Goal: Task Accomplishment & Management: Use online tool/utility

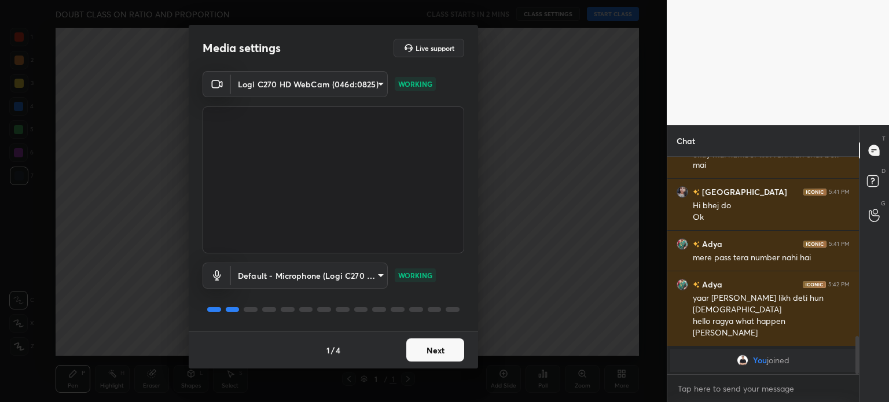
click at [442, 351] on button "Next" at bounding box center [435, 349] width 58 height 23
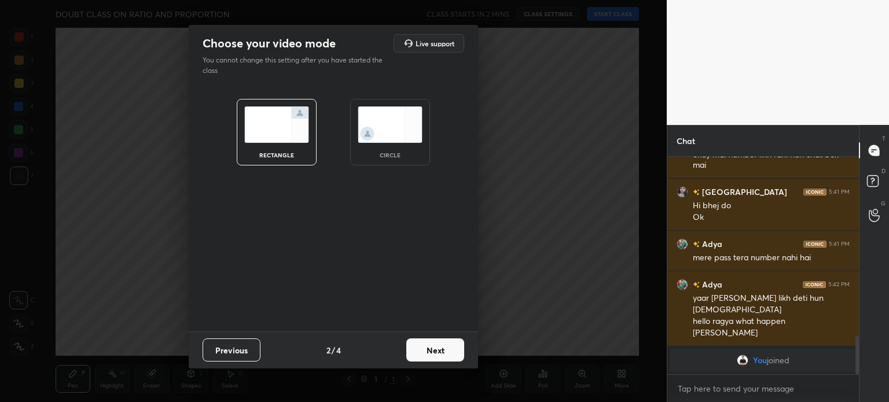
click at [439, 352] on button "Next" at bounding box center [435, 349] width 58 height 23
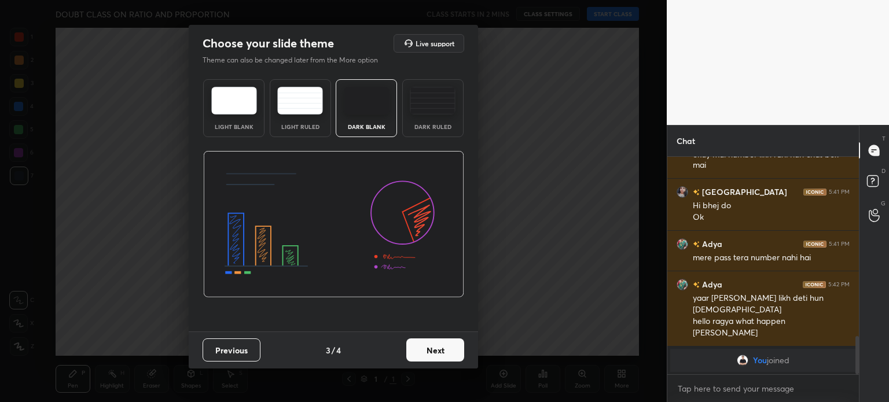
click at [443, 351] on button "Next" at bounding box center [435, 349] width 58 height 23
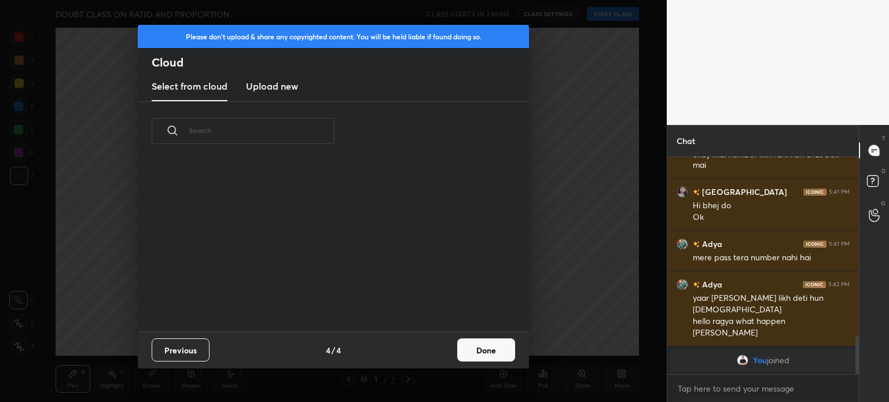
click at [469, 355] on button "Done" at bounding box center [486, 349] width 58 height 23
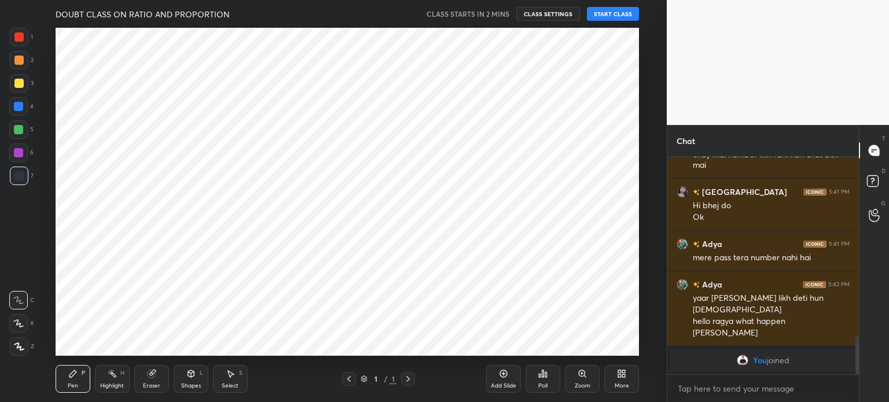
click at [499, 352] on div "Add Slide Poll Zoom More" at bounding box center [562, 379] width 153 height 65
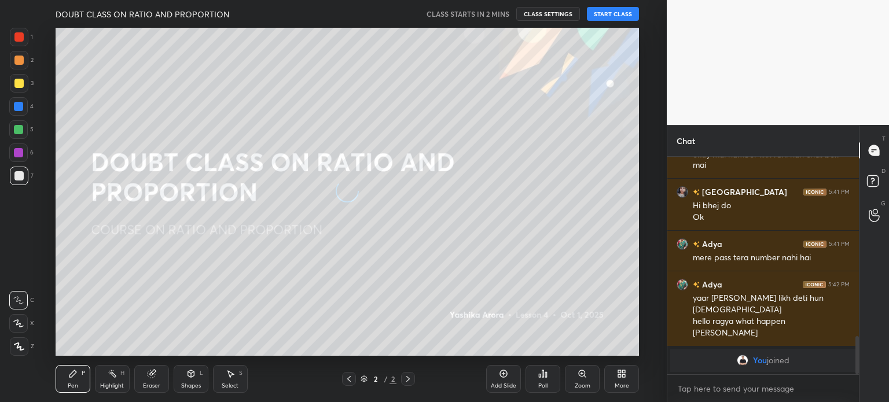
click at [613, 15] on button "START CLASS" at bounding box center [613, 14] width 52 height 14
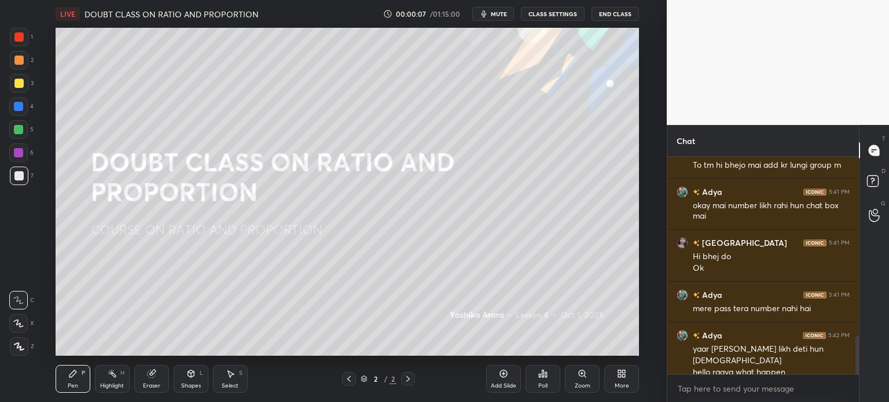
scroll to position [1023, 0]
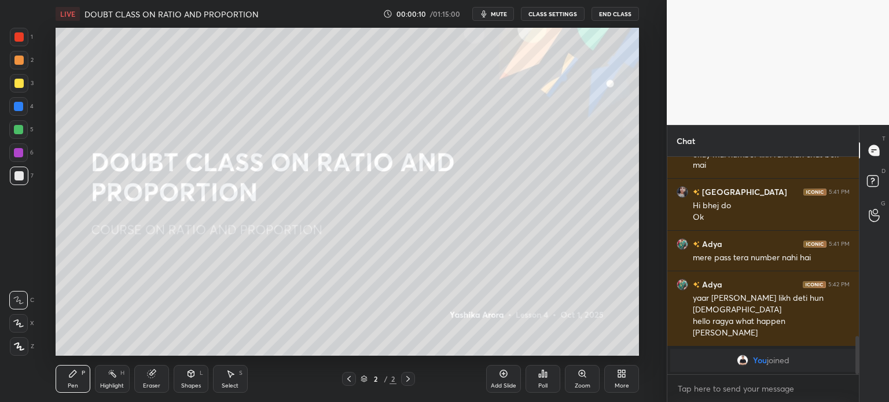
click at [487, 17] on icon "button" at bounding box center [483, 13] width 5 height 7
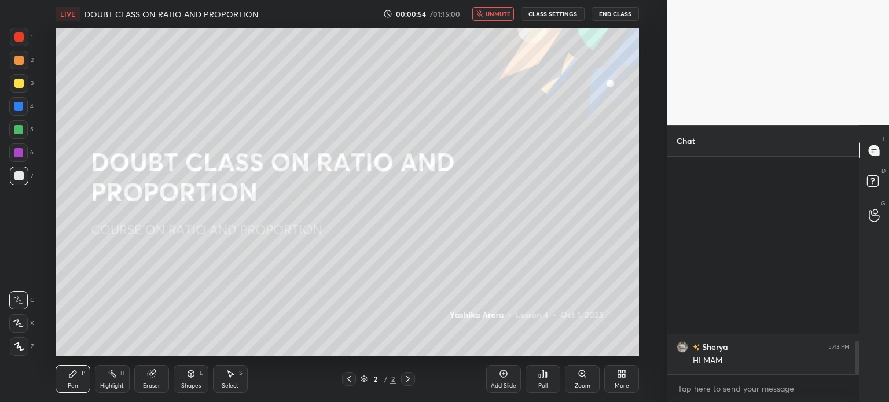
scroll to position [1185, 0]
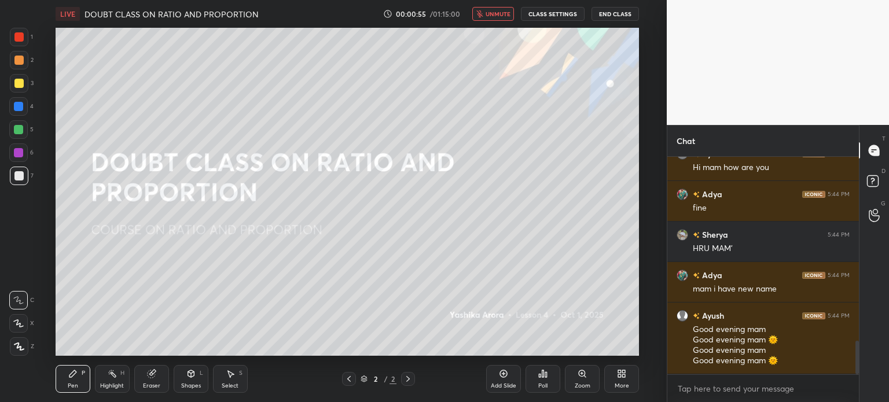
click at [488, 18] on button "unmute" at bounding box center [493, 14] width 42 height 14
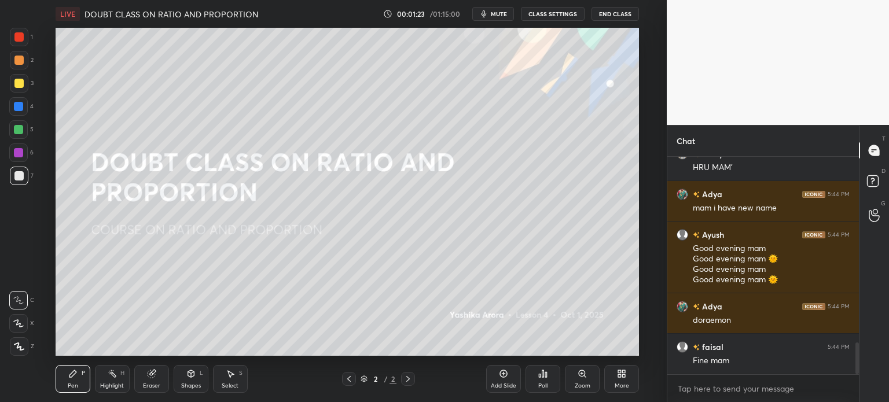
scroll to position [1306, 0]
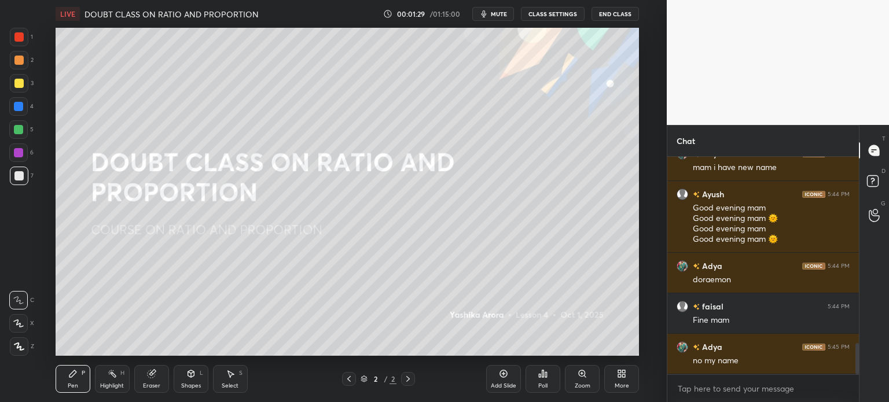
click at [537, 371] on div "Poll" at bounding box center [542, 379] width 35 height 28
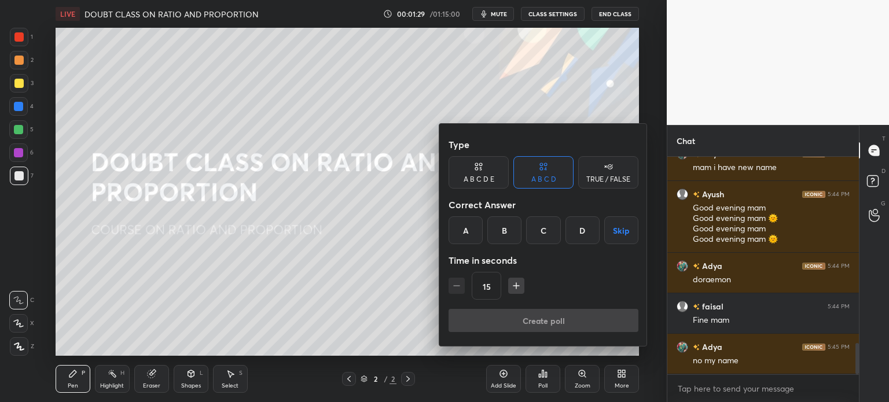
click at [160, 172] on div at bounding box center [444, 201] width 889 height 402
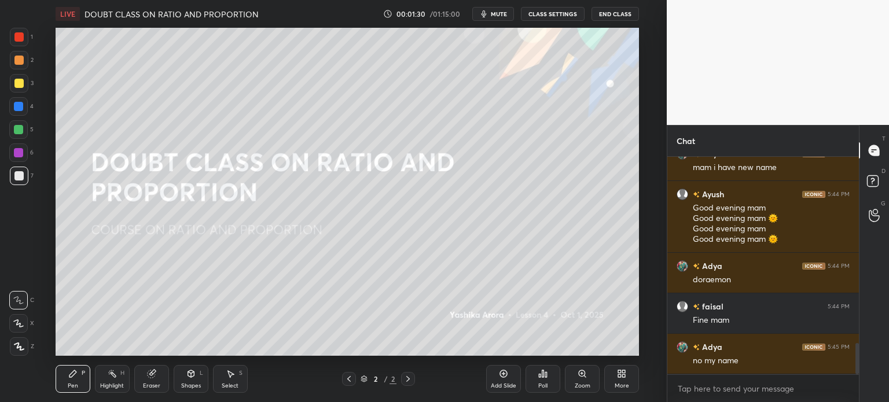
click at [20, 87] on div at bounding box center [18, 83] width 9 height 9
click at [539, 379] on div "Poll" at bounding box center [542, 379] width 35 height 28
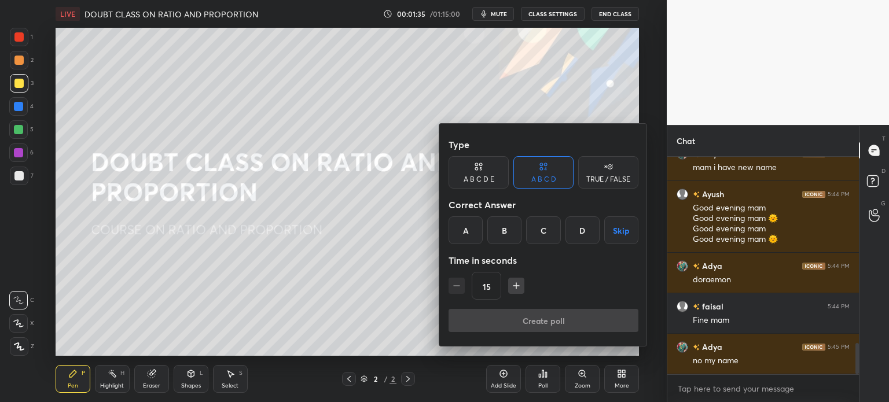
click at [606, 176] on div "TRUE / FALSE" at bounding box center [608, 179] width 44 height 7
click at [478, 233] on div "True" at bounding box center [478, 230] width 60 height 28
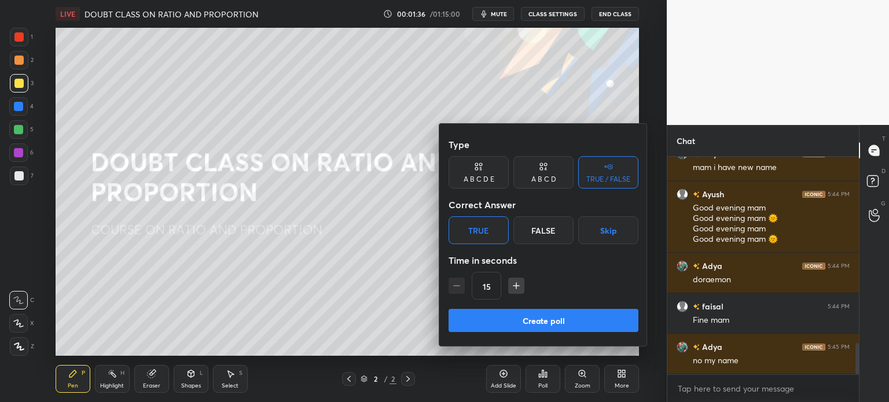
click at [567, 316] on button "Create poll" at bounding box center [543, 320] width 190 height 23
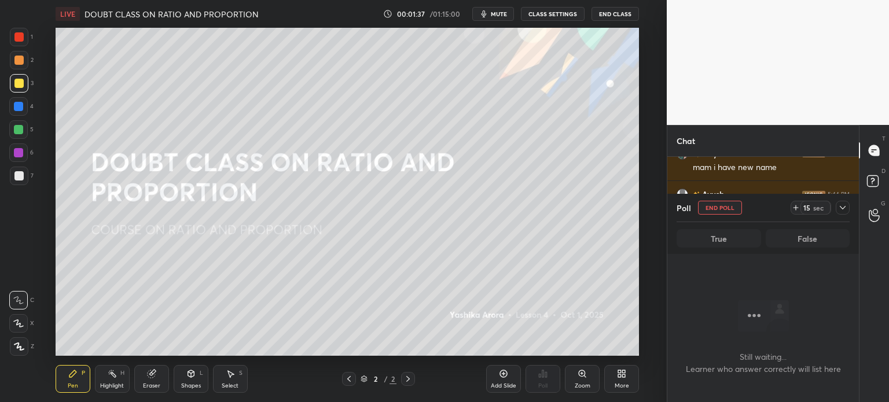
scroll to position [182, 188]
click at [795, 208] on icon at bounding box center [795, 208] width 5 height 0
click at [842, 211] on icon at bounding box center [842, 207] width 9 height 9
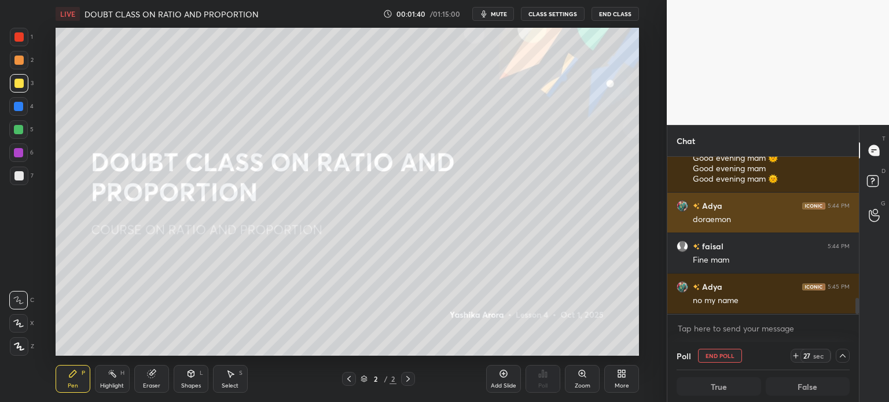
scroll to position [1378, 0]
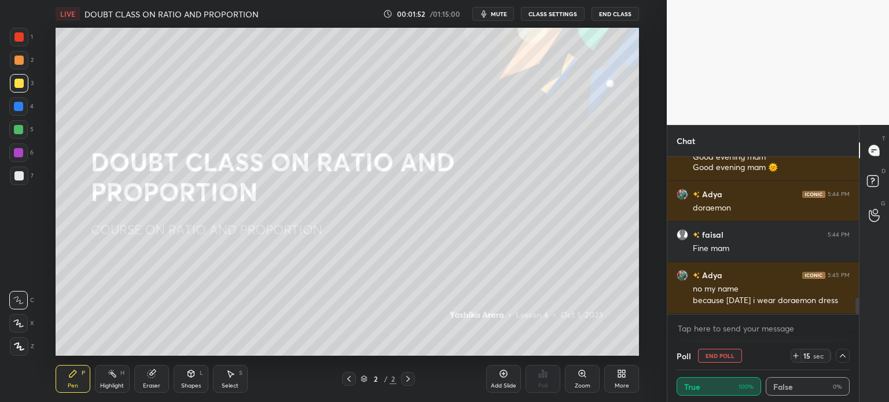
click at [507, 381] on div "Add Slide" at bounding box center [503, 379] width 35 height 28
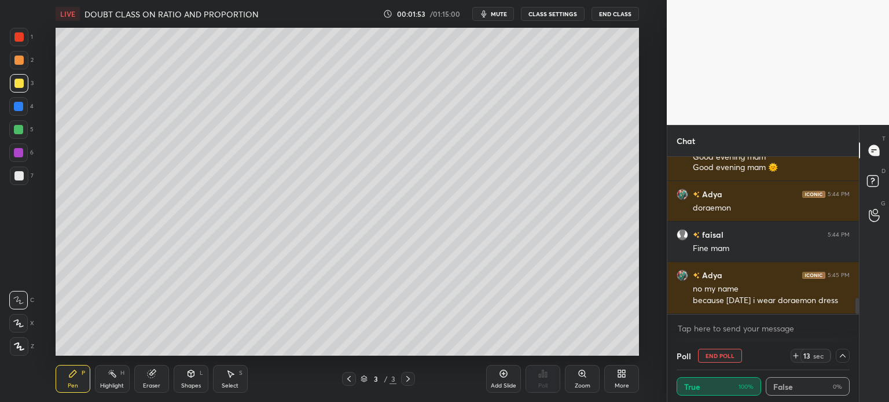
click at [347, 377] on icon at bounding box center [348, 378] width 9 height 9
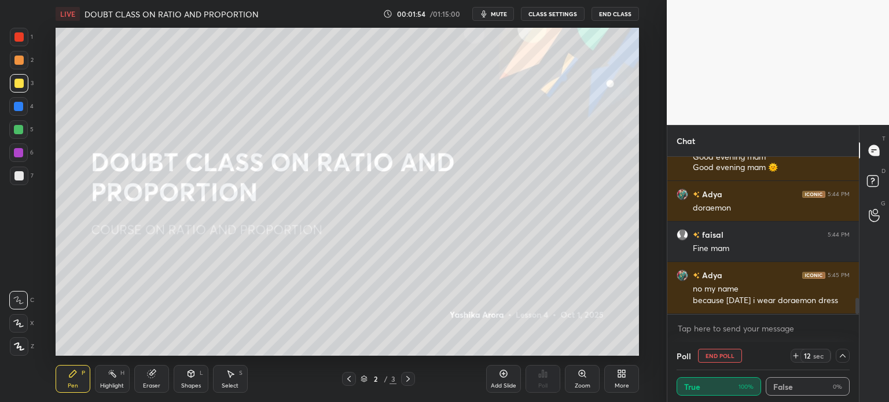
click at [842, 358] on icon at bounding box center [842, 355] width 9 height 9
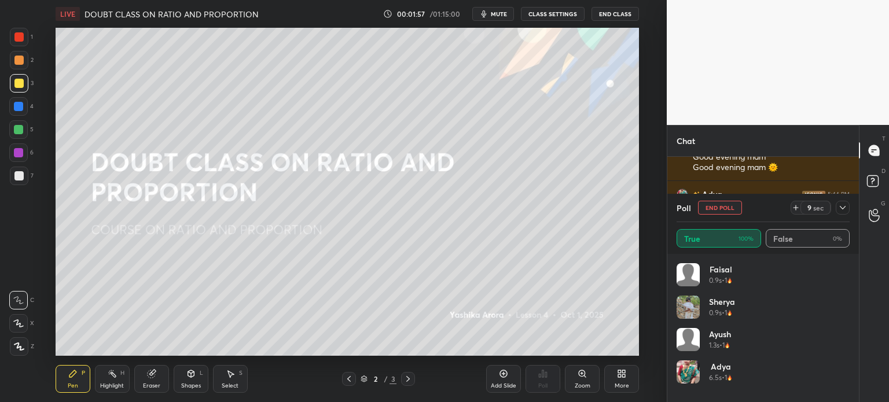
scroll to position [1419, 0]
click at [798, 211] on icon at bounding box center [795, 207] width 9 height 9
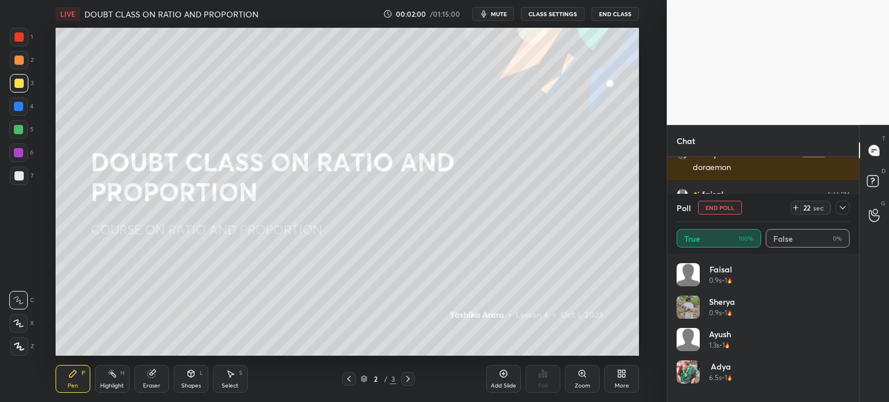
click at [838, 207] on icon at bounding box center [842, 207] width 9 height 9
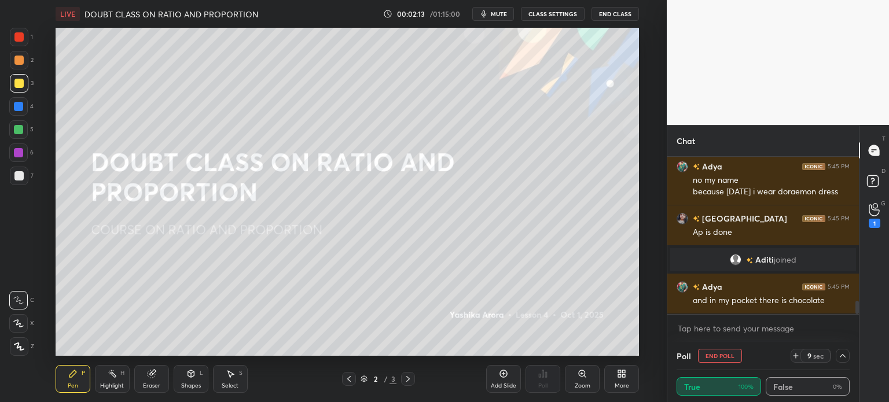
scroll to position [1665, 0]
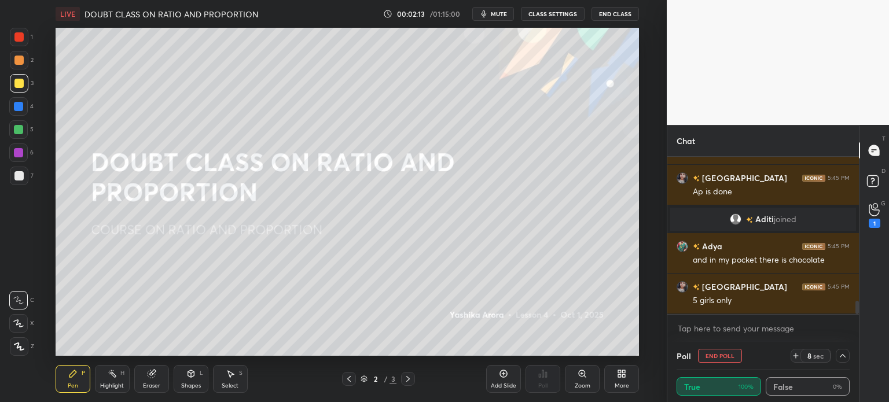
click at [843, 357] on icon at bounding box center [842, 355] width 9 height 9
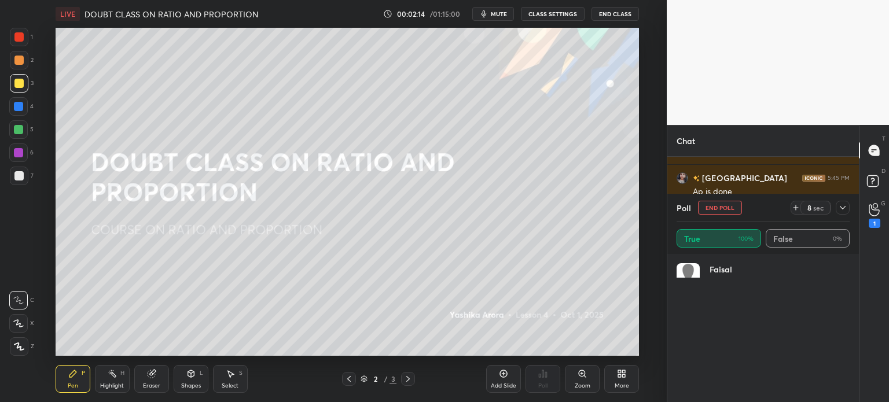
scroll to position [4, 3]
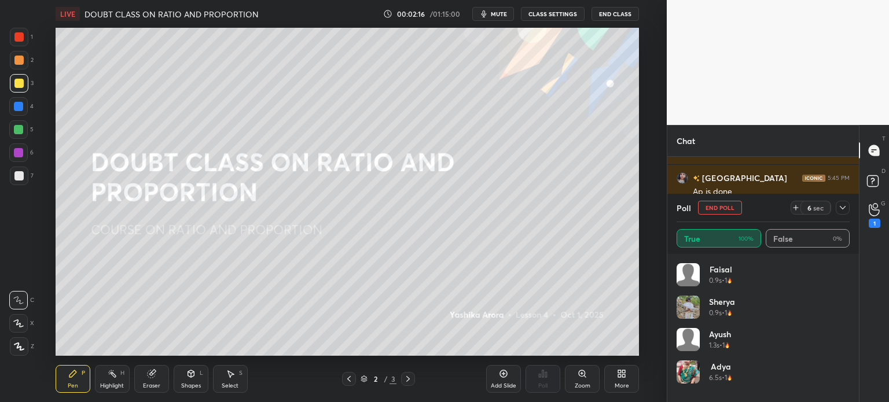
click at [796, 208] on icon at bounding box center [795, 207] width 9 height 9
click at [794, 207] on icon at bounding box center [795, 207] width 9 height 9
click at [837, 202] on div at bounding box center [842, 208] width 14 height 14
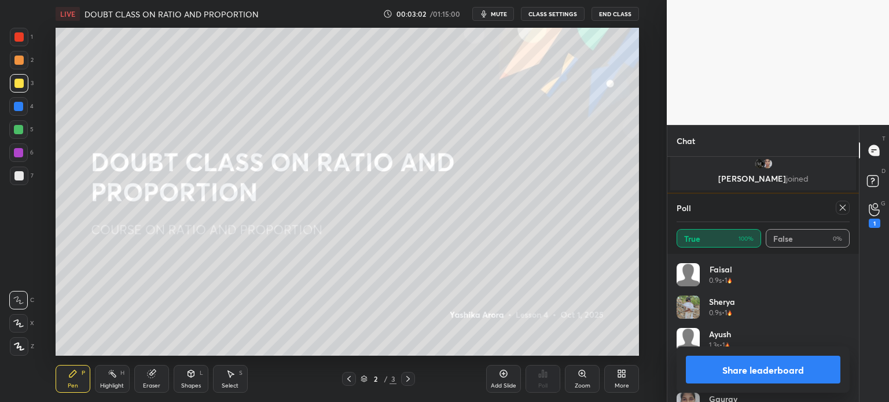
scroll to position [1453, 0]
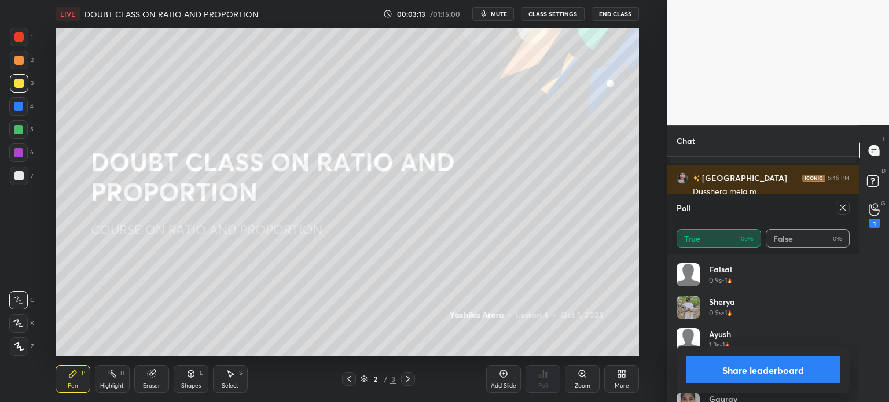
click at [839, 208] on icon at bounding box center [842, 207] width 9 height 9
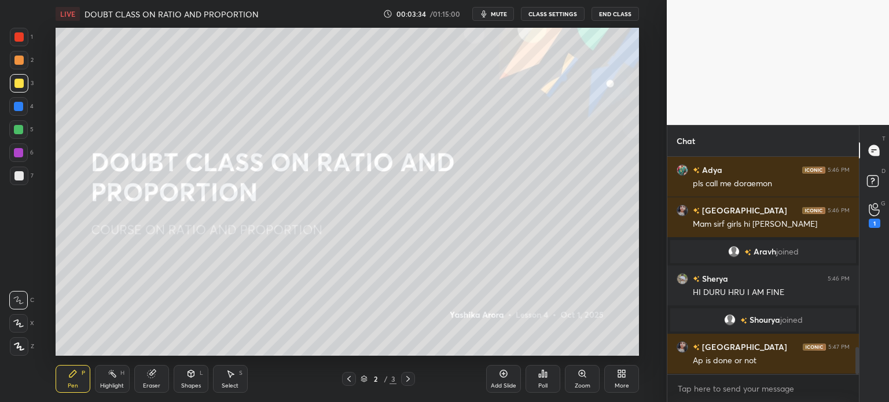
scroll to position [1535, 0]
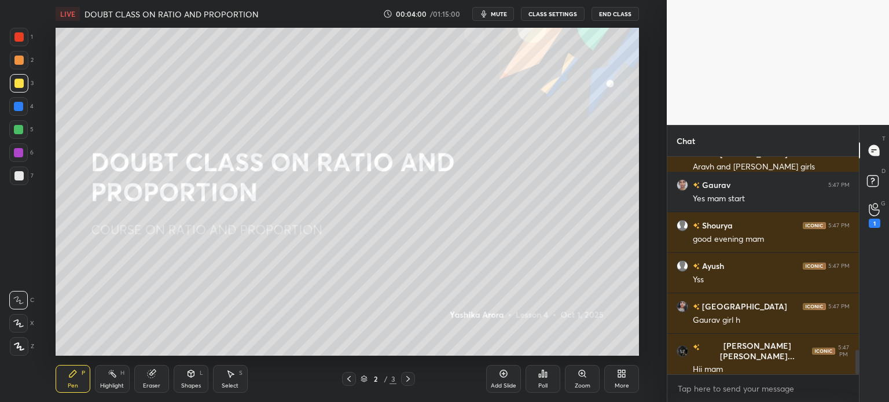
click at [879, 215] on div "1" at bounding box center [874, 215] width 12 height 25
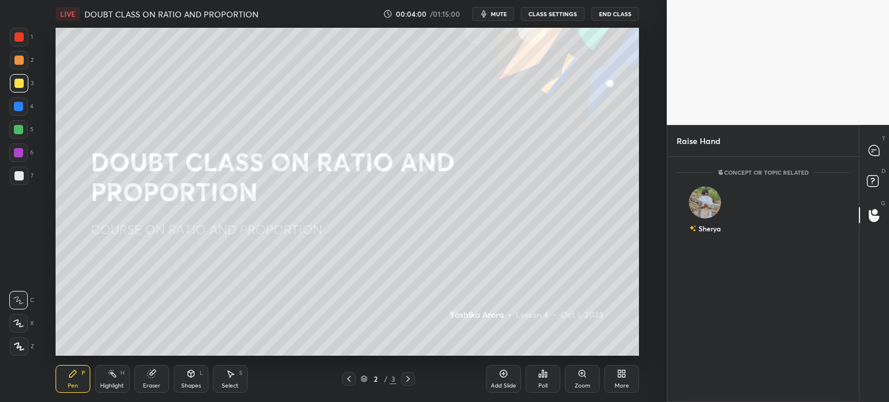
scroll to position [242, 188]
click at [883, 156] on div at bounding box center [874, 150] width 23 height 21
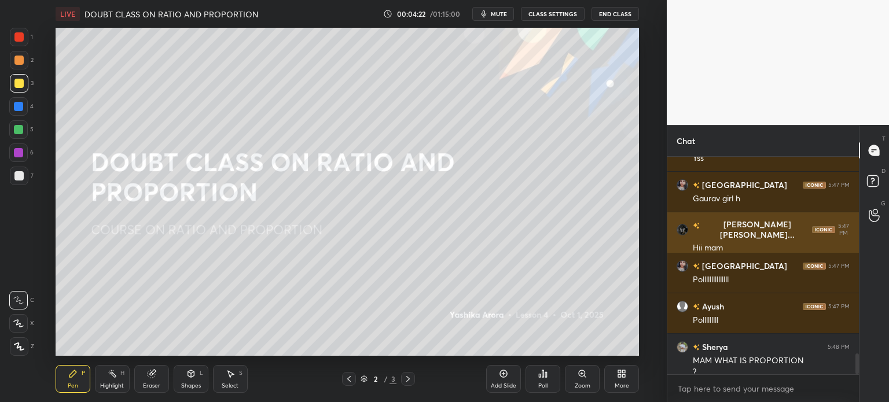
scroll to position [2078, 0]
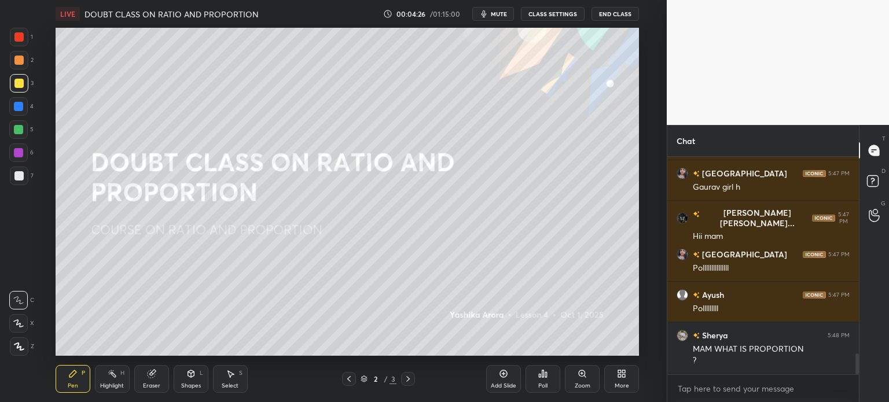
click at [500, 380] on div "Add Slide" at bounding box center [503, 379] width 35 height 28
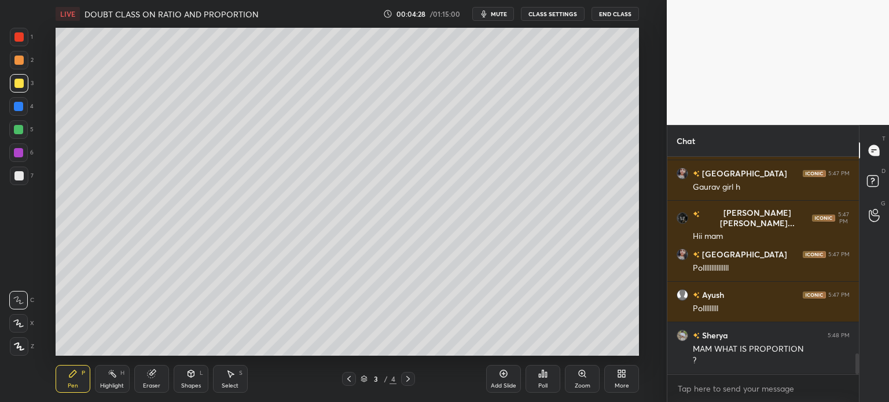
scroll to position [2106, 0]
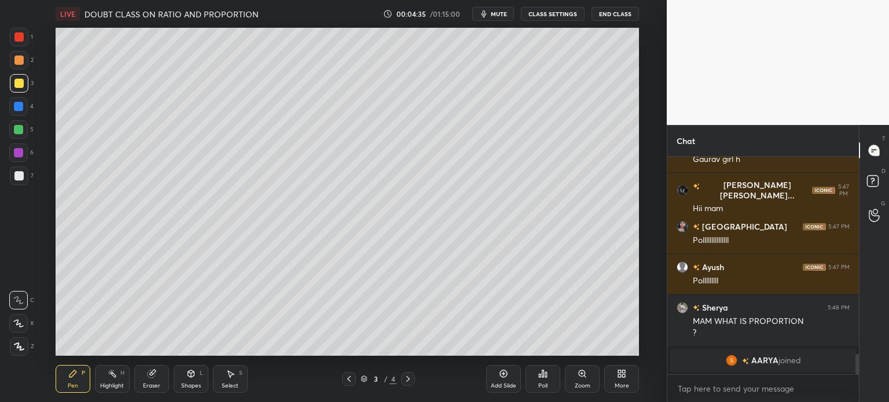
click at [24, 175] on div at bounding box center [19, 176] width 19 height 19
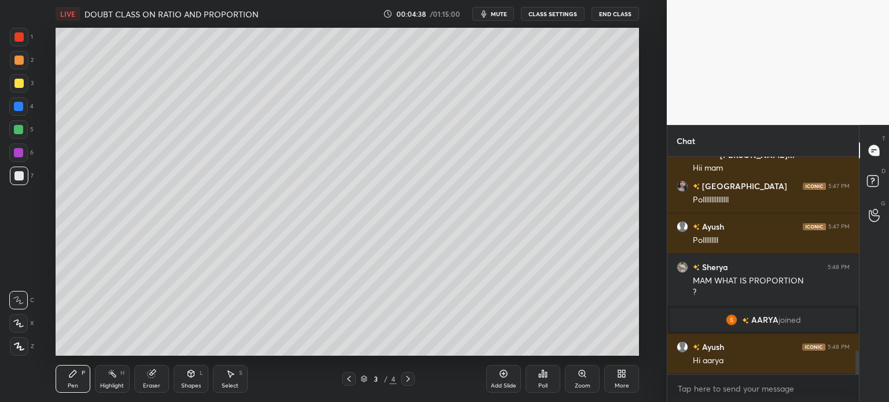
scroll to position [1798, 0]
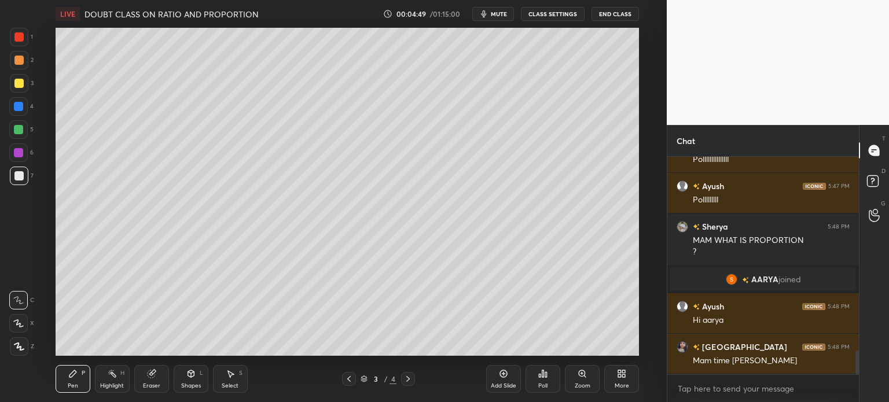
click at [22, 145] on div at bounding box center [18, 152] width 19 height 19
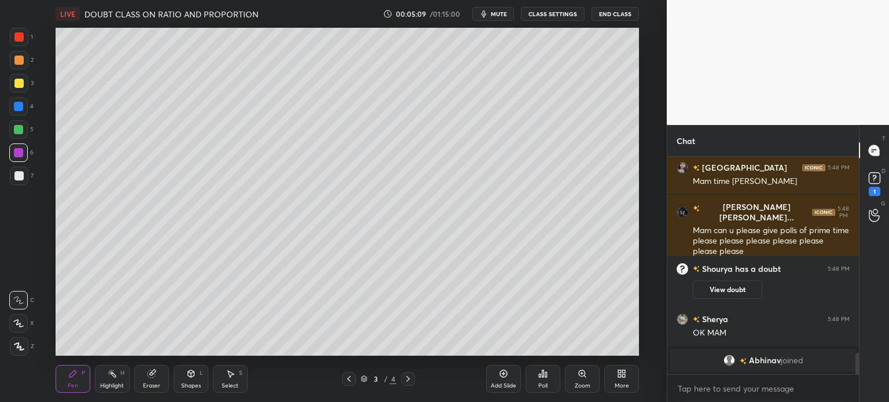
scroll to position [1973, 0]
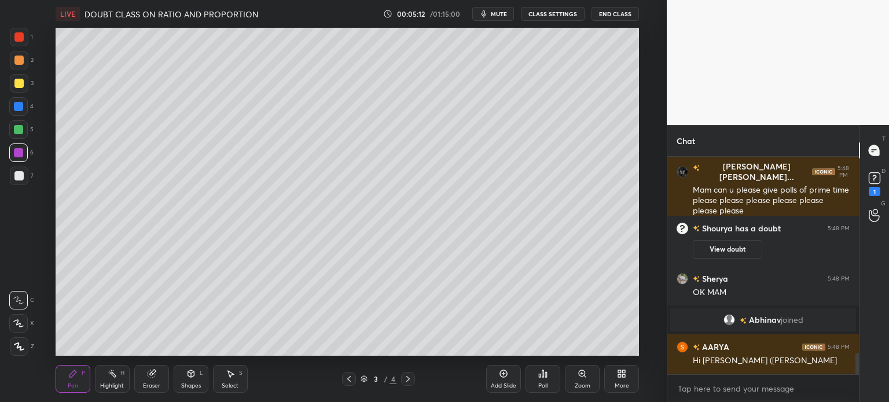
click at [649, 312] on div "Setting up your live class Poll for secs No correct answer Start poll" at bounding box center [347, 192] width 620 height 328
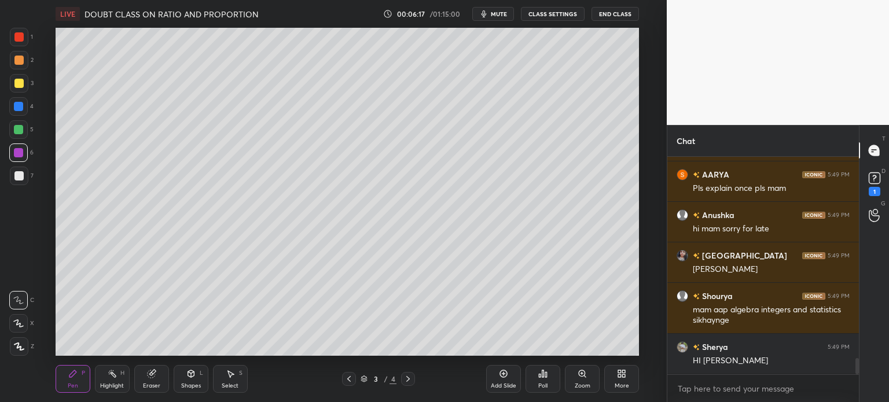
scroll to position [2729, 0]
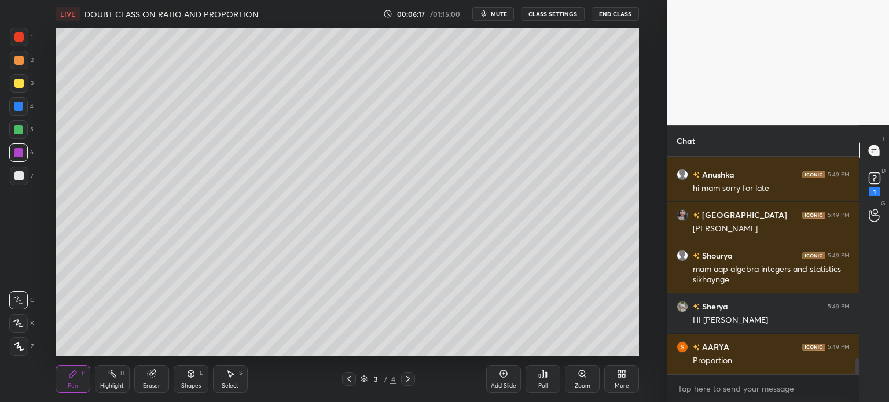
click at [18, 100] on div at bounding box center [18, 106] width 19 height 19
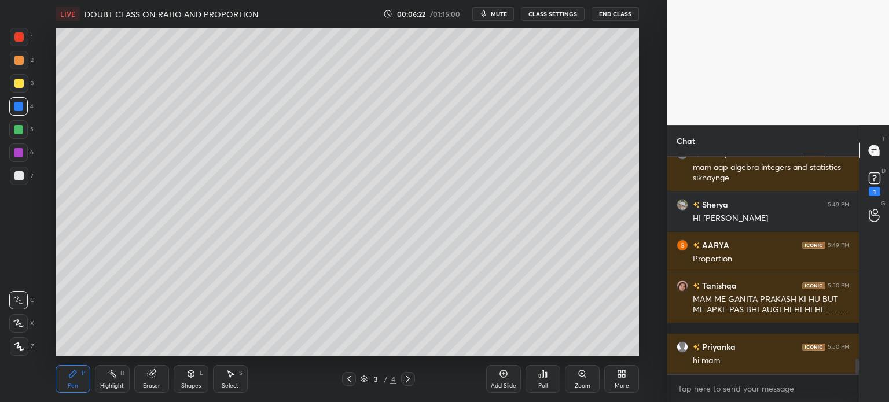
scroll to position [2872, 0]
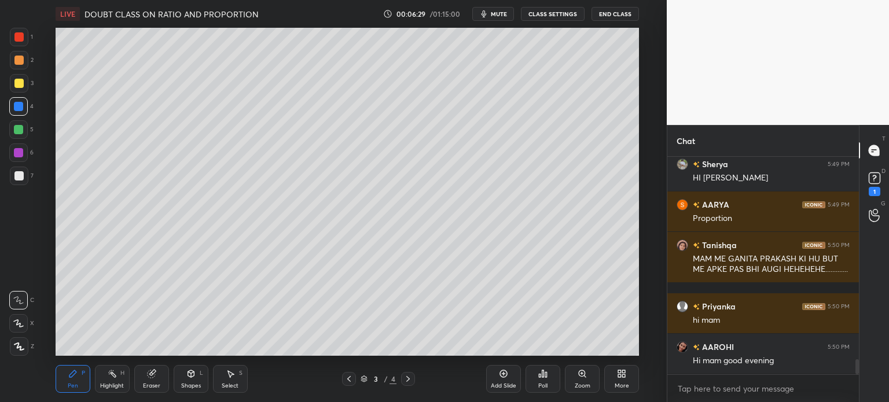
click at [873, 179] on icon at bounding box center [874, 177] width 4 height 5
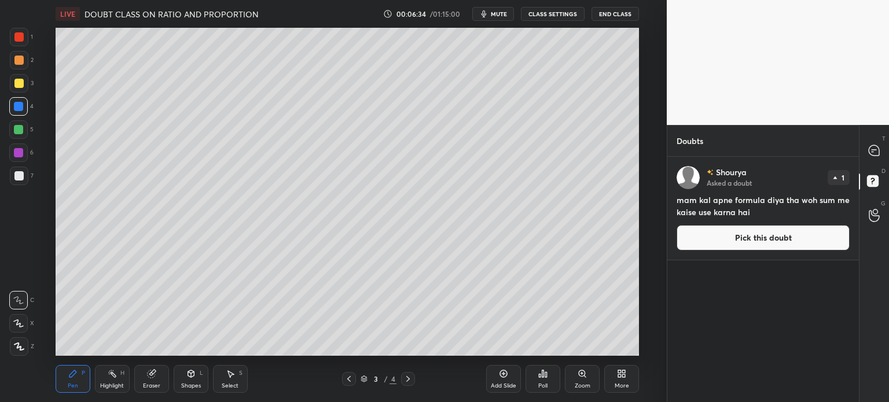
click at [879, 148] on icon at bounding box center [874, 151] width 12 height 12
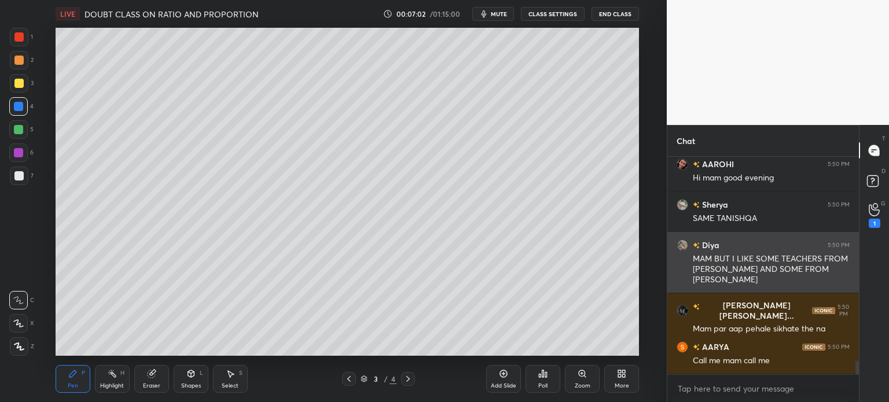
scroll to position [3311, 0]
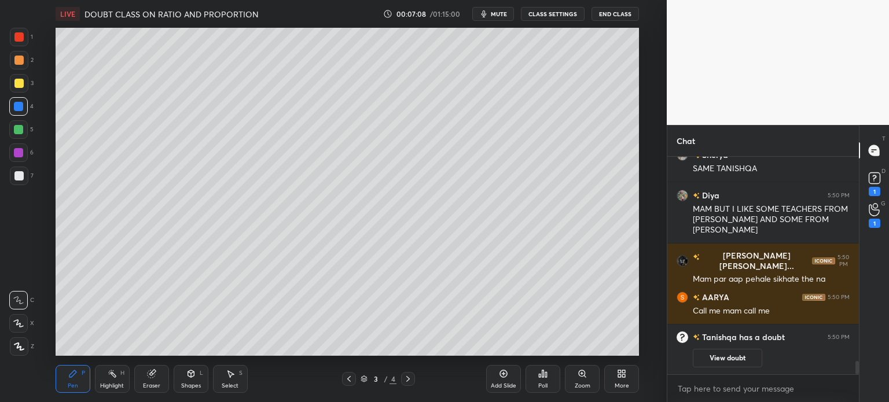
click at [719, 353] on button "View doubt" at bounding box center [726, 358] width 69 height 19
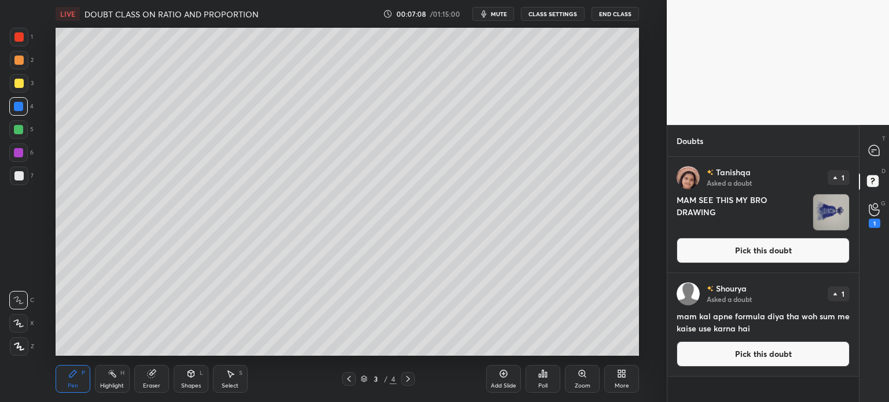
click at [834, 204] on img "grid" at bounding box center [831, 212] width 36 height 36
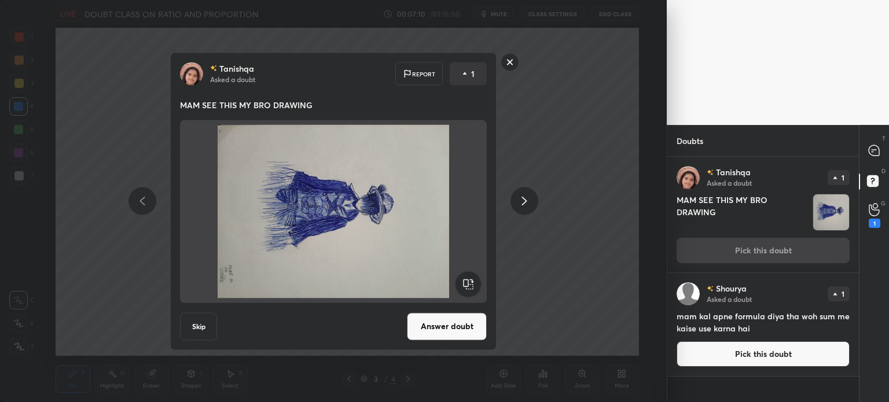
click at [464, 275] on rect at bounding box center [468, 284] width 26 height 26
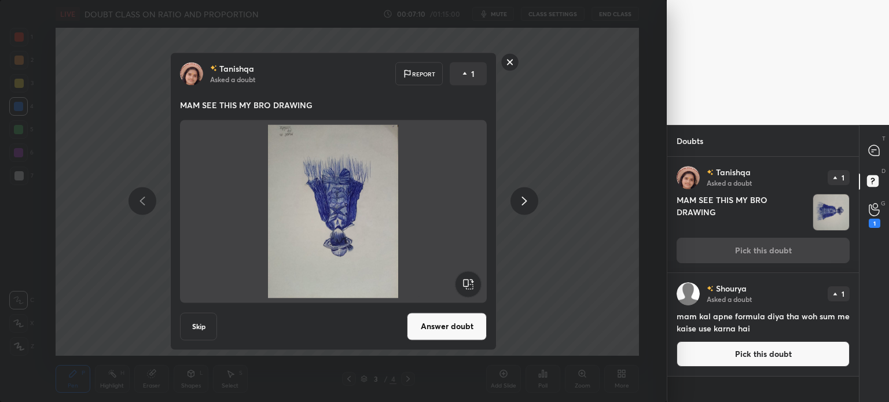
click at [461, 277] on rect at bounding box center [468, 284] width 26 height 26
click at [460, 279] on rect at bounding box center [468, 284] width 26 height 26
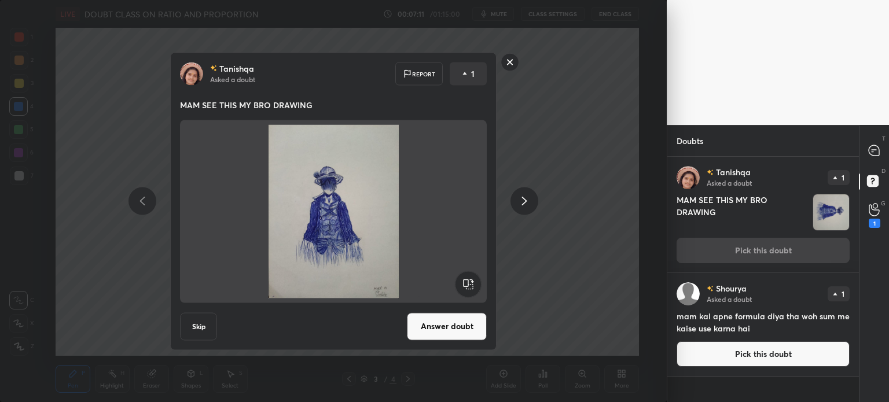
click at [431, 320] on button "Answer doubt" at bounding box center [447, 326] width 80 height 28
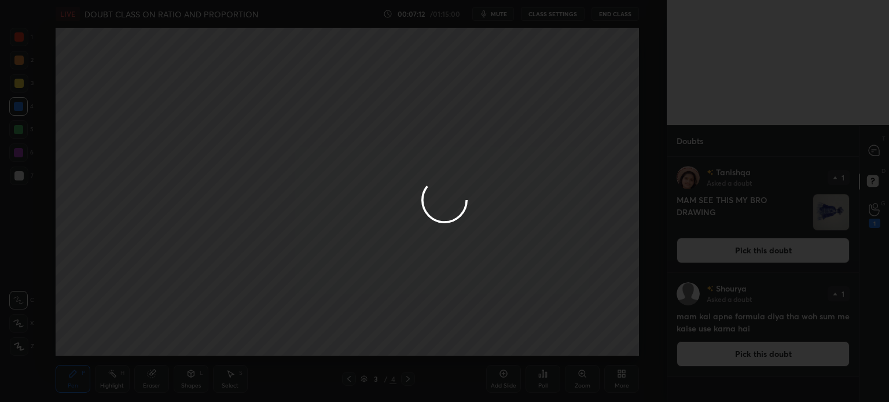
click at [873, 152] on div at bounding box center [444, 201] width 889 height 402
click at [871, 154] on div at bounding box center [444, 201] width 889 height 402
click at [870, 157] on div at bounding box center [874, 150] width 23 height 21
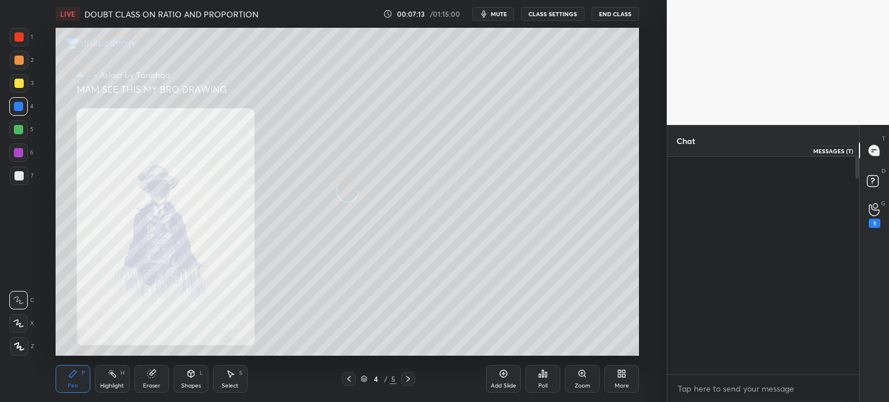
scroll to position [214, 188]
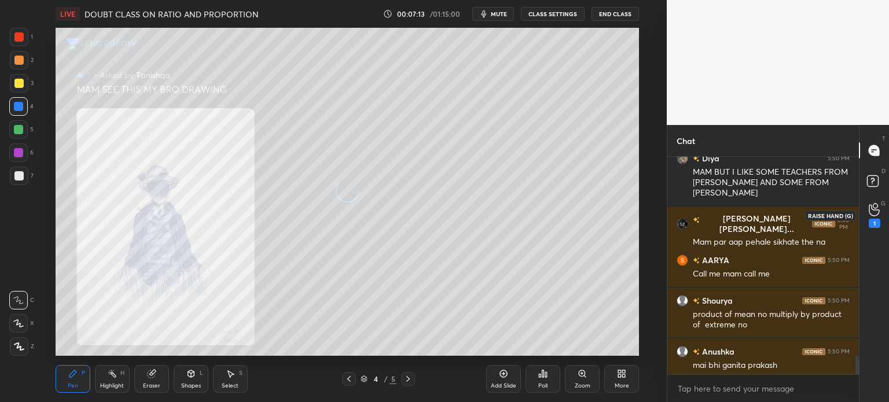
click at [866, 217] on div "1" at bounding box center [874, 215] width 23 height 21
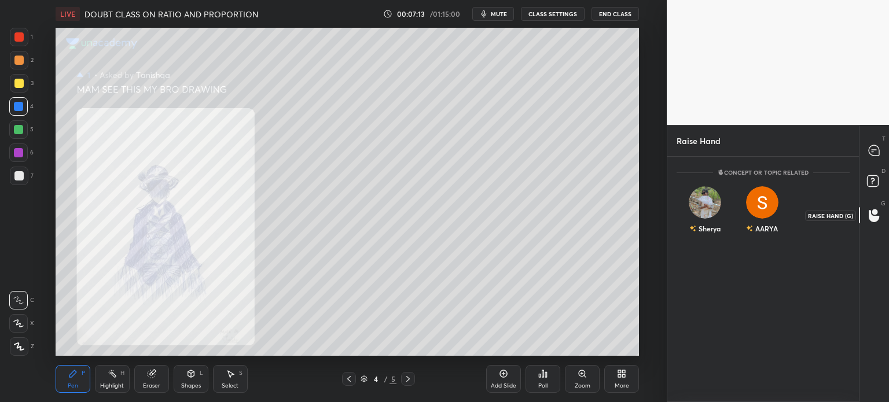
click at [867, 219] on div at bounding box center [874, 215] width 23 height 21
click at [711, 223] on div "Sherya" at bounding box center [704, 229] width 31 height 20
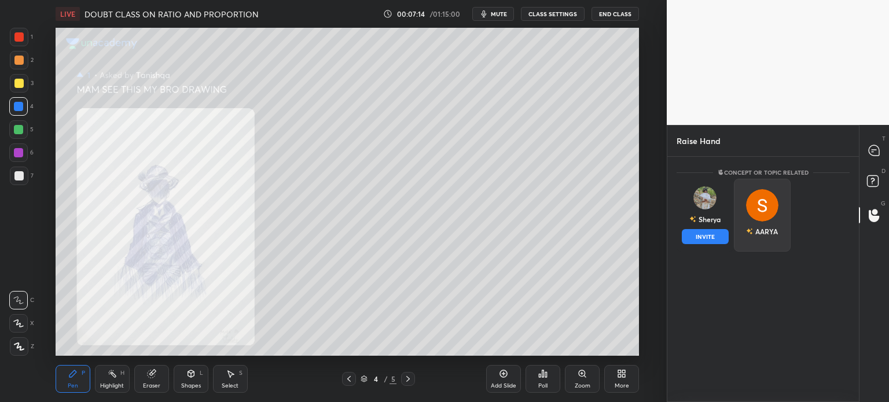
click at [769, 238] on div "AARYA" at bounding box center [762, 215] width 57 height 73
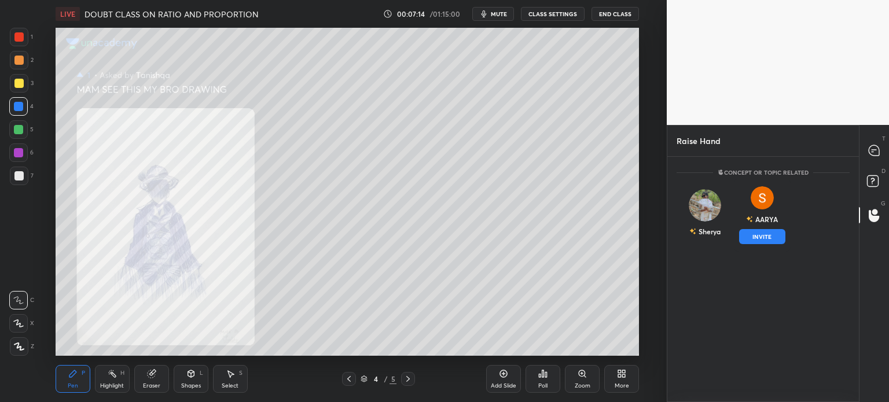
click at [771, 237] on button "INVITE" at bounding box center [762, 236] width 47 height 15
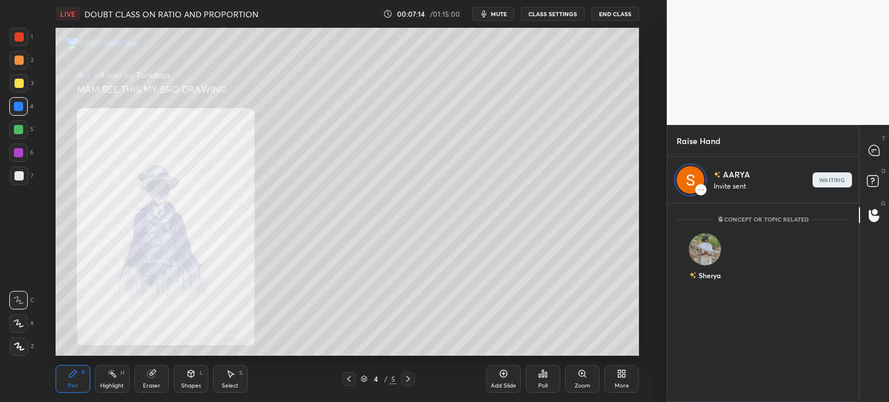
scroll to position [3, 3]
click at [879, 155] on icon at bounding box center [873, 150] width 10 height 10
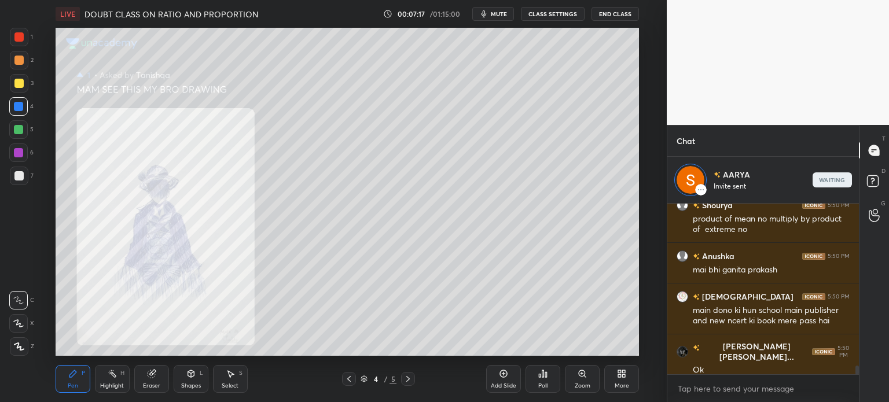
scroll to position [3251, 0]
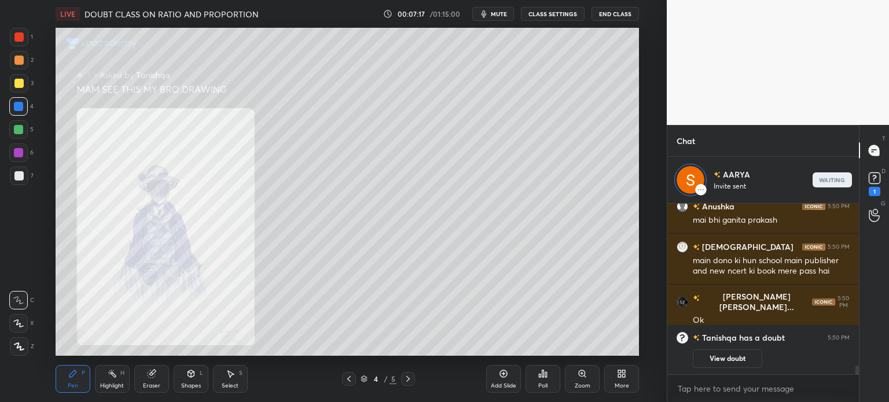
click at [583, 378] on icon at bounding box center [581, 373] width 9 height 9
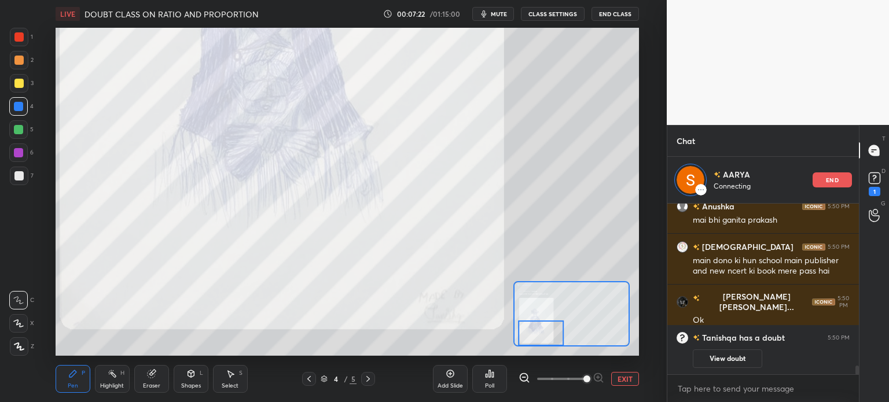
click at [622, 382] on button "EXIT" at bounding box center [625, 379] width 28 height 14
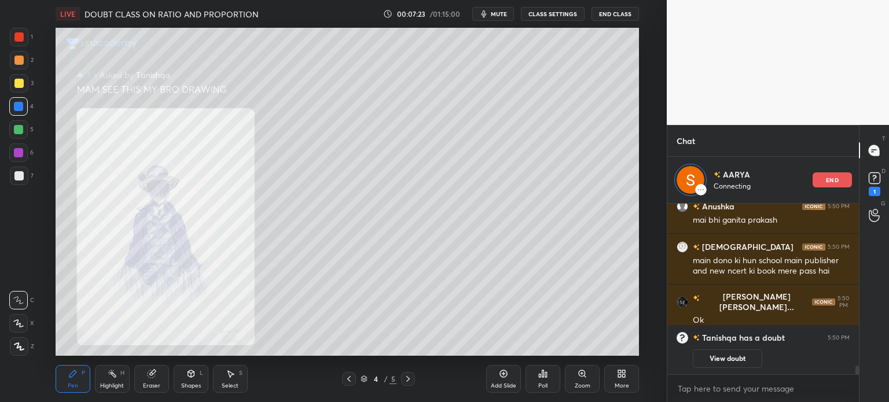
click at [723, 367] on button "View doubt" at bounding box center [726, 358] width 69 height 19
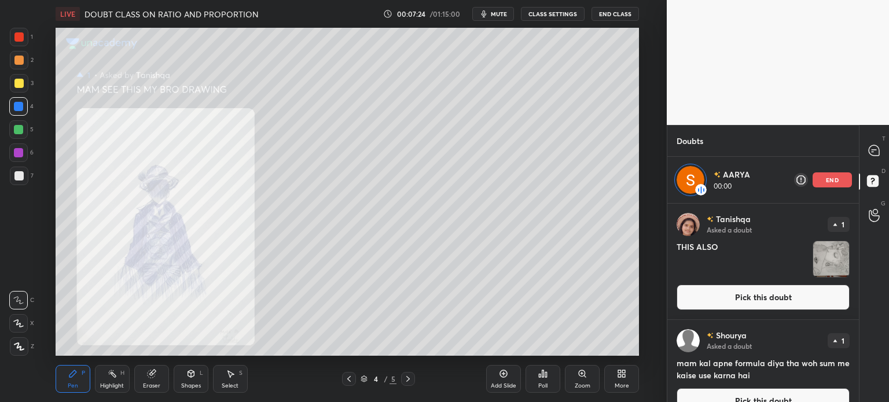
click at [819, 245] on img "grid" at bounding box center [831, 259] width 36 height 36
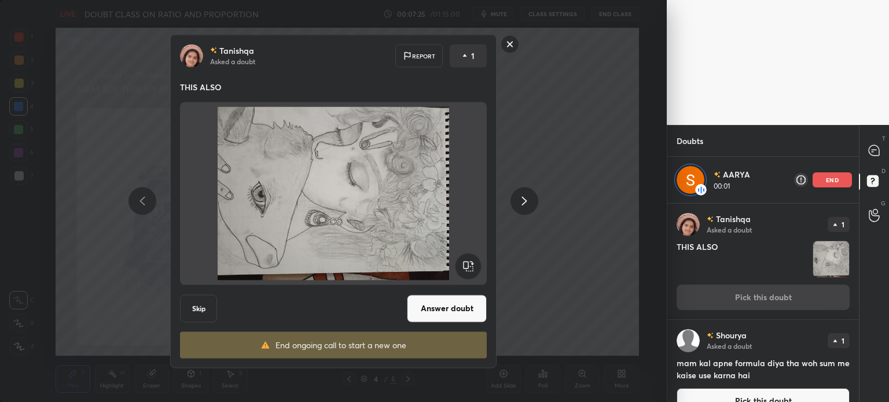
click at [481, 268] on rect at bounding box center [468, 266] width 26 height 26
click at [478, 267] on rect at bounding box center [468, 266] width 26 height 26
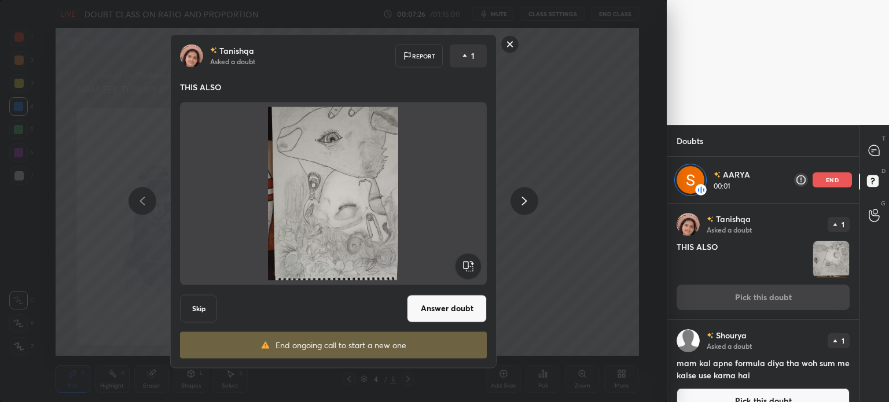
click at [477, 266] on rect at bounding box center [468, 266] width 26 height 26
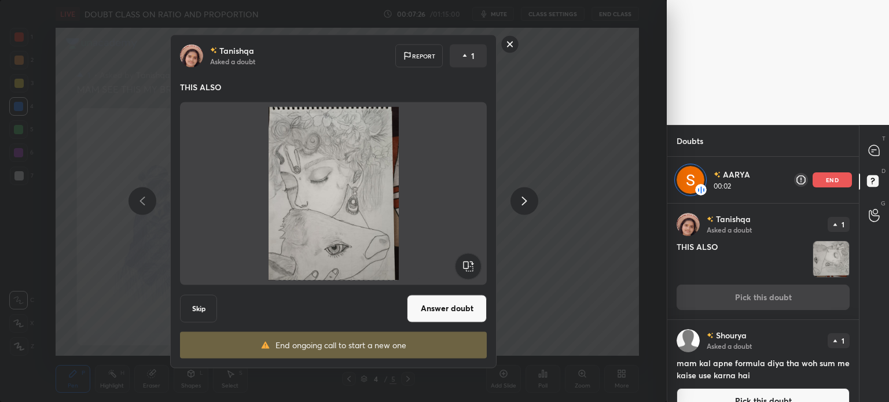
click at [460, 306] on button "Answer doubt" at bounding box center [447, 308] width 80 height 28
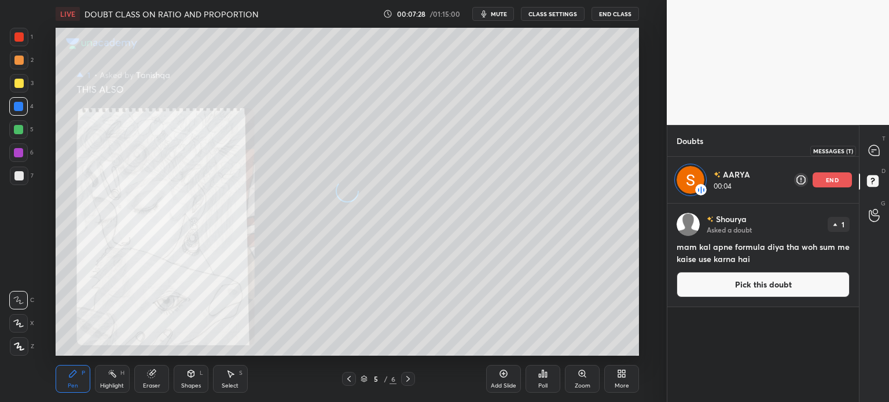
click at [875, 152] on icon at bounding box center [873, 150] width 10 height 10
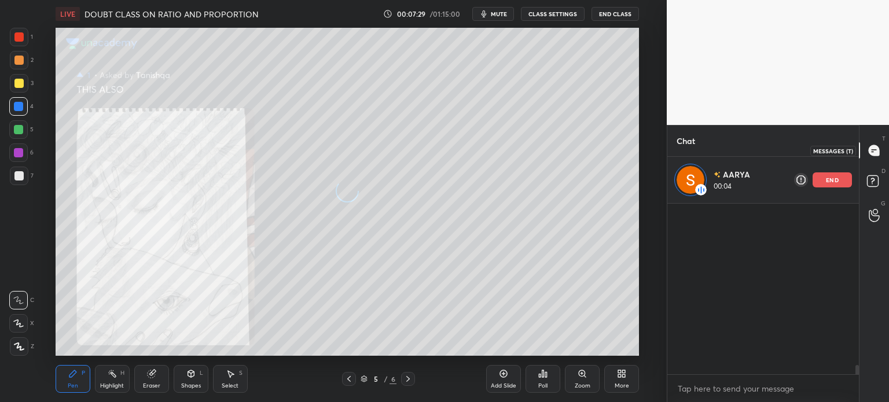
click at [870, 152] on icon at bounding box center [873, 150] width 10 height 10
click at [870, 153] on icon at bounding box center [873, 150] width 10 height 10
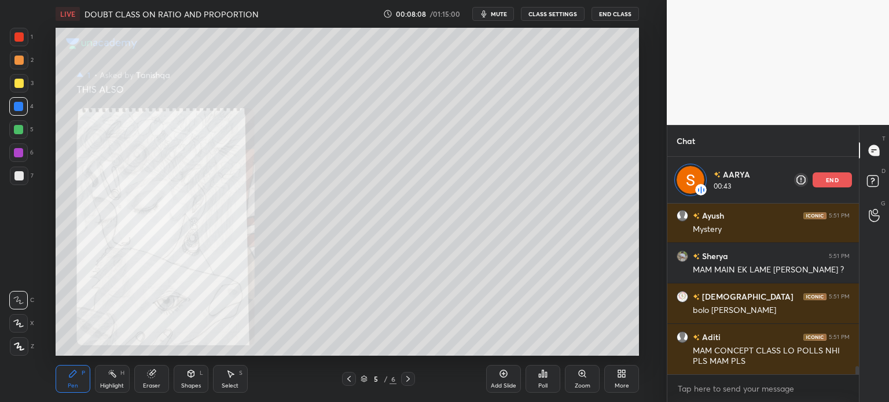
scroll to position [3353, 0]
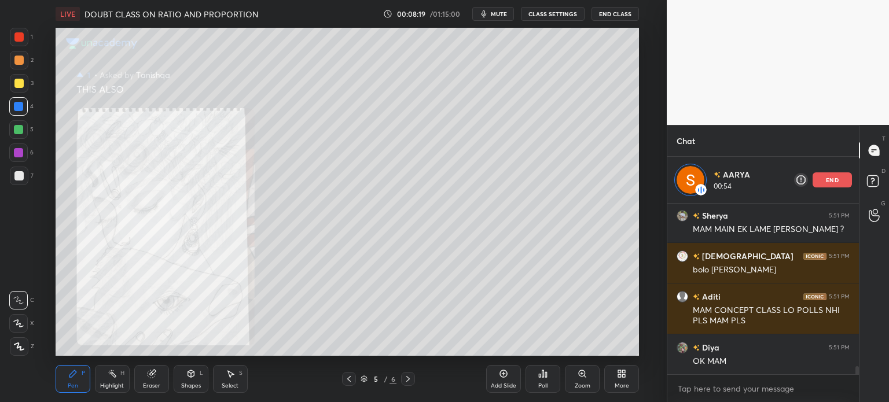
click at [231, 387] on div "Select" at bounding box center [230, 386] width 17 height 6
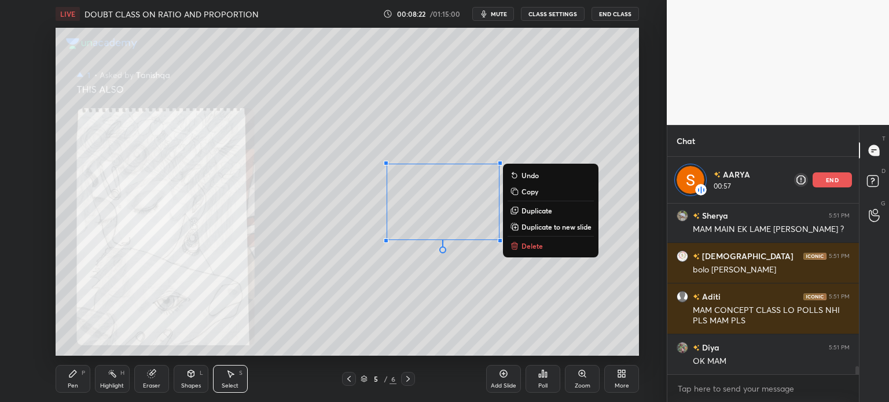
click at [89, 376] on div "Pen P" at bounding box center [73, 379] width 35 height 28
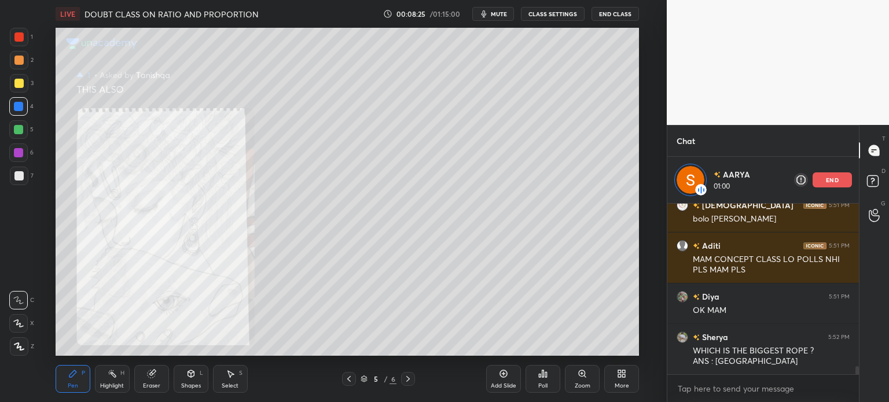
scroll to position [3444, 0]
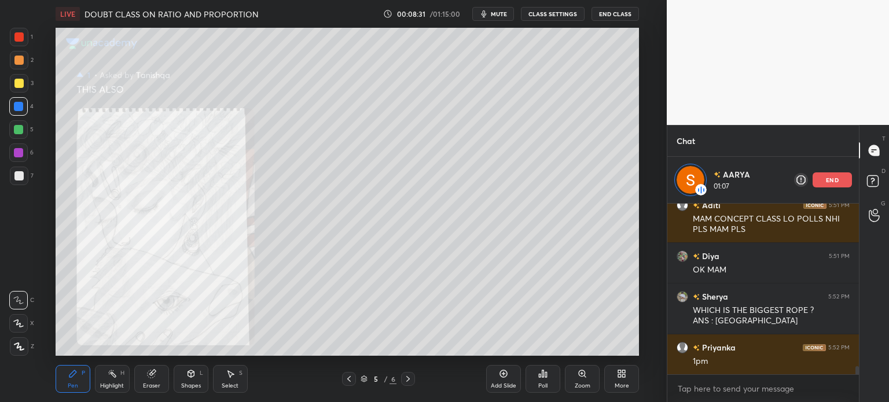
click at [146, 381] on div "Eraser" at bounding box center [151, 379] width 35 height 28
click at [825, 181] on div "end" at bounding box center [831, 179] width 39 height 15
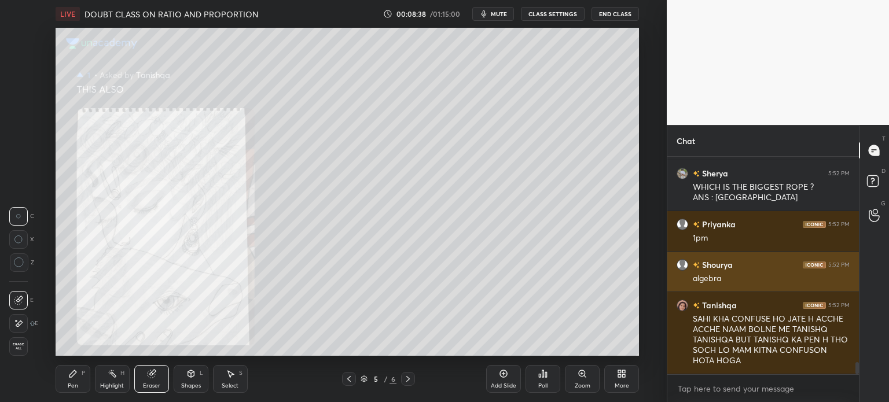
scroll to position [3628, 0]
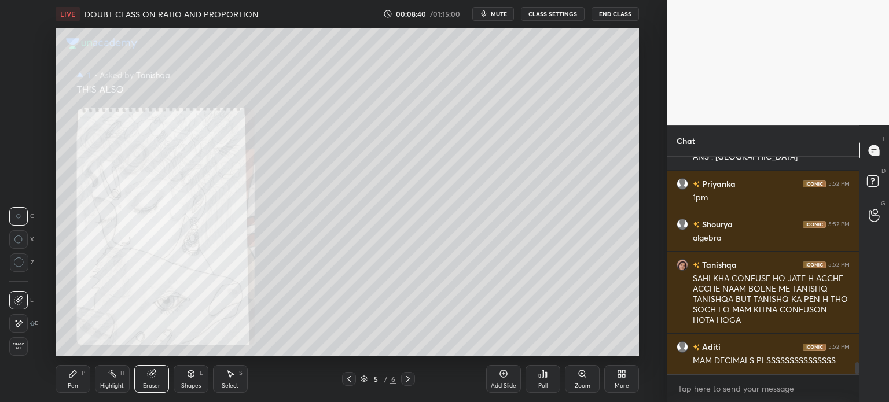
click at [65, 382] on div "Pen P" at bounding box center [73, 379] width 35 height 28
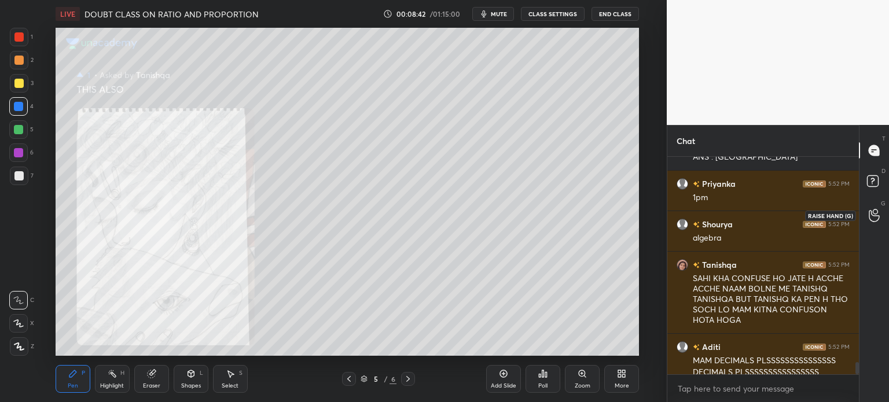
click at [870, 212] on icon at bounding box center [873, 215] width 11 height 13
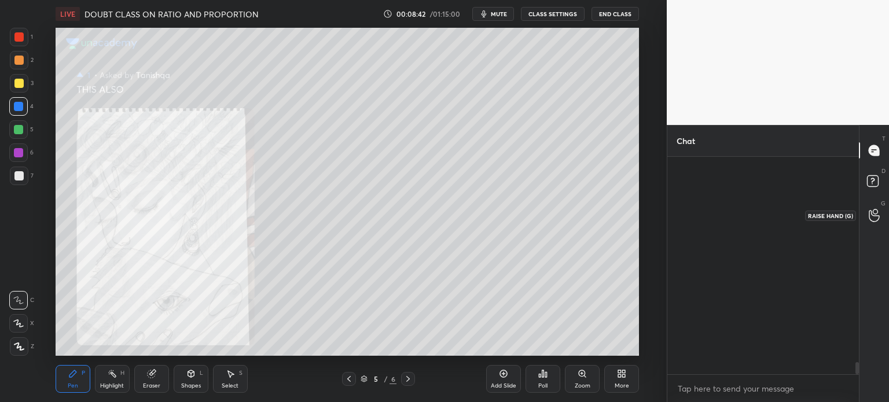
scroll to position [3, 3]
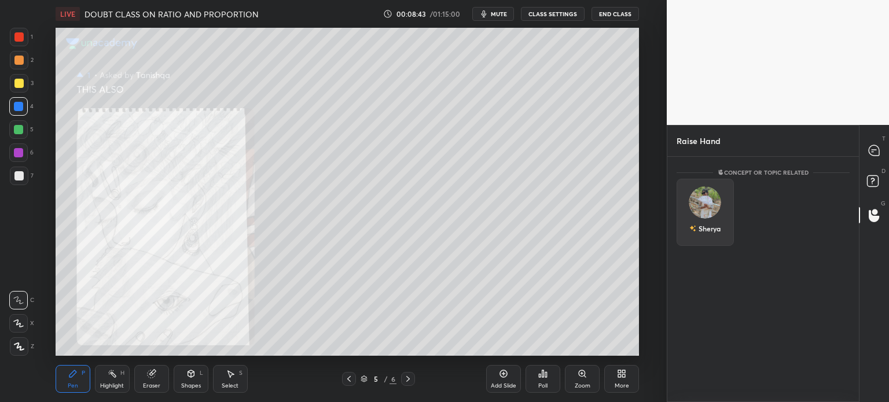
click at [706, 236] on div "Sherya" at bounding box center [704, 212] width 57 height 67
click at [710, 238] on button "INVITE" at bounding box center [704, 236] width 47 height 15
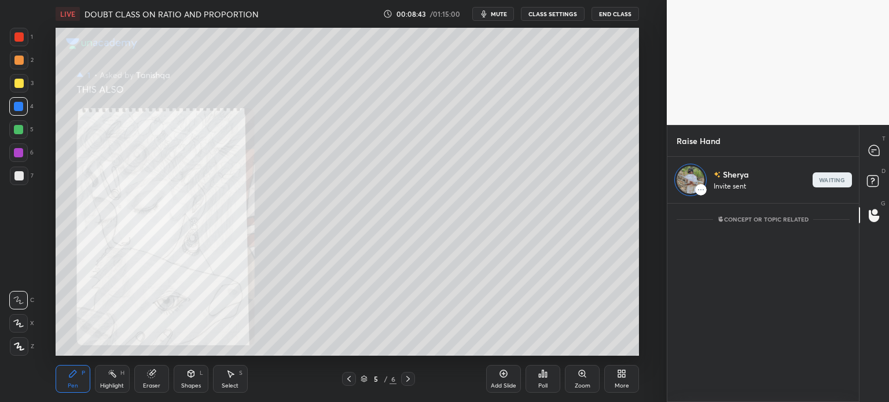
click at [881, 151] on div at bounding box center [874, 150] width 23 height 21
type textarea "x"
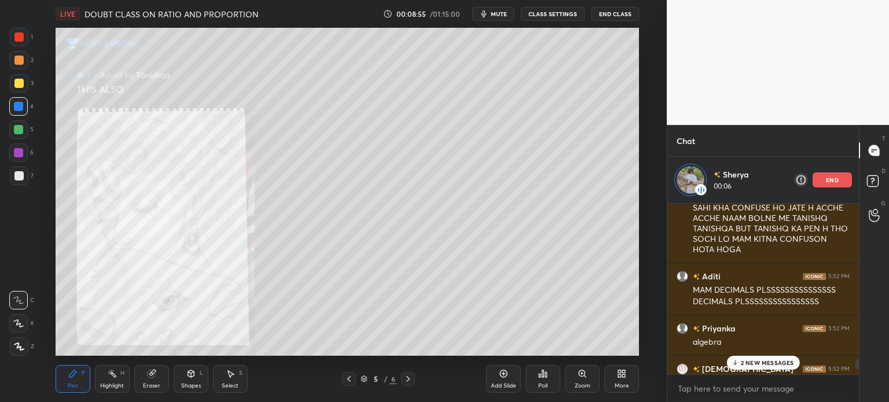
scroll to position [3808, 0]
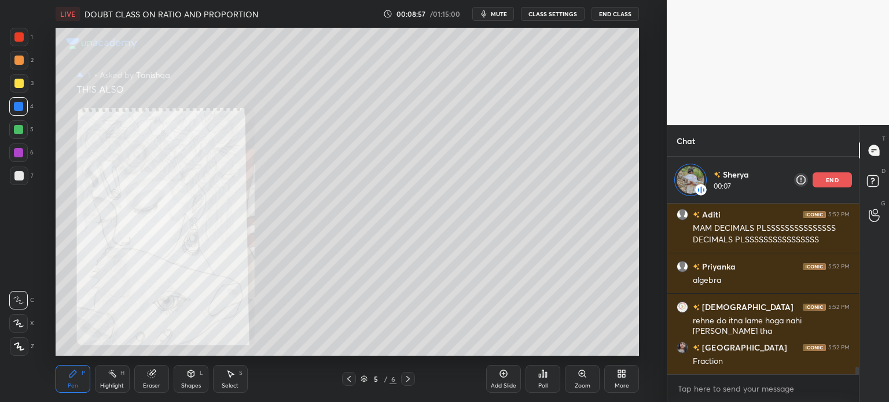
click at [356, 380] on div "5 / 6" at bounding box center [378, 379] width 73 height 14
click at [350, 382] on icon at bounding box center [348, 379] width 3 height 6
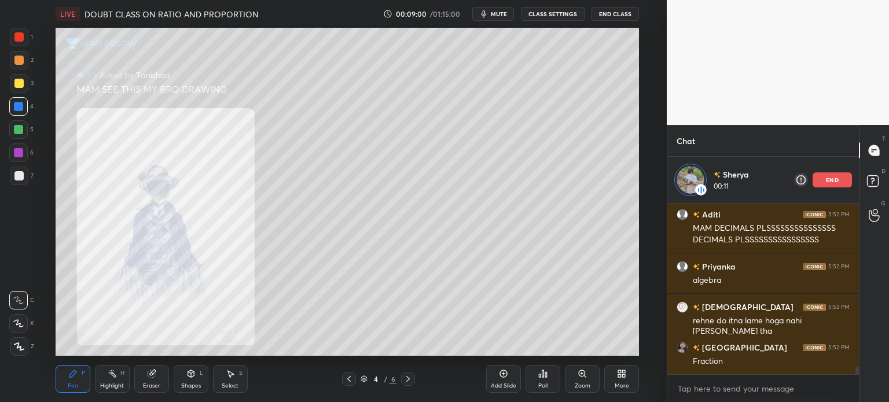
click at [408, 380] on icon at bounding box center [407, 378] width 9 height 9
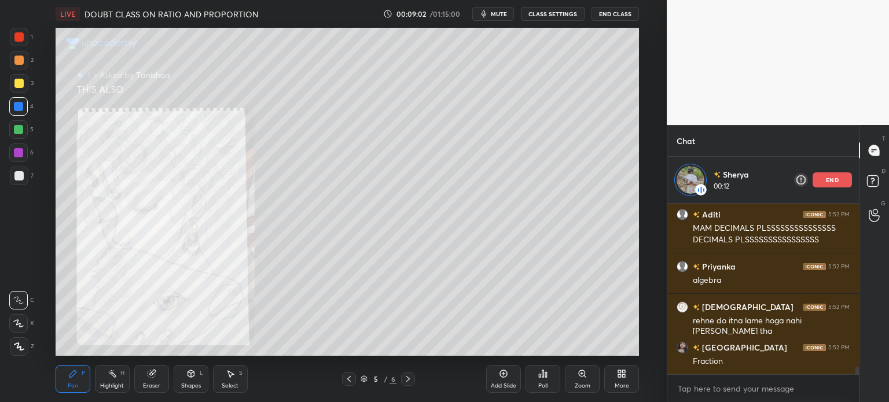
click at [348, 380] on icon at bounding box center [348, 378] width 9 height 9
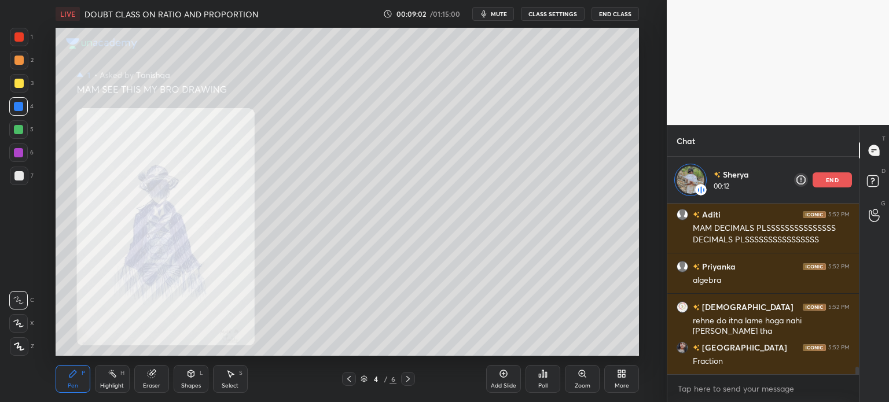
click at [345, 382] on icon at bounding box center [348, 378] width 9 height 9
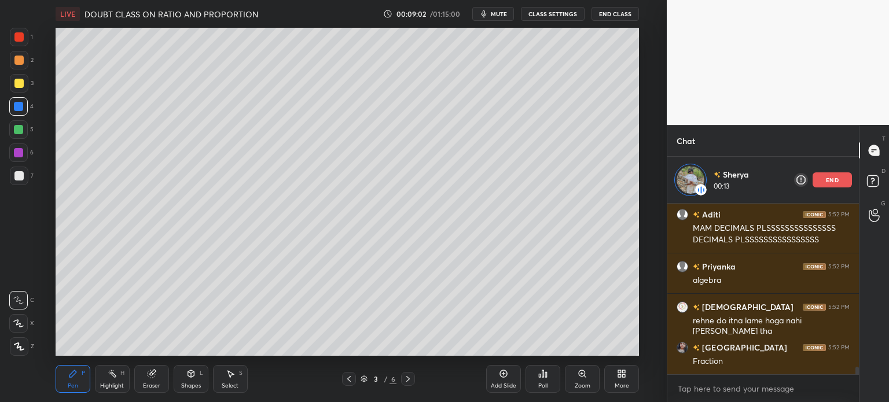
click at [349, 384] on div at bounding box center [349, 379] width 14 height 14
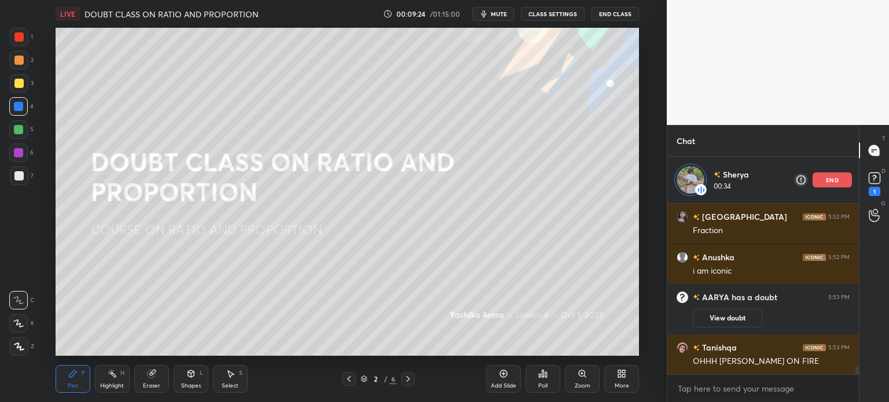
scroll to position [3620, 0]
click at [137, 375] on div "Eraser" at bounding box center [151, 379] width 35 height 28
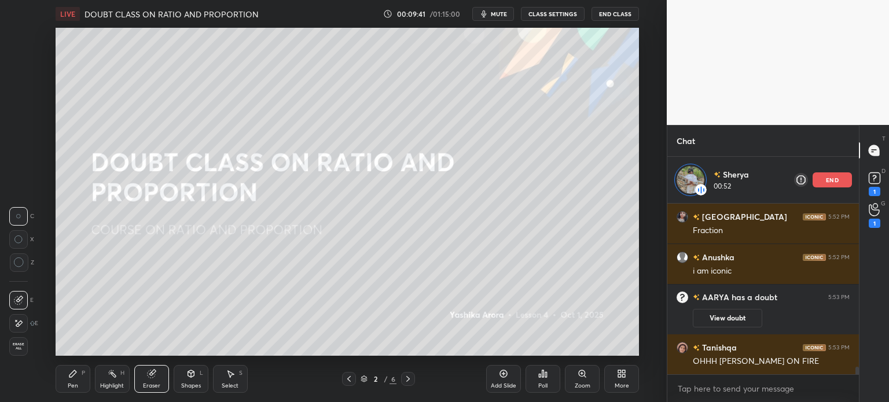
click at [10, 323] on div at bounding box center [18, 323] width 19 height 19
click at [68, 374] on icon at bounding box center [72, 373] width 9 height 9
click at [76, 381] on div "Pen P" at bounding box center [73, 379] width 35 height 28
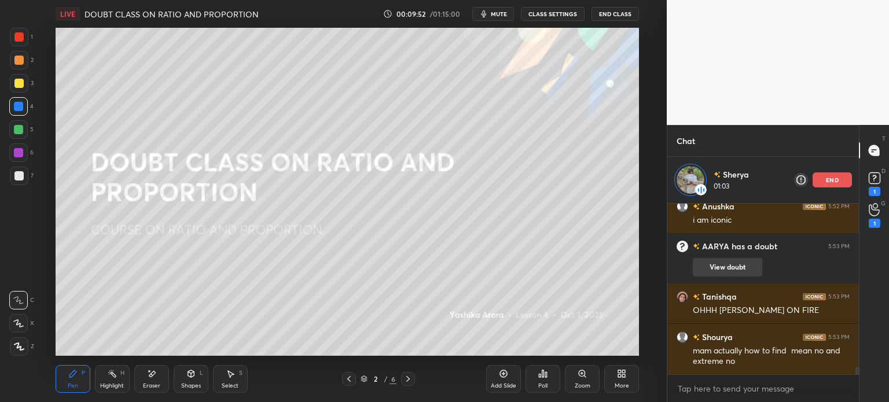
scroll to position [3712, 0]
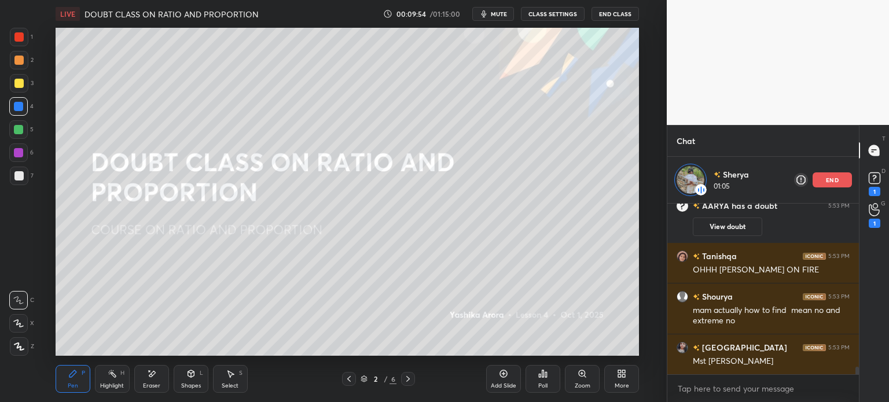
click at [829, 175] on div "end" at bounding box center [831, 179] width 39 height 15
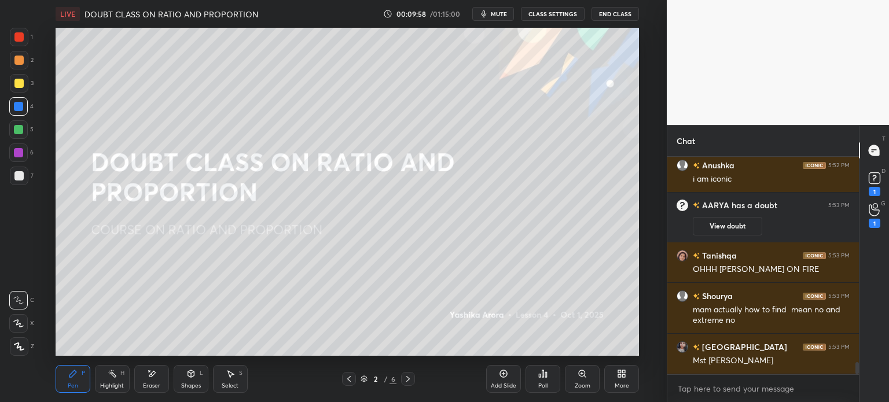
scroll to position [3716, 0]
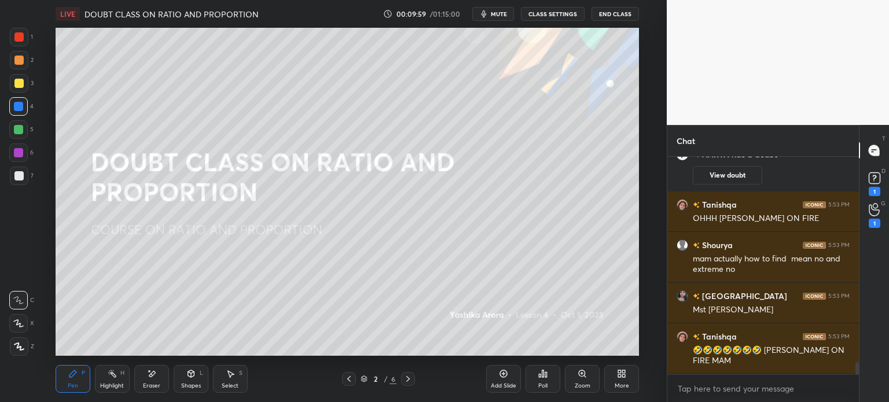
click at [403, 379] on icon at bounding box center [407, 378] width 9 height 9
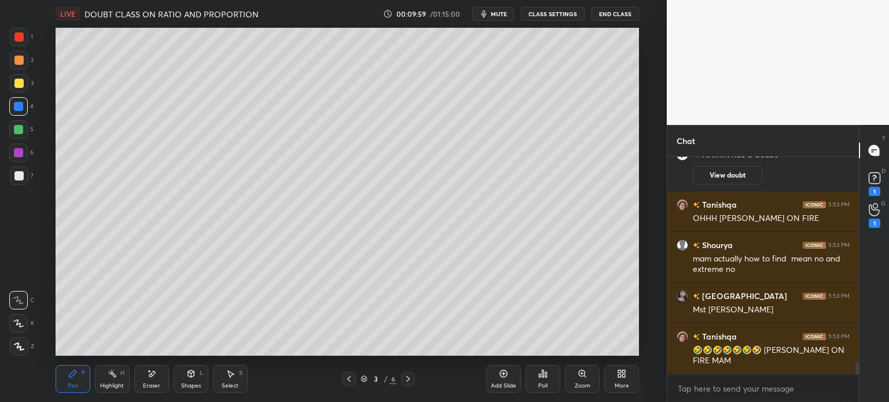
click at [417, 377] on div "3 / 6" at bounding box center [378, 379] width 215 height 14
click at [510, 379] on div "Add Slide" at bounding box center [503, 379] width 35 height 28
click at [20, 78] on div at bounding box center [19, 83] width 19 height 19
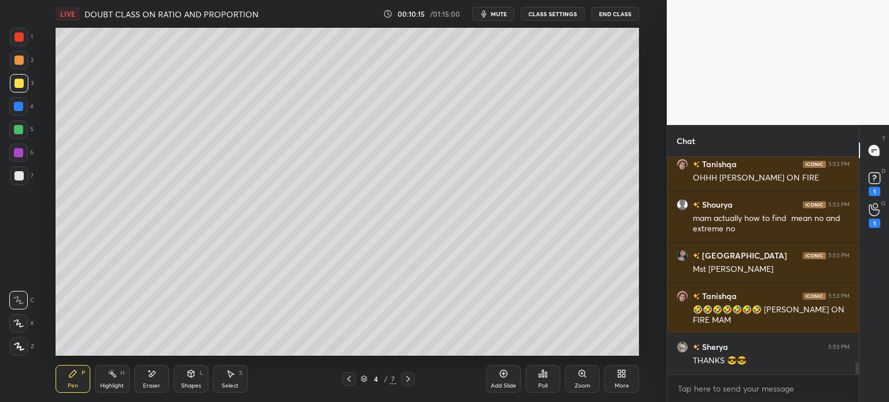
click at [233, 382] on div "Select S" at bounding box center [230, 379] width 35 height 28
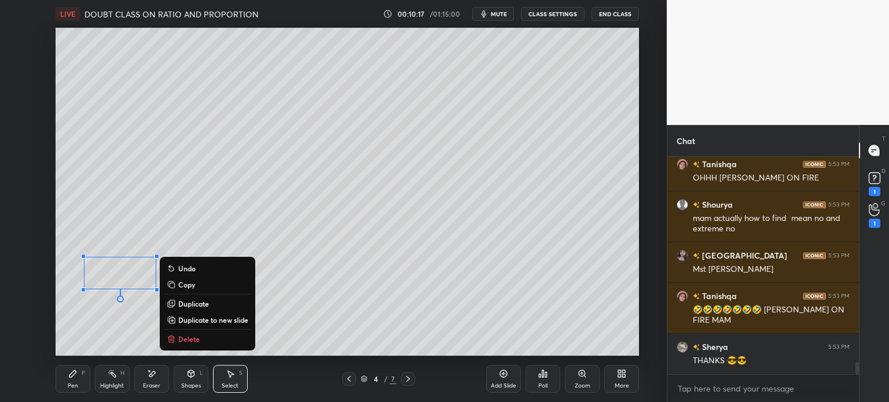
click at [58, 373] on div "Pen P" at bounding box center [73, 379] width 35 height 28
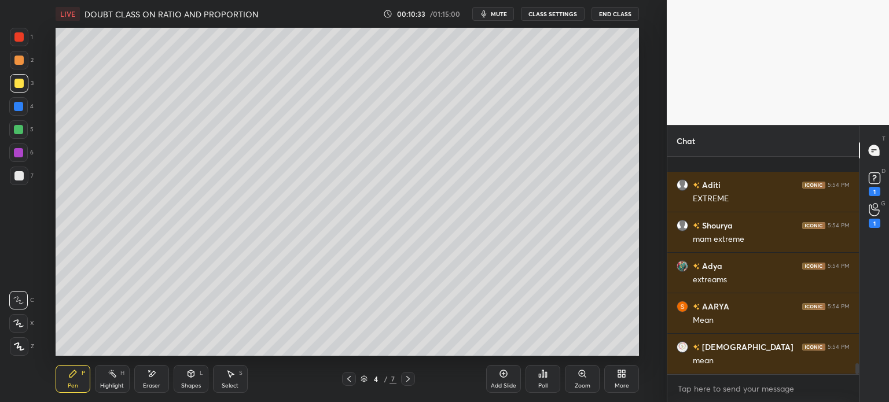
scroll to position [4040, 0]
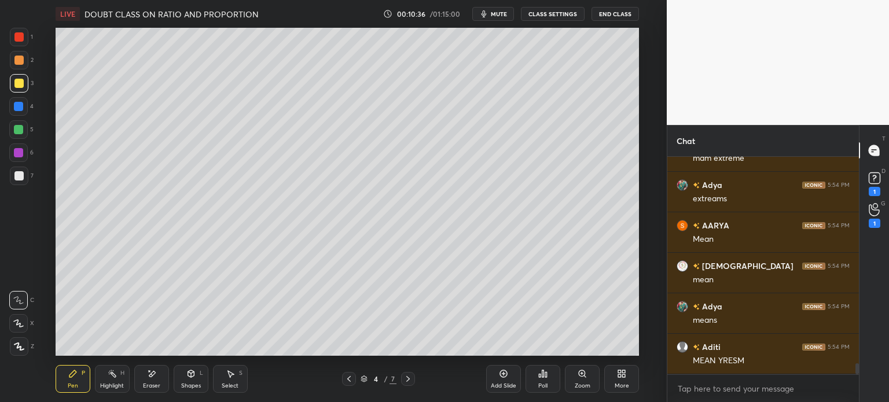
click at [227, 384] on div "Select" at bounding box center [230, 386] width 17 height 6
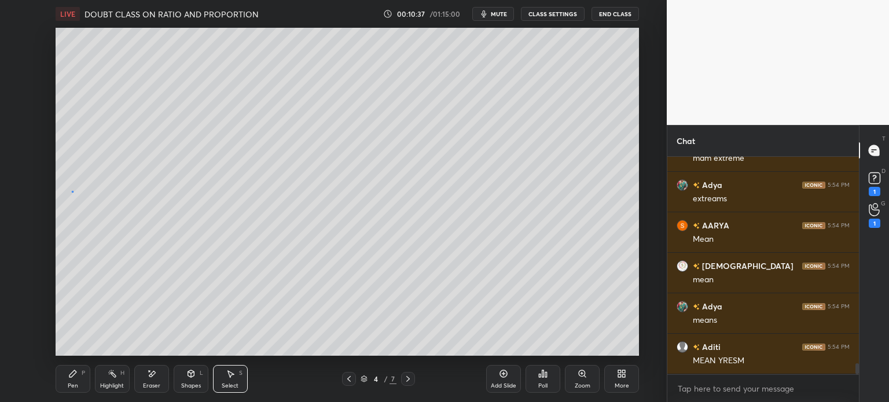
scroll to position [4081, 0]
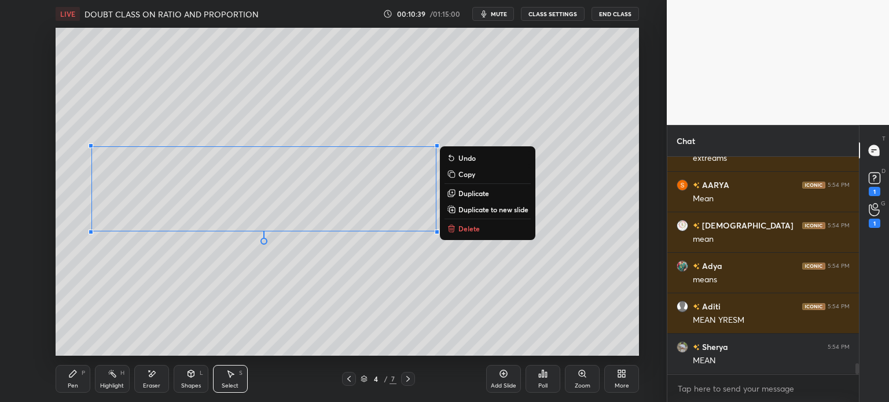
click at [71, 388] on div "Pen" at bounding box center [73, 386] width 10 height 6
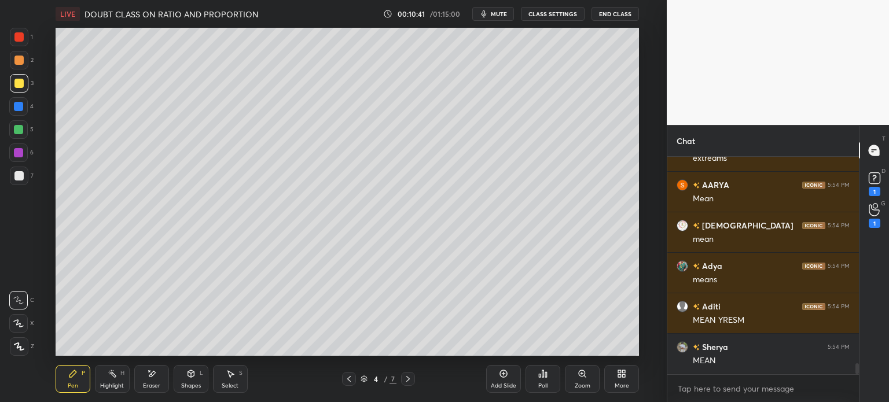
click at [19, 176] on div at bounding box center [18, 175] width 9 height 9
click at [229, 378] on icon at bounding box center [230, 373] width 9 height 9
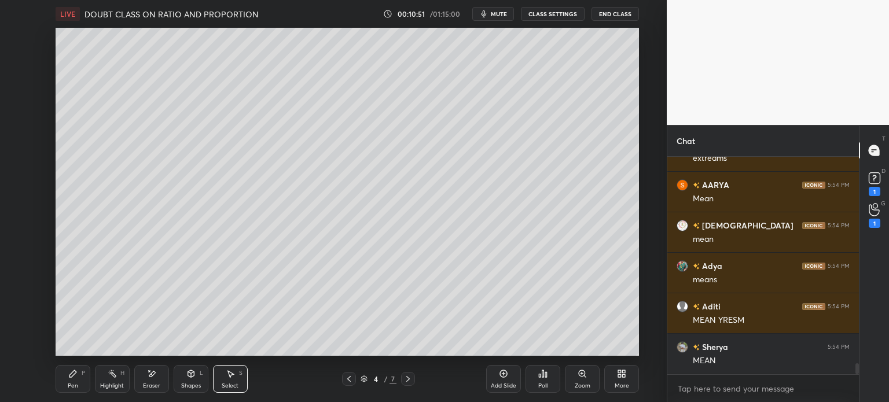
scroll to position [4132, 0]
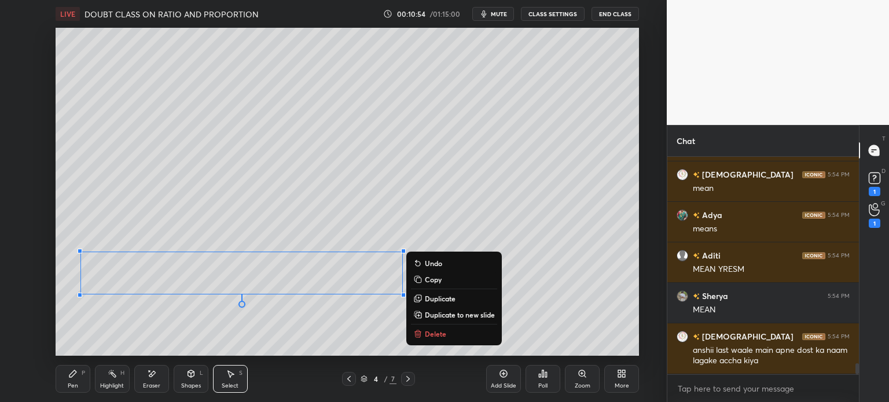
click at [437, 300] on p "Duplicate" at bounding box center [440, 298] width 31 height 9
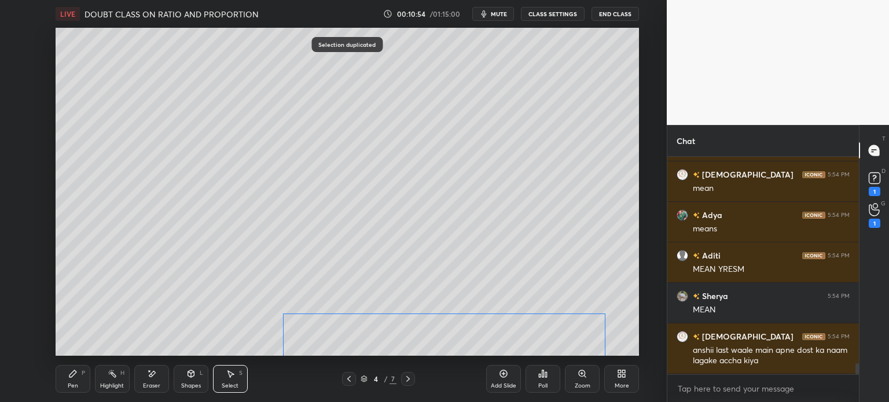
scroll to position [4172, 0]
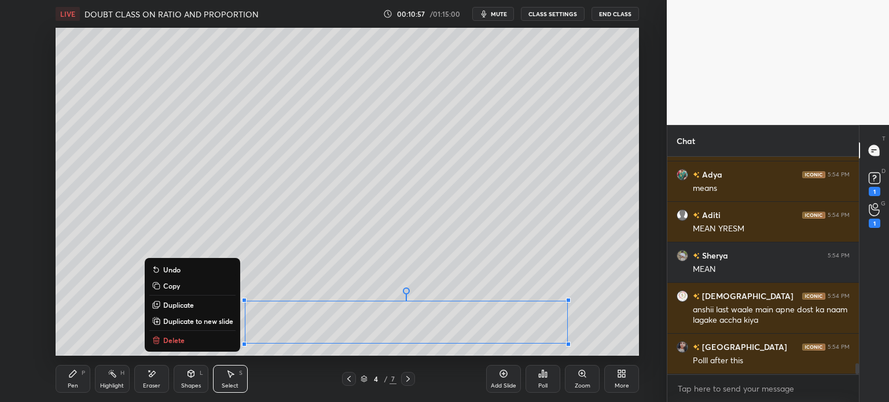
click at [153, 378] on icon at bounding box center [151, 374] width 9 height 10
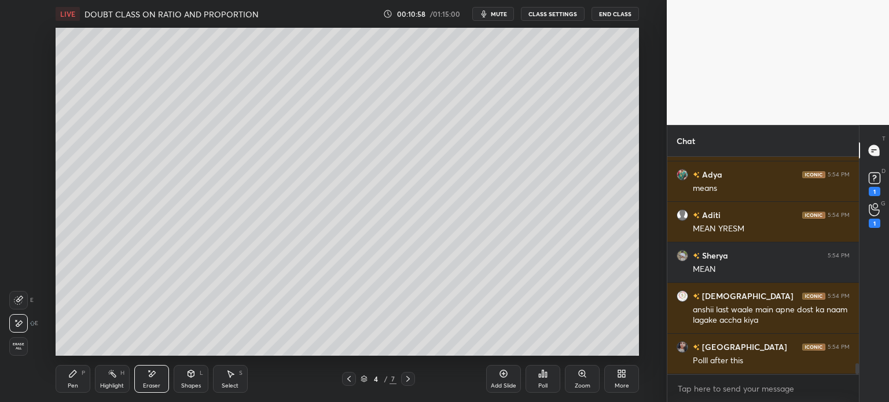
scroll to position [4213, 0]
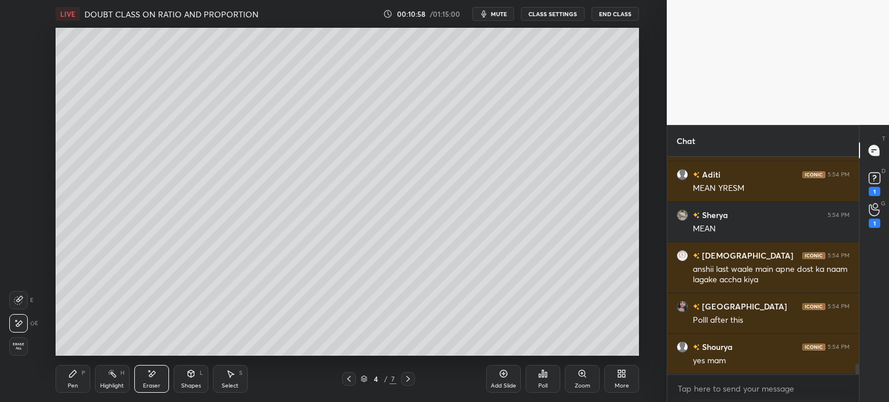
click at [60, 377] on div "Pen P" at bounding box center [73, 379] width 35 height 28
click at [71, 381] on div "Pen P" at bounding box center [73, 379] width 35 height 28
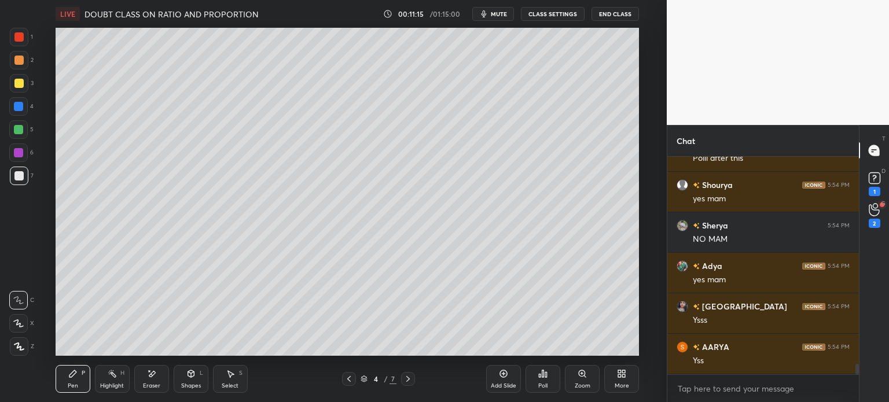
scroll to position [4415, 0]
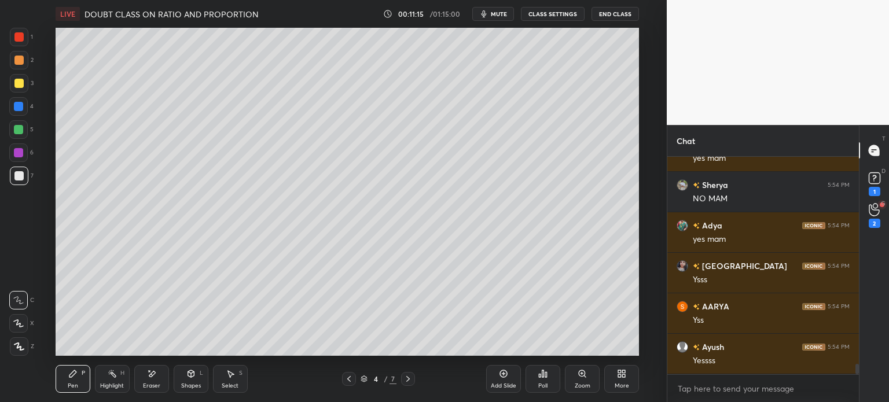
click at [629, 385] on div "More" at bounding box center [621, 379] width 35 height 28
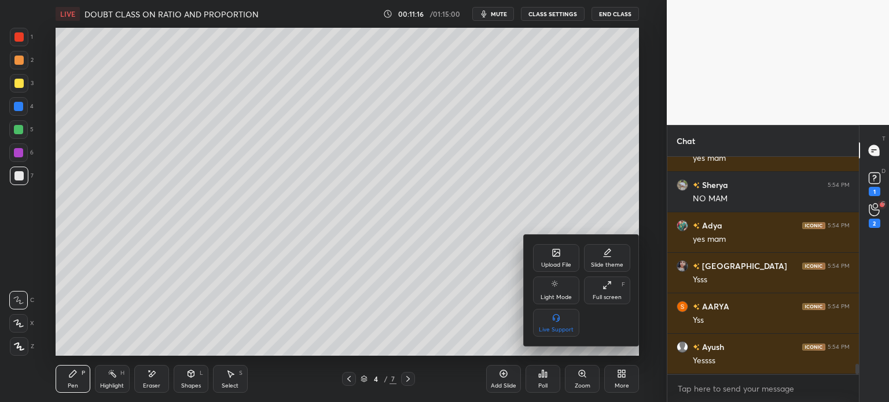
click at [562, 256] on div "Upload File" at bounding box center [556, 258] width 46 height 28
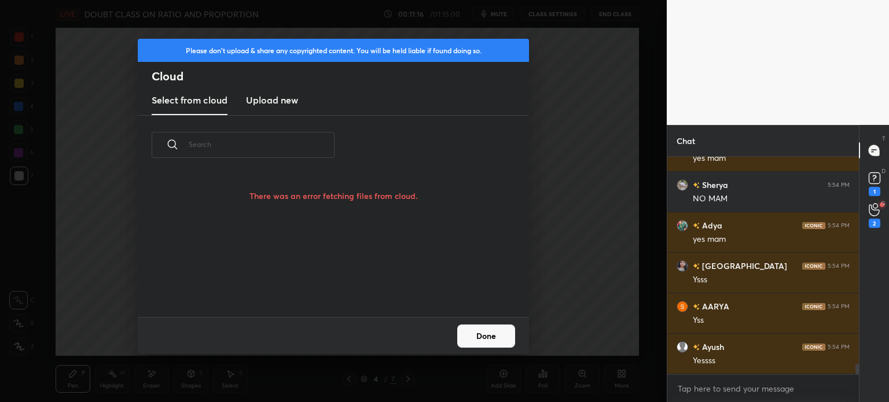
scroll to position [112, 371]
click at [275, 104] on h3 "Upload new" at bounding box center [272, 100] width 52 height 14
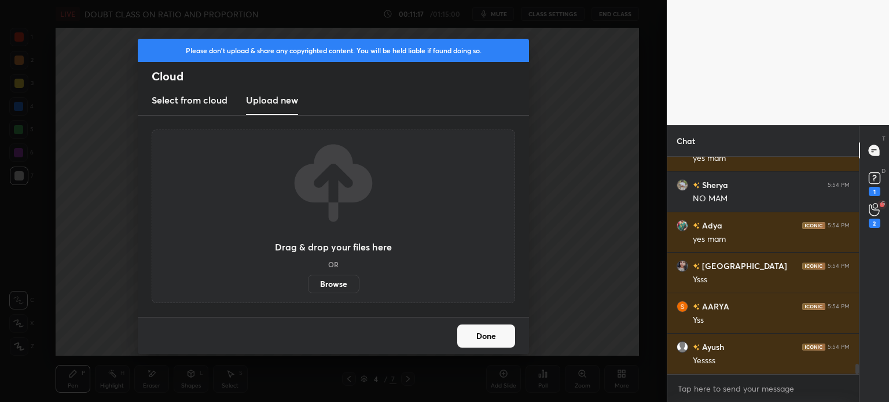
click at [334, 283] on label "Browse" at bounding box center [333, 284] width 51 height 19
click at [308, 283] on input "Browse" at bounding box center [308, 284] width 0 height 19
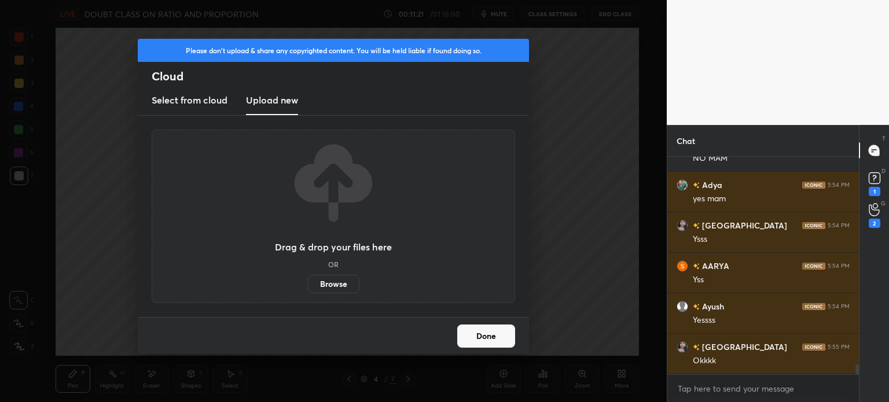
scroll to position [4496, 0]
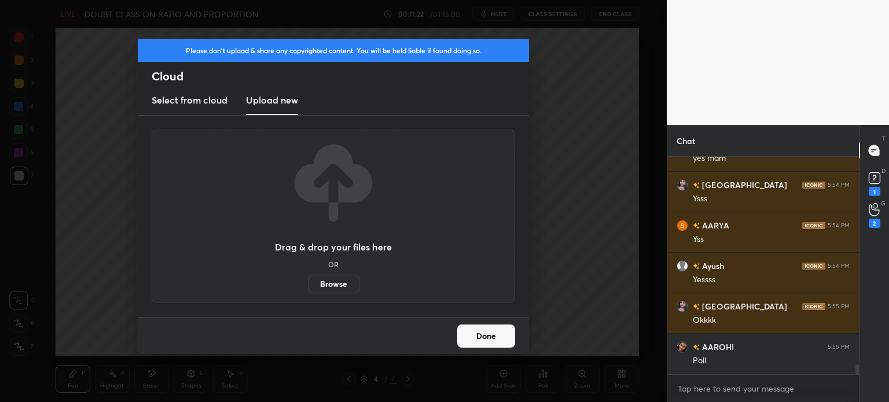
click at [308, 275] on input "Browse" at bounding box center [308, 284] width 0 height 19
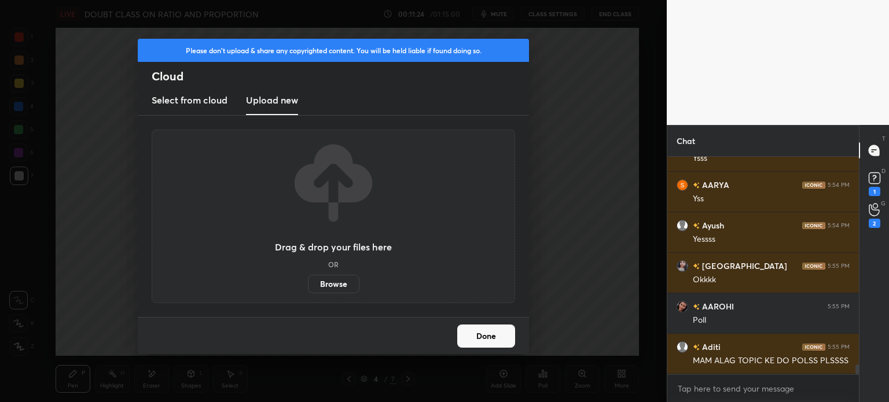
click at [337, 280] on label "Browse" at bounding box center [333, 284] width 51 height 19
click at [308, 280] on input "Browse" at bounding box center [308, 284] width 0 height 19
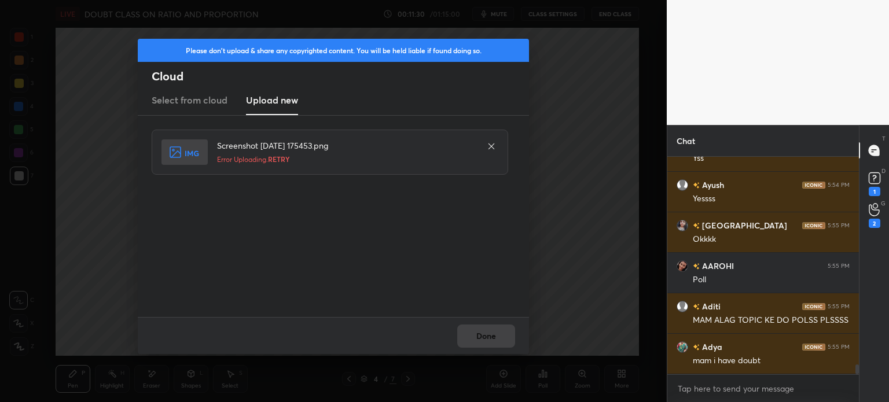
click at [488, 349] on div "Done" at bounding box center [333, 335] width 391 height 37
click at [489, 345] on div "Done" at bounding box center [333, 335] width 391 height 37
click at [491, 342] on div "Done" at bounding box center [333, 335] width 391 height 37
click at [493, 337] on div "Done" at bounding box center [333, 335] width 391 height 37
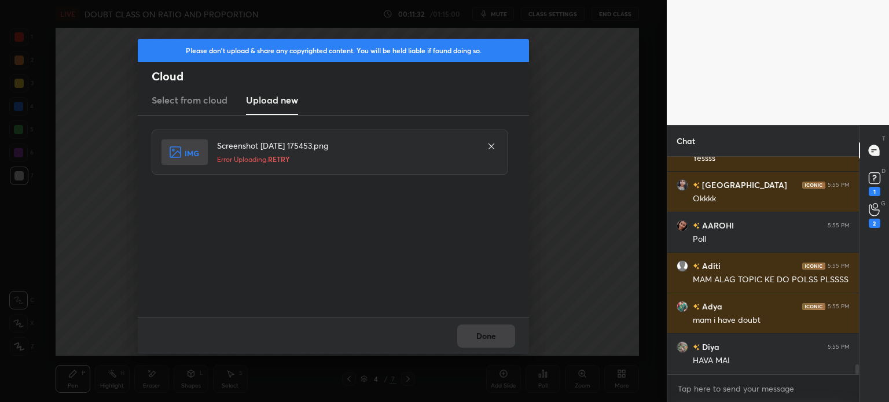
scroll to position [4658, 0]
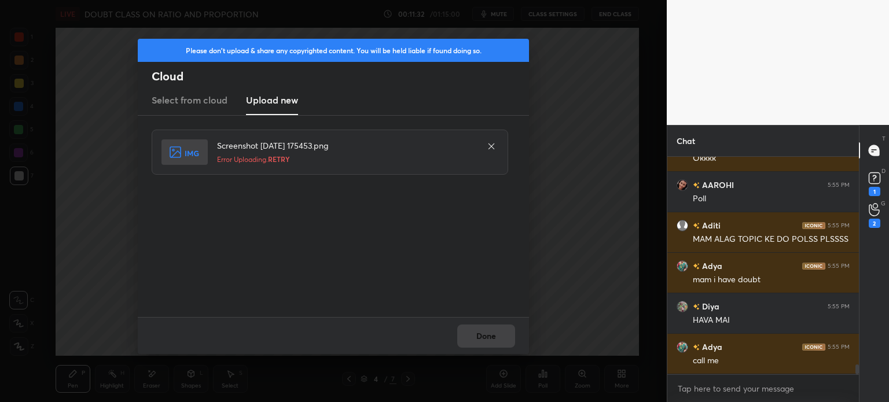
click at [486, 146] on div at bounding box center [491, 146] width 14 height 14
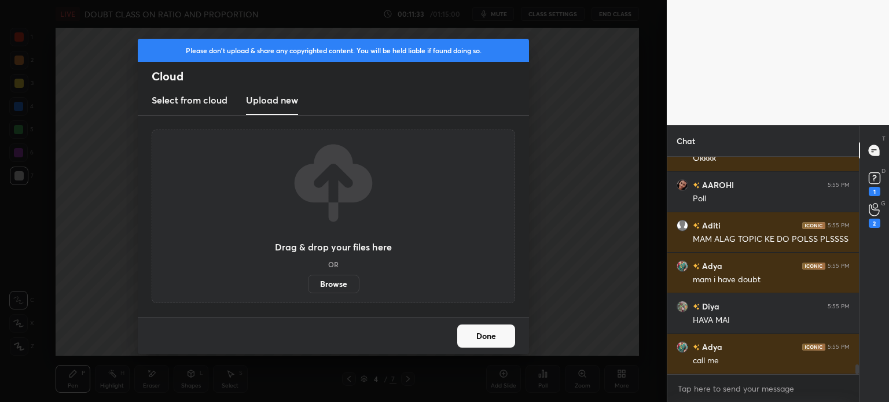
click at [327, 275] on label "Browse" at bounding box center [333, 284] width 51 height 19
click at [308, 275] on input "Browse" at bounding box center [308, 284] width 0 height 19
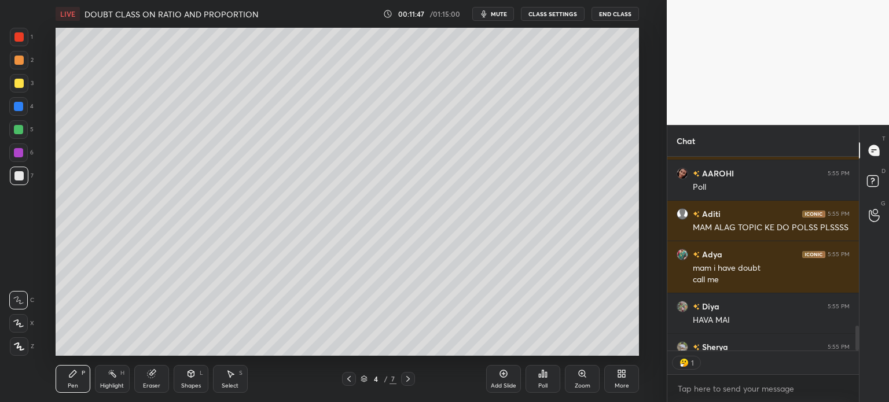
scroll to position [1395, 0]
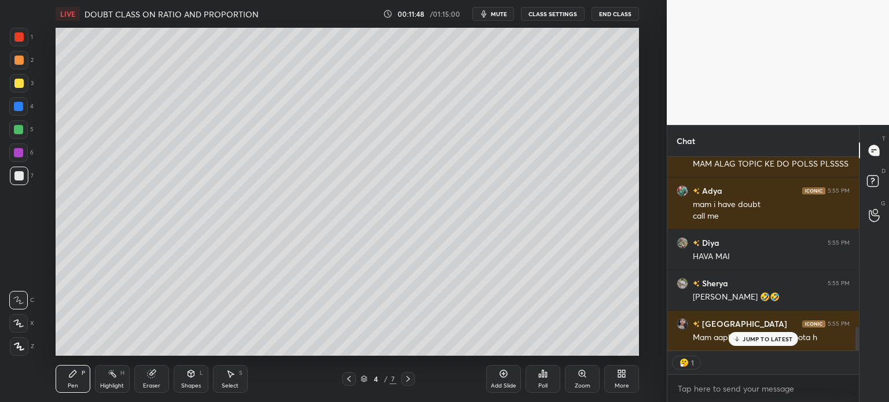
click at [624, 379] on div "More" at bounding box center [621, 379] width 35 height 28
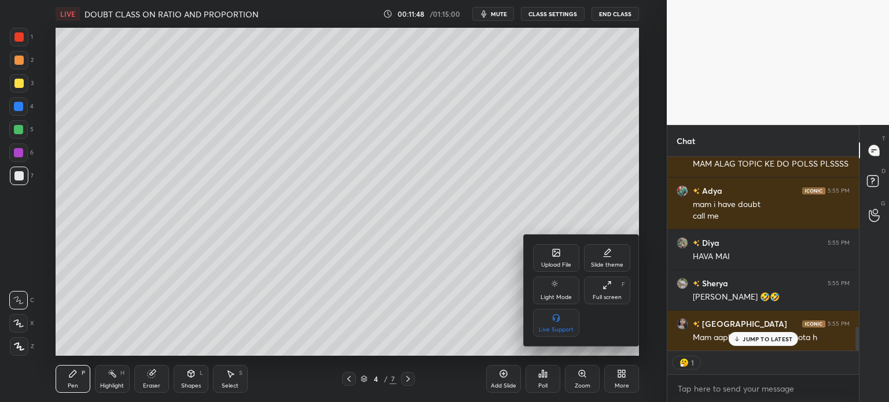
click at [561, 252] on div "Upload File" at bounding box center [556, 258] width 46 height 28
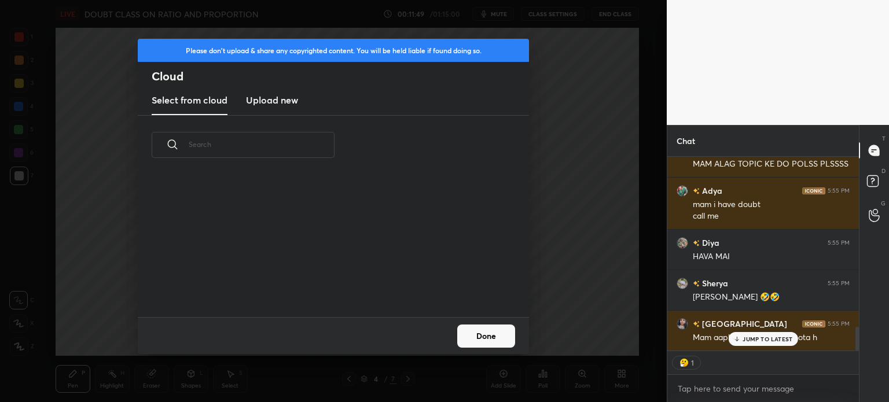
click at [276, 100] on h3 "Upload new" at bounding box center [272, 100] width 52 height 14
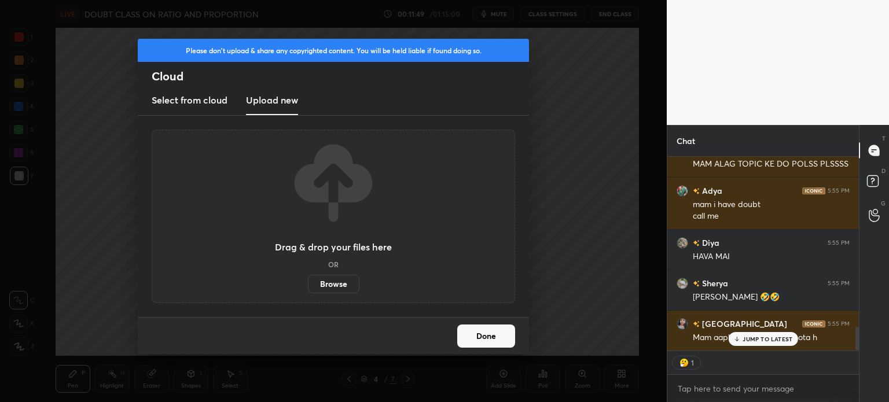
click at [336, 277] on label "Browse" at bounding box center [333, 284] width 51 height 19
click at [308, 277] on input "Browse" at bounding box center [308, 284] width 0 height 19
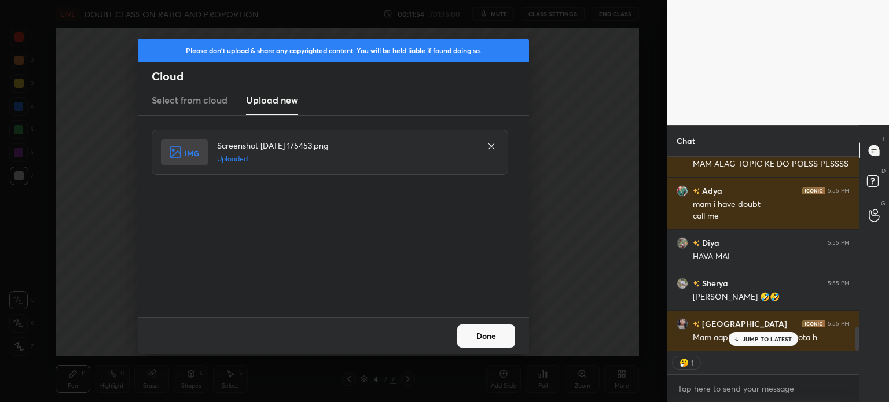
click at [499, 341] on button "Done" at bounding box center [486, 336] width 58 height 23
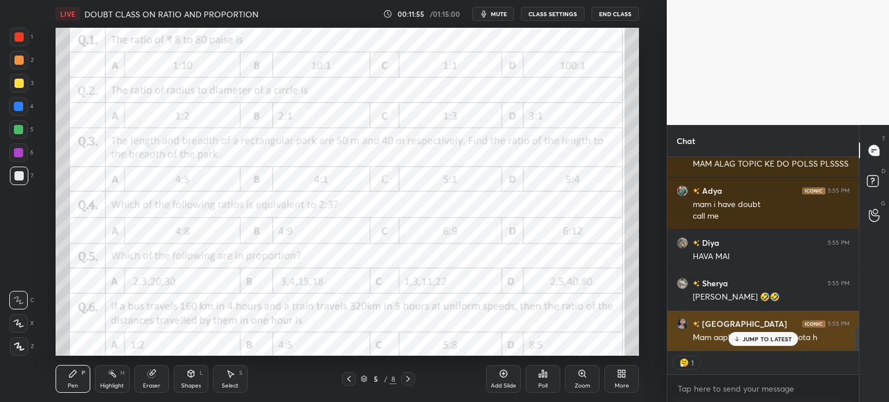
click at [762, 347] on div "[GEOGRAPHIC_DATA] 5:55 PM Mam aapke ghar m kanjak hota h" at bounding box center [762, 331] width 191 height 40
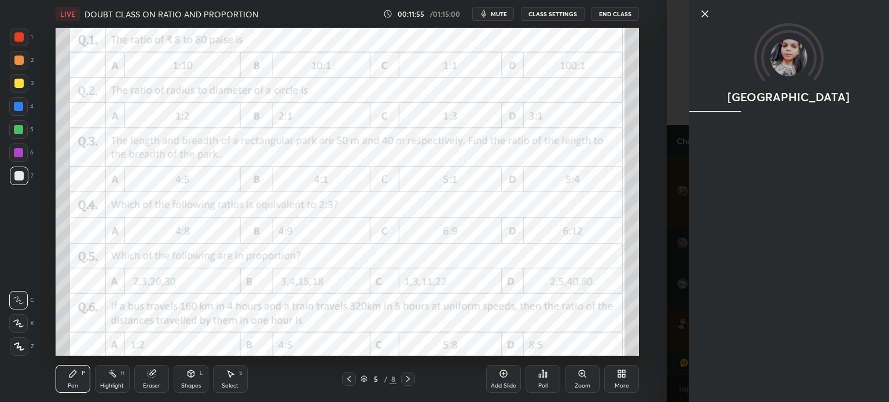
click at [764, 335] on div "[GEOGRAPHIC_DATA]" at bounding box center [788, 201] width 200 height 402
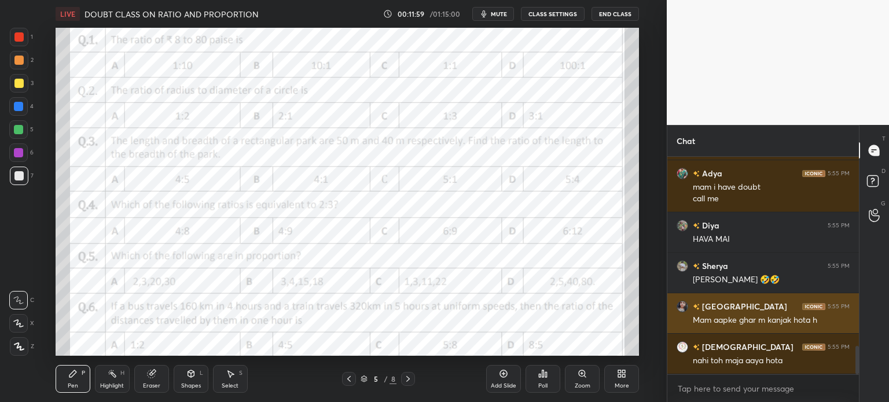
scroll to position [1440, 0]
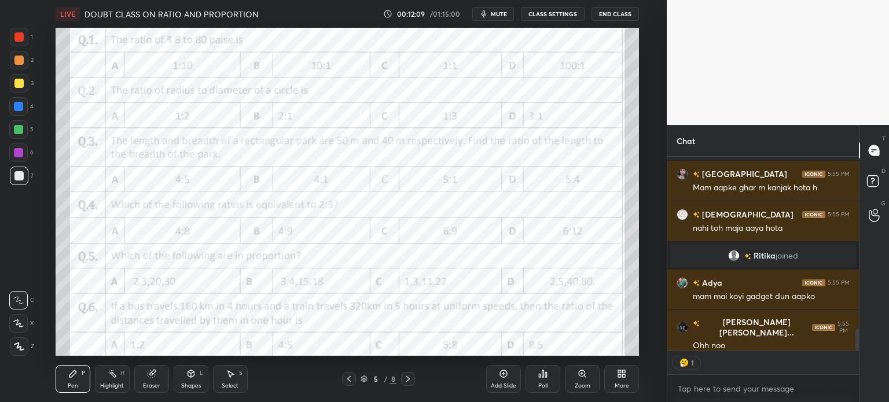
click at [761, 342] on div "Diya 5:55 PM HAVA MAI Sherya 5:55 PM [PERSON_NAME] 🤣🤣 [GEOGRAPHIC_DATA] 5:55 PM…" at bounding box center [762, 254] width 191 height 194
click at [883, 207] on div at bounding box center [874, 215] width 23 height 21
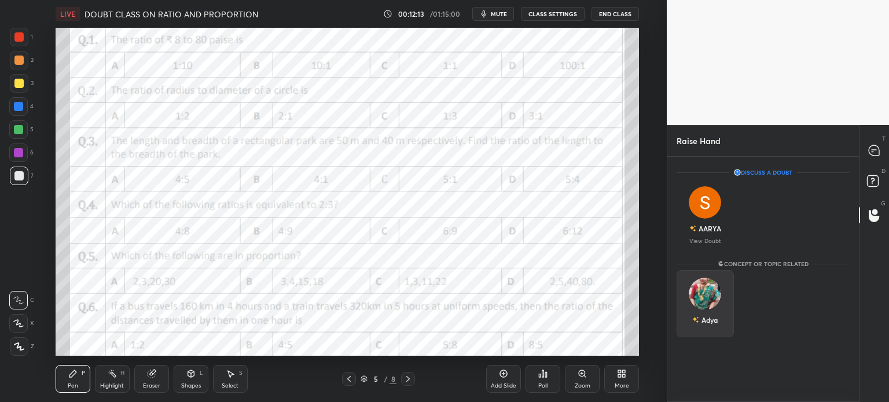
click at [704, 293] on img "grid" at bounding box center [704, 294] width 32 height 32
click at [717, 333] on button "INVITE" at bounding box center [704, 327] width 47 height 15
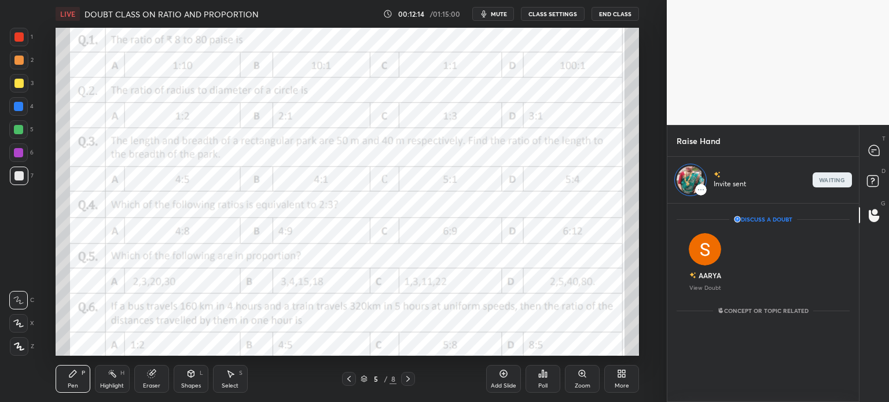
click at [880, 154] on div at bounding box center [874, 150] width 23 height 21
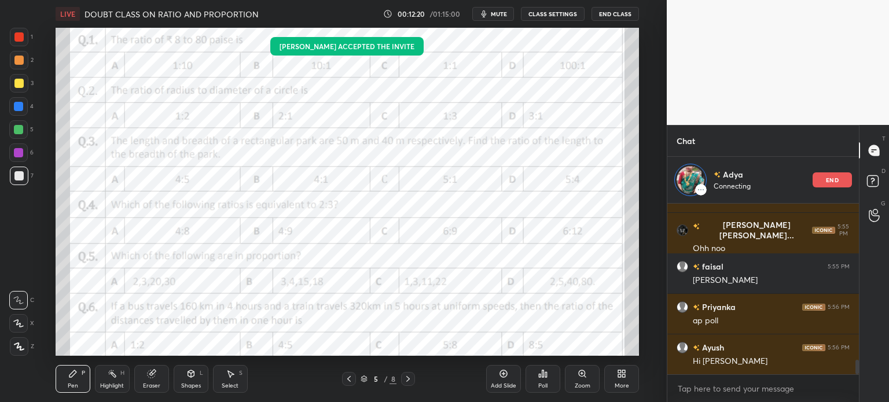
click at [25, 31] on div at bounding box center [19, 37] width 19 height 19
click at [23, 330] on div at bounding box center [18, 323] width 19 height 19
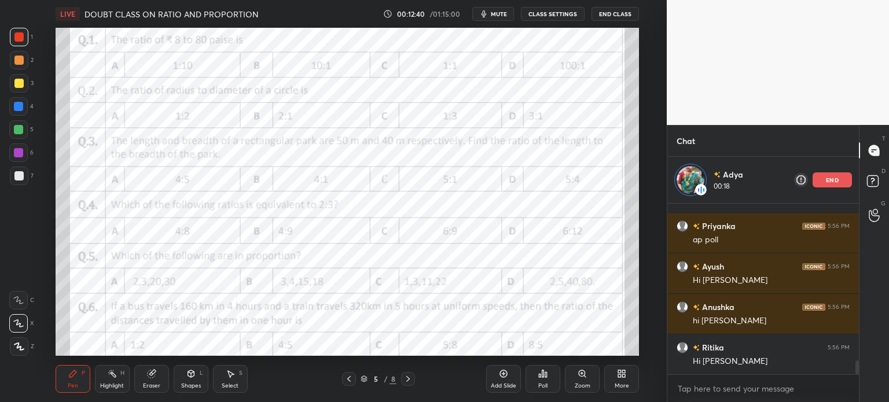
click at [499, 379] on div "Add Slide" at bounding box center [503, 379] width 35 height 28
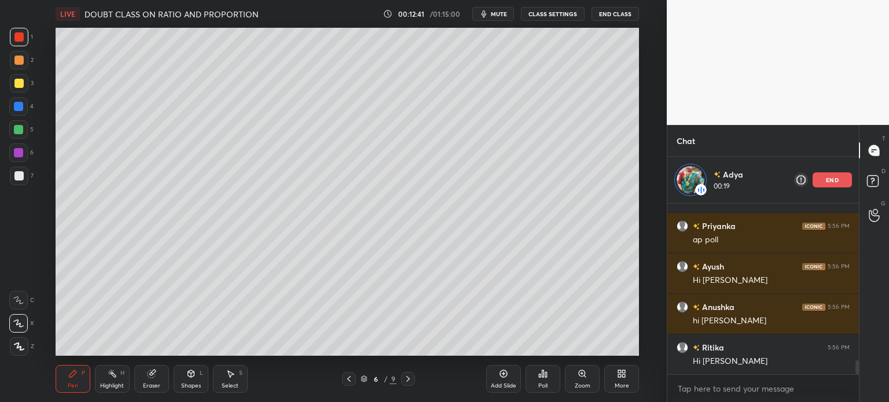
click at [22, 80] on div at bounding box center [18, 83] width 9 height 9
click at [23, 300] on icon at bounding box center [18, 300] width 10 height 8
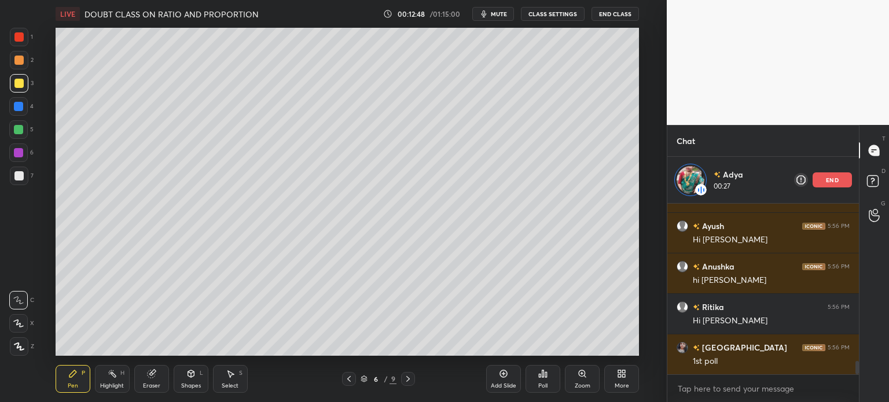
scroll to position [2057, 0]
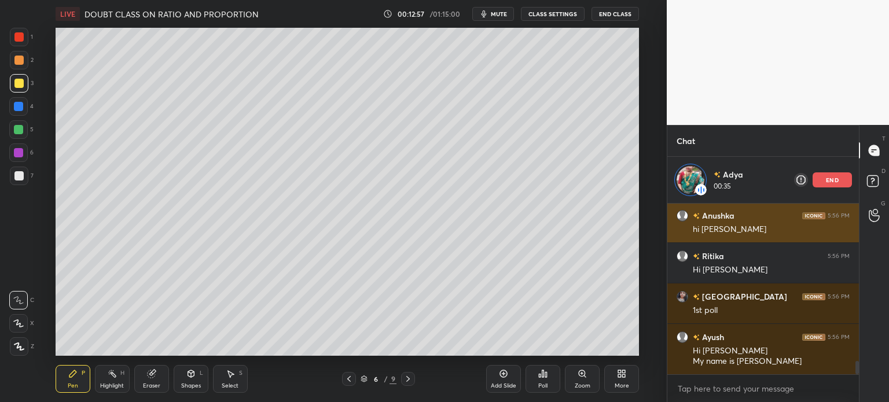
click at [837, 183] on p "end" at bounding box center [832, 180] width 13 height 6
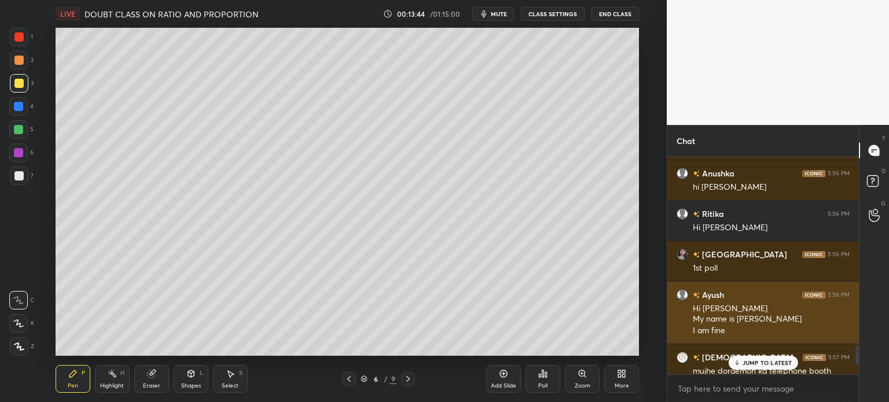
scroll to position [2165, 0]
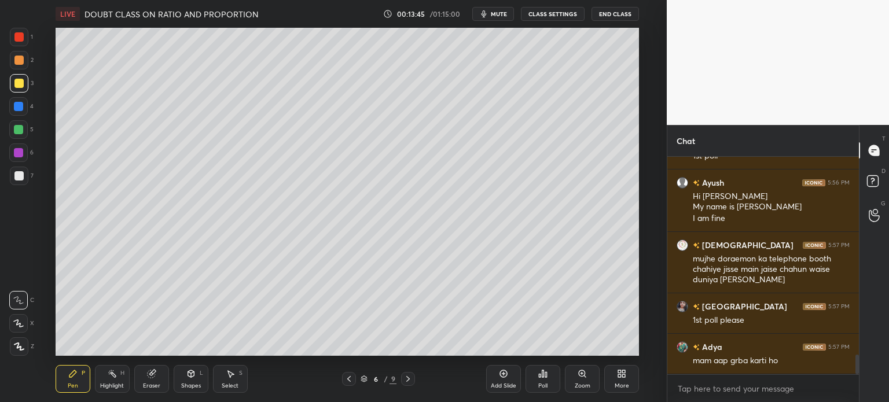
click at [347, 381] on icon at bounding box center [348, 378] width 9 height 9
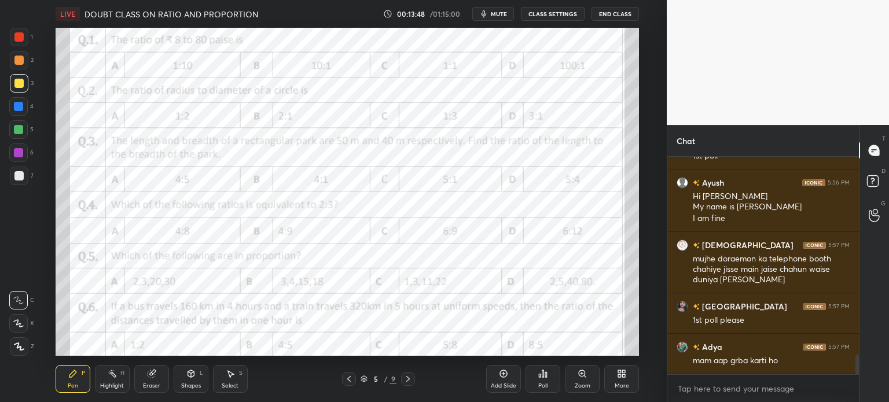
click at [25, 35] on div at bounding box center [19, 37] width 19 height 19
click at [21, 319] on icon at bounding box center [18, 323] width 10 height 8
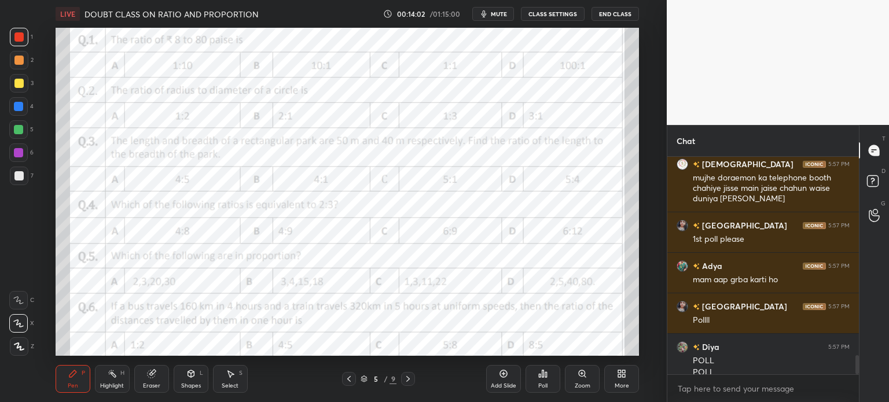
scroll to position [2257, 0]
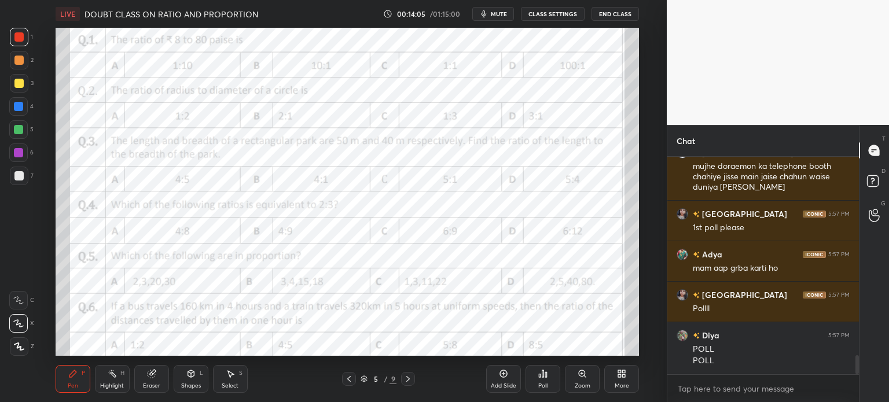
click at [544, 385] on div "Poll" at bounding box center [542, 386] width 9 height 6
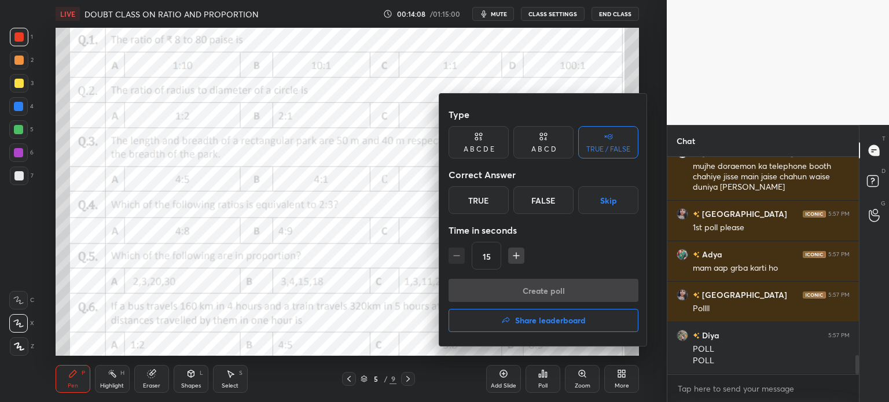
click at [541, 146] on div "A B C D" at bounding box center [543, 149] width 25 height 7
click at [510, 201] on div "B" at bounding box center [504, 200] width 34 height 28
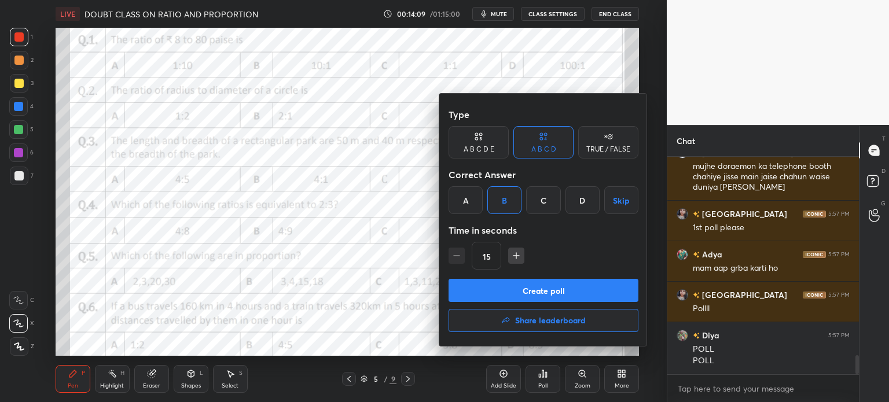
click at [570, 291] on button "Create poll" at bounding box center [543, 290] width 190 height 23
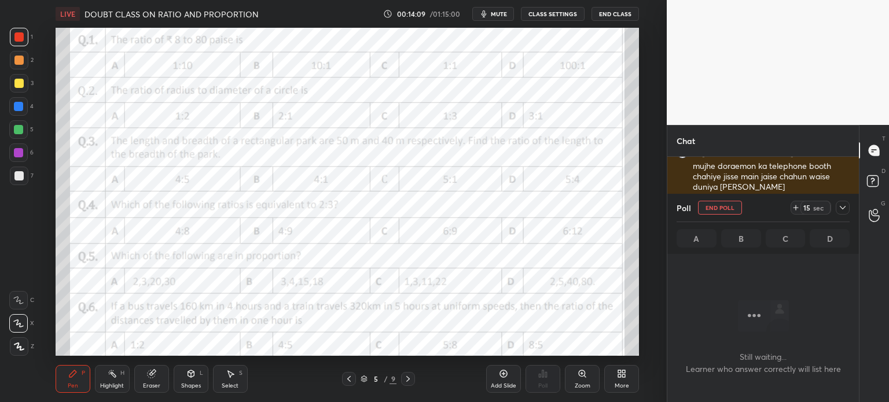
scroll to position [3, 3]
click at [845, 207] on icon at bounding box center [842, 207] width 6 height 3
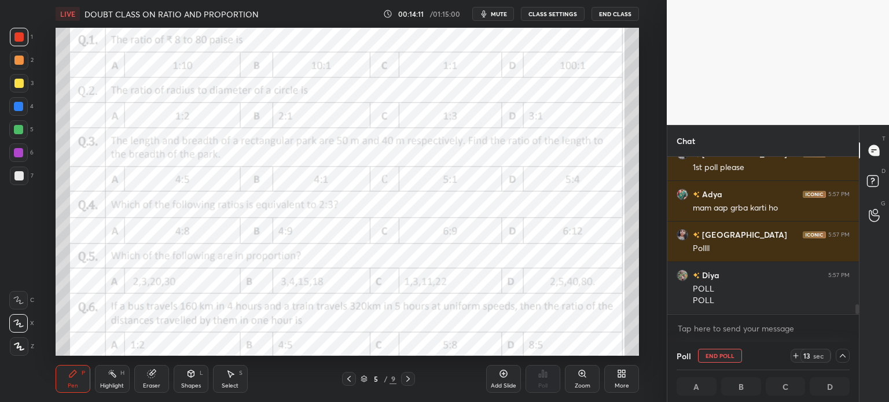
scroll to position [2368, 0]
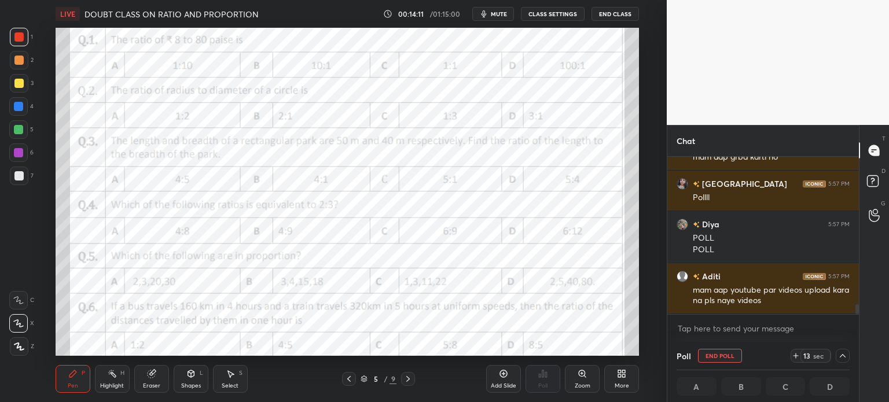
click at [798, 361] on div "13 sec" at bounding box center [810, 356] width 40 height 14
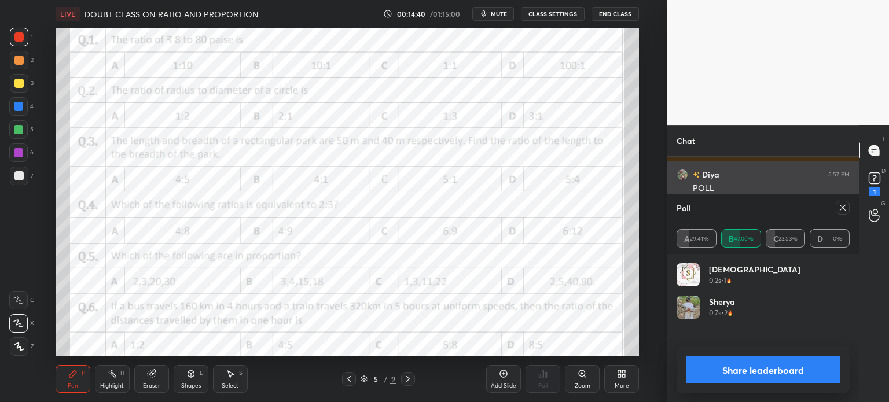
scroll to position [135, 170]
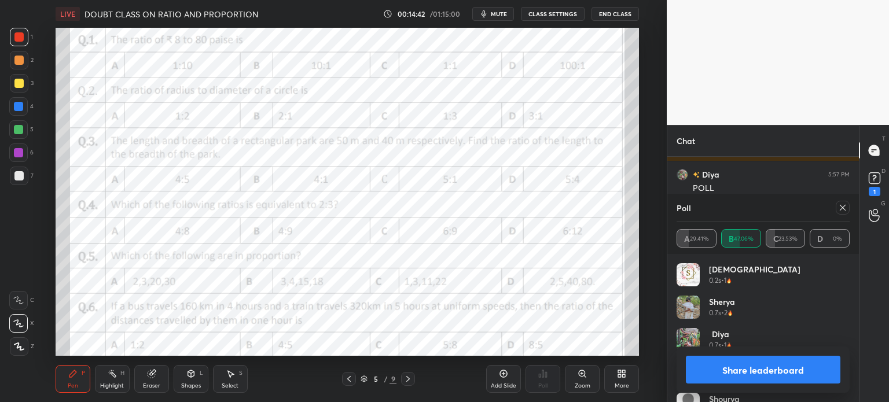
click at [839, 211] on icon at bounding box center [842, 208] width 6 height 6
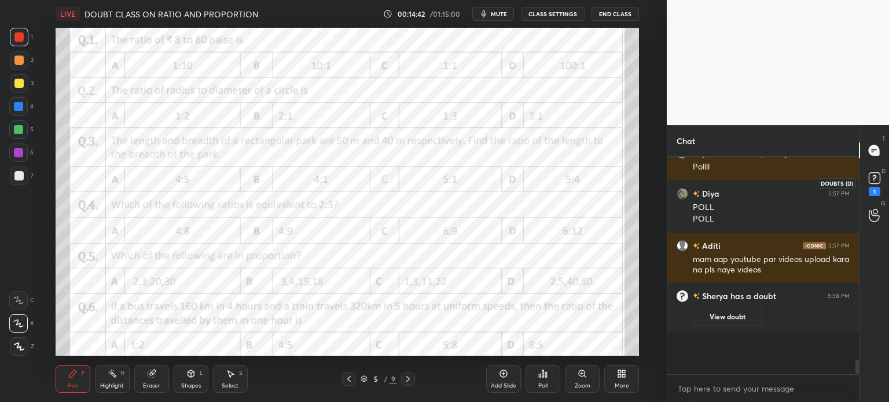
scroll to position [2393, 0]
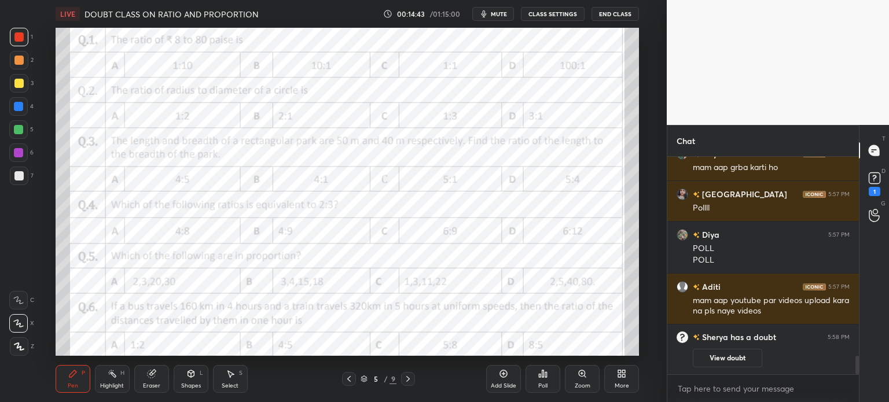
click at [751, 360] on button "View doubt" at bounding box center [726, 358] width 69 height 19
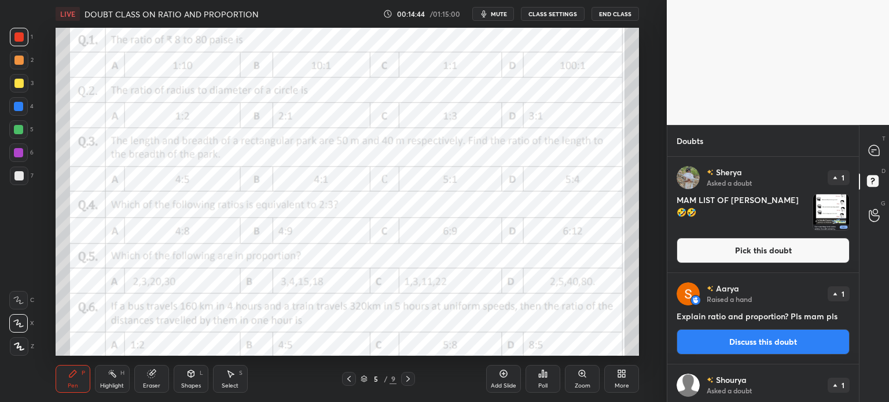
click at [827, 212] on img "grid" at bounding box center [831, 212] width 36 height 36
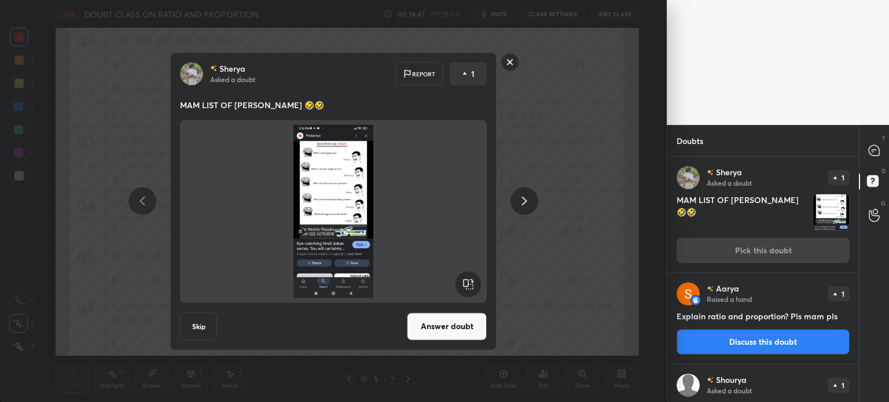
click at [870, 147] on icon at bounding box center [873, 150] width 10 height 10
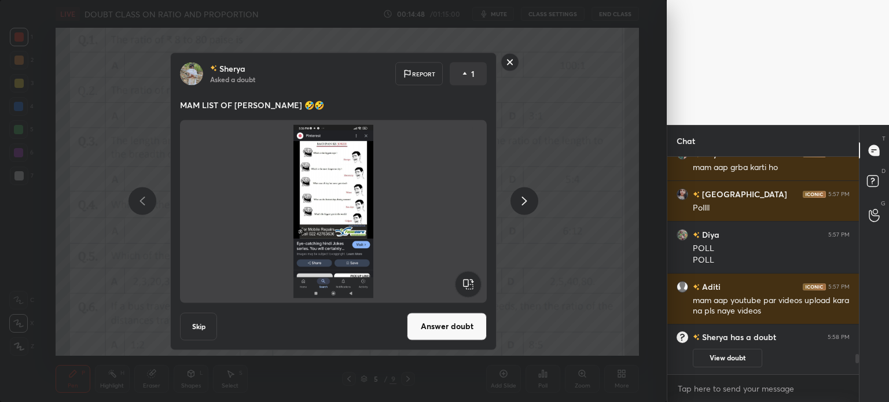
click at [593, 300] on div "[PERSON_NAME] Asked a doubt Report 1 MAM LIST OF [PERSON_NAME] 🤣🤣 Skip Answer d…" at bounding box center [333, 201] width 666 height 402
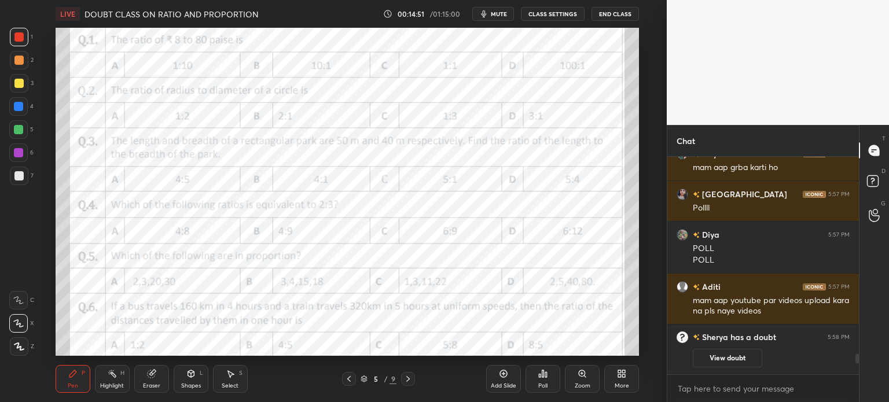
click at [235, 387] on div "Select" at bounding box center [230, 386] width 17 height 6
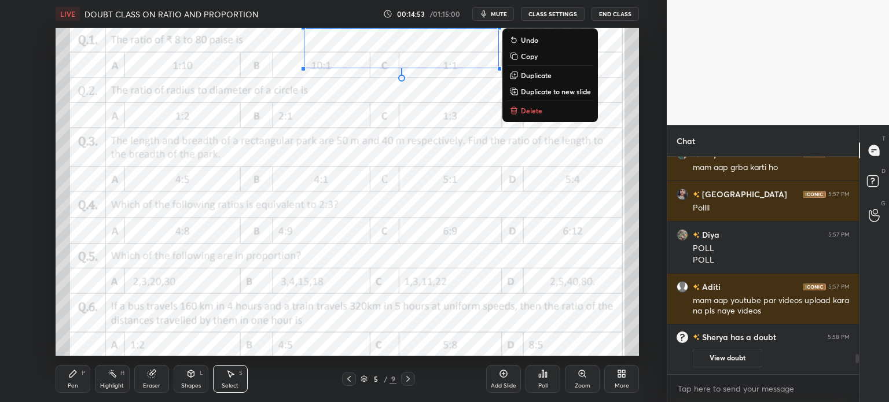
click at [555, 92] on p "Duplicate to new slide" at bounding box center [556, 91] width 70 height 9
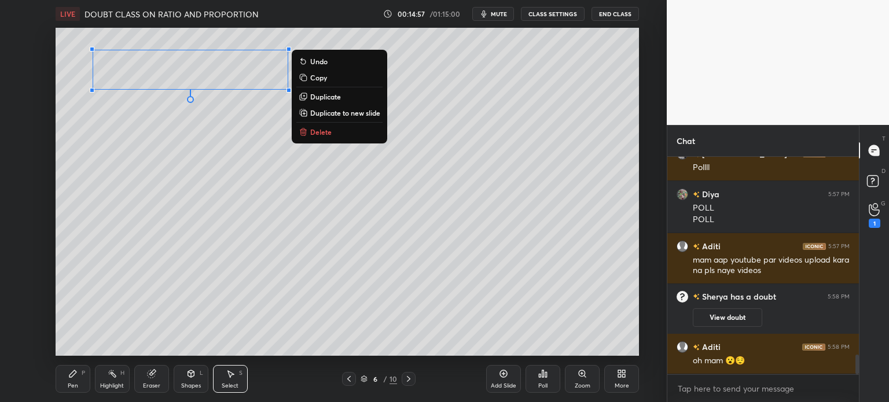
click at [70, 385] on div "Pen" at bounding box center [73, 386] width 10 height 6
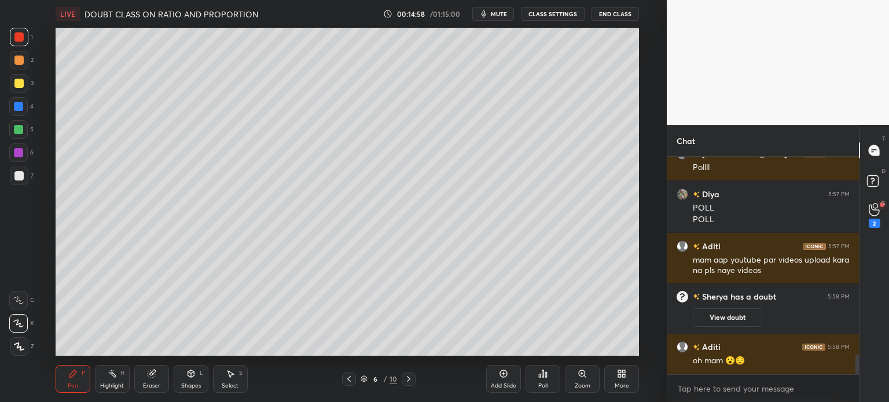
click at [25, 87] on div at bounding box center [19, 83] width 19 height 19
click at [875, 215] on icon at bounding box center [873, 210] width 10 height 12
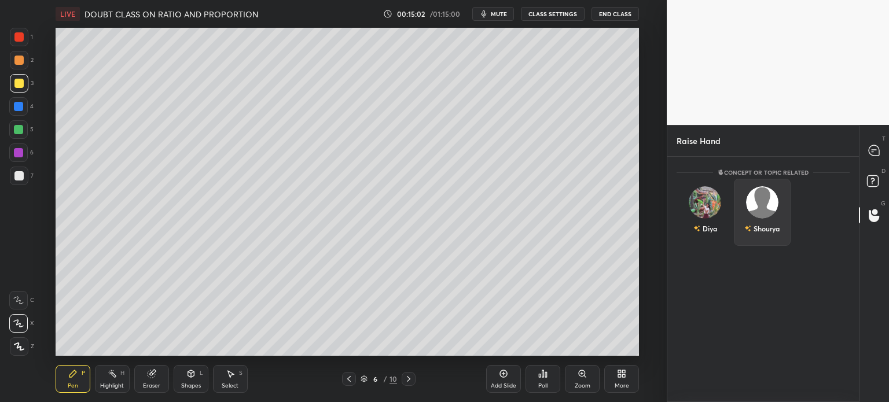
click at [767, 237] on div "Shourya" at bounding box center [762, 212] width 57 height 67
click at [861, 149] on div "T Messages (T)" at bounding box center [874, 150] width 30 height 32
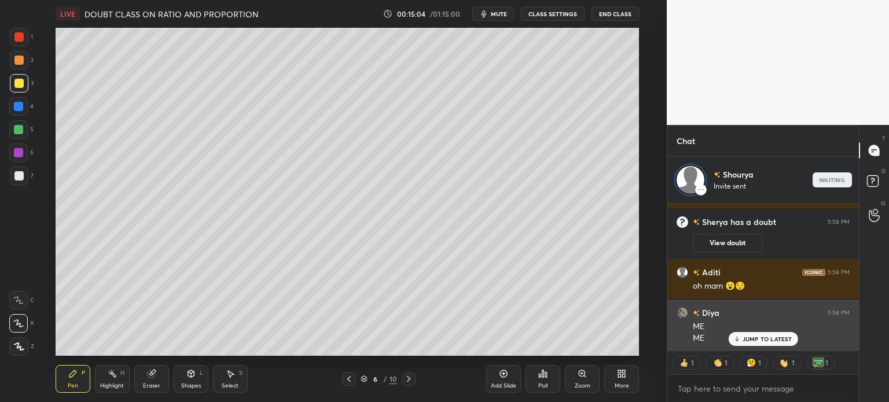
click at [778, 336] on p "JUMP TO LATEST" at bounding box center [767, 339] width 50 height 7
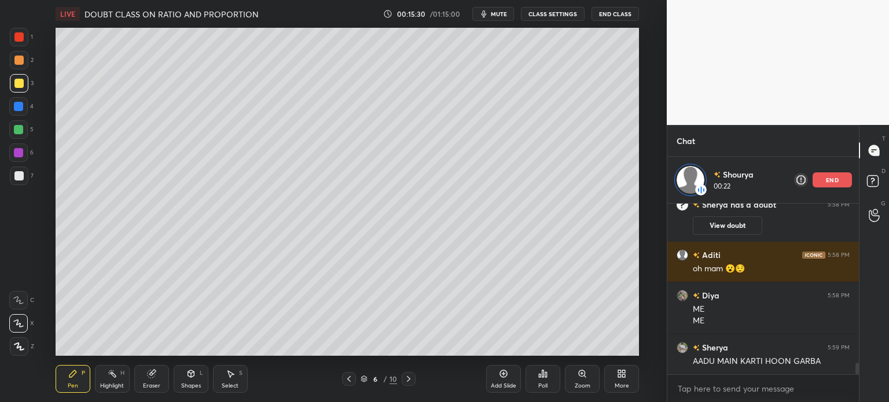
click at [25, 172] on div at bounding box center [19, 176] width 19 height 19
click at [833, 178] on p "end" at bounding box center [832, 180] width 13 height 6
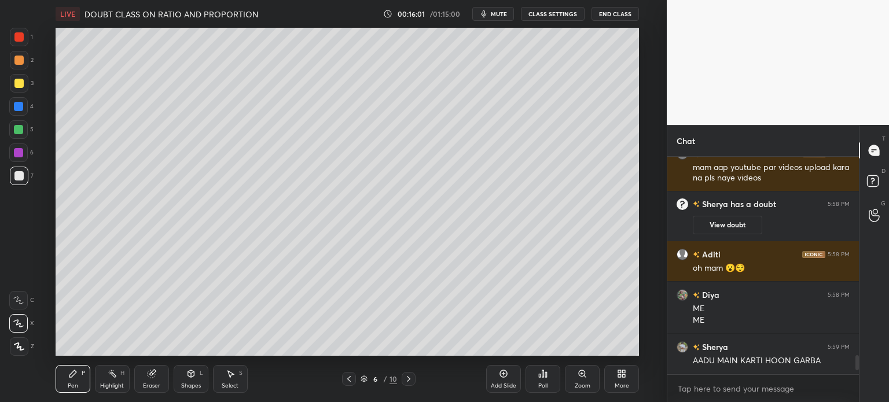
scroll to position [2250, 0]
click at [345, 380] on icon at bounding box center [348, 378] width 9 height 9
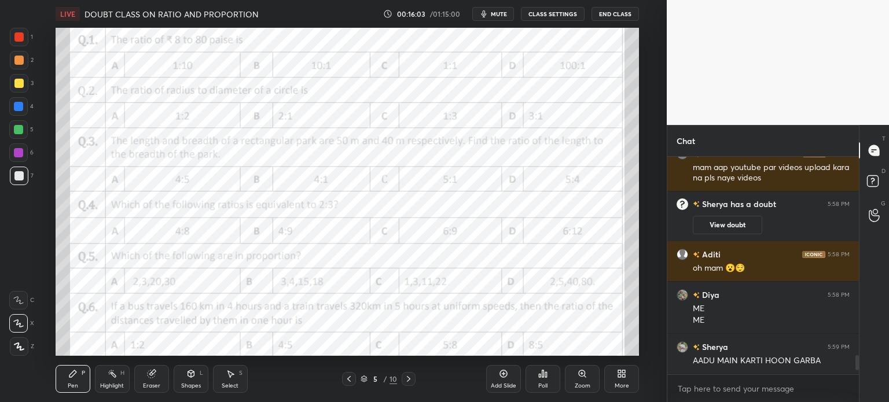
click at [157, 374] on div "Eraser" at bounding box center [151, 379] width 35 height 28
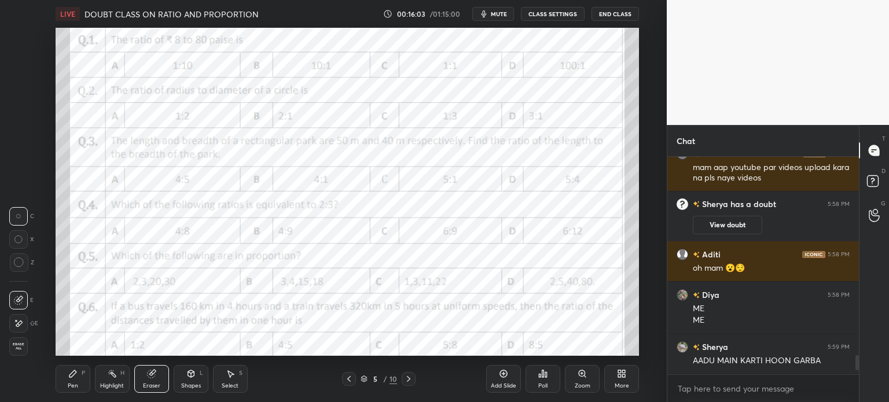
click at [20, 348] on span "Erase all" at bounding box center [18, 346] width 17 height 8
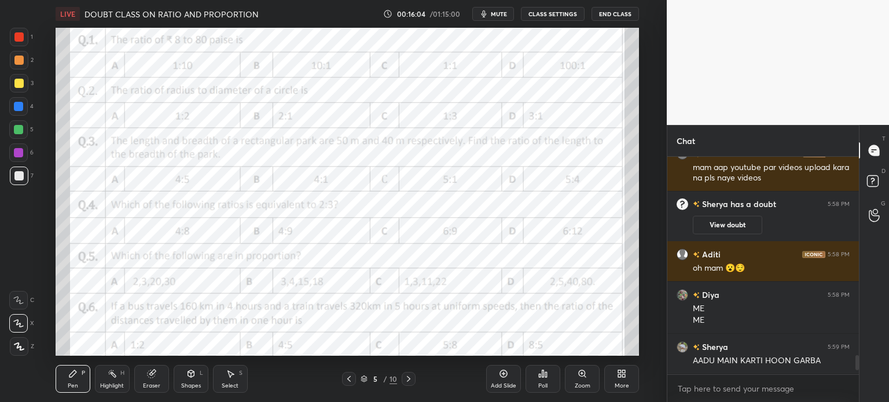
scroll to position [2291, 0]
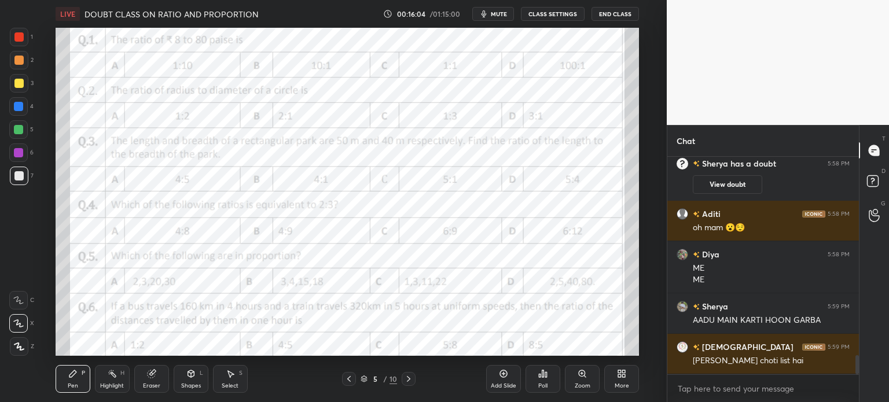
click at [21, 34] on div at bounding box center [18, 36] width 9 height 9
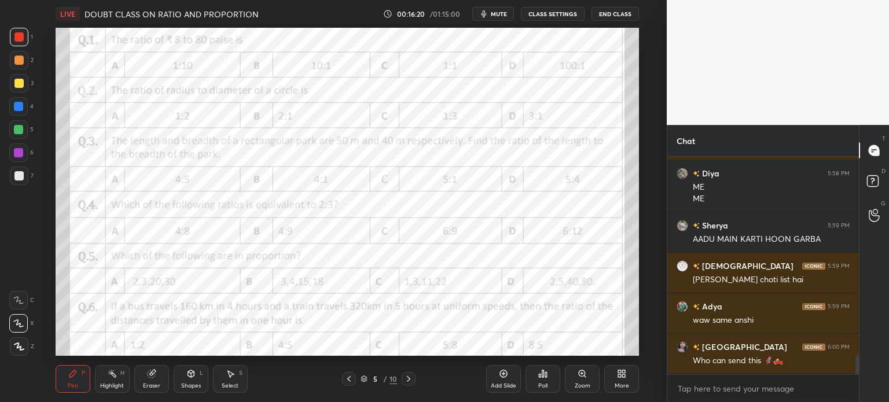
scroll to position [2412, 0]
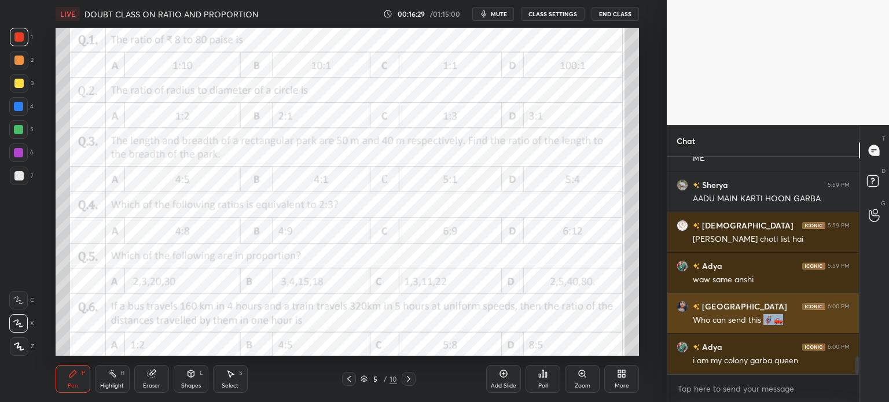
copy div "🦸🛻"
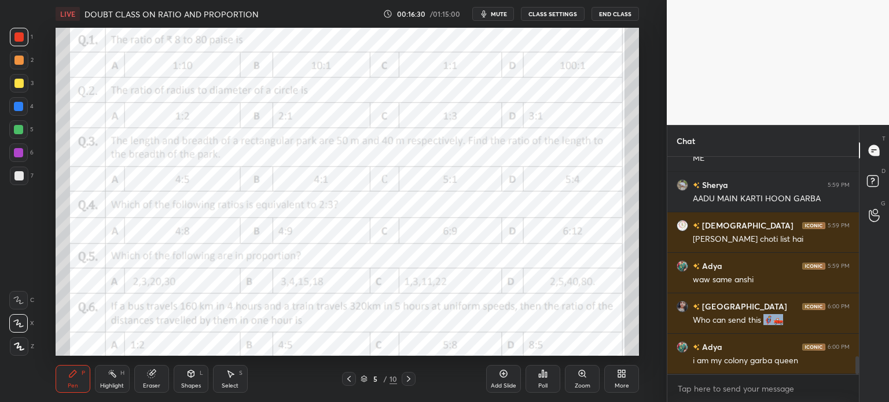
click at [716, 378] on div "x" at bounding box center [762, 388] width 191 height 27
type textarea "x"
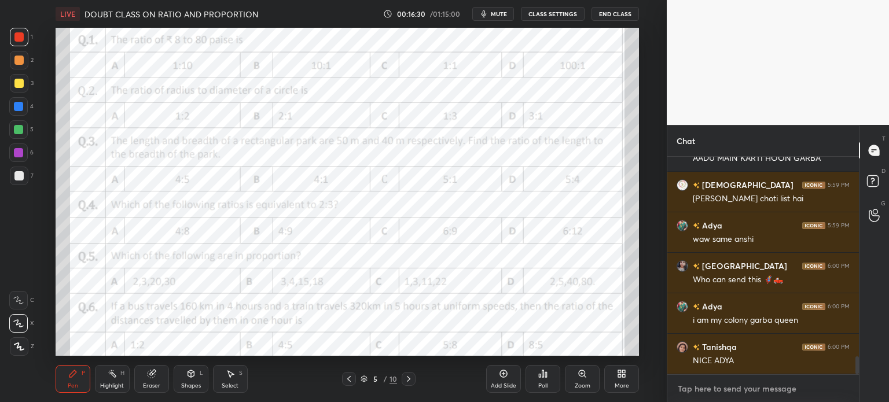
paste textarea "🦸🛻"
type textarea "🦸🛻"
type textarea "x"
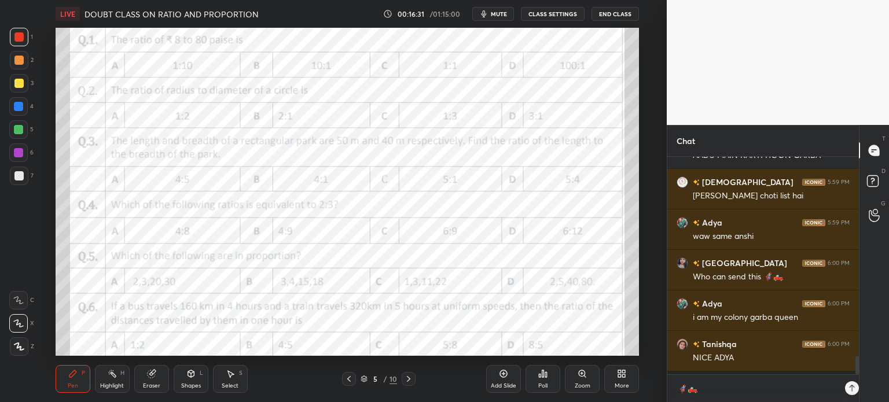
scroll to position [242, 188]
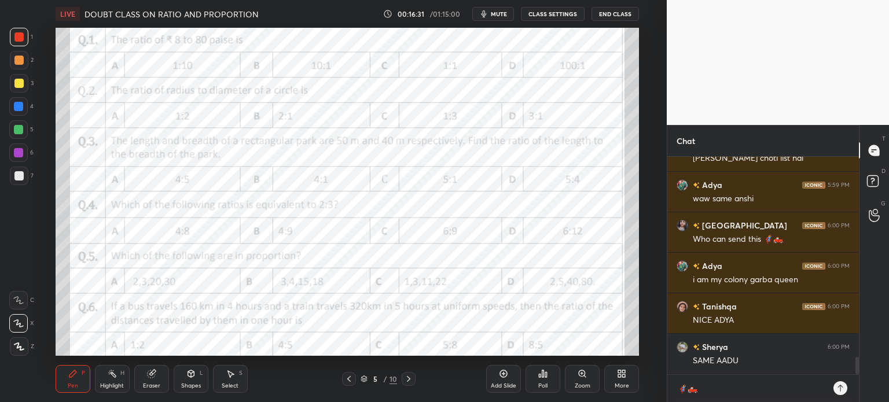
type textarea "🦸🛻"
click at [846, 392] on div "🦸🛻 x" at bounding box center [762, 388] width 191 height 27
type textarea "x"
click at [833, 388] on div at bounding box center [840, 388] width 14 height 14
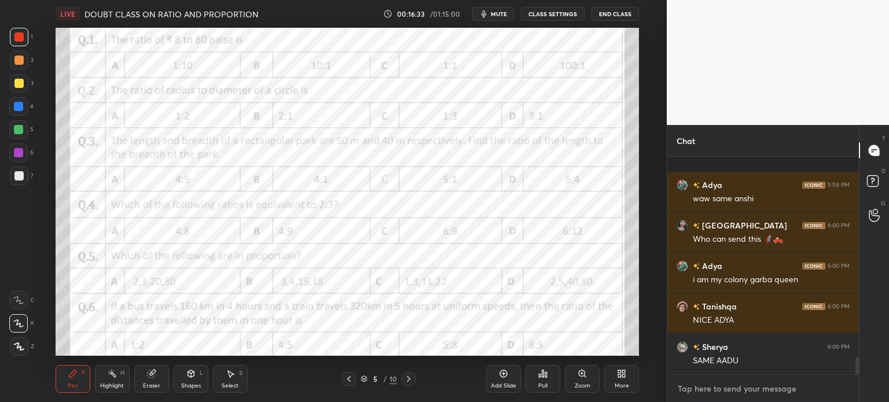
scroll to position [2558, 0]
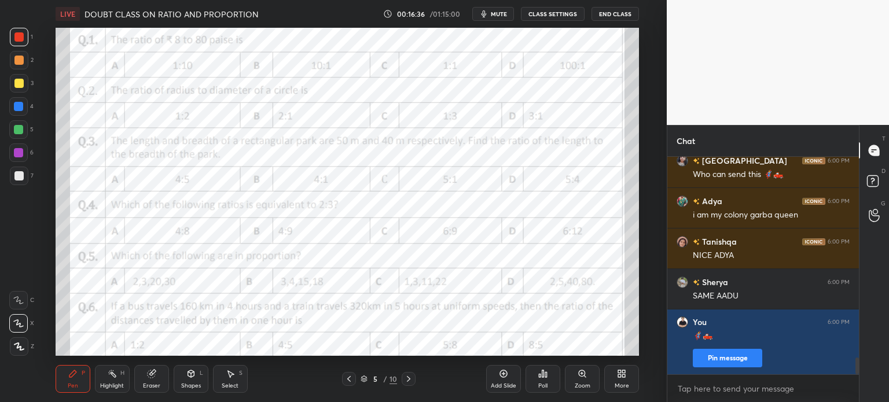
click at [536, 378] on div "Poll" at bounding box center [542, 379] width 35 height 28
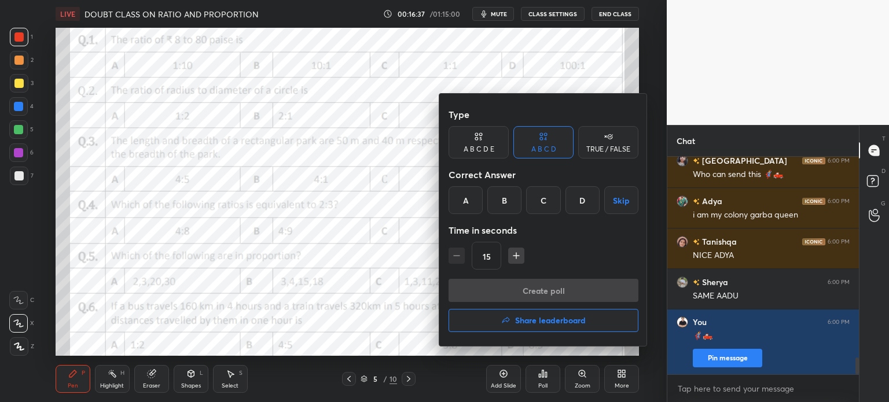
click at [473, 203] on div "A" at bounding box center [465, 200] width 34 height 28
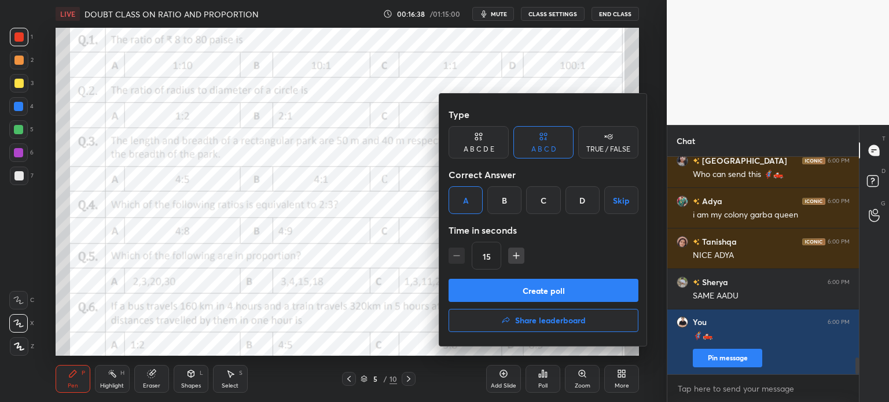
click at [525, 282] on button "Create poll" at bounding box center [543, 290] width 190 height 23
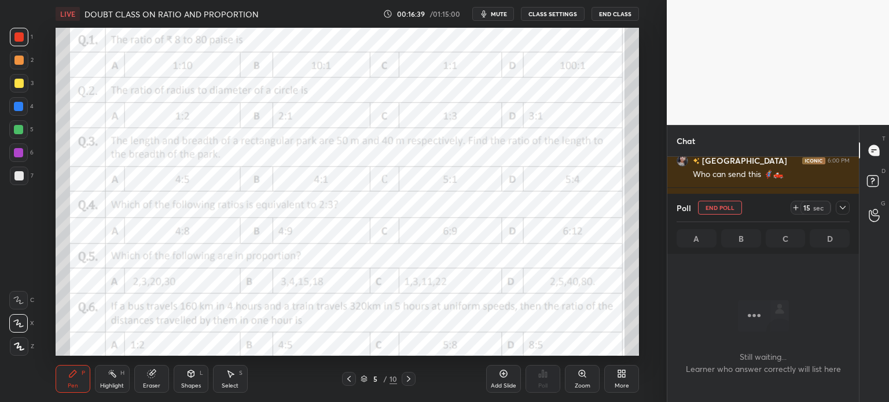
scroll to position [3, 3]
click at [798, 206] on icon at bounding box center [795, 207] width 9 height 9
click at [845, 208] on icon at bounding box center [842, 207] width 9 height 9
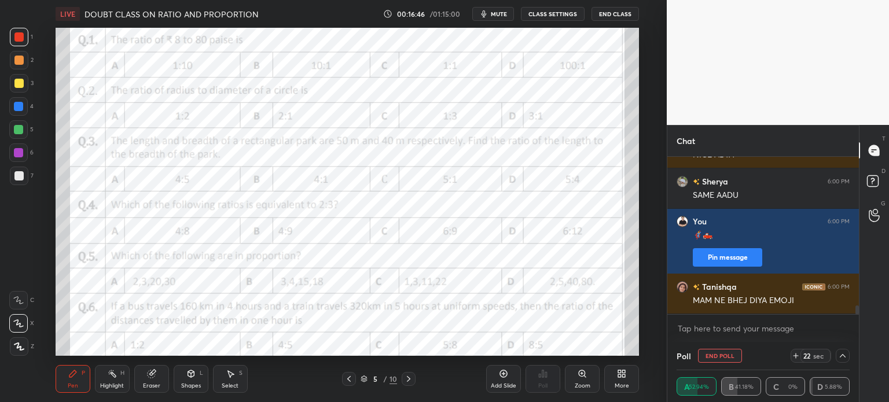
click at [840, 360] on div at bounding box center [842, 356] width 14 height 14
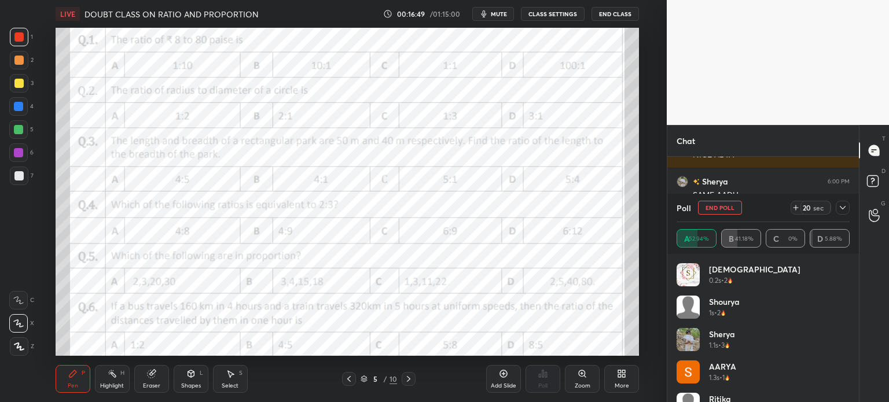
click at [843, 205] on icon at bounding box center [842, 207] width 9 height 9
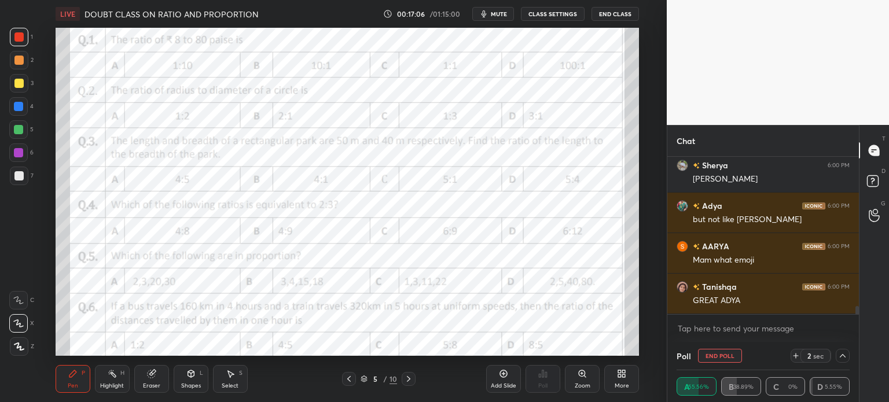
click at [797, 350] on div "2 sec" at bounding box center [810, 356] width 40 height 14
click at [842, 352] on icon at bounding box center [842, 355] width 9 height 9
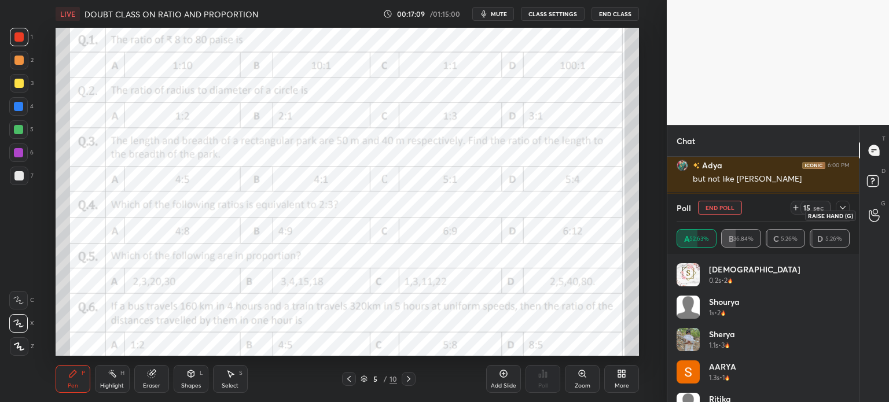
click at [872, 219] on icon at bounding box center [873, 215] width 11 height 13
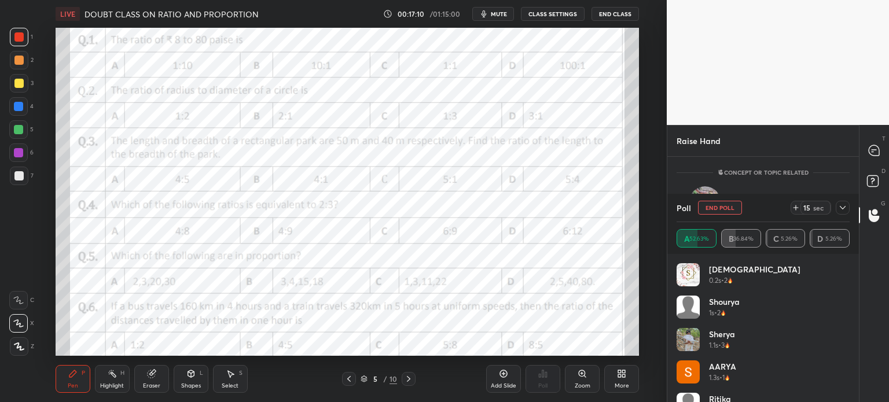
click at [844, 211] on icon at bounding box center [842, 207] width 9 height 9
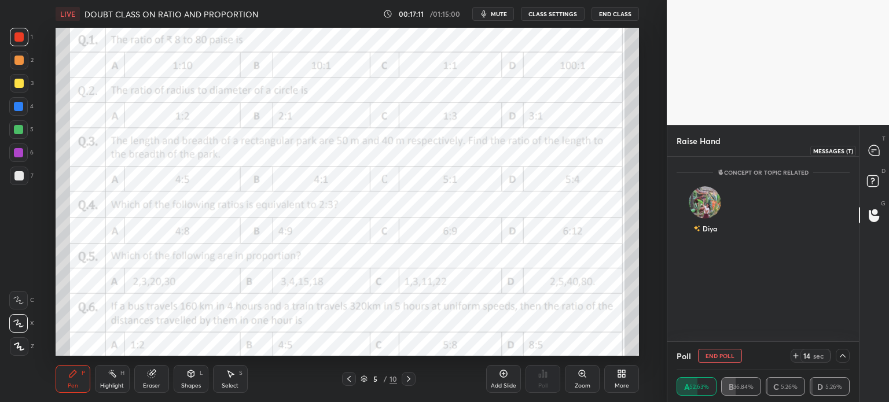
click at [878, 145] on icon at bounding box center [874, 151] width 12 height 12
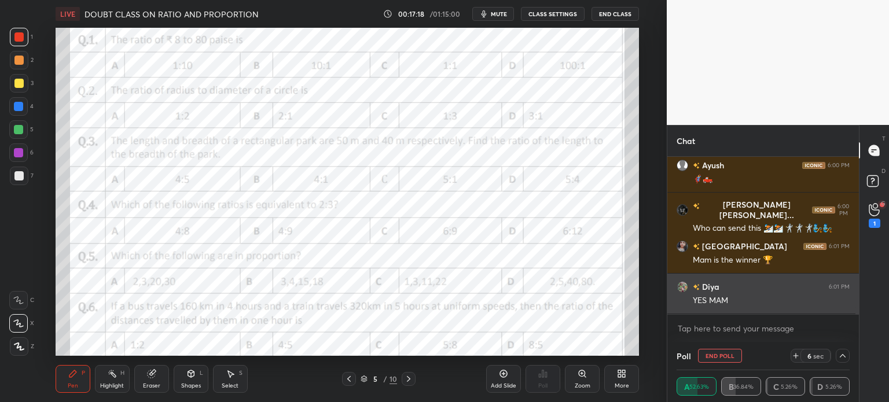
click at [778, 297] on div "YES MAM" at bounding box center [770, 301] width 157 height 12
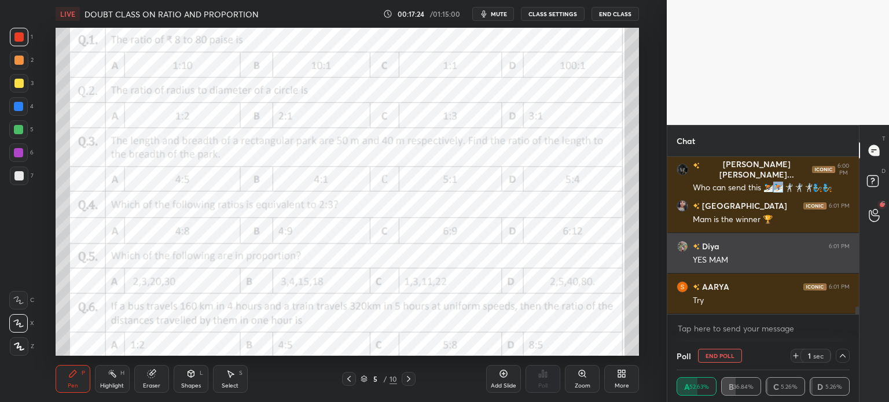
click at [753, 251] on div "Diya 6:01 PM" at bounding box center [762, 246] width 173 height 12
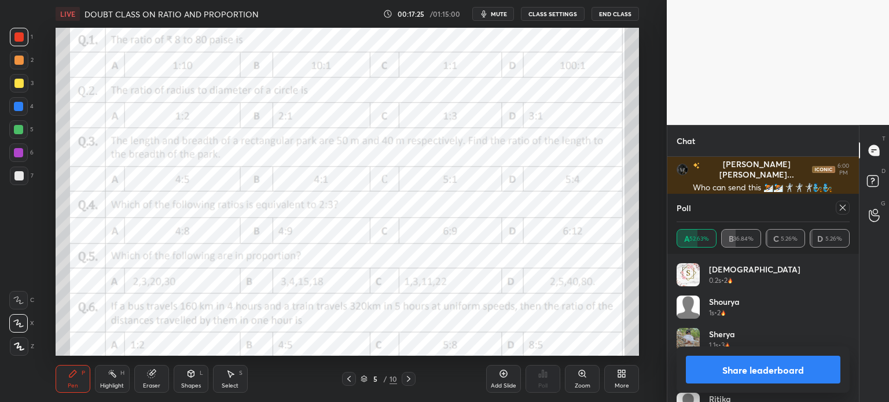
click at [844, 209] on icon at bounding box center [842, 207] width 9 height 9
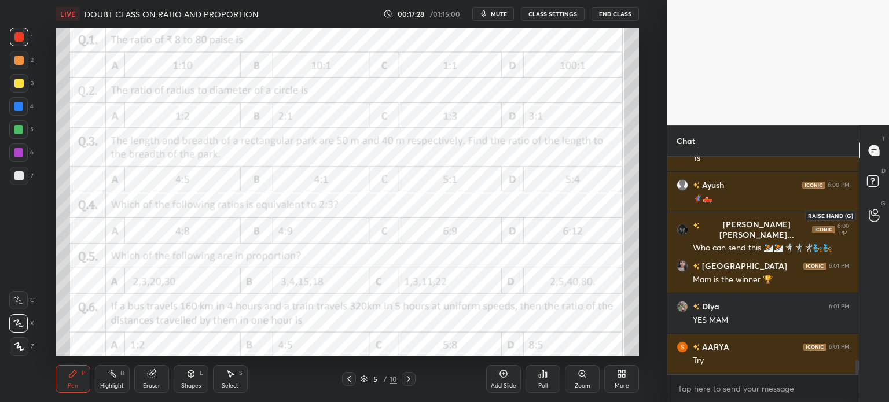
click at [875, 214] on circle at bounding box center [874, 211] width 5 height 5
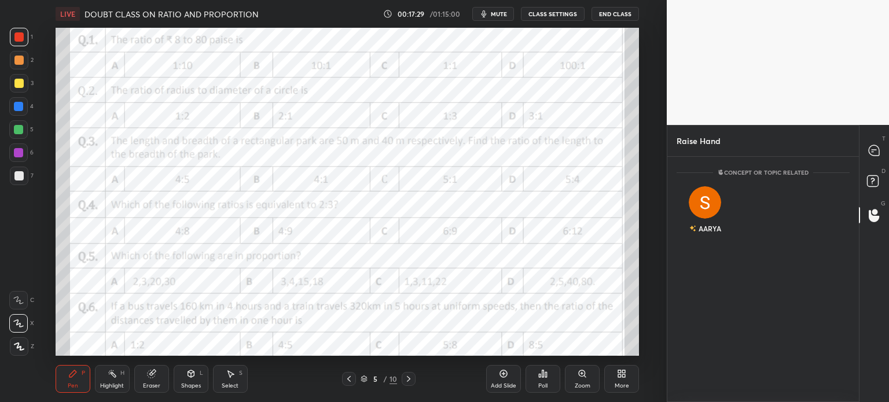
click at [871, 148] on icon at bounding box center [873, 150] width 10 height 10
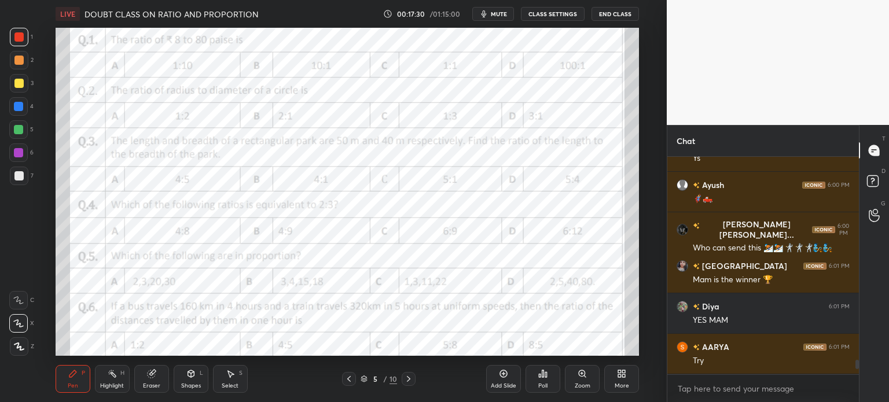
click at [863, 226] on div at bounding box center [874, 215] width 23 height 21
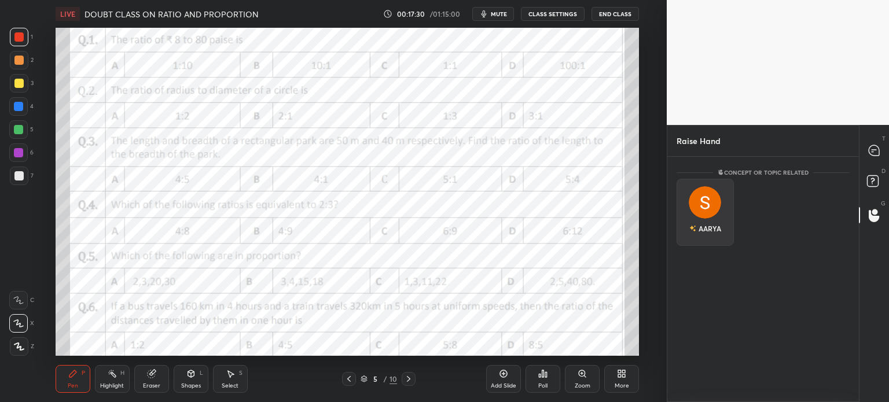
click at [717, 233] on div "AARYA" at bounding box center [704, 212] width 57 height 67
click at [715, 238] on button "INVITE" at bounding box center [704, 236] width 47 height 15
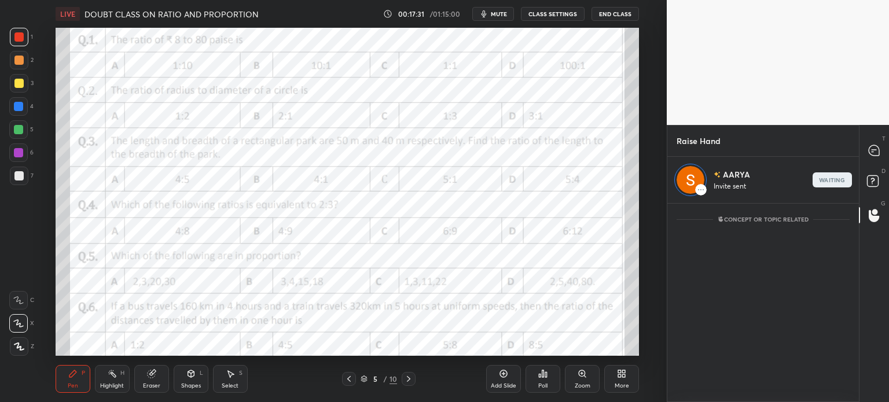
click at [868, 159] on div at bounding box center [874, 150] width 23 height 21
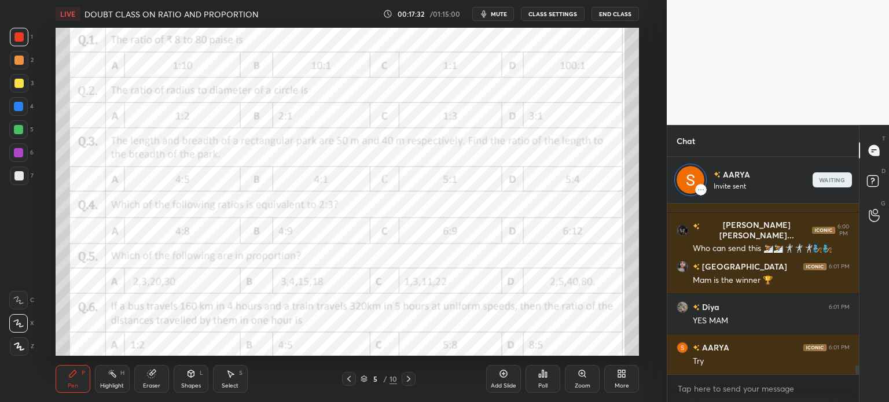
click at [157, 375] on div "Eraser" at bounding box center [151, 379] width 35 height 28
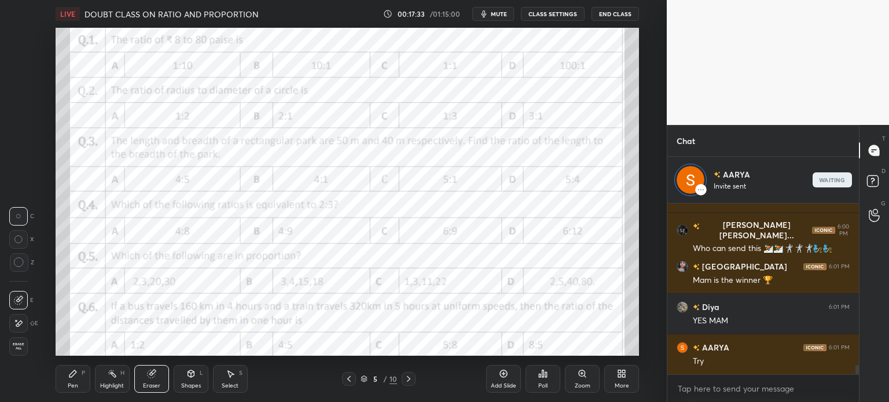
click at [24, 344] on span "Erase all" at bounding box center [18, 346] width 17 height 8
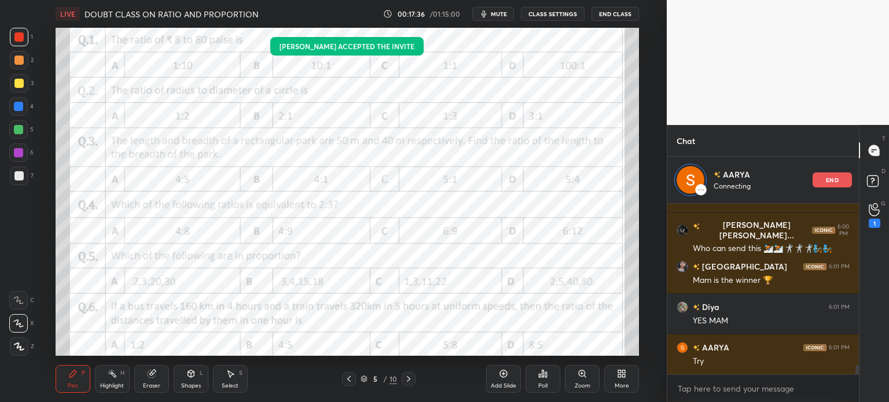
click at [510, 376] on div "Add Slide" at bounding box center [503, 379] width 35 height 28
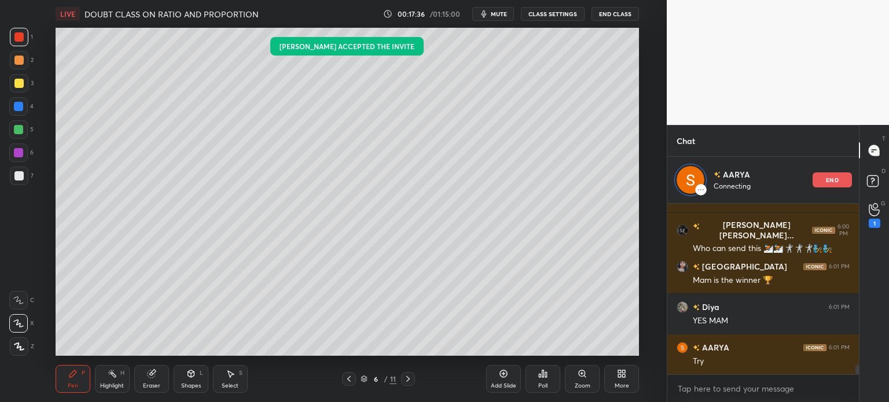
click at [192, 380] on div "Shapes L" at bounding box center [191, 379] width 35 height 28
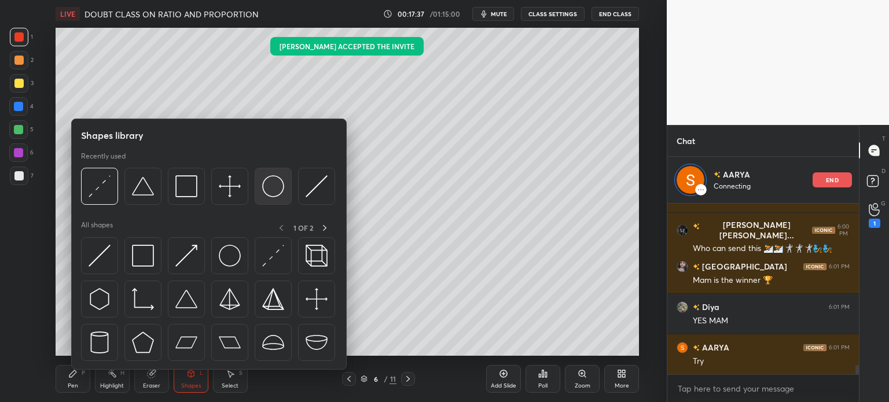
click at [270, 187] on img at bounding box center [273, 186] width 22 height 22
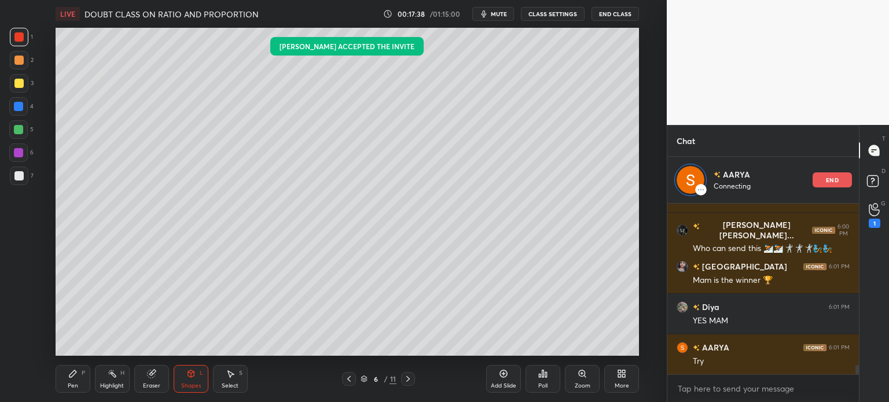
click at [72, 386] on div "Pen" at bounding box center [73, 386] width 10 height 6
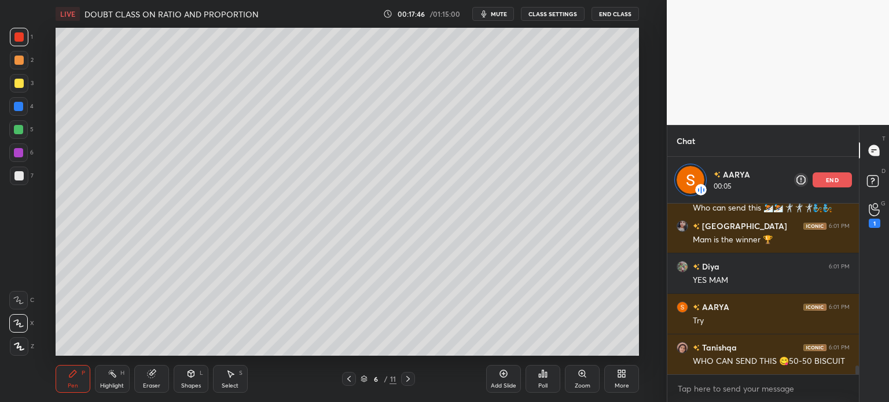
click at [229, 386] on div "Select" at bounding box center [230, 386] width 17 height 6
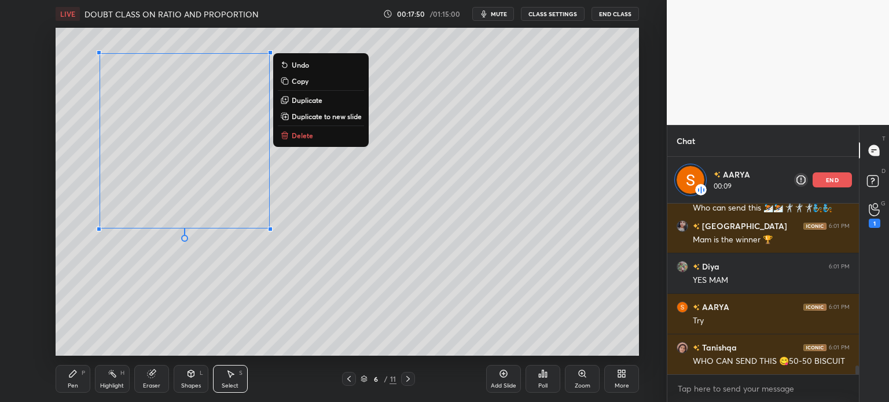
click at [72, 379] on div "Pen P" at bounding box center [73, 379] width 35 height 28
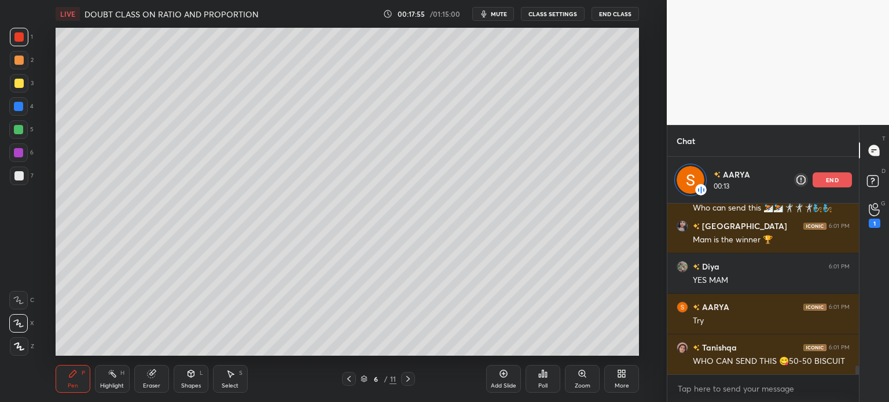
click at [185, 386] on div "Shapes" at bounding box center [191, 386] width 20 height 6
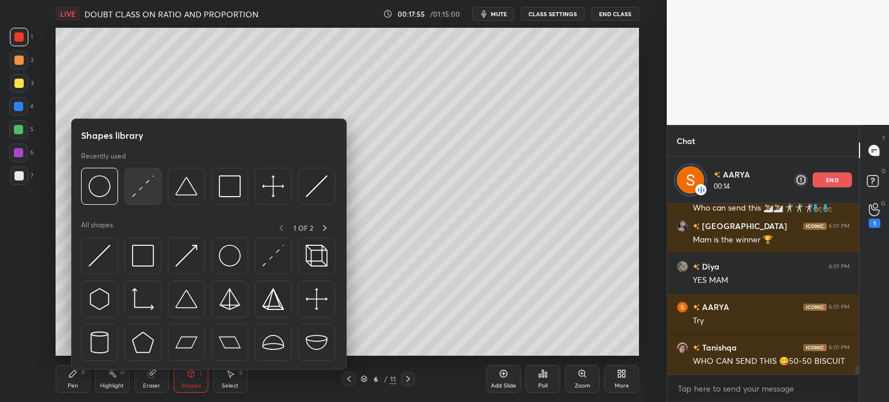
click at [136, 197] on img at bounding box center [143, 186] width 22 height 22
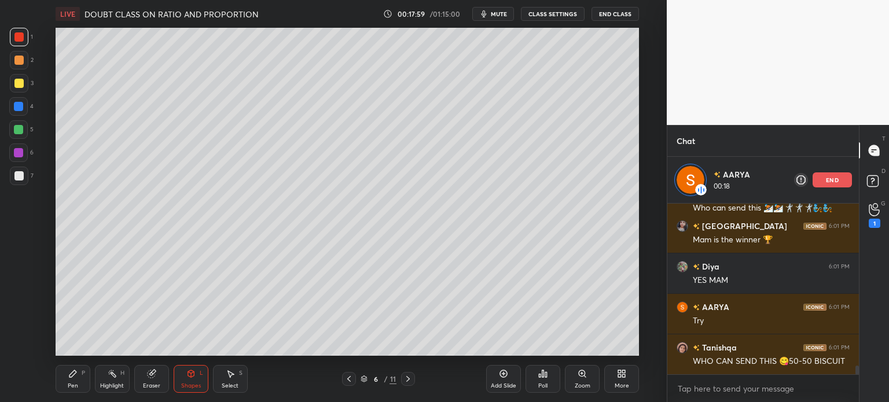
click at [71, 379] on div "Pen P" at bounding box center [73, 379] width 35 height 28
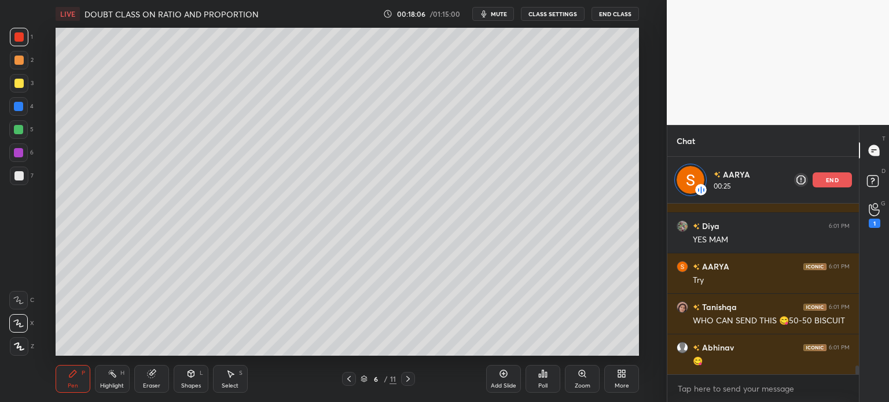
click at [186, 380] on div "Shapes L" at bounding box center [191, 379] width 35 height 28
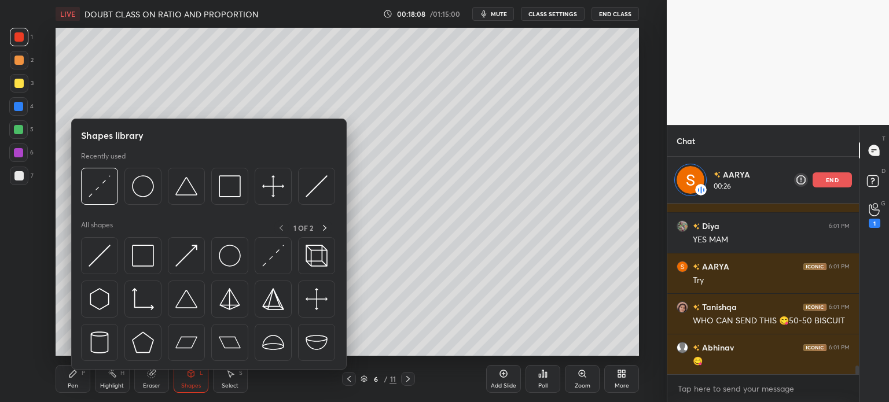
click at [35, 292] on div "1 2 3 4 5 6 7 C X Z C X Z E E Erase all H H" at bounding box center [18, 192] width 37 height 328
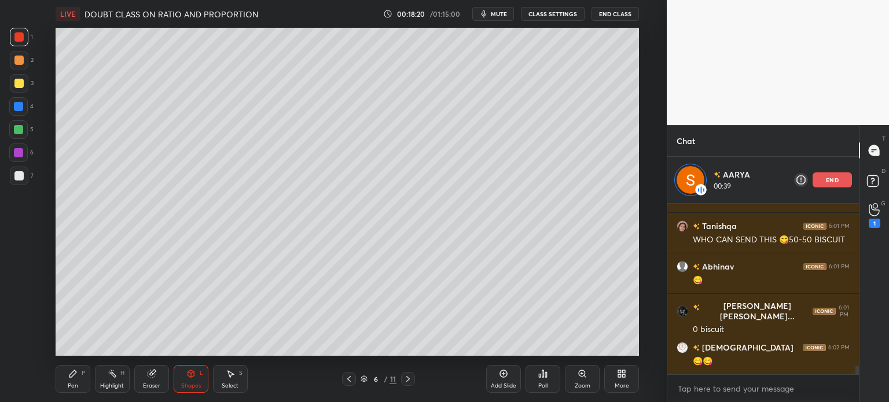
click at [76, 374] on icon at bounding box center [72, 373] width 9 height 9
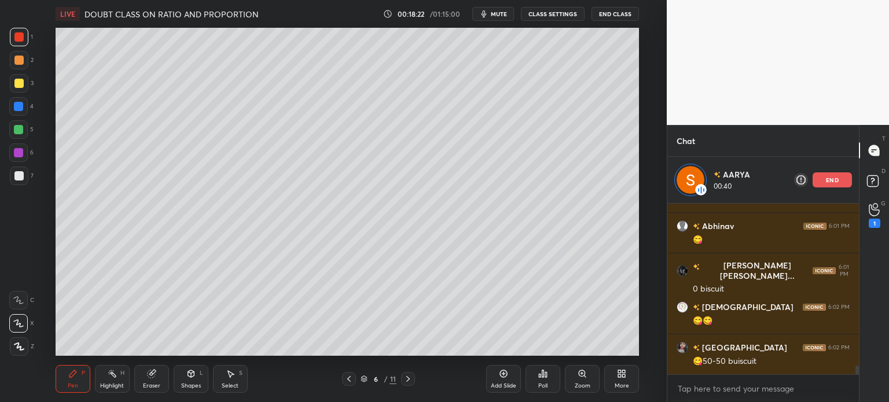
click at [151, 372] on icon at bounding box center [151, 374] width 8 height 8
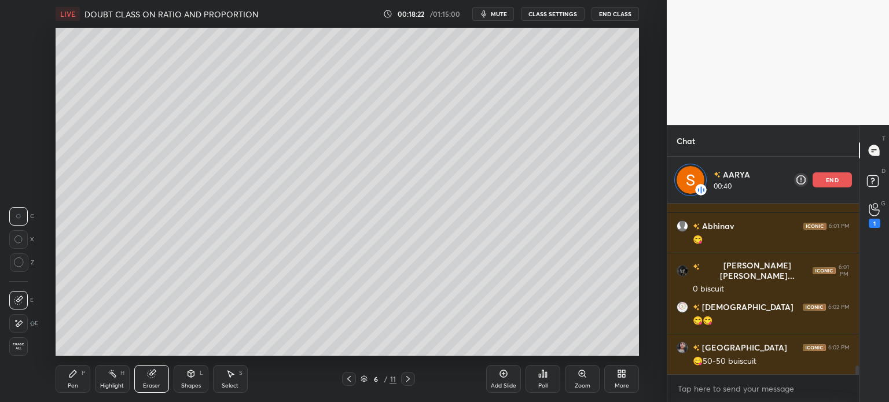
click at [151, 371] on icon at bounding box center [151, 374] width 8 height 8
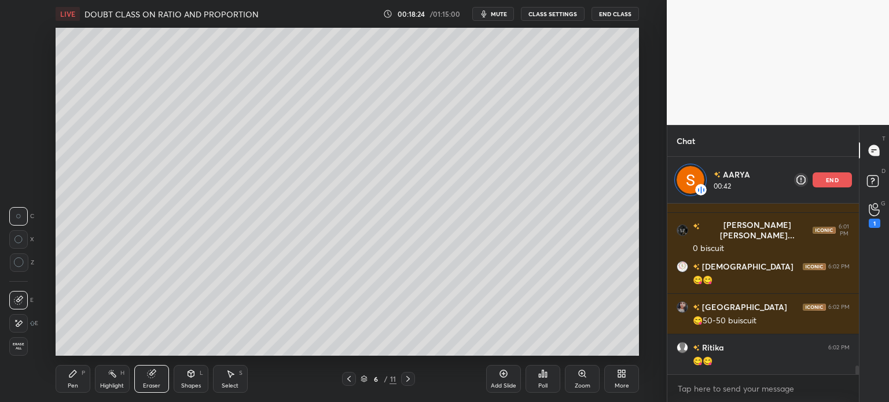
click at [86, 380] on div "Pen P" at bounding box center [73, 379] width 35 height 28
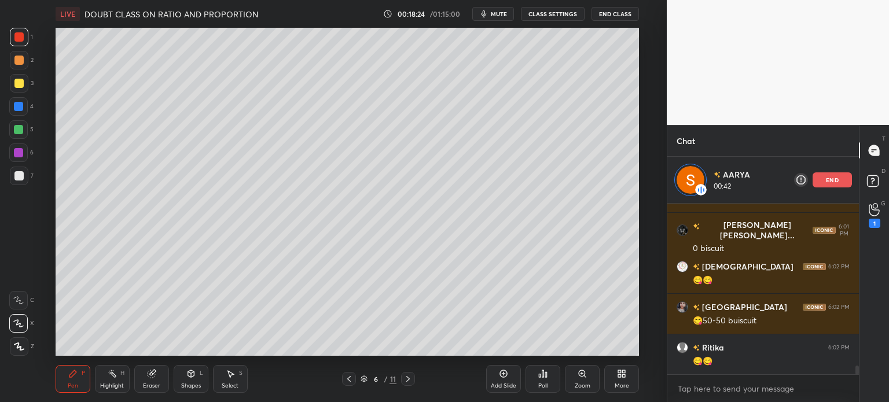
click at [79, 377] on div "Pen P" at bounding box center [73, 379] width 35 height 28
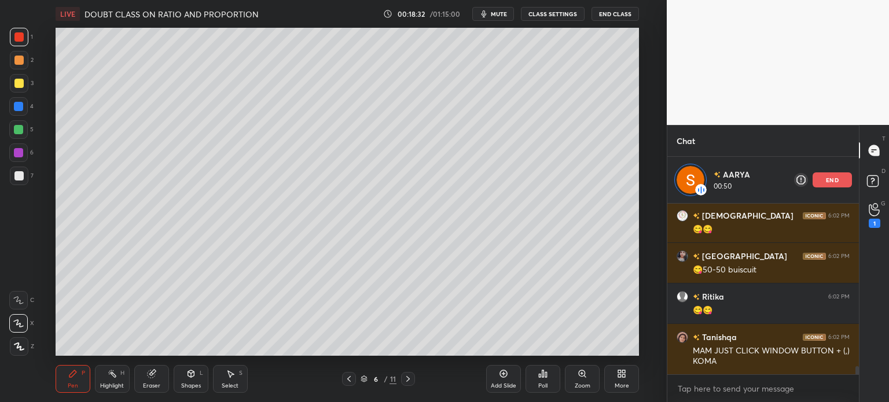
scroll to position [3396, 0]
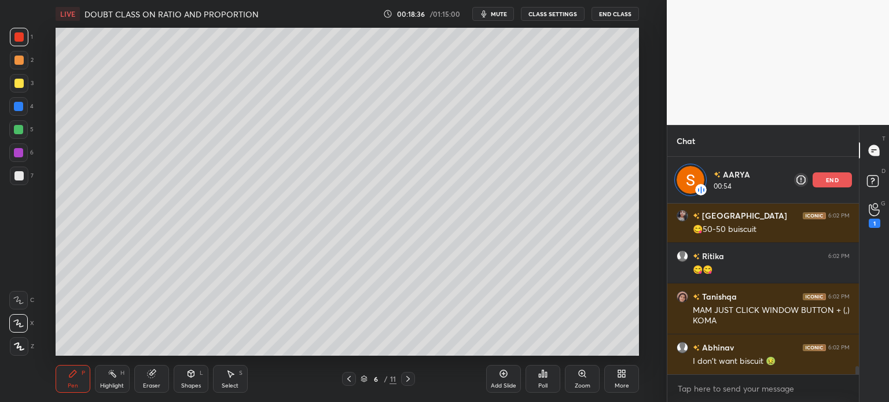
click at [834, 178] on p "end" at bounding box center [832, 180] width 13 height 6
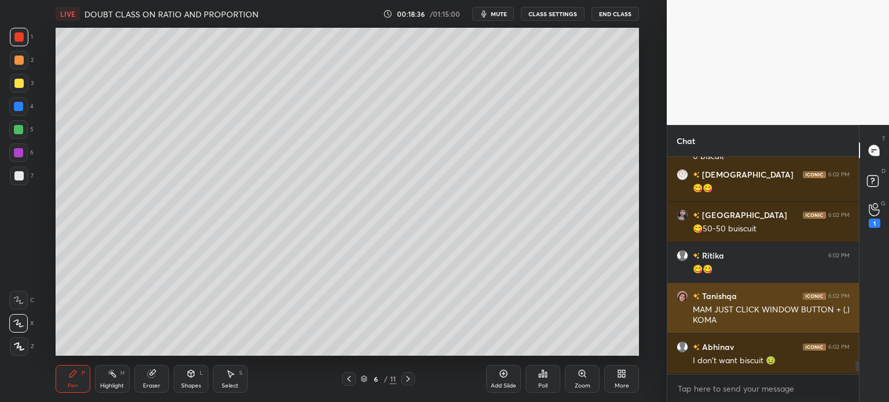
scroll to position [3350, 0]
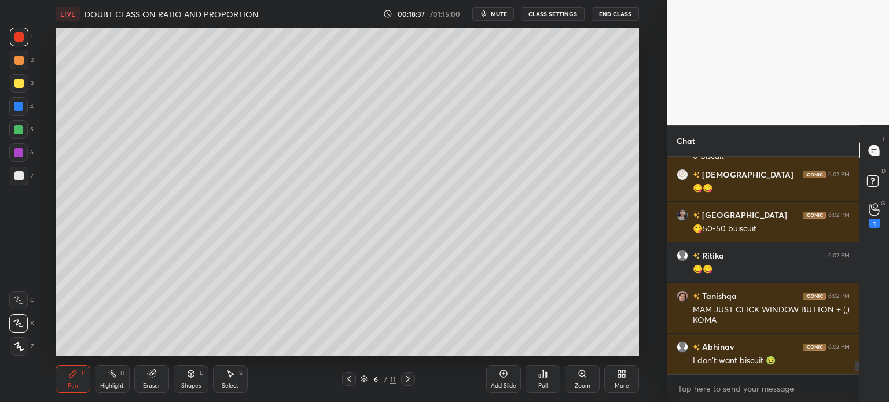
click at [341, 381] on div "6 / 11" at bounding box center [378, 379] width 215 height 14
click at [348, 384] on div at bounding box center [349, 379] width 14 height 14
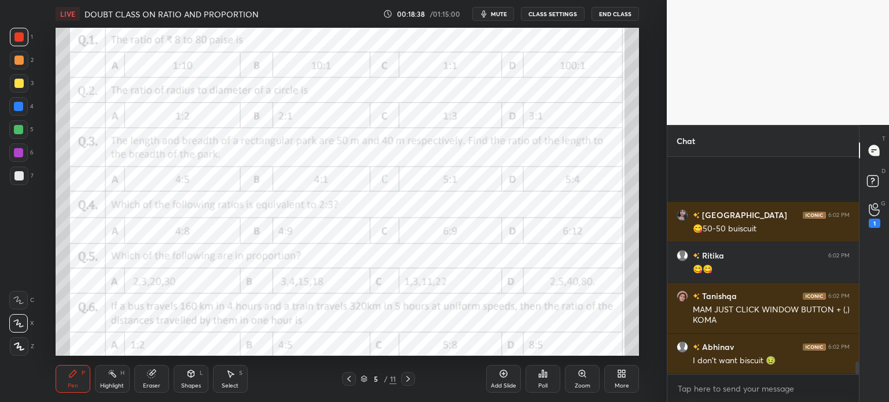
scroll to position [3442, 0]
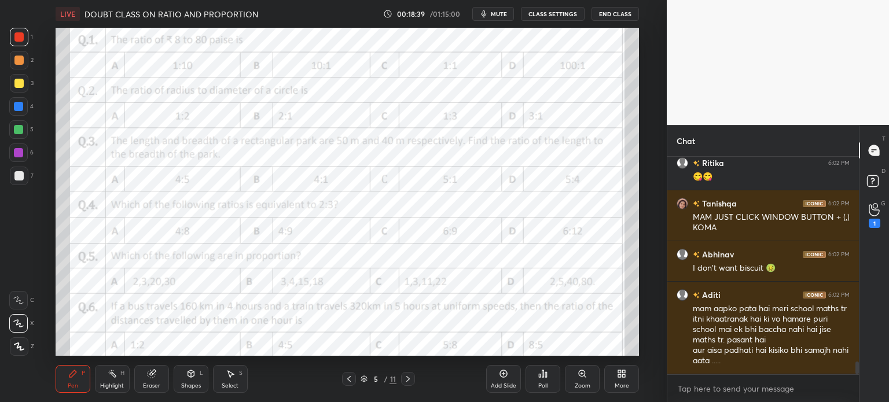
click at [152, 374] on icon at bounding box center [151, 374] width 8 height 8
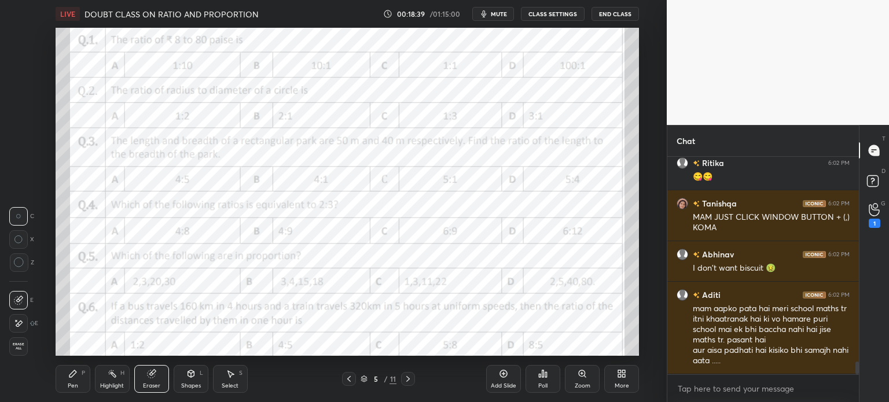
click at [19, 346] on span "Erase all" at bounding box center [18, 346] width 17 height 8
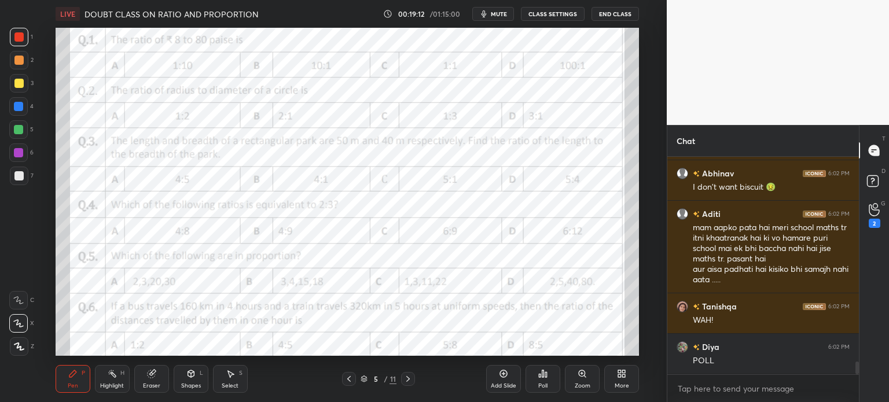
scroll to position [3535, 0]
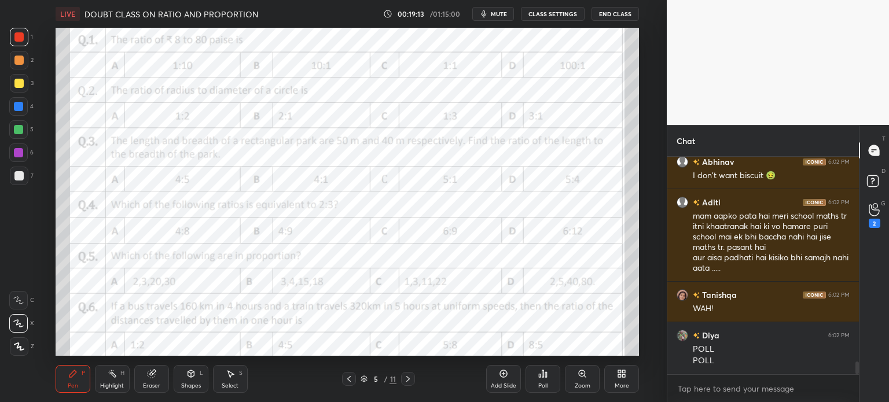
click at [888, 224] on div "G Raise Hand (G) 2" at bounding box center [874, 215] width 30 height 32
click at [885, 222] on div "G Raise Hand (G) 2" at bounding box center [874, 215] width 30 height 32
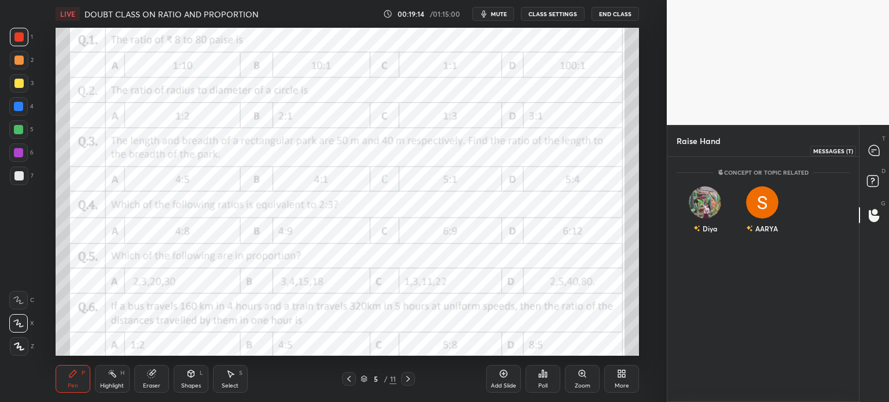
click at [874, 150] on icon at bounding box center [873, 150] width 5 height 0
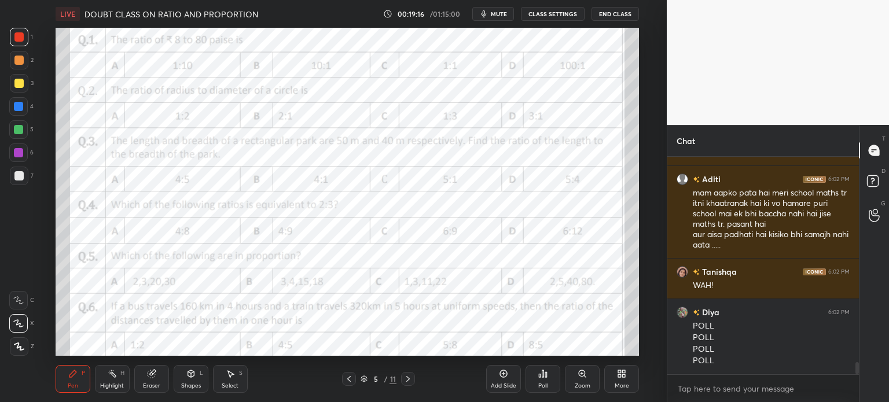
scroll to position [3598, 0]
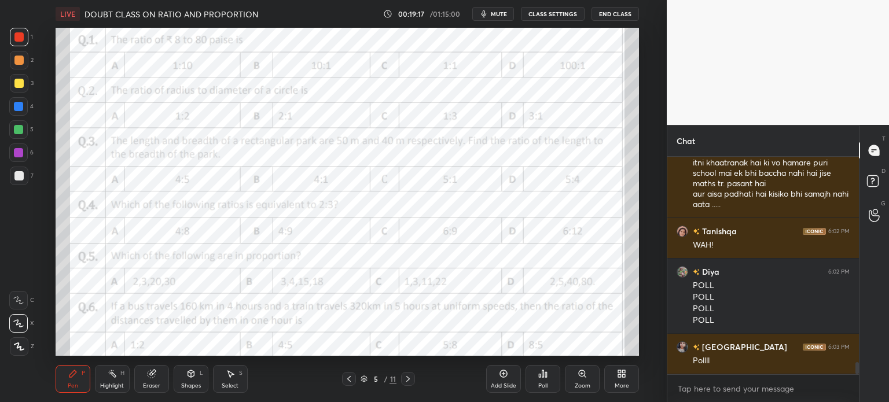
click at [148, 377] on icon at bounding box center [151, 374] width 8 height 8
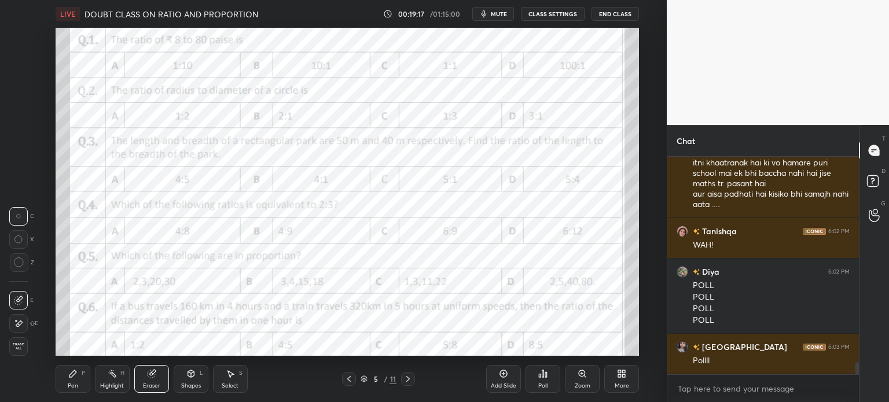
click at [21, 325] on icon at bounding box center [18, 324] width 9 height 10
click at [82, 378] on div "Pen P" at bounding box center [73, 379] width 35 height 28
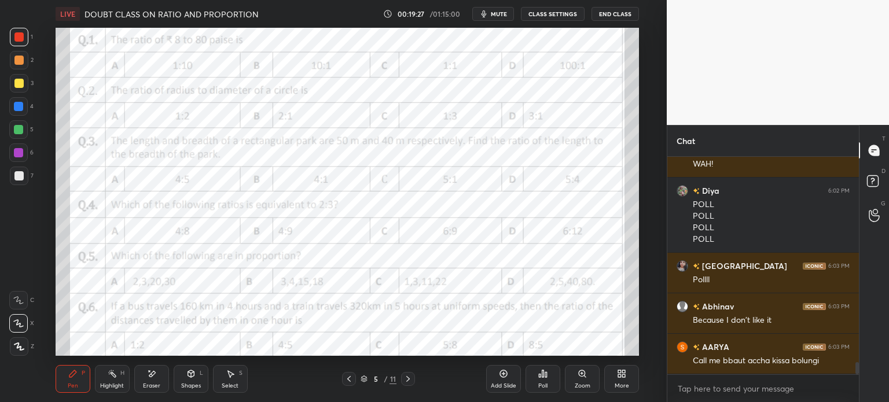
scroll to position [3720, 0]
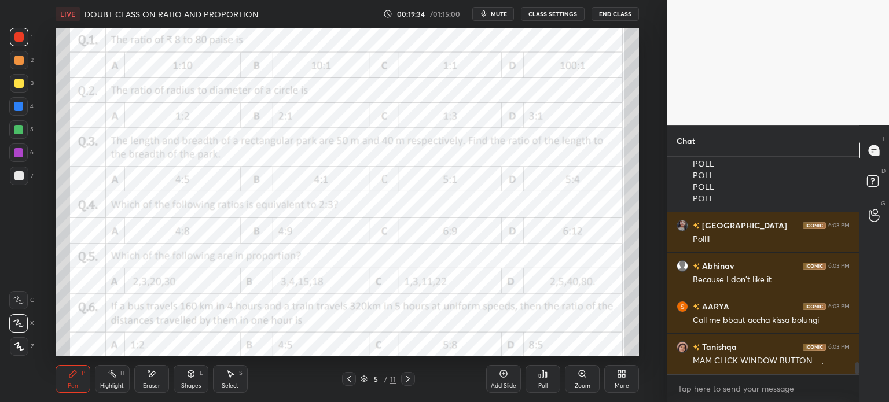
click at [536, 380] on div "Poll" at bounding box center [542, 379] width 35 height 28
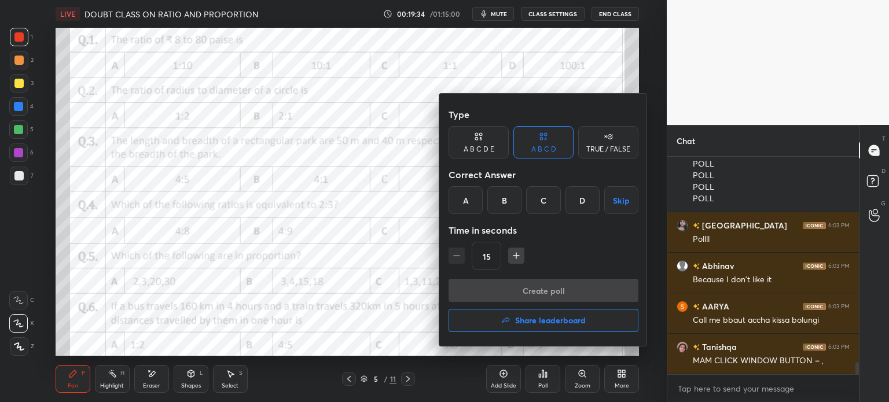
click at [578, 201] on div "D" at bounding box center [582, 200] width 34 height 28
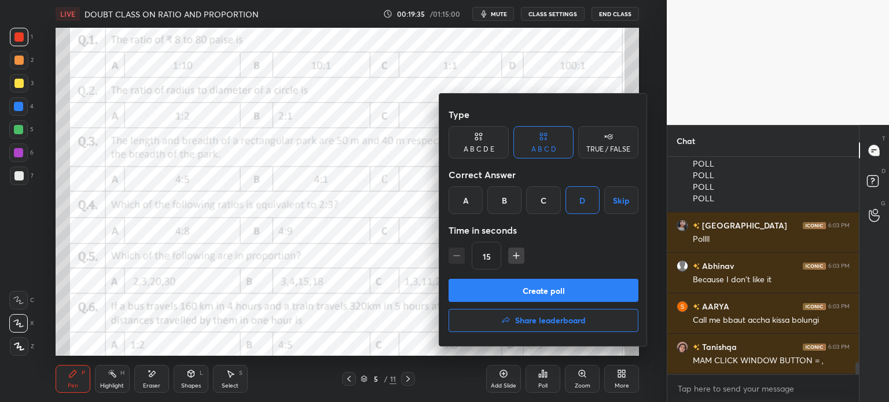
click at [611, 279] on button "Create poll" at bounding box center [543, 290] width 190 height 23
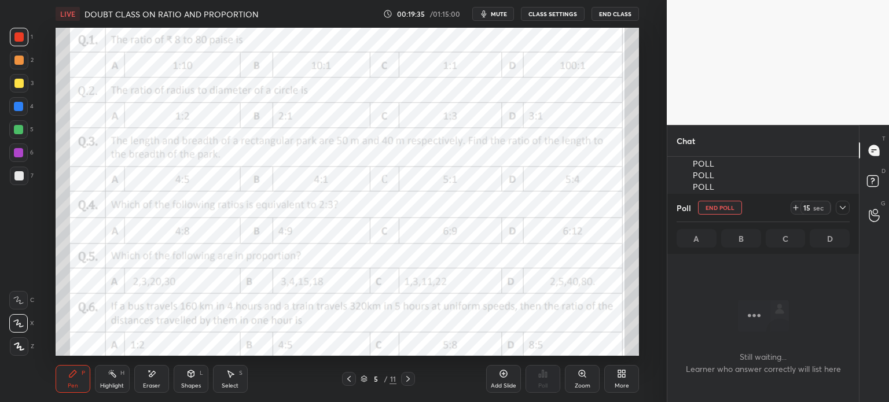
scroll to position [182, 188]
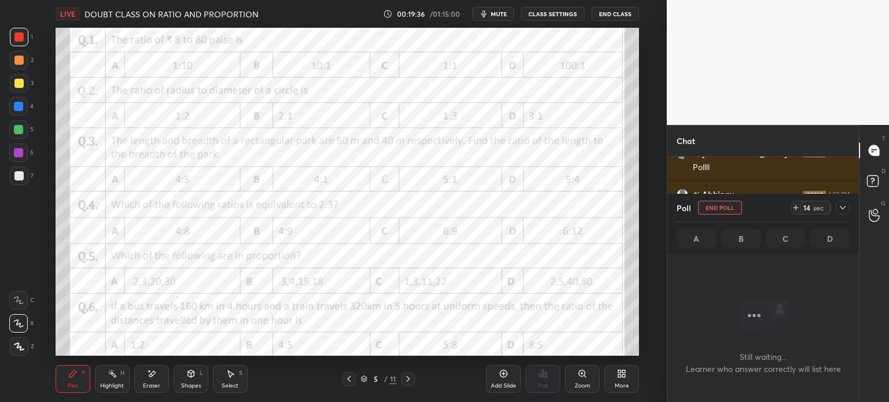
click at [847, 203] on div at bounding box center [842, 208] width 14 height 14
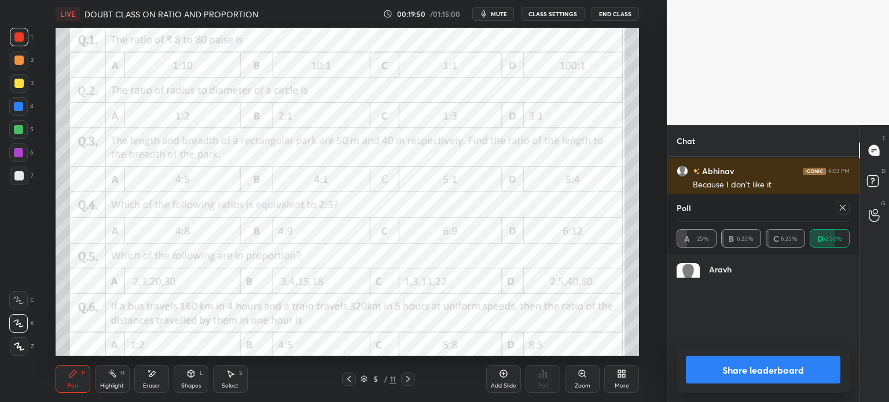
scroll to position [135, 170]
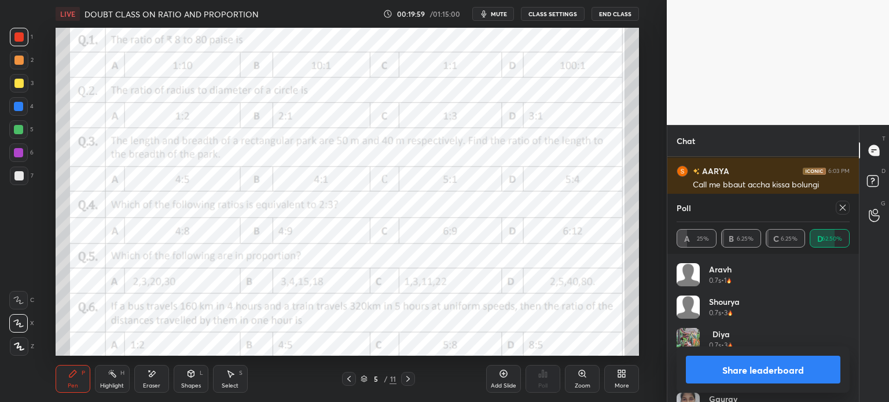
click at [840, 209] on icon at bounding box center [842, 207] width 9 height 9
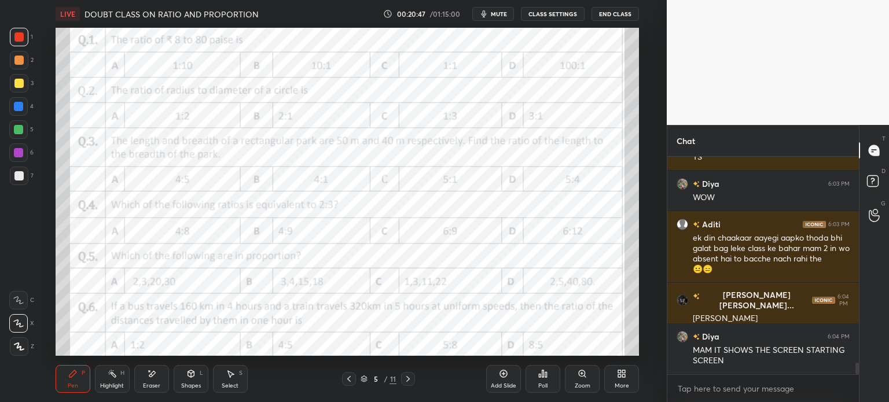
scroll to position [3999, 0]
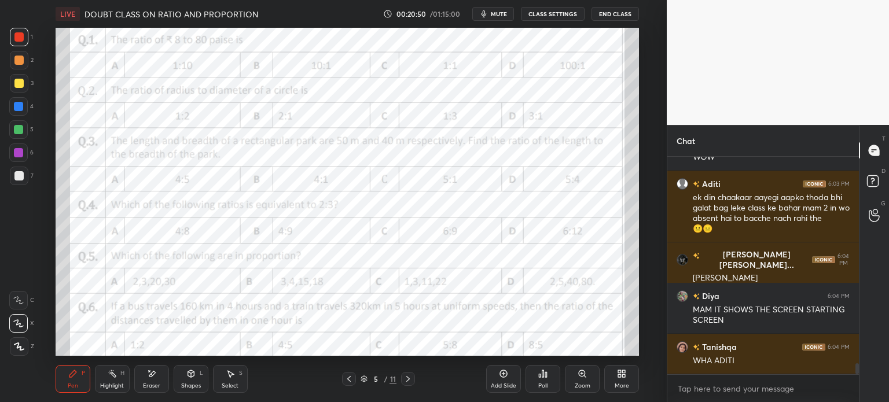
click at [143, 380] on div "Eraser" at bounding box center [151, 379] width 35 height 28
click at [15, 294] on div at bounding box center [18, 300] width 19 height 19
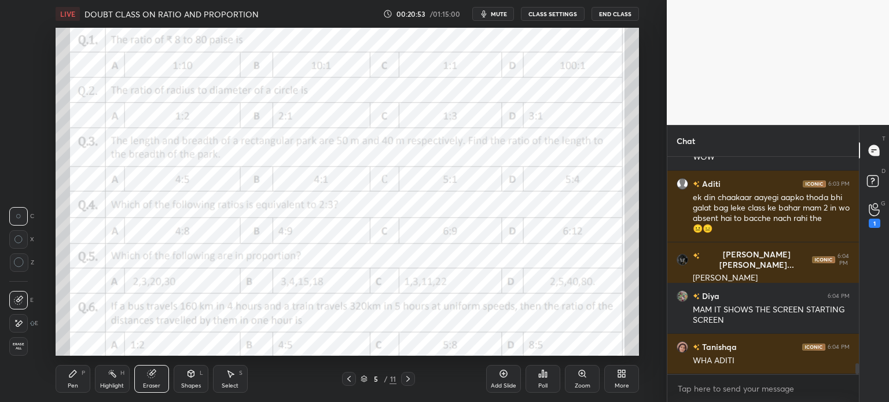
click at [64, 369] on div "Pen P" at bounding box center [73, 379] width 35 height 28
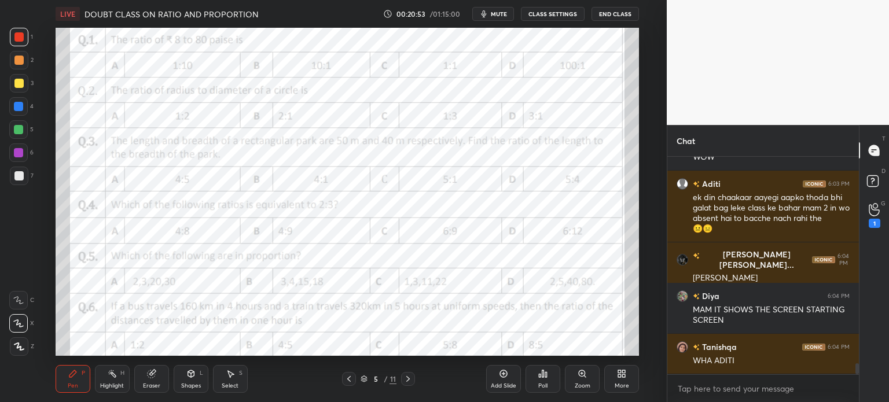
click at [68, 369] on div "Pen P" at bounding box center [73, 379] width 35 height 28
click at [117, 379] on div "Highlight H" at bounding box center [112, 379] width 35 height 28
click at [150, 383] on div "Eraser" at bounding box center [151, 386] width 17 height 6
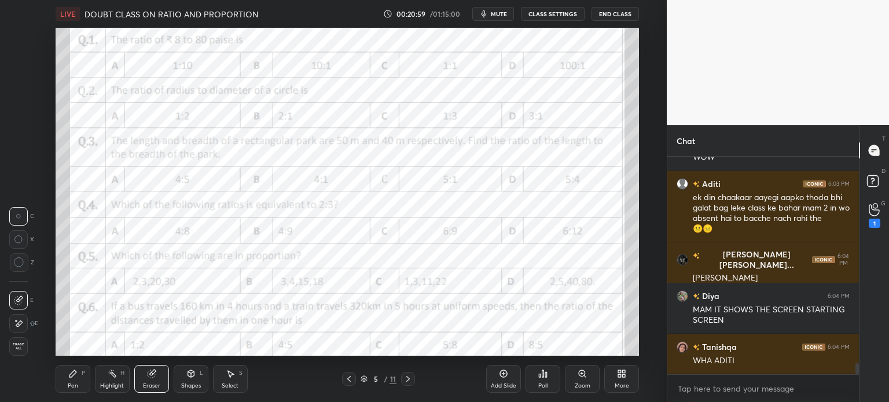
click at [13, 340] on div "Erase all" at bounding box center [18, 346] width 19 height 19
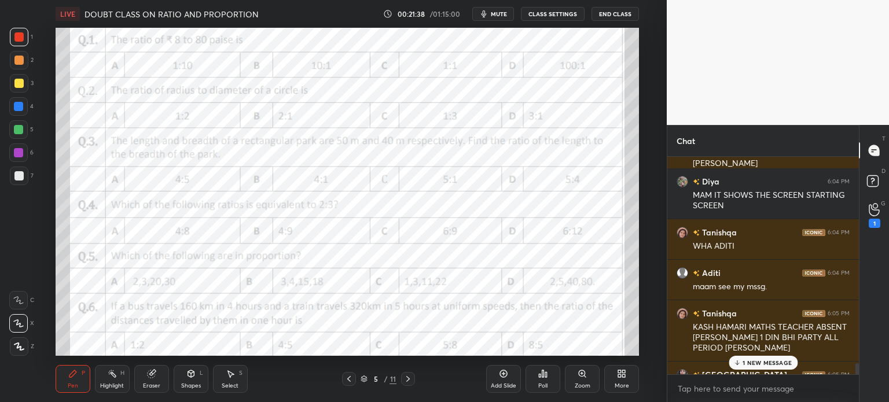
scroll to position [4141, 0]
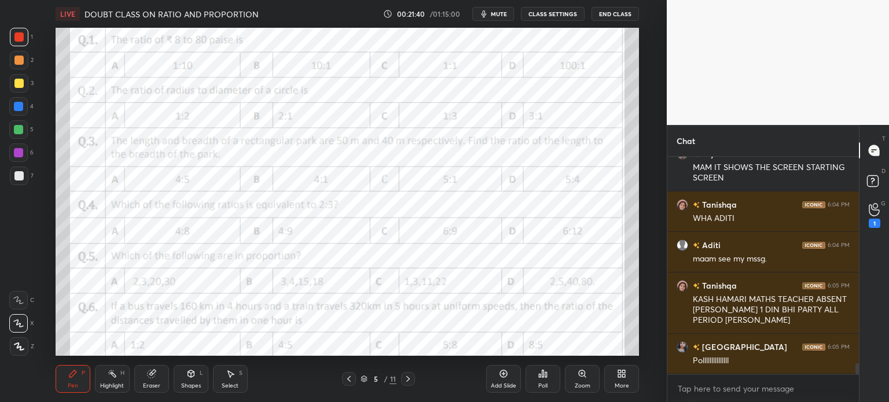
click at [535, 381] on div "Poll" at bounding box center [542, 379] width 35 height 28
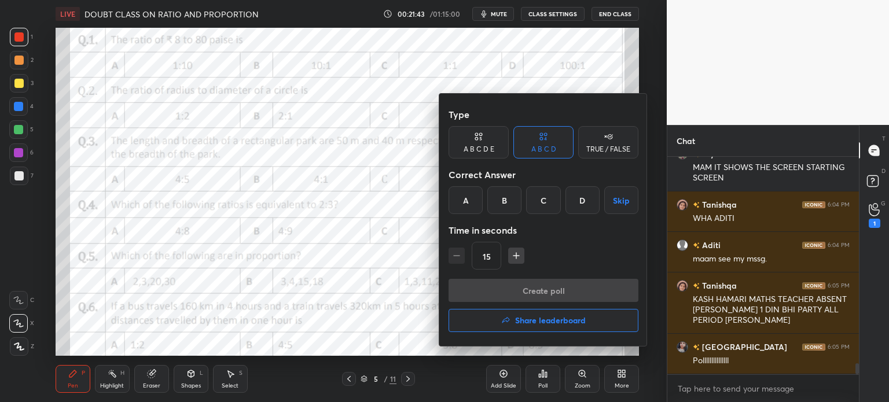
click at [383, 281] on div at bounding box center [444, 201] width 889 height 402
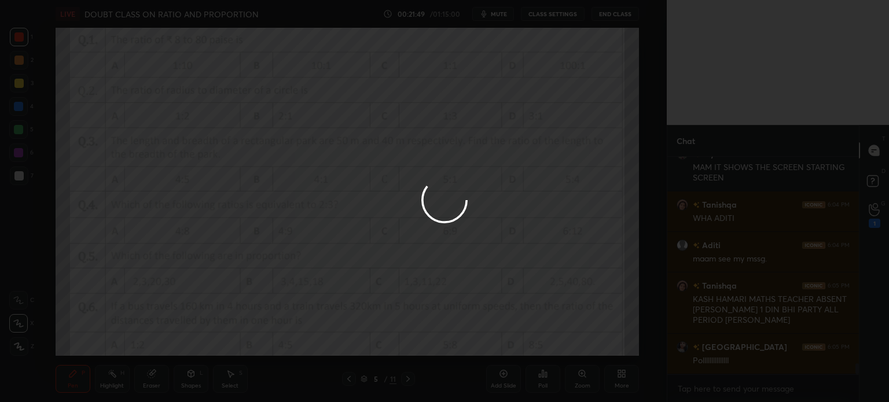
scroll to position [4181, 0]
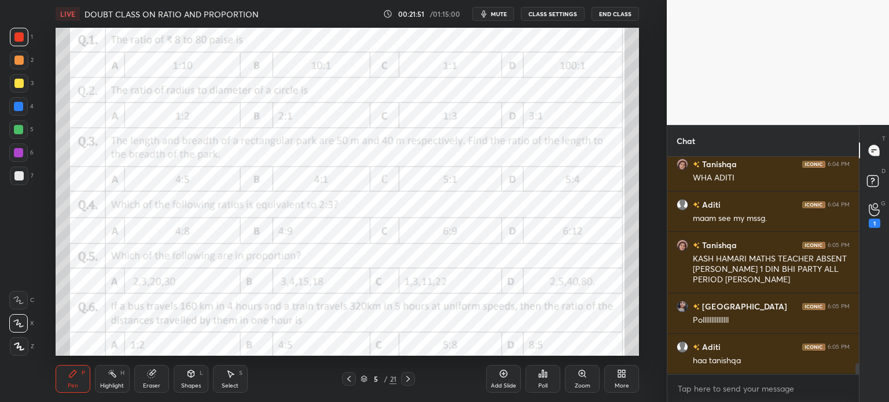
click at [541, 370] on icon at bounding box center [542, 373] width 9 height 9
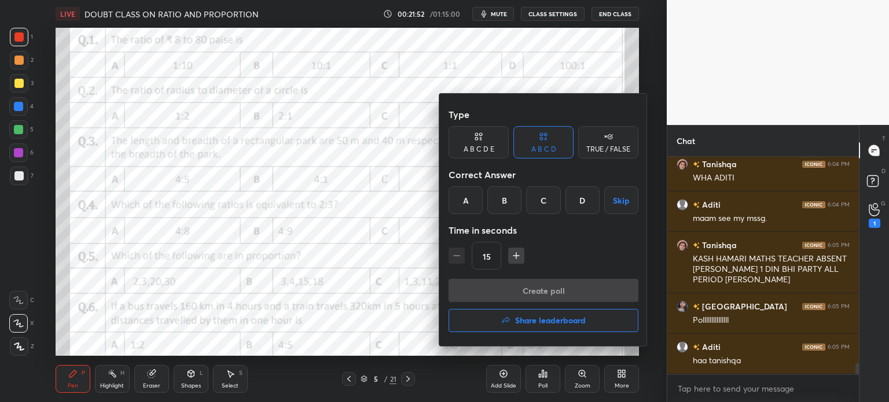
scroll to position [4222, 0]
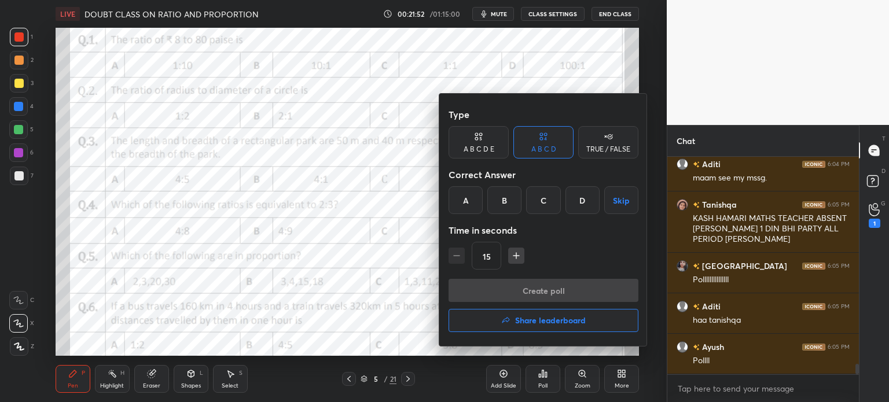
click at [544, 204] on div "C" at bounding box center [543, 200] width 34 height 28
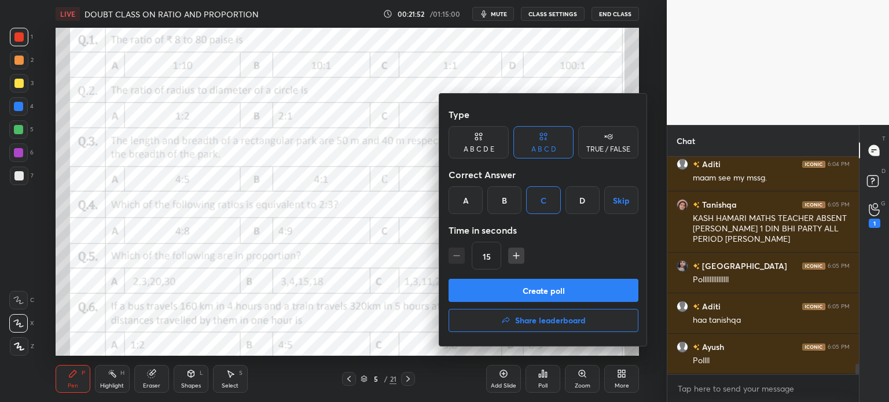
click at [579, 286] on button "Create poll" at bounding box center [543, 290] width 190 height 23
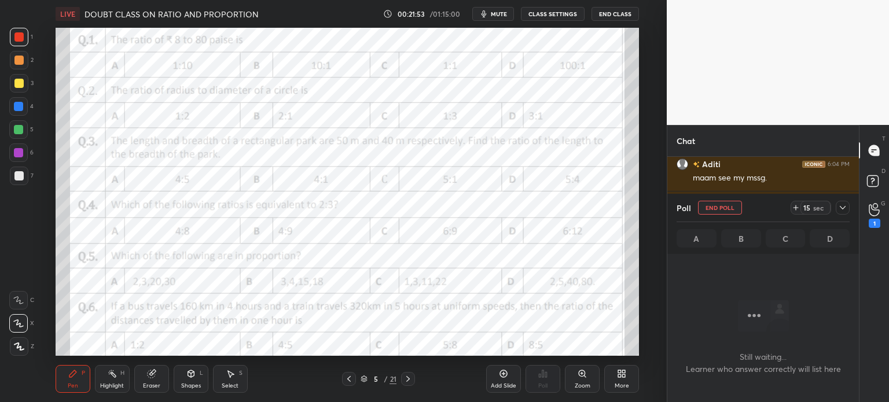
scroll to position [154, 188]
click at [799, 210] on icon at bounding box center [795, 207] width 9 height 9
click at [840, 209] on icon at bounding box center [842, 207] width 9 height 9
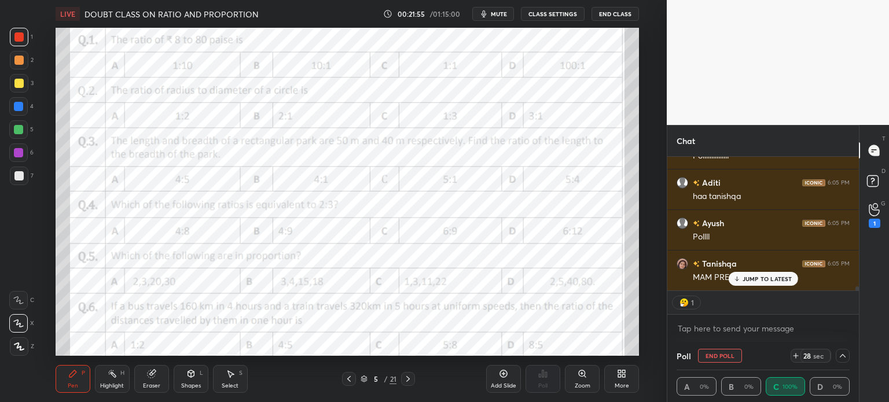
scroll to position [0, 3]
click at [757, 282] on p "JUMP TO LATEST" at bounding box center [767, 278] width 50 height 7
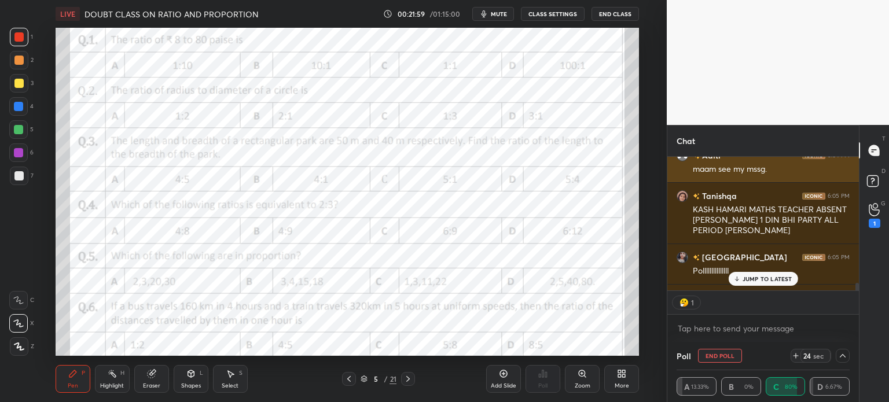
scroll to position [4346, 0]
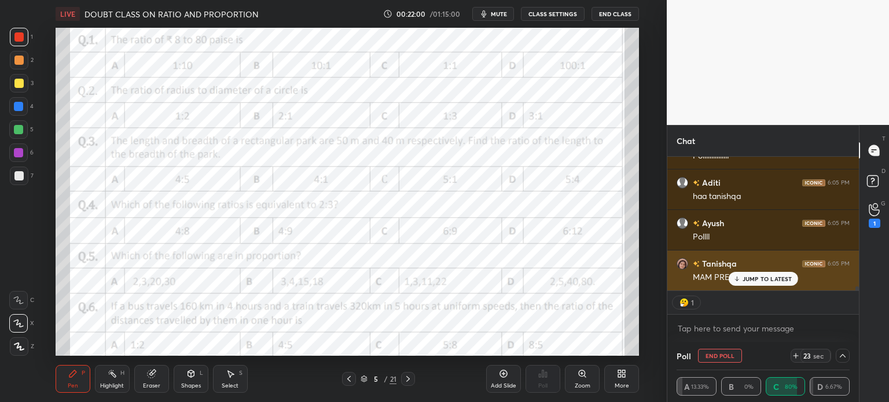
click at [746, 280] on p "JUMP TO LATEST" at bounding box center [767, 278] width 50 height 7
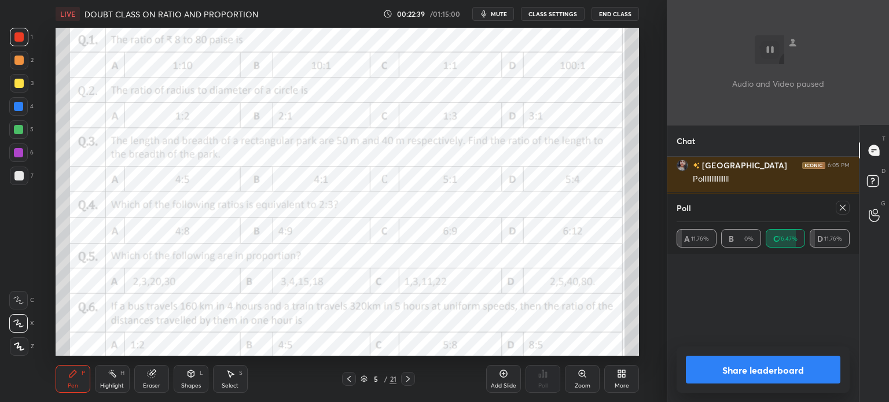
scroll to position [135, 170]
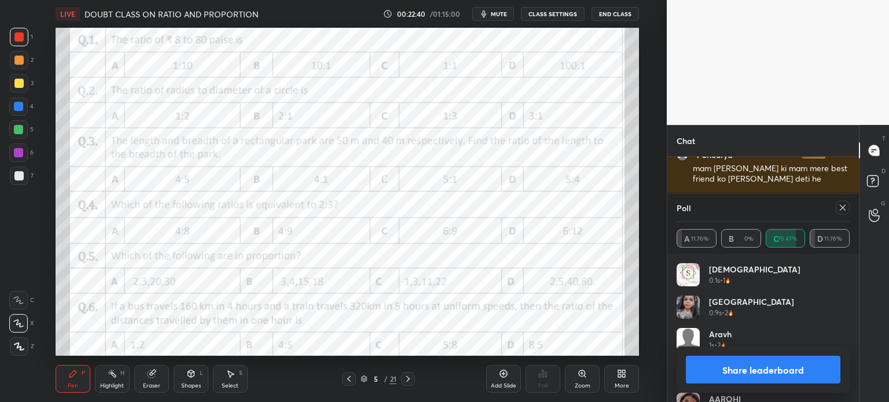
click at [849, 212] on div "Poll A 11.76% B 0% C 76.47% D 11.76%" at bounding box center [762, 224] width 191 height 60
click at [847, 212] on div at bounding box center [842, 208] width 14 height 14
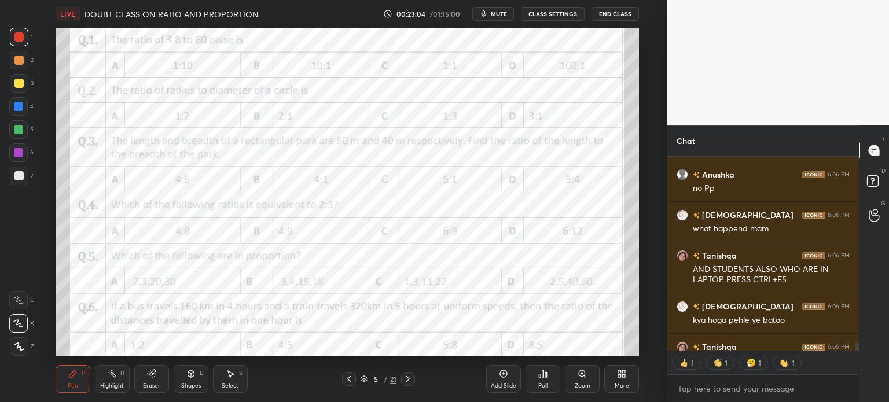
scroll to position [4843, 0]
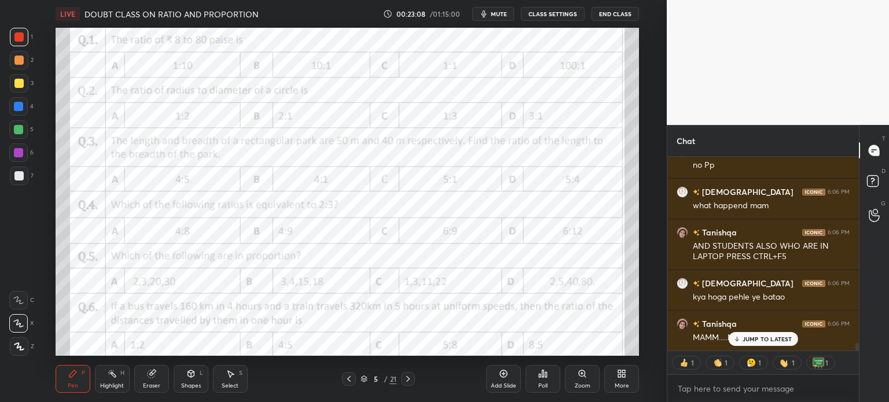
click at [145, 377] on div "Eraser" at bounding box center [151, 379] width 35 height 28
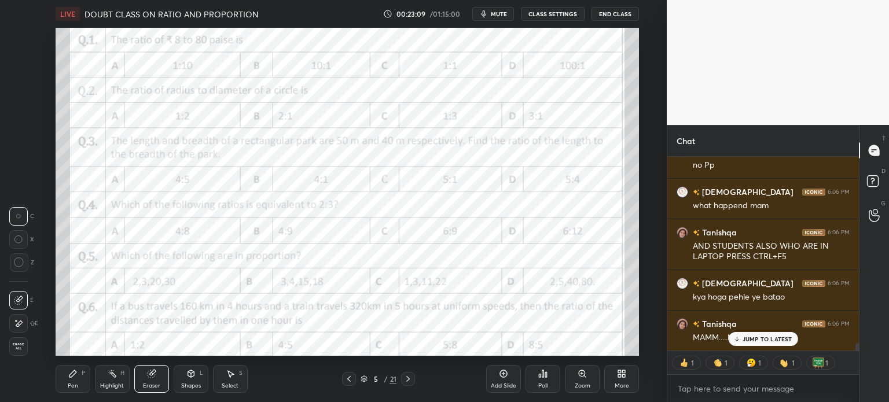
click at [11, 341] on div "Erase all" at bounding box center [18, 346] width 19 height 19
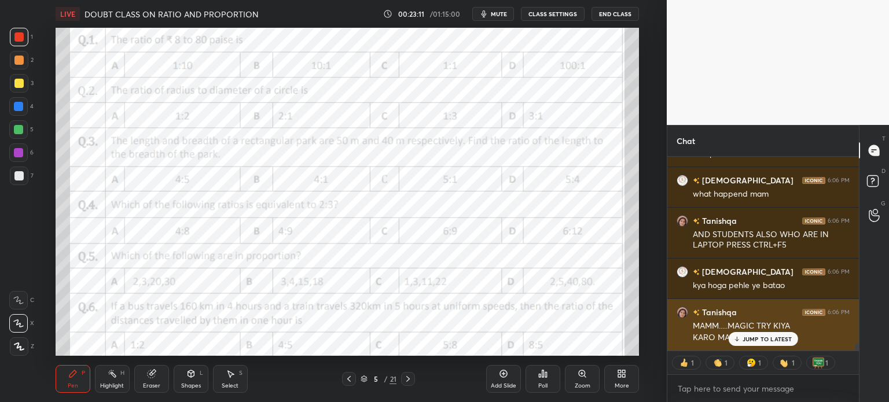
click at [765, 342] on p "JUMP TO LATEST" at bounding box center [767, 339] width 50 height 7
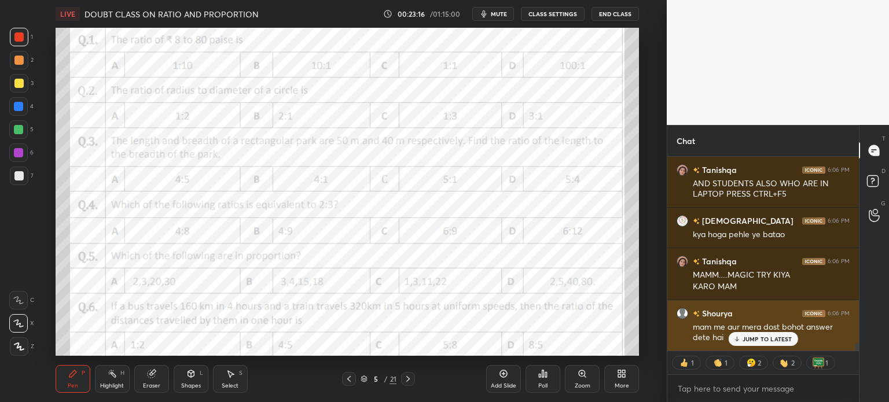
click at [739, 342] on icon at bounding box center [736, 339] width 8 height 7
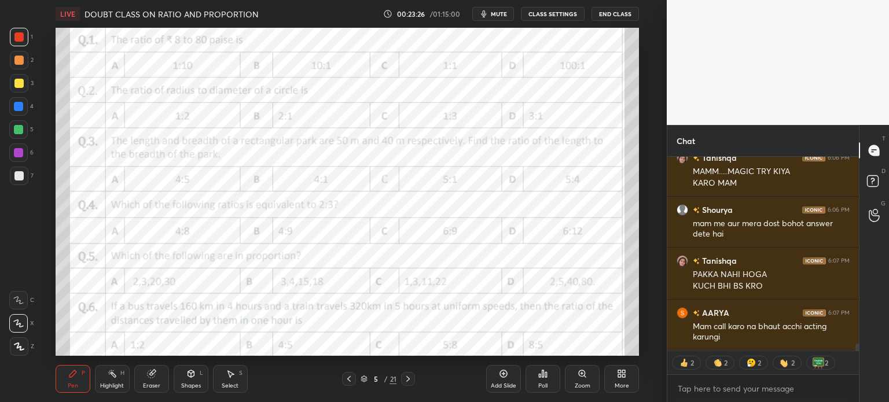
click at [148, 372] on icon at bounding box center [151, 373] width 9 height 9
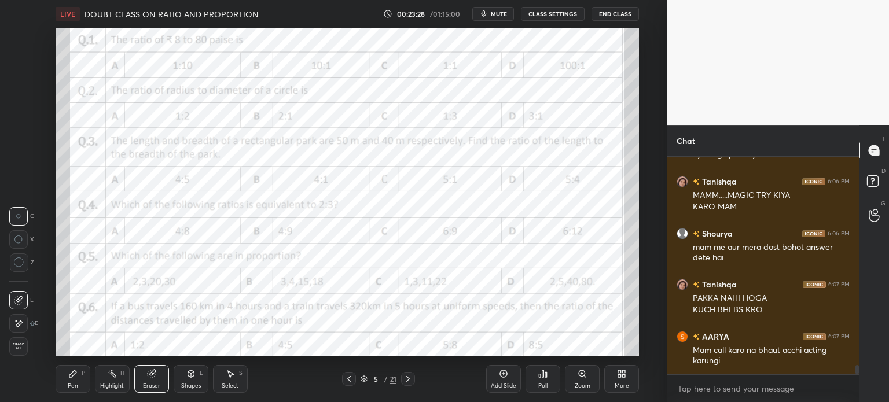
click at [68, 374] on icon at bounding box center [72, 373] width 9 height 9
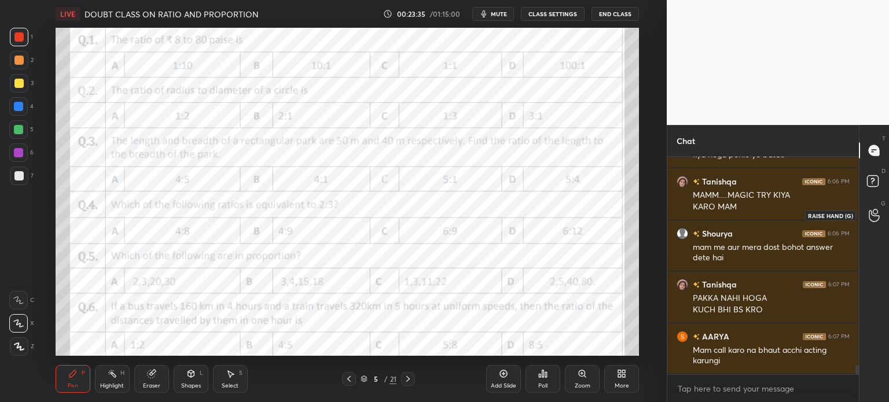
click at [877, 215] on icon at bounding box center [873, 215] width 11 height 13
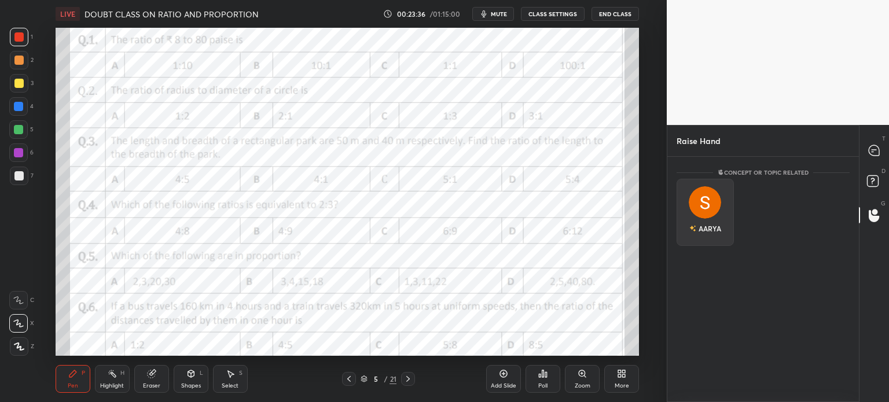
click at [706, 235] on div "AARYA" at bounding box center [704, 212] width 57 height 67
click at [710, 237] on button "INVITE" at bounding box center [704, 236] width 47 height 15
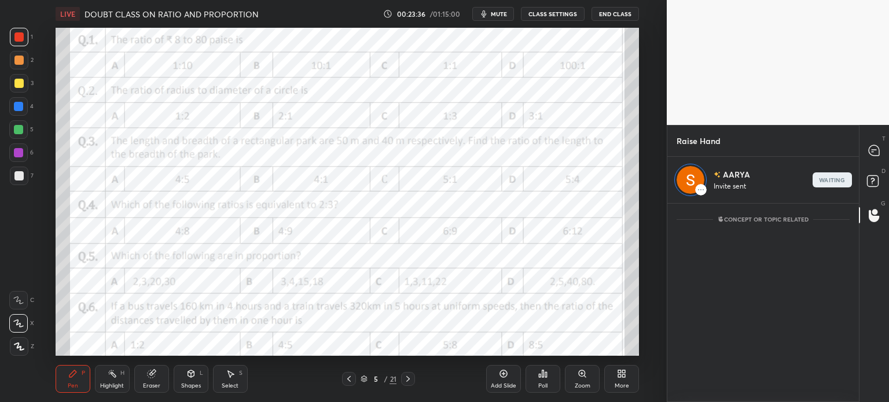
click at [887, 171] on div "D Doubts (D)" at bounding box center [874, 183] width 30 height 32
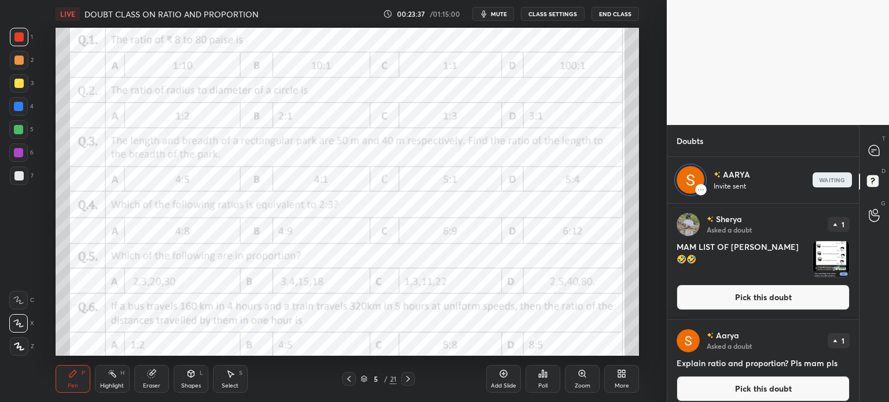
click at [871, 153] on icon at bounding box center [873, 150] width 10 height 10
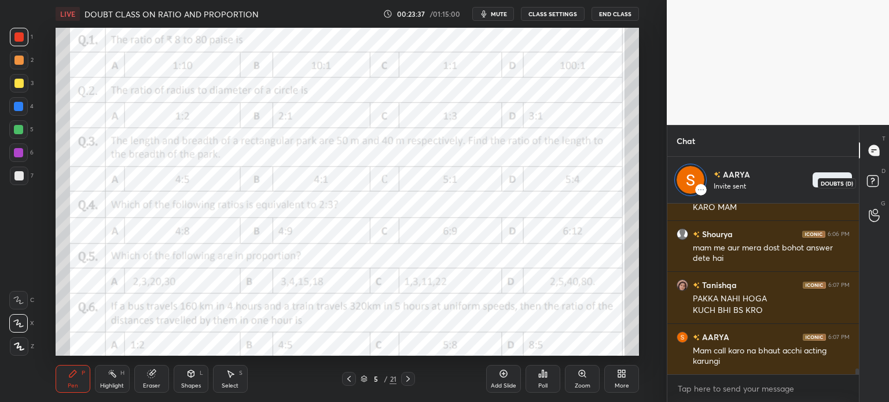
click at [871, 173] on icon at bounding box center [874, 182] width 21 height 21
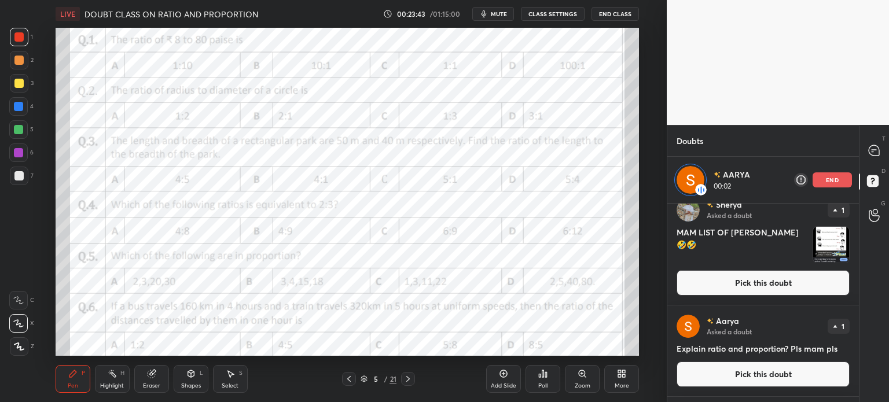
scroll to position [0, 0]
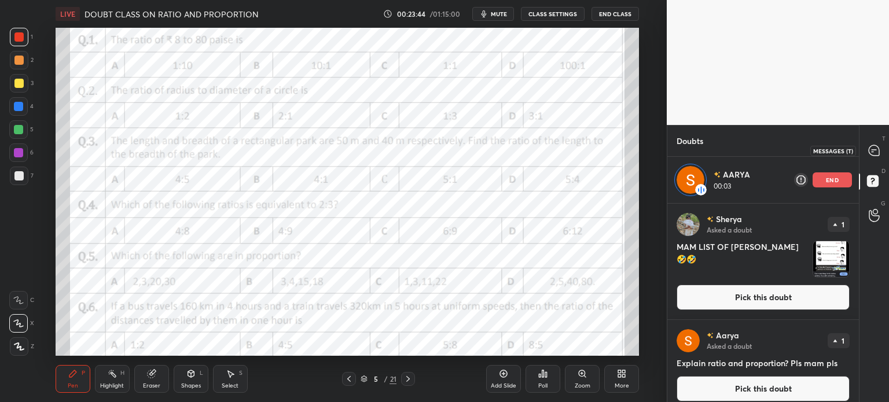
click at [881, 152] on div at bounding box center [874, 150] width 23 height 21
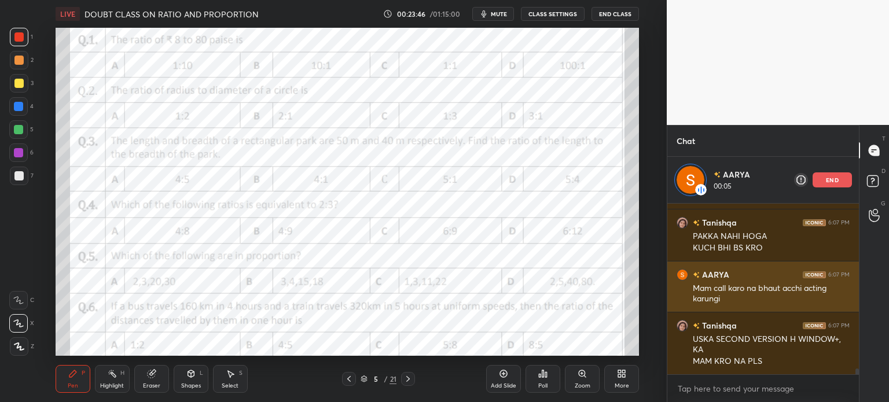
scroll to position [5135, 0]
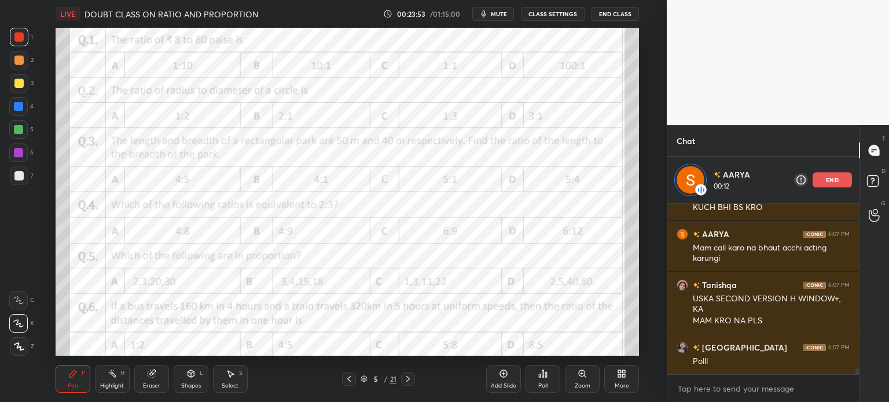
click at [223, 375] on div "Select S" at bounding box center [230, 379] width 35 height 28
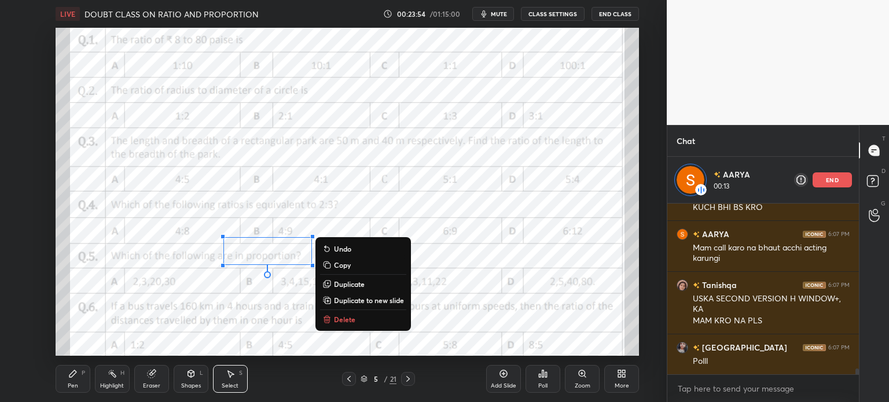
click at [337, 326] on div "0 ° Undo Copy Duplicate Duplicate to new slide Delete" at bounding box center [347, 192] width 583 height 328
click at [336, 322] on p "Delete" at bounding box center [344, 319] width 21 height 9
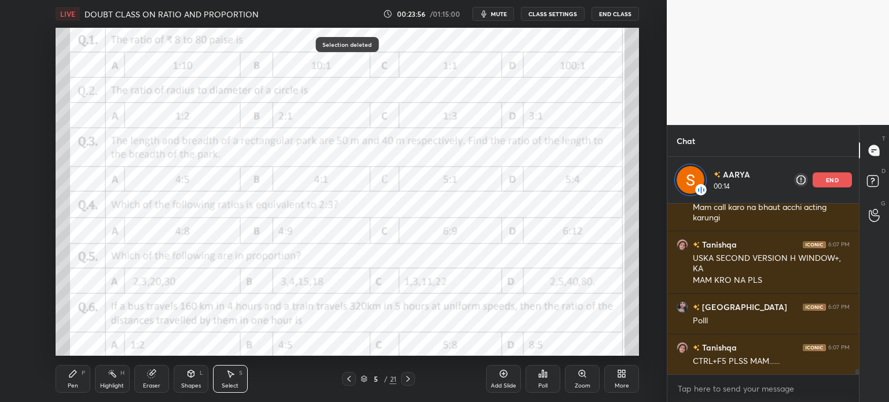
click at [77, 374] on icon at bounding box center [72, 373] width 9 height 9
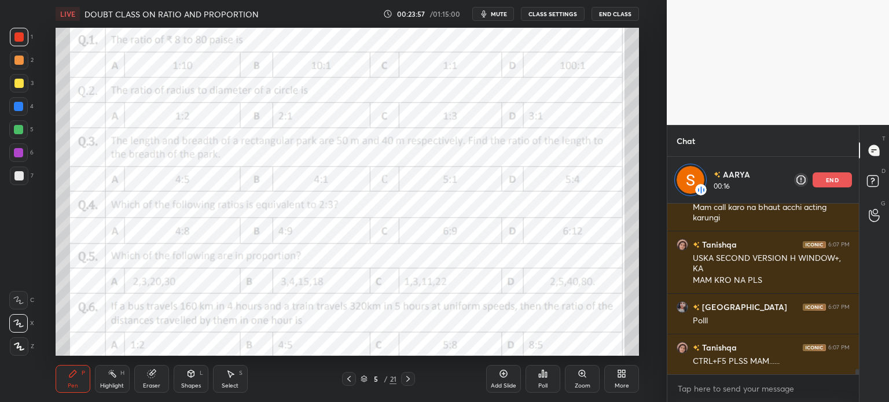
click at [141, 373] on div "Eraser" at bounding box center [151, 379] width 35 height 28
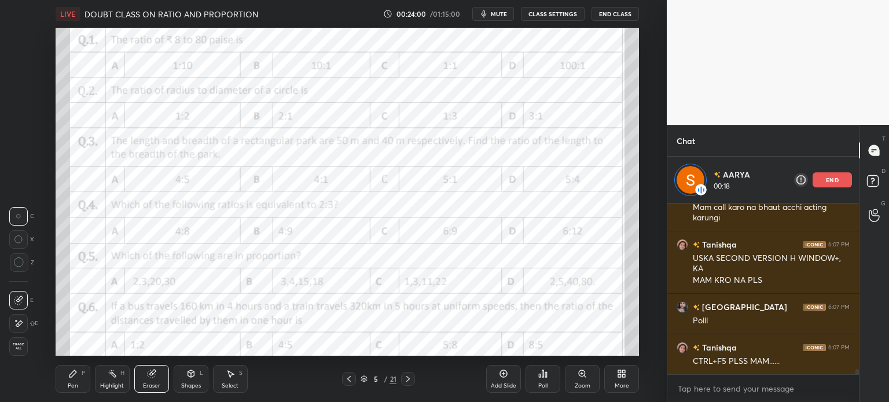
scroll to position [5216, 0]
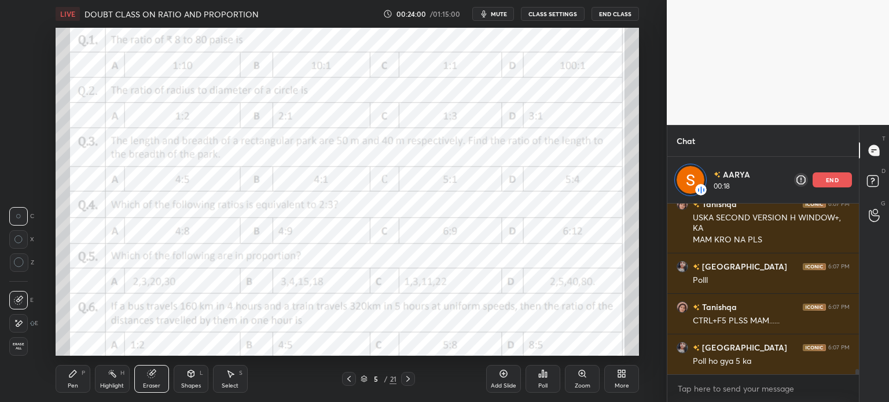
click at [61, 383] on div "Pen P" at bounding box center [73, 379] width 35 height 28
click at [70, 377] on icon at bounding box center [72, 373] width 7 height 7
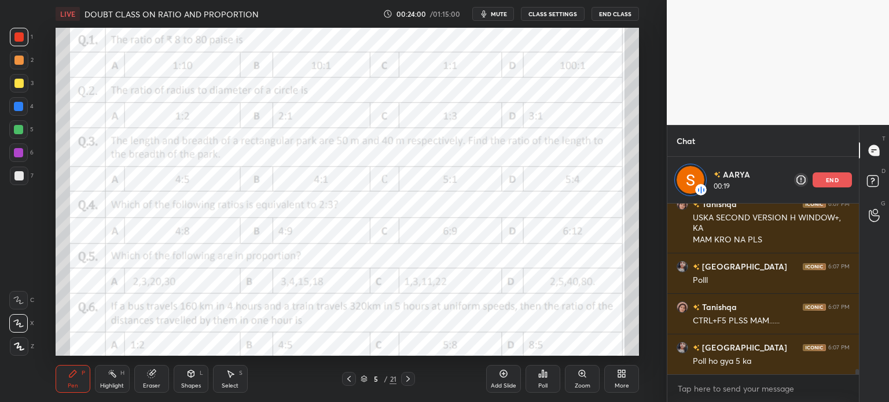
click at [73, 377] on icon at bounding box center [72, 373] width 9 height 9
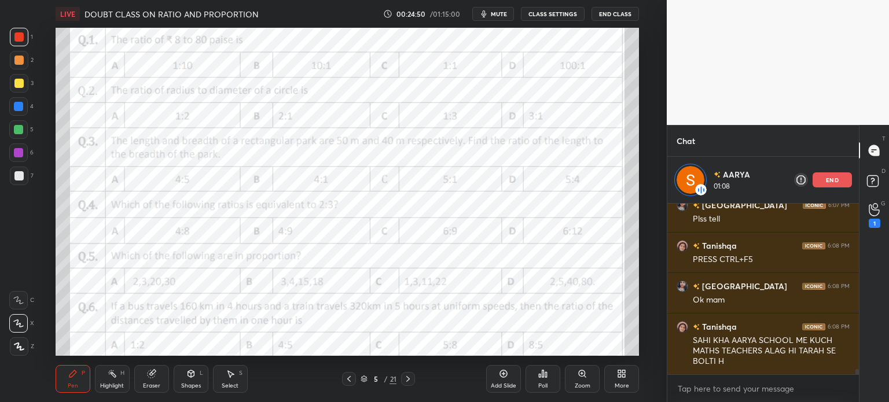
scroll to position [5467, 0]
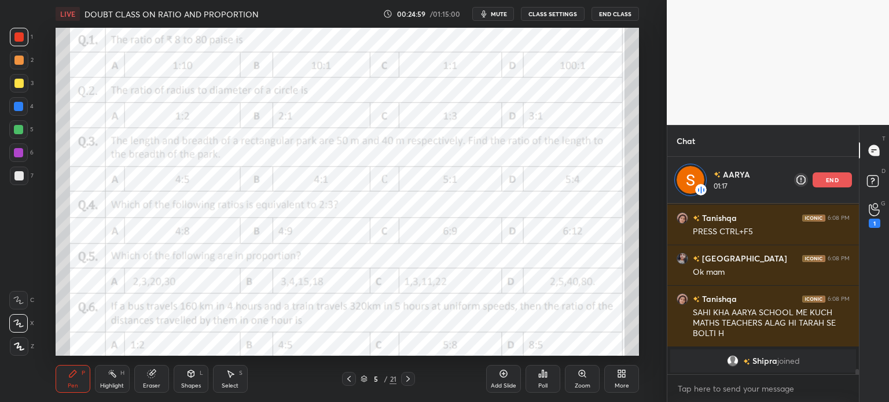
click at [222, 381] on div "Select S" at bounding box center [230, 379] width 35 height 28
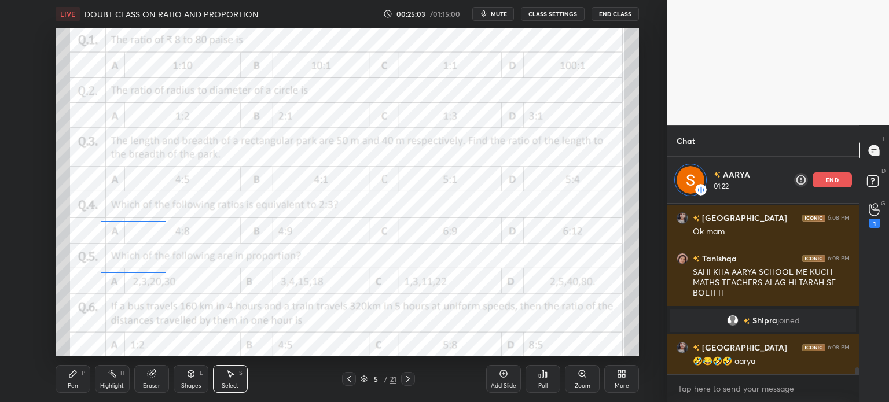
scroll to position [4165, 0]
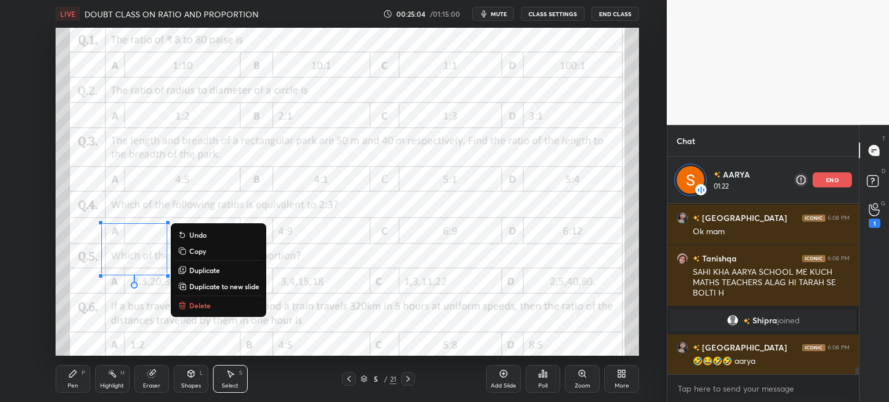
click at [68, 381] on div "Pen P" at bounding box center [73, 379] width 35 height 28
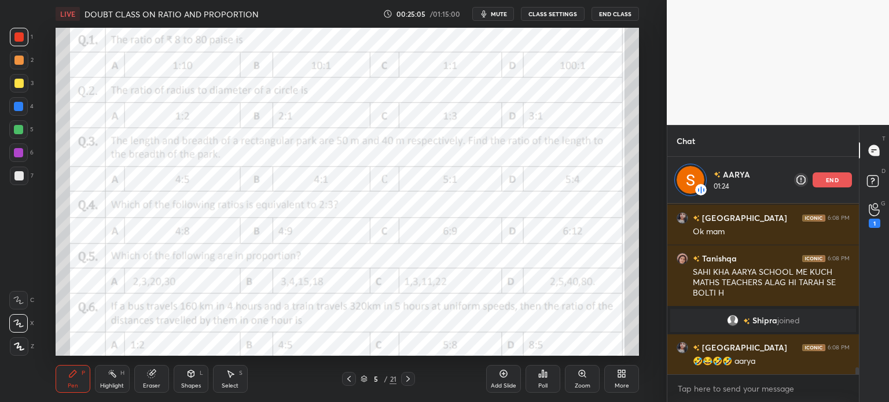
scroll to position [4206, 0]
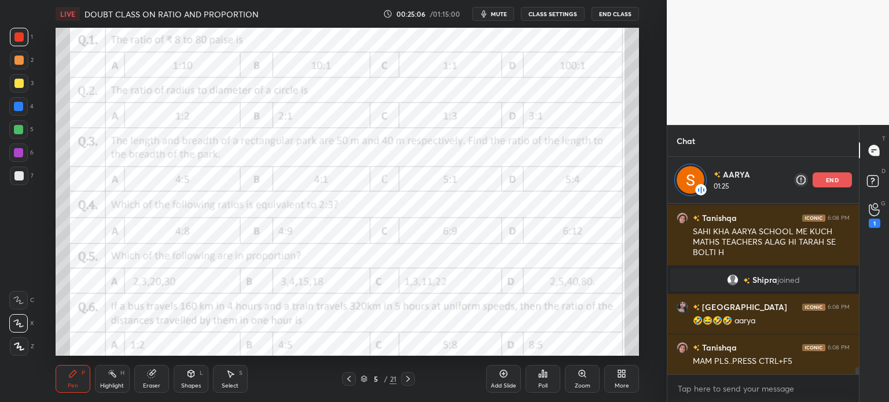
click at [148, 377] on icon at bounding box center [151, 373] width 9 height 9
click at [148, 379] on div "Eraser" at bounding box center [151, 379] width 35 height 28
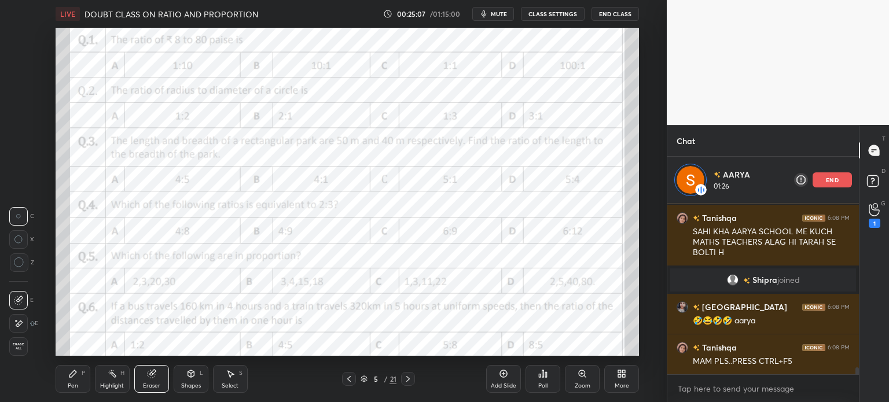
click at [20, 320] on icon at bounding box center [18, 324] width 9 height 10
click at [224, 384] on div "Select" at bounding box center [230, 386] width 17 height 6
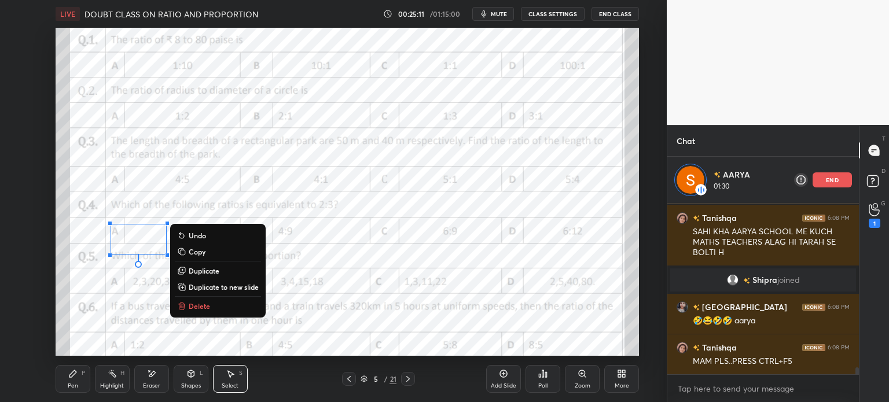
click at [114, 256] on div "0 ° Undo Copy Duplicate Duplicate to new slide Delete" at bounding box center [347, 192] width 583 height 328
click at [113, 256] on div "0 ° Undo Copy Duplicate Duplicate to new slide Delete" at bounding box center [347, 192] width 583 height 328
click at [112, 255] on div at bounding box center [110, 255] width 5 height 5
click at [108, 253] on div at bounding box center [110, 255] width 5 height 5
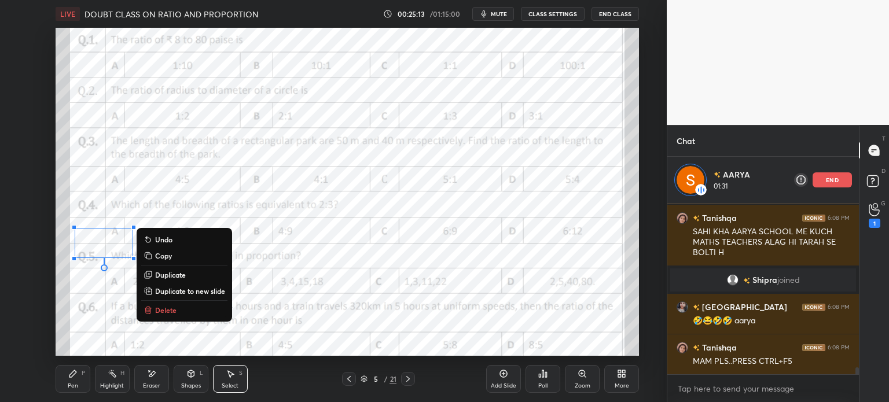
click at [74, 376] on icon at bounding box center [72, 373] width 9 height 9
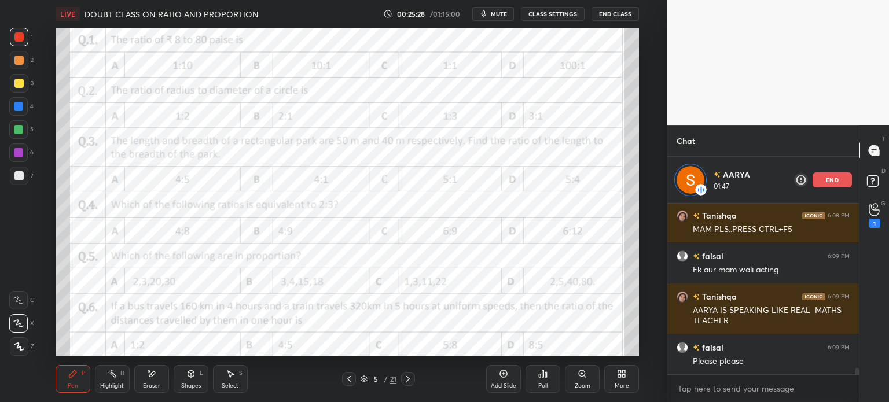
scroll to position [4378, 0]
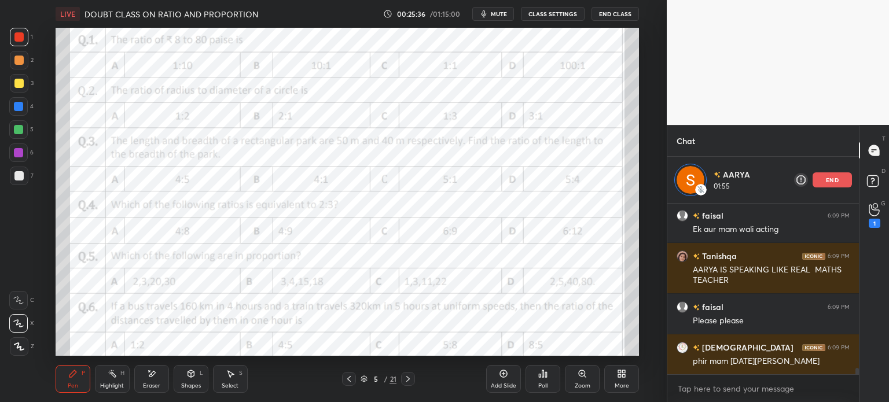
click at [831, 183] on p "end" at bounding box center [832, 180] width 13 height 6
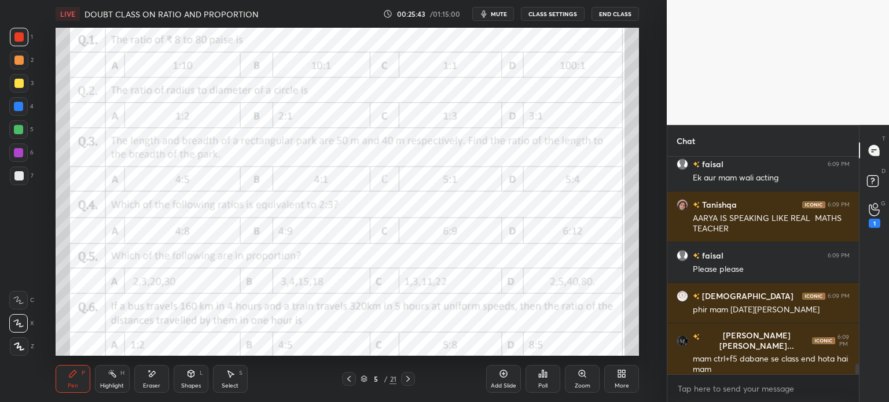
scroll to position [4224, 0]
click at [545, 374] on icon at bounding box center [546, 374] width 2 height 5
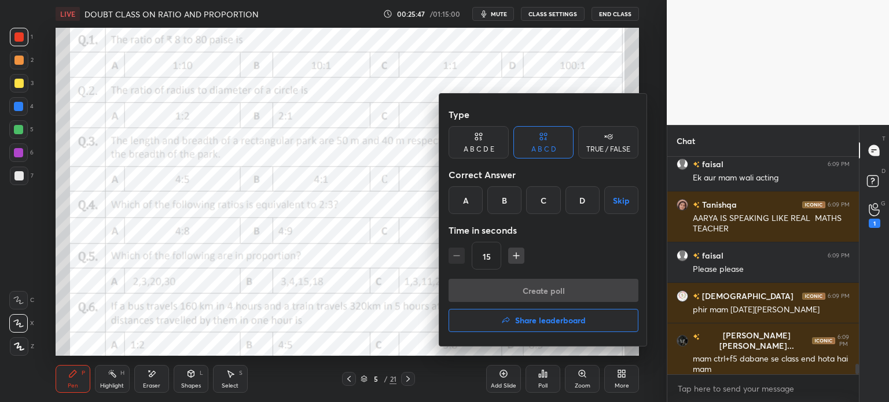
scroll to position [4265, 0]
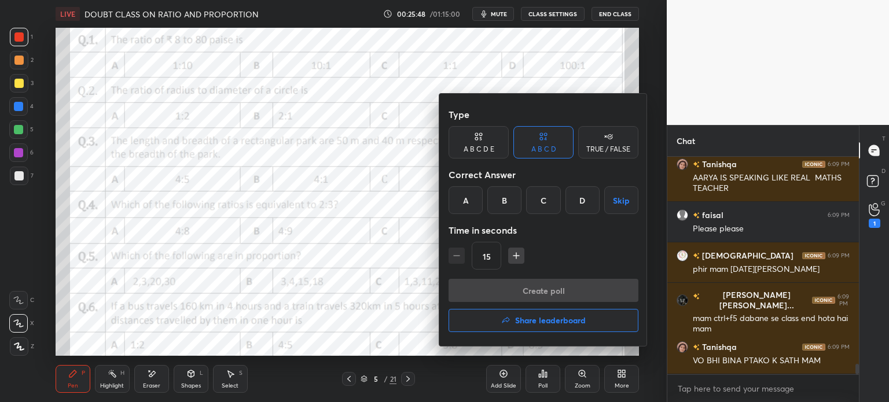
click at [467, 203] on div "A" at bounding box center [465, 200] width 34 height 28
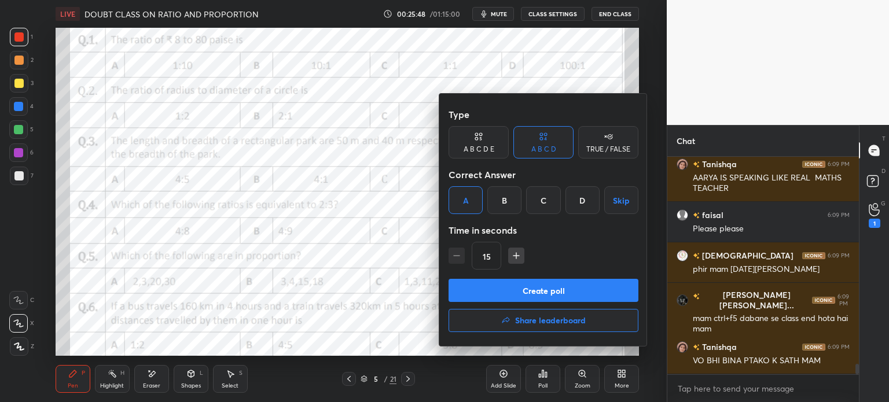
click at [544, 286] on button "Create poll" at bounding box center [543, 290] width 190 height 23
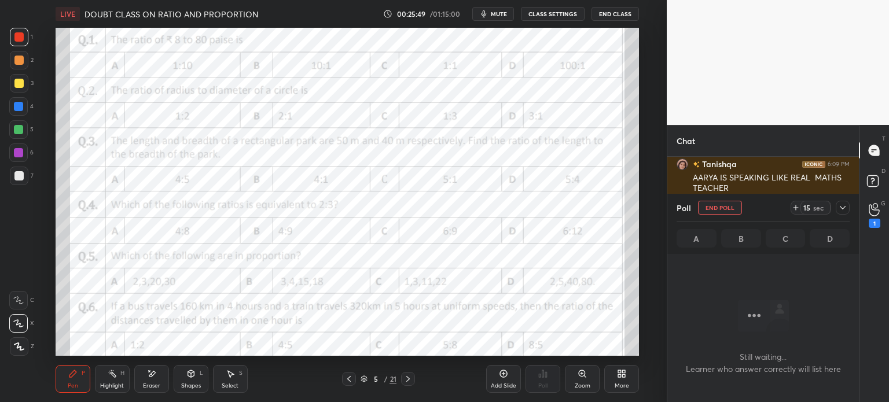
scroll to position [182, 188]
click at [482, 11] on icon "button" at bounding box center [483, 13] width 9 height 9
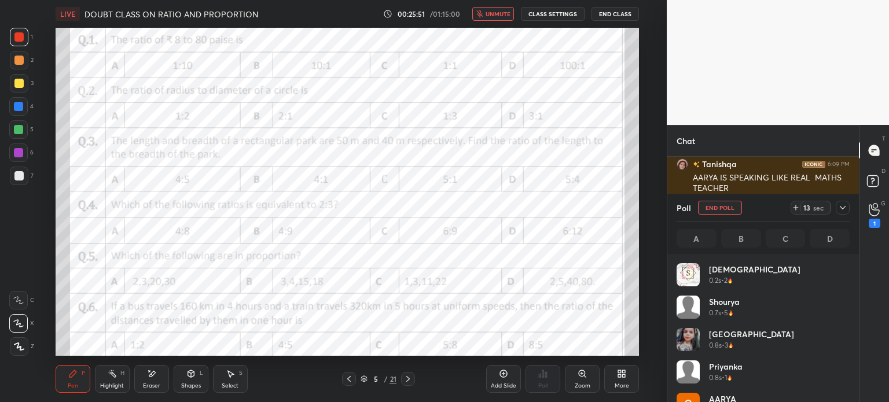
scroll to position [135, 170]
click at [793, 210] on icon at bounding box center [795, 207] width 9 height 9
click at [839, 207] on icon at bounding box center [842, 207] width 9 height 9
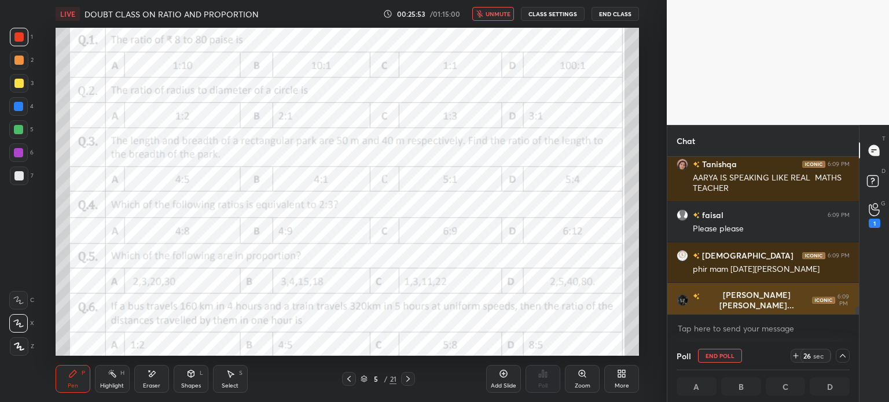
scroll to position [0, 3]
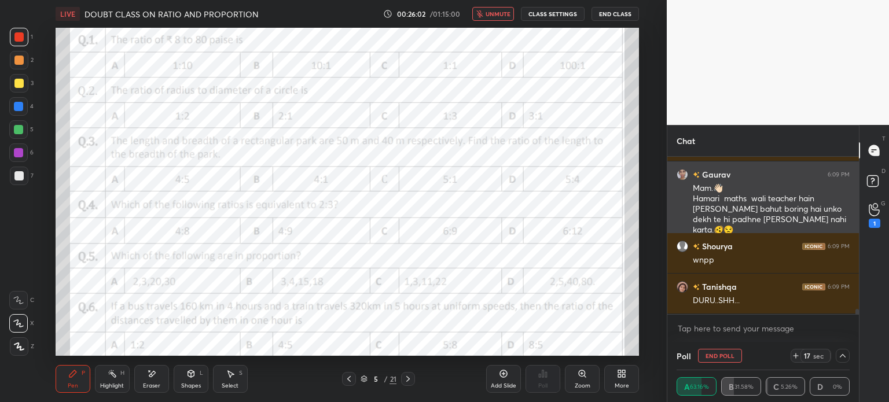
click at [699, 182] on div "Mam.👋🏻 Hamari maths wali teacher hain [PERSON_NAME] bahut boring hai unko dekh …" at bounding box center [770, 208] width 157 height 56
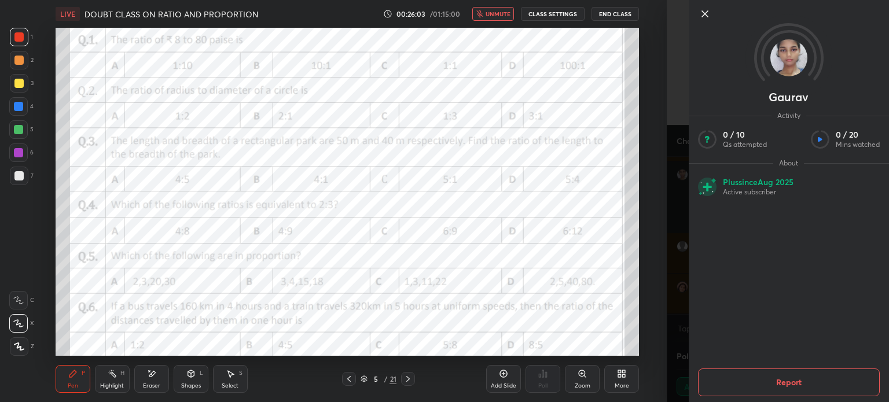
click at [649, 220] on div "Setting up your live class Poll for secs No correct answer Start poll" at bounding box center [347, 192] width 620 height 328
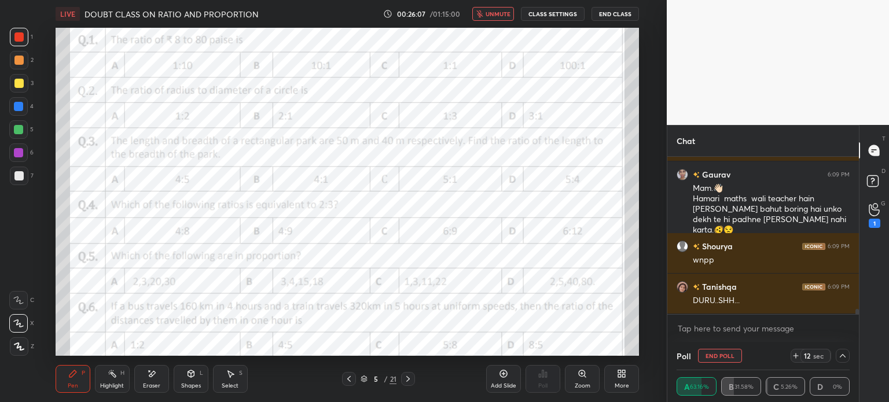
click at [487, 20] on button "unmute" at bounding box center [493, 14] width 42 height 14
click at [149, 375] on icon at bounding box center [152, 374] width 6 height 6
click at [76, 374] on icon at bounding box center [72, 373] width 9 height 9
click at [153, 375] on icon at bounding box center [151, 374] width 9 height 10
click at [147, 372] on icon at bounding box center [151, 374] width 9 height 10
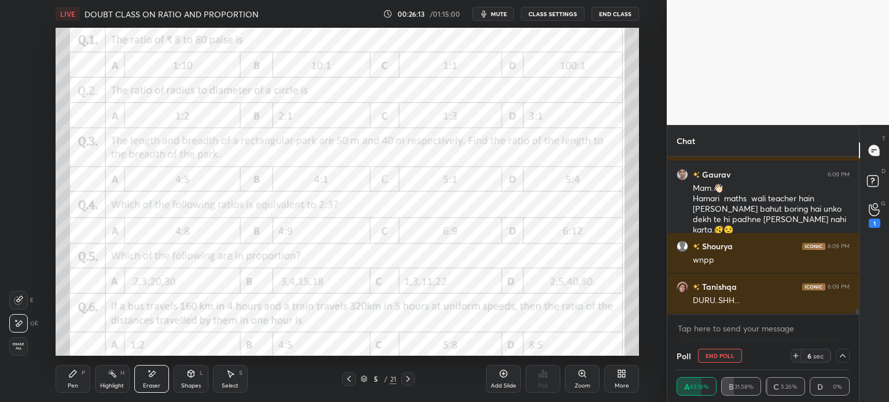
click at [74, 371] on icon at bounding box center [72, 373] width 7 height 7
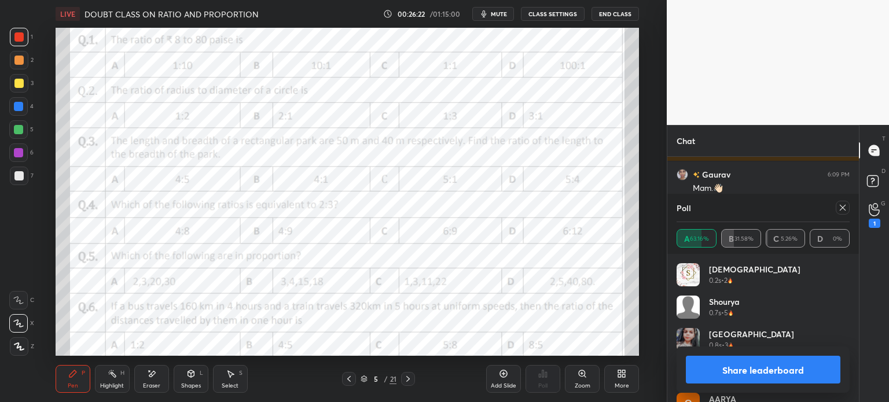
click at [148, 369] on icon at bounding box center [151, 374] width 9 height 10
click at [17, 349] on span "Erase all" at bounding box center [18, 346] width 17 height 8
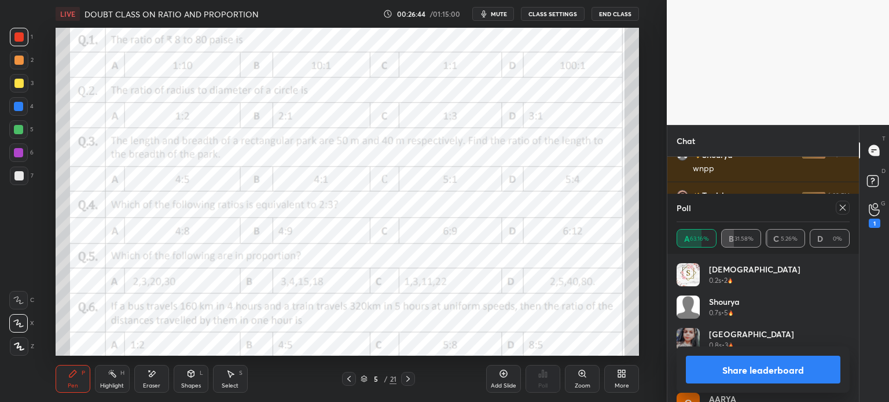
click at [152, 377] on icon at bounding box center [151, 374] width 9 height 10
click at [20, 349] on span "Erase all" at bounding box center [18, 346] width 17 height 8
click at [500, 17] on span "mute" at bounding box center [499, 14] width 16 height 8
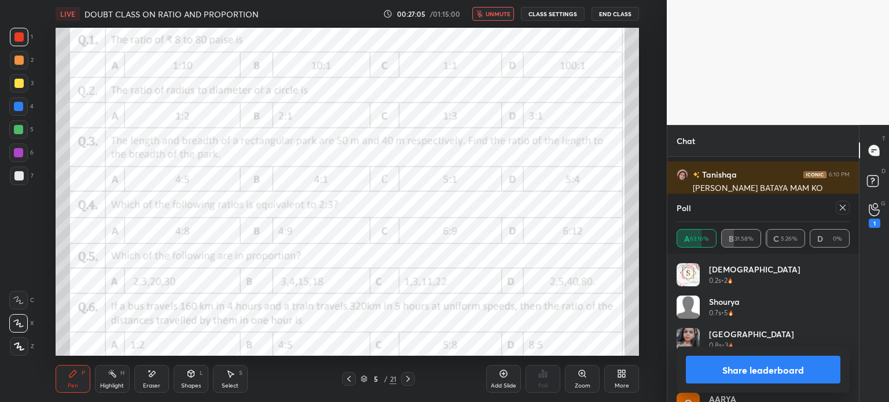
scroll to position [4692, 0]
click at [844, 208] on icon at bounding box center [842, 207] width 9 height 9
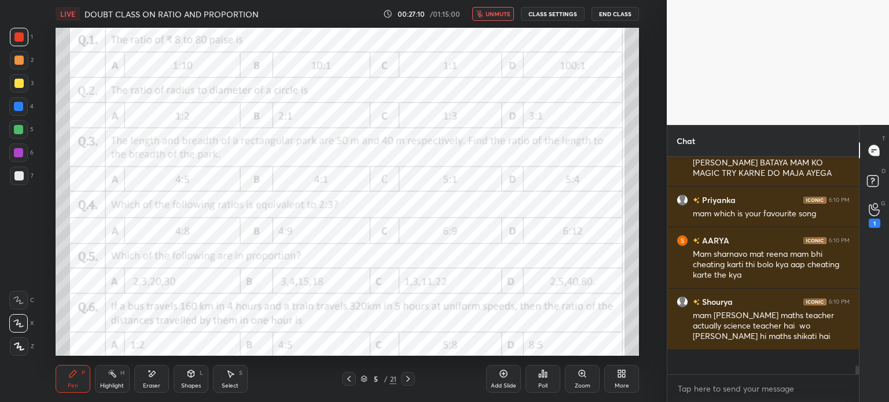
scroll to position [204, 188]
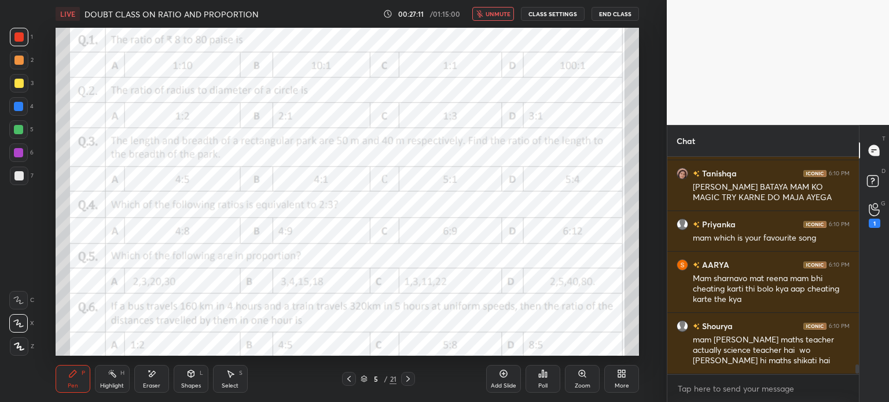
click at [506, 14] on span "unmute" at bounding box center [497, 14] width 25 height 8
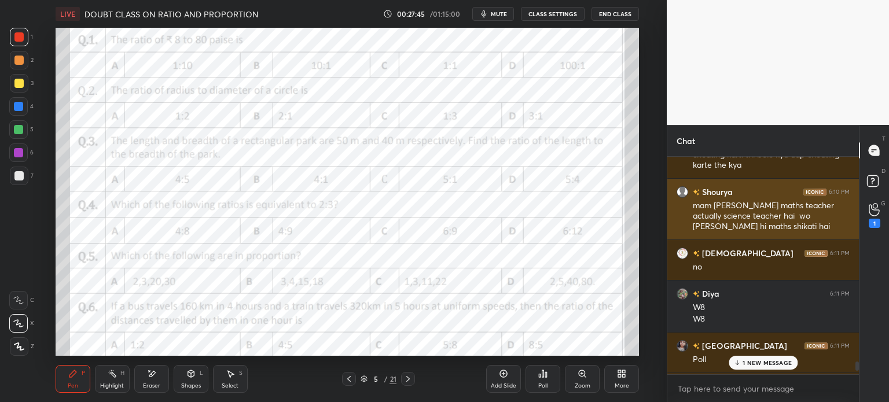
scroll to position [4847, 0]
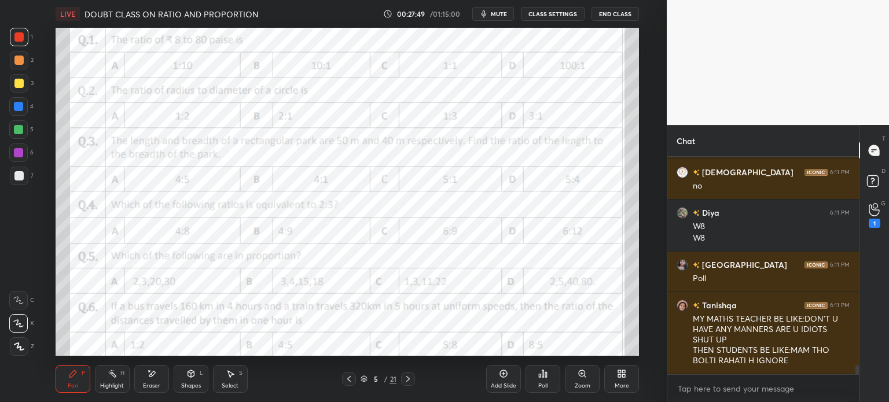
click at [488, 19] on button "mute" at bounding box center [493, 14] width 42 height 14
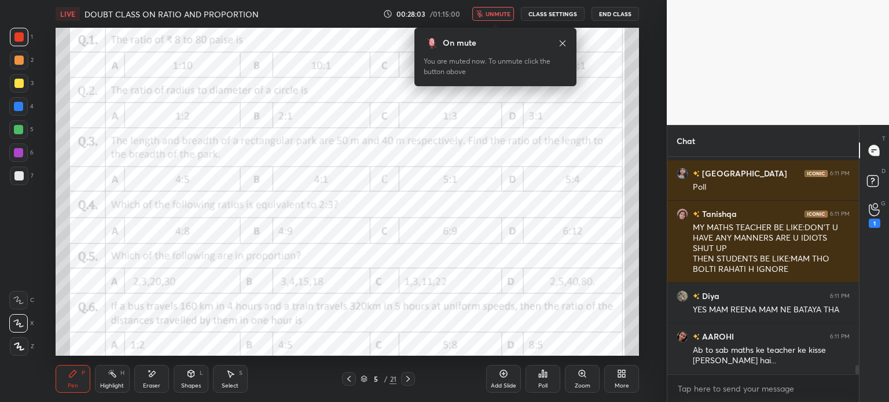
scroll to position [4979, 0]
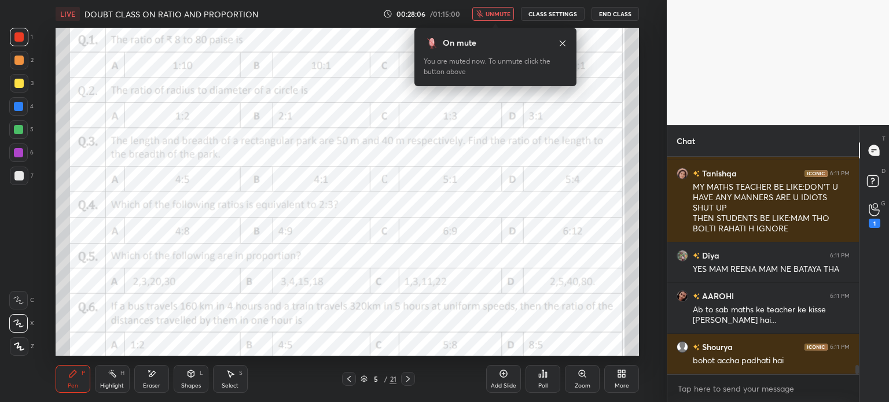
click at [501, 13] on span "unmute" at bounding box center [497, 14] width 25 height 8
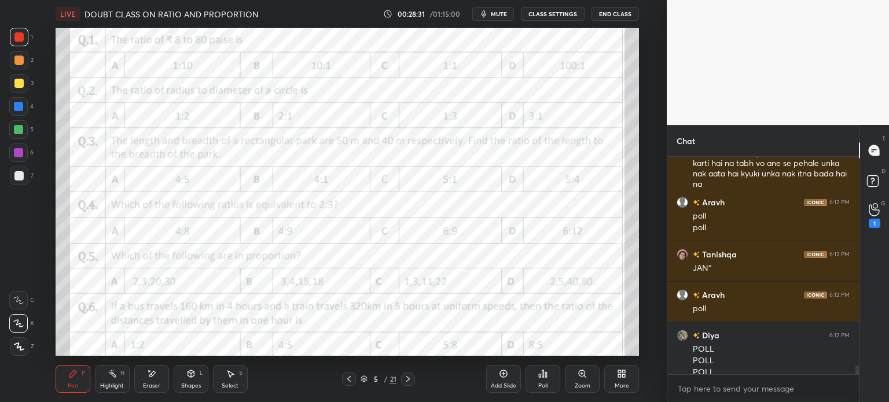
scroll to position [5338, 0]
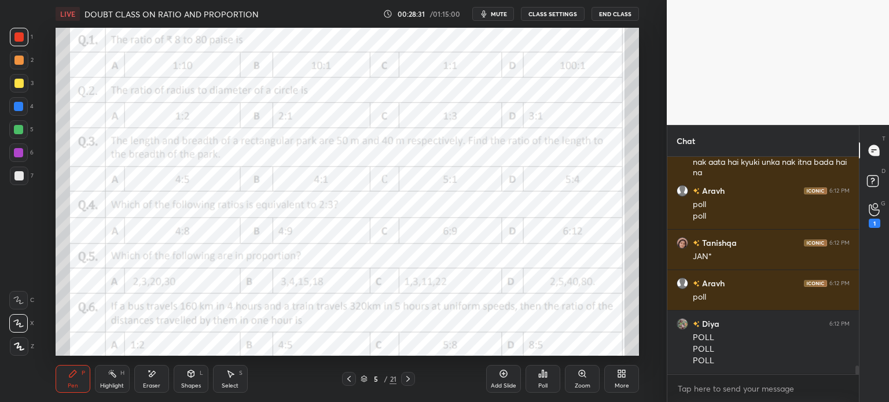
click at [540, 378] on icon at bounding box center [542, 373] width 9 height 9
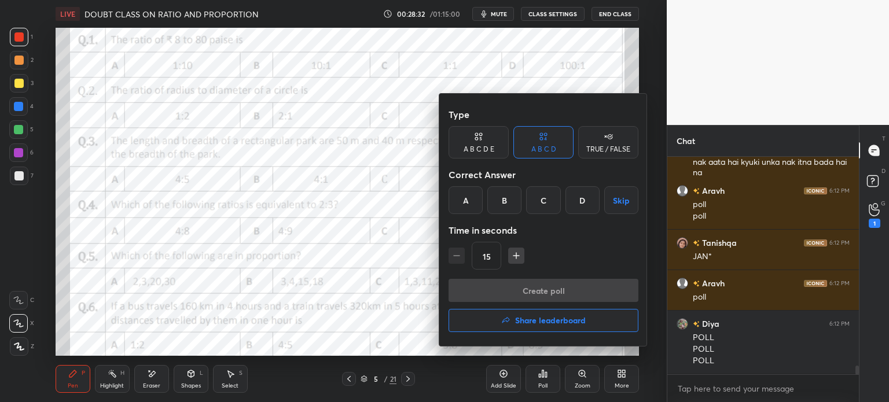
click at [546, 202] on div "C" at bounding box center [543, 200] width 34 height 28
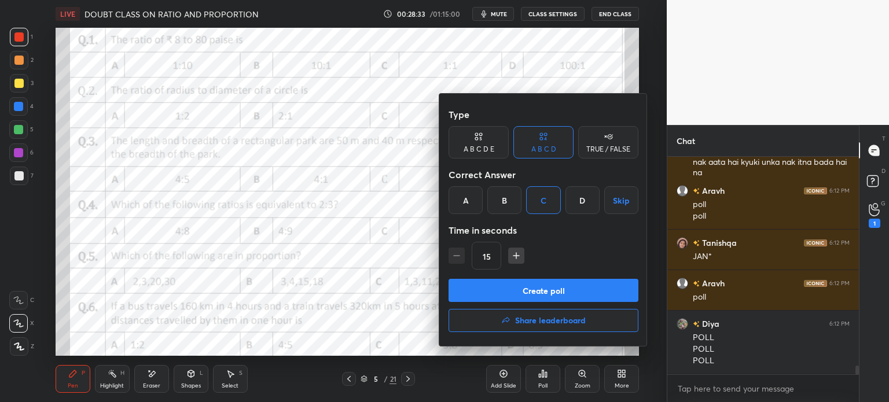
click at [588, 291] on button "Create poll" at bounding box center [543, 290] width 190 height 23
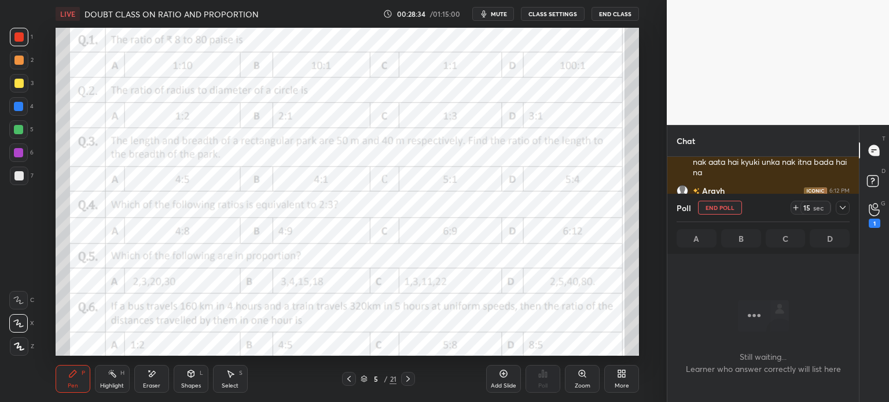
scroll to position [182, 188]
click at [800, 210] on div "15 sec" at bounding box center [815, 208] width 30 height 14
click at [842, 208] on icon at bounding box center [842, 207] width 9 height 9
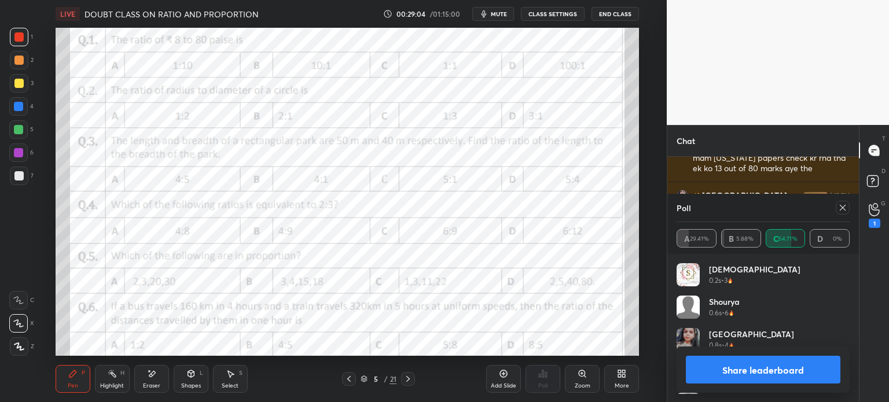
scroll to position [135, 170]
click at [847, 207] on div at bounding box center [842, 208] width 14 height 14
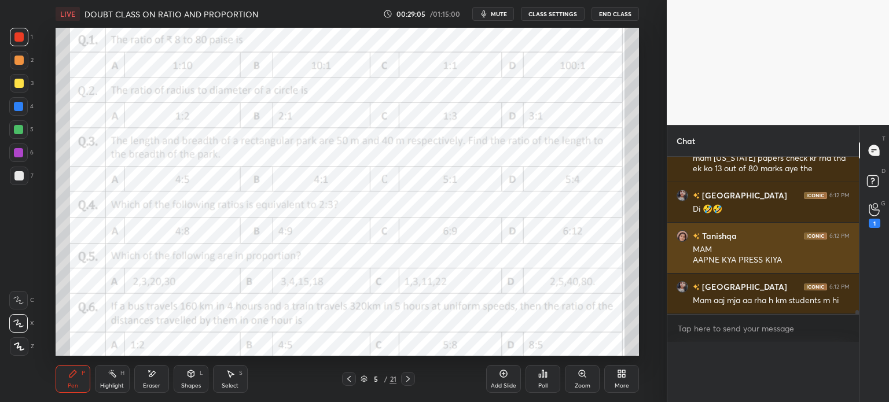
scroll to position [0, 3]
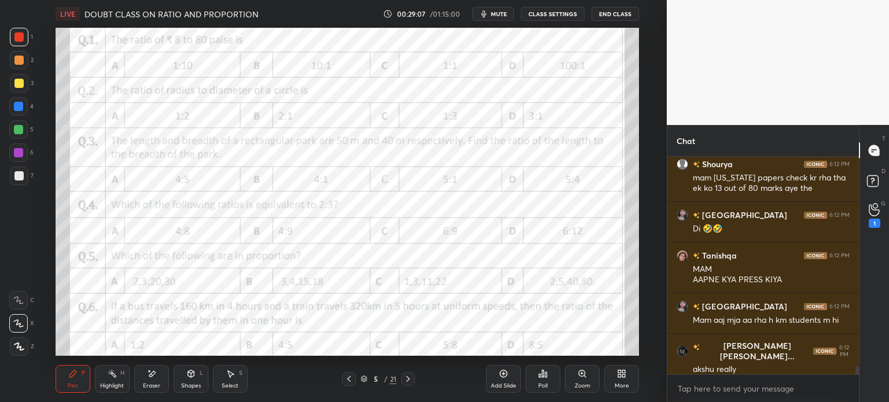
click at [496, 380] on div "Add Slide" at bounding box center [503, 379] width 35 height 28
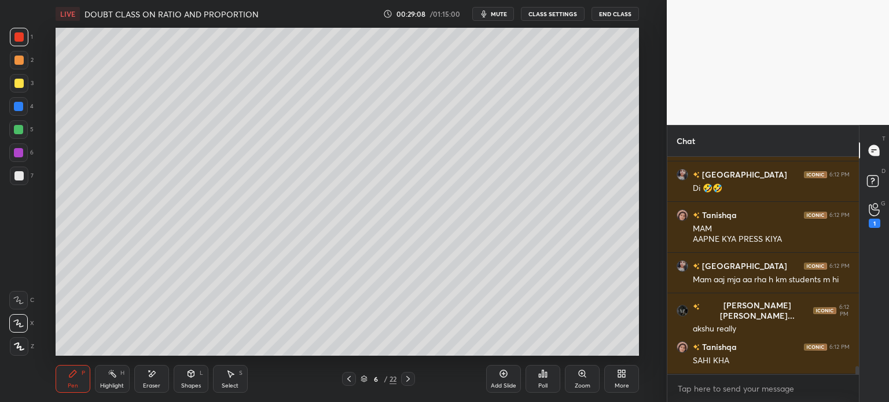
click at [19, 168] on div at bounding box center [19, 176] width 19 height 19
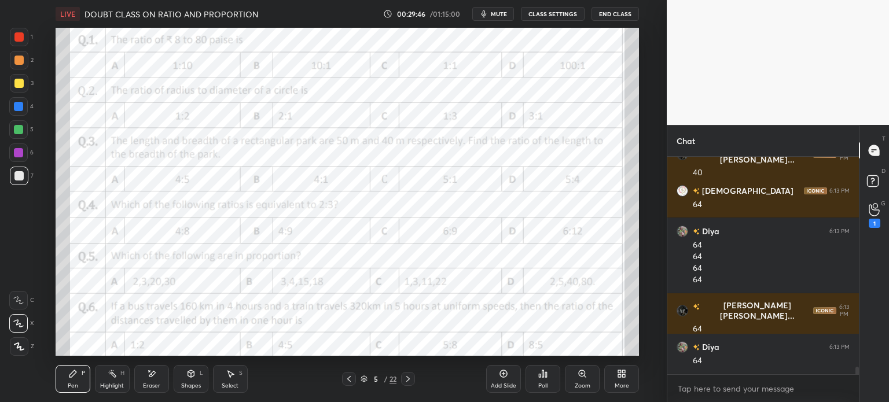
click at [12, 131] on div at bounding box center [18, 129] width 19 height 19
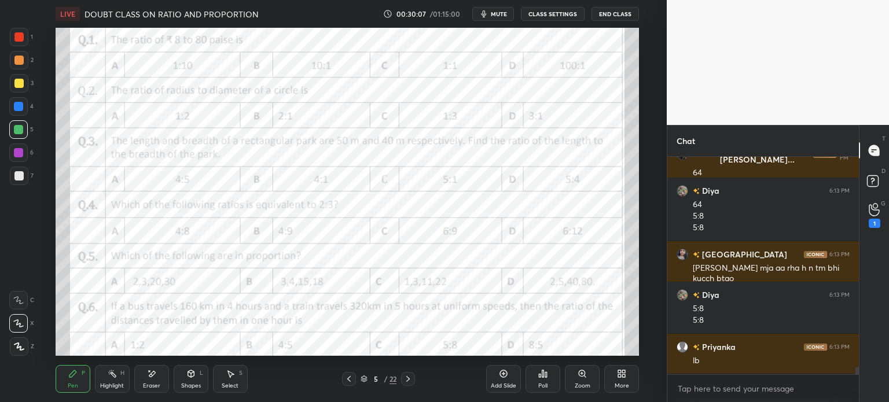
scroll to position [6354, 0]
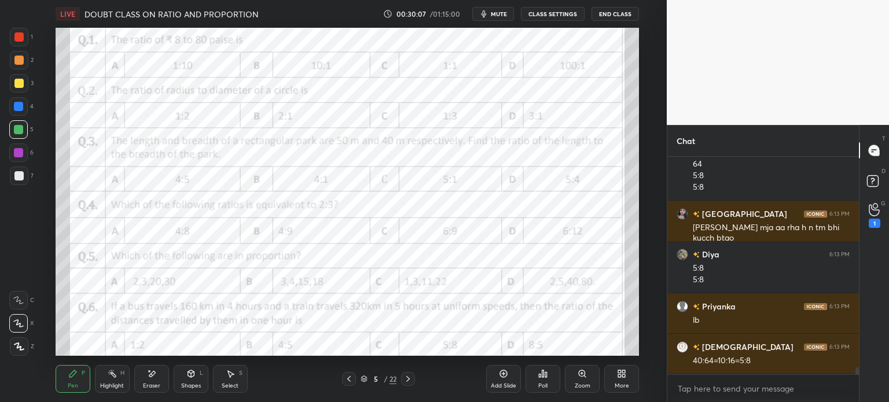
click at [544, 375] on icon at bounding box center [543, 373] width 2 height 7
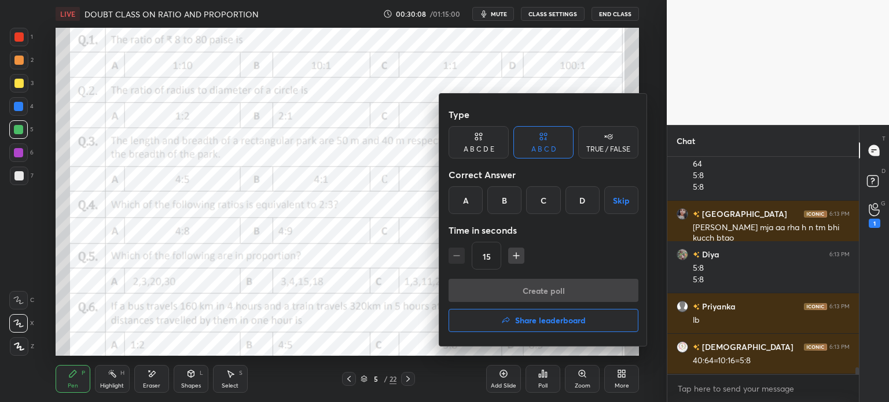
click at [559, 333] on div "Create poll Share leaderboard" at bounding box center [543, 308] width 190 height 58
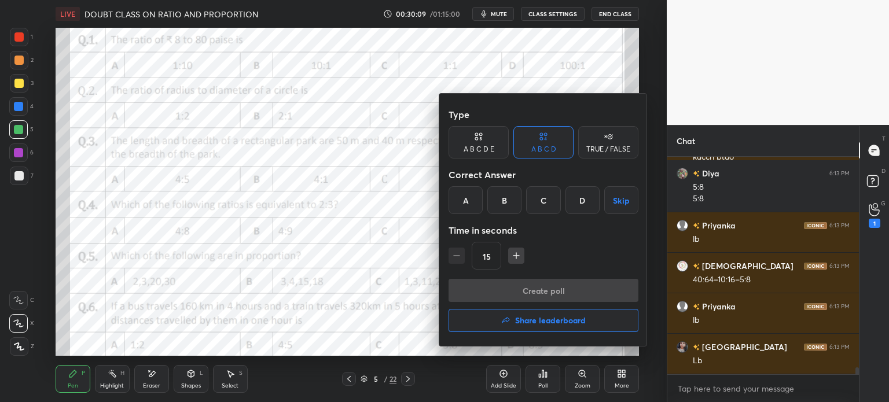
click at [566, 323] on h4 "Share leaderboard" at bounding box center [550, 320] width 71 height 8
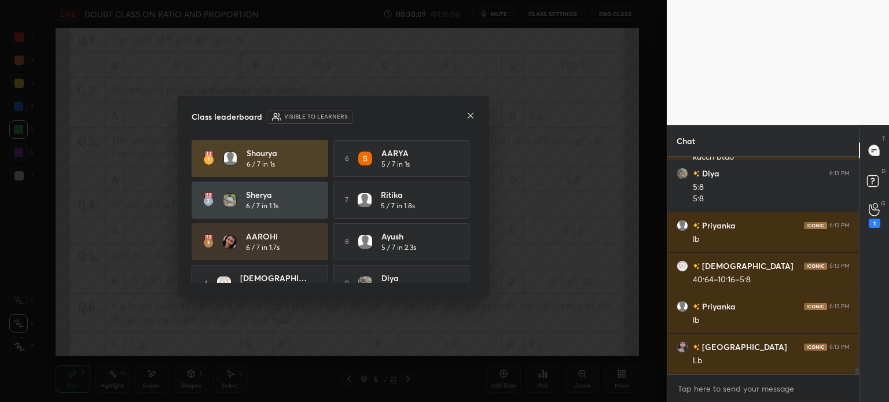
scroll to position [6527, 0]
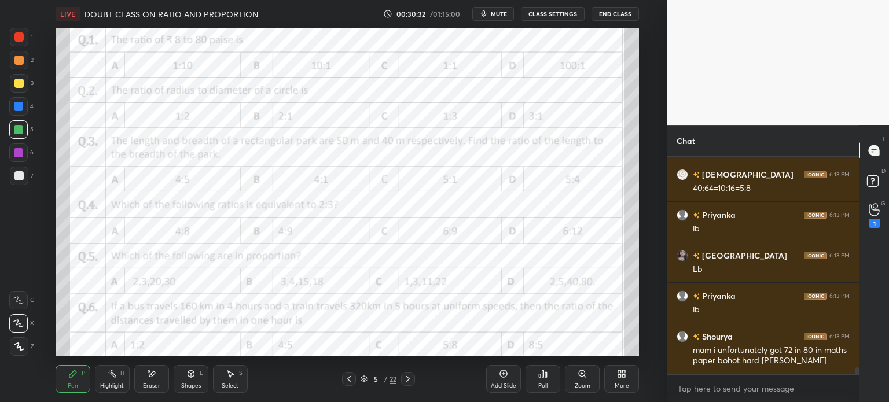
click at [618, 380] on div "More" at bounding box center [621, 379] width 35 height 28
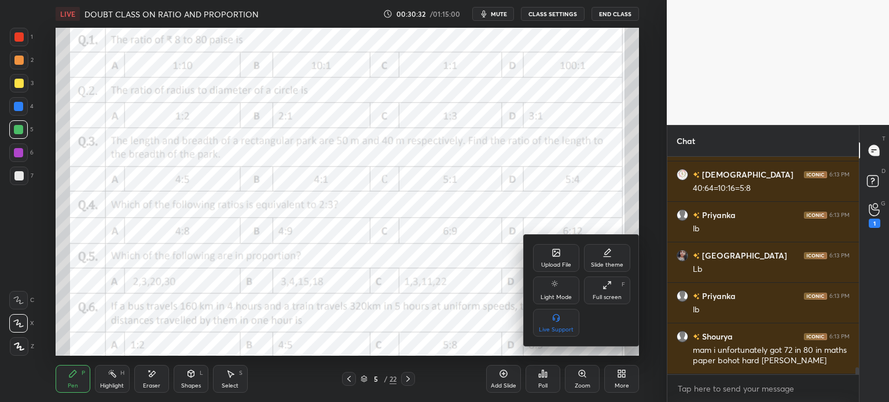
click at [565, 253] on div "Upload File" at bounding box center [556, 258] width 46 height 28
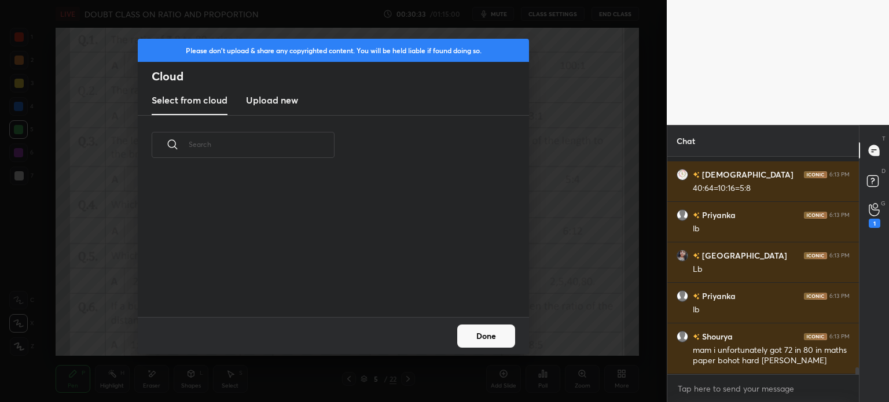
scroll to position [6578, 0]
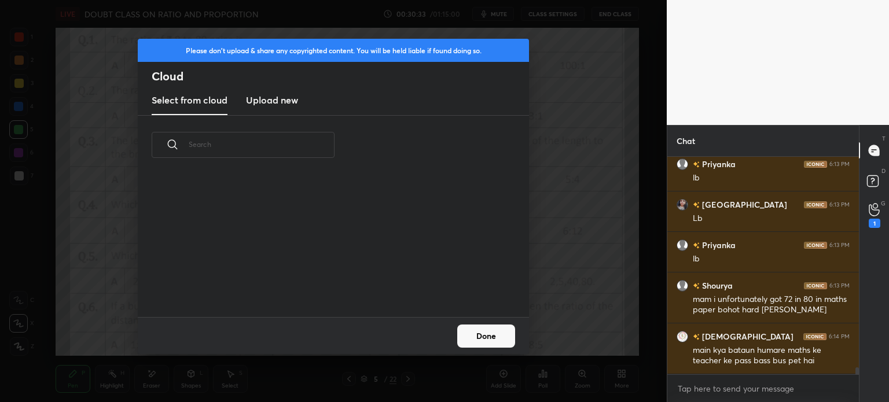
click at [271, 108] on new "Upload new" at bounding box center [272, 100] width 52 height 29
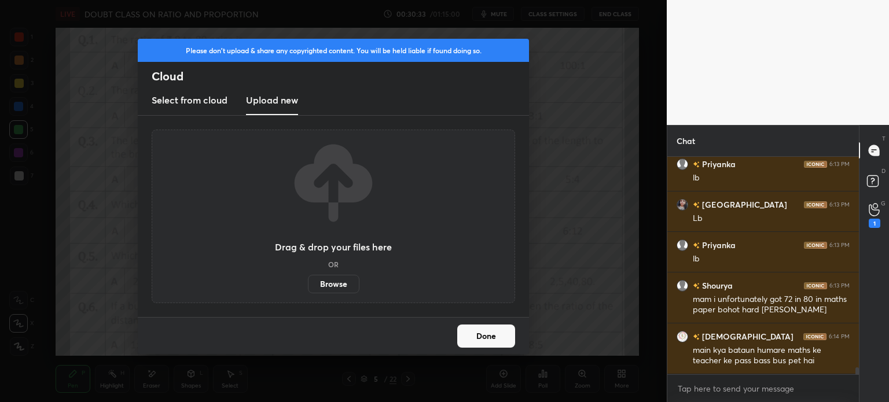
click at [345, 293] on label "Browse" at bounding box center [333, 284] width 51 height 19
click at [308, 293] on input "Browse" at bounding box center [308, 284] width 0 height 19
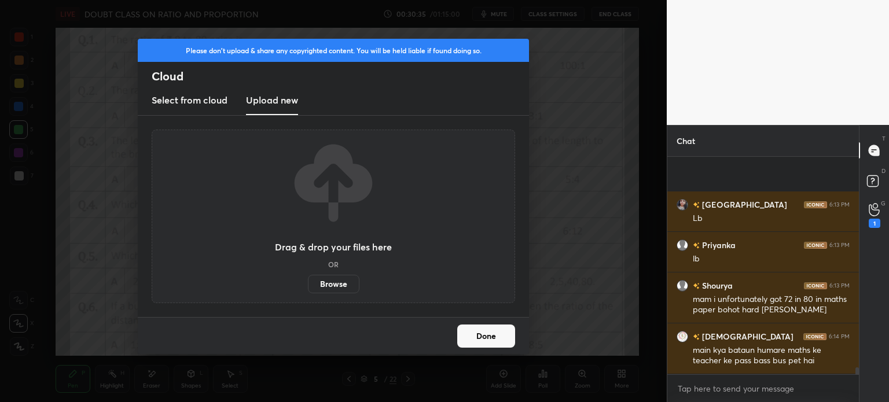
scroll to position [6660, 0]
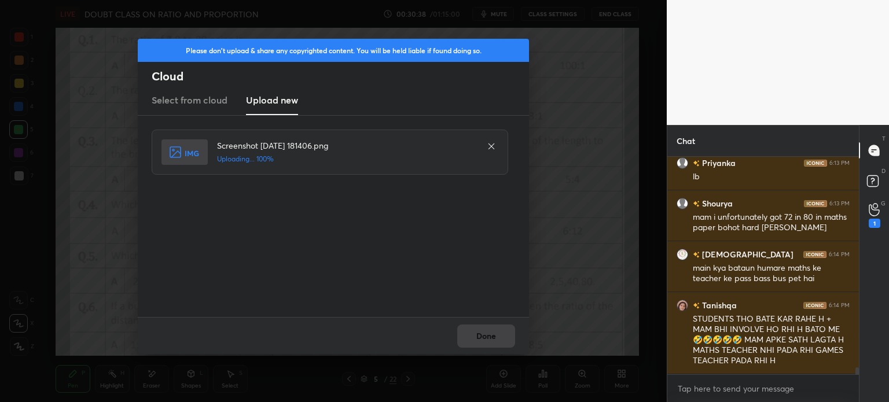
click at [527, 346] on div "Done" at bounding box center [333, 335] width 391 height 37
click at [513, 351] on div "Done" at bounding box center [333, 335] width 391 height 37
click at [509, 351] on div "Done" at bounding box center [333, 335] width 391 height 37
click at [512, 351] on div "Done" at bounding box center [333, 335] width 391 height 37
click at [507, 342] on button "Done" at bounding box center [486, 336] width 58 height 23
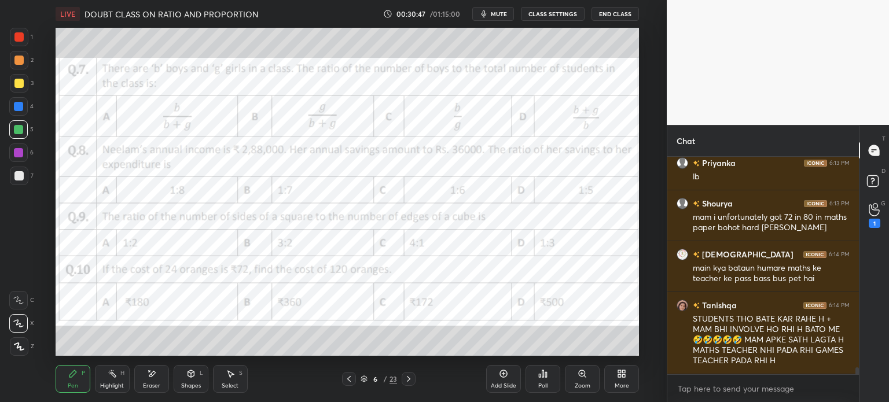
click at [21, 34] on div at bounding box center [18, 36] width 9 height 9
click at [540, 375] on icon at bounding box center [540, 375] width 2 height 3
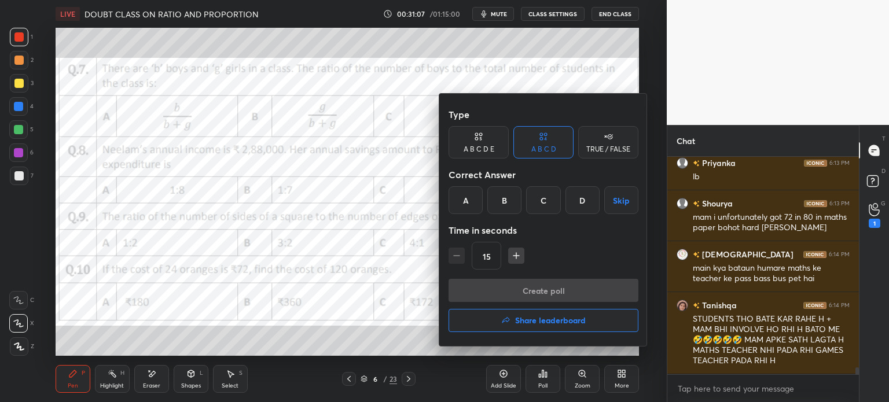
click at [564, 319] on h4 "Share leaderboard" at bounding box center [550, 320] width 71 height 8
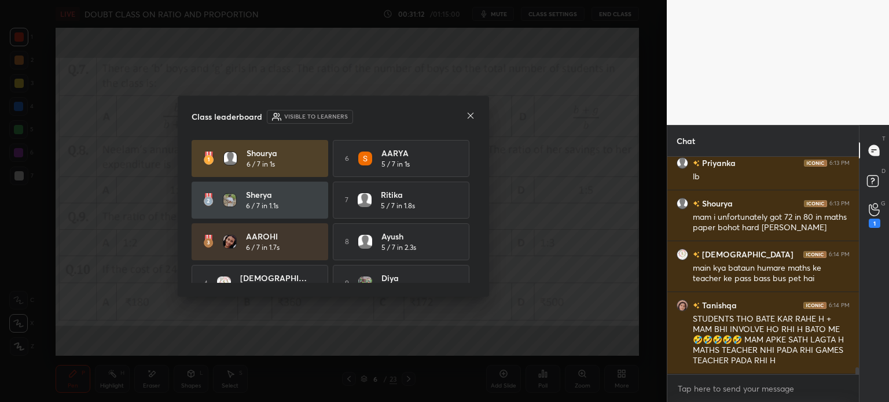
scroll to position [6711, 0]
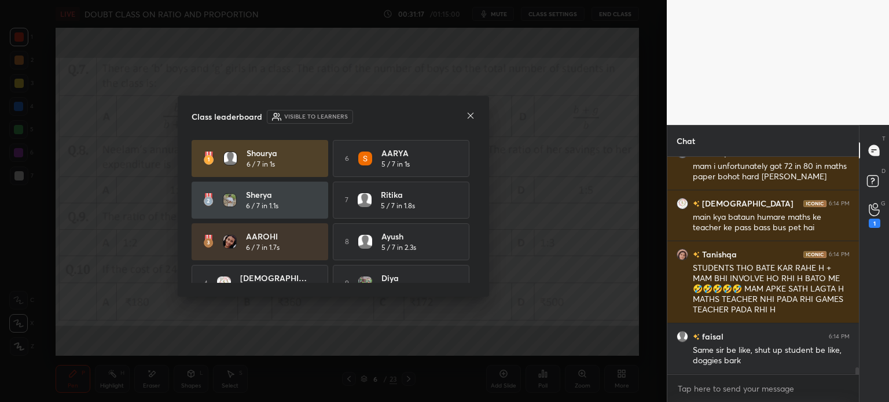
click at [467, 113] on icon at bounding box center [470, 115] width 9 height 9
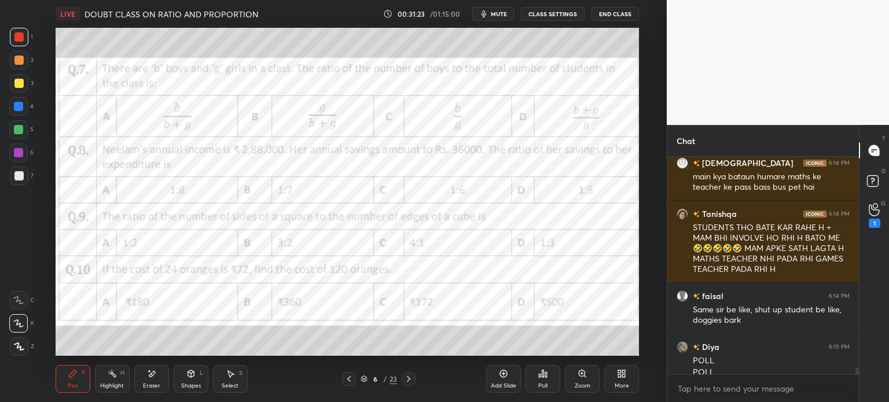
scroll to position [6763, 0]
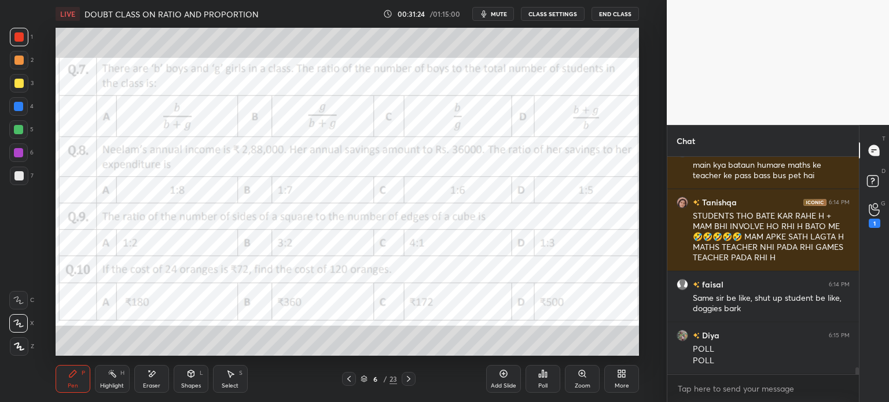
click at [861, 215] on div "G Raise Hand (G) 1" at bounding box center [874, 215] width 30 height 32
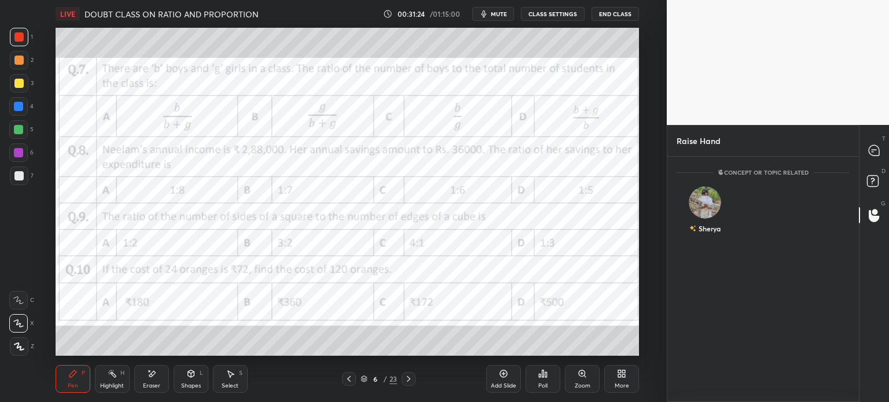
click at [873, 152] on icon at bounding box center [873, 150] width 10 height 10
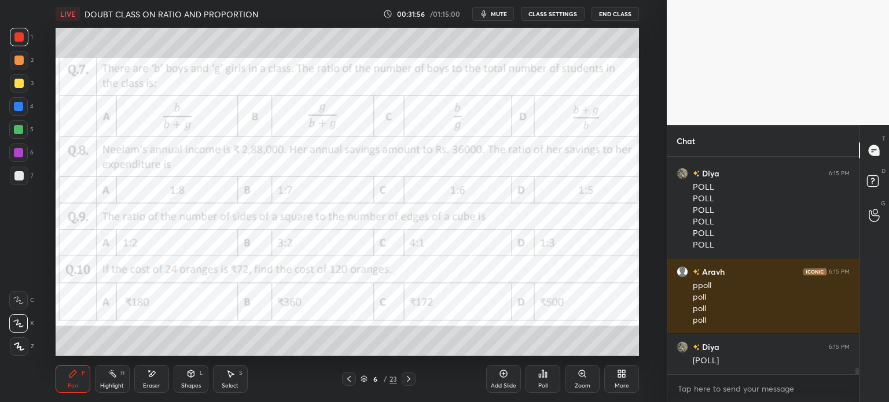
scroll to position [7248, 0]
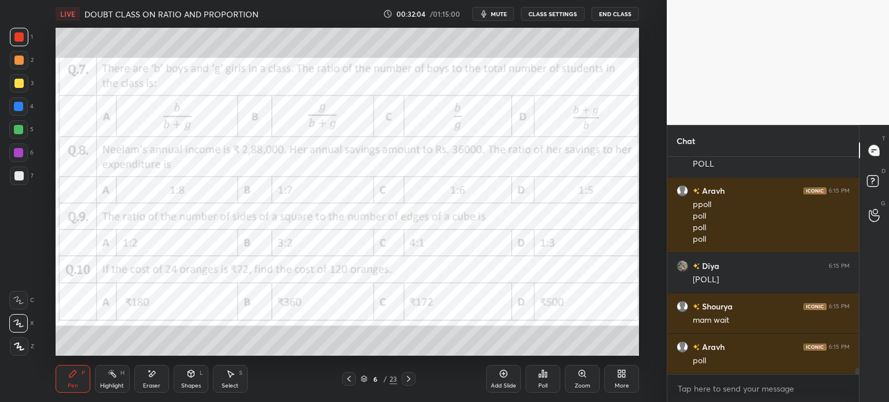
click at [529, 378] on div "Poll" at bounding box center [542, 379] width 35 height 28
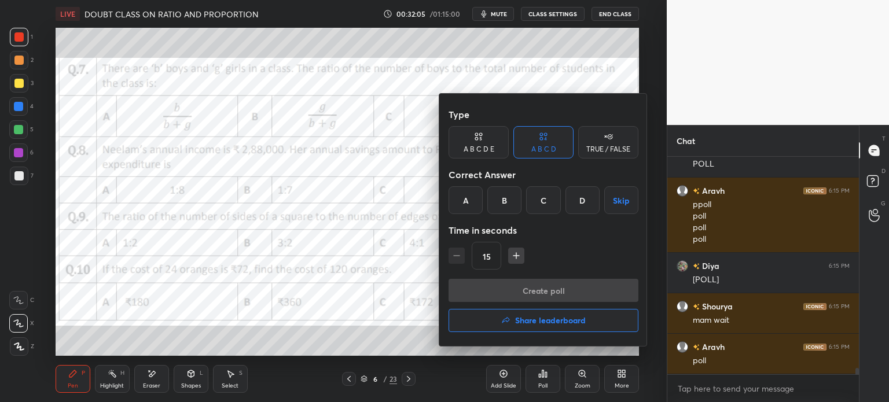
click at [472, 202] on div "A" at bounding box center [465, 200] width 34 height 28
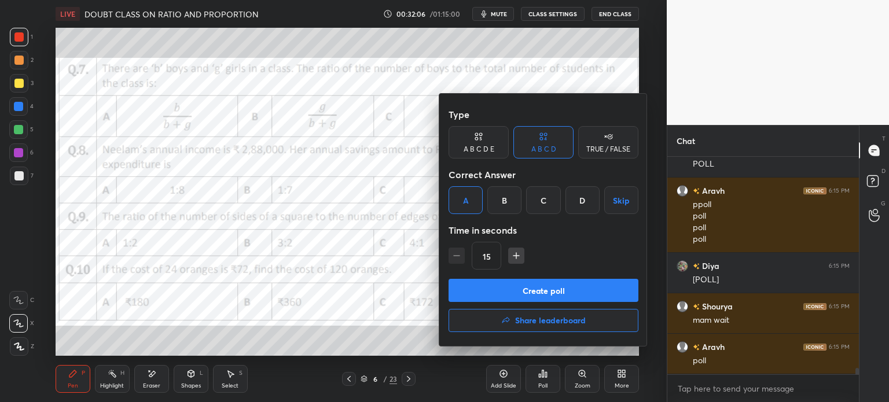
click at [591, 287] on button "Create poll" at bounding box center [543, 290] width 190 height 23
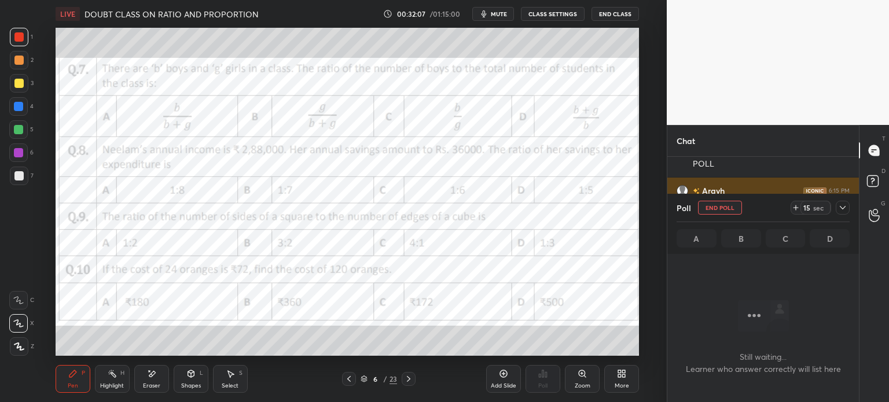
scroll to position [3, 3]
click at [800, 208] on div "15 sec" at bounding box center [815, 208] width 30 height 14
click at [856, 205] on div "Poll End Poll 29 sec A B C D" at bounding box center [762, 224] width 191 height 60
click at [841, 201] on div at bounding box center [842, 208] width 14 height 14
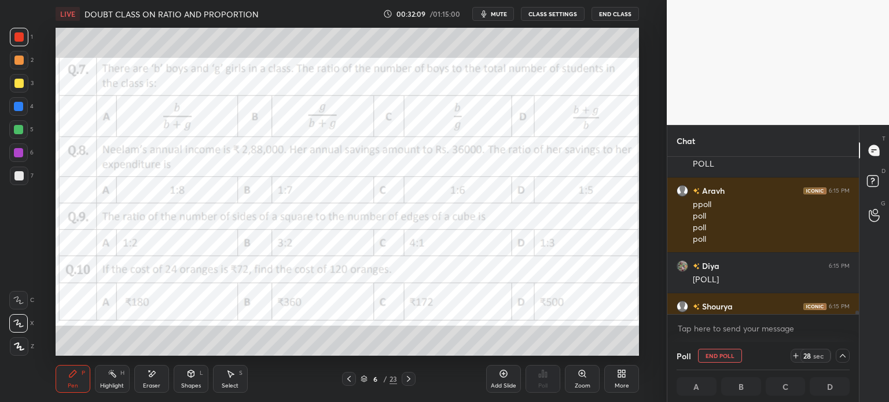
scroll to position [7308, 0]
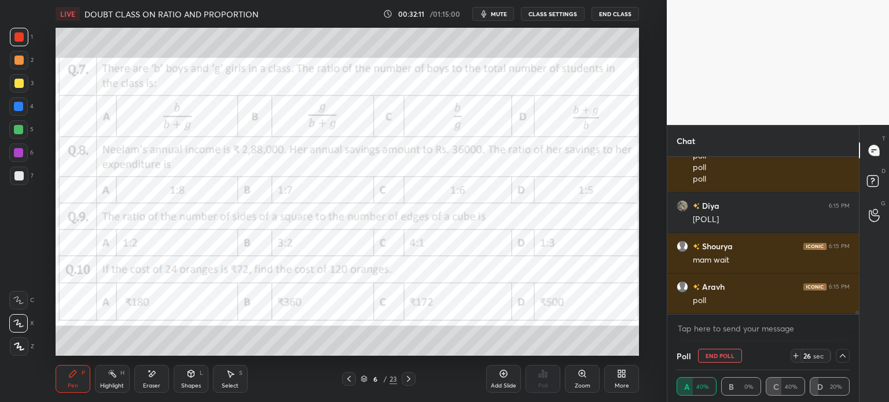
click at [148, 381] on div "Eraser" at bounding box center [151, 379] width 35 height 28
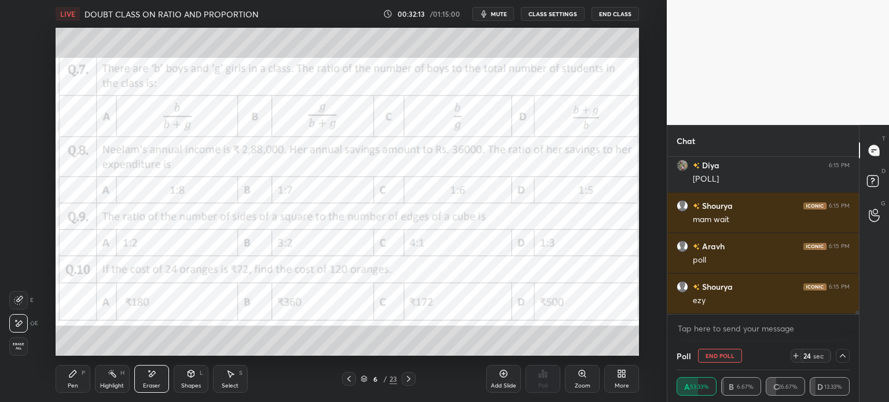
click at [493, 18] on button "mute" at bounding box center [493, 14] width 42 height 14
click at [80, 378] on div "Pen P" at bounding box center [73, 379] width 35 height 28
click at [148, 386] on div "Eraser" at bounding box center [151, 386] width 17 height 6
click at [72, 390] on div "Pen P" at bounding box center [73, 379] width 35 height 28
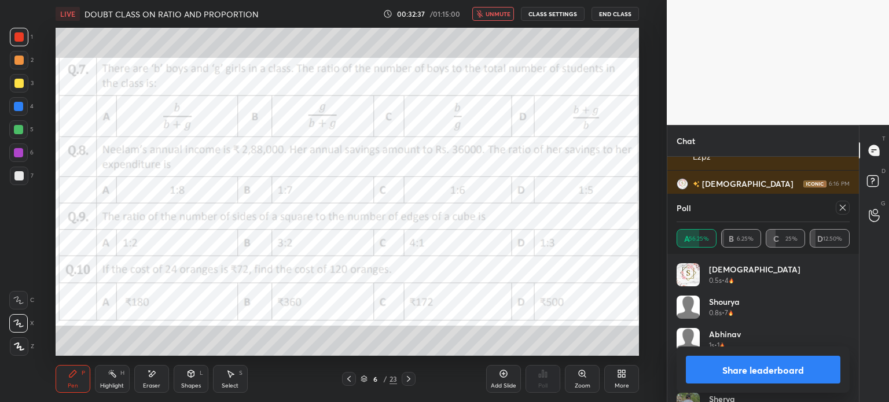
scroll to position [3, 3]
click at [843, 207] on icon at bounding box center [842, 207] width 9 height 9
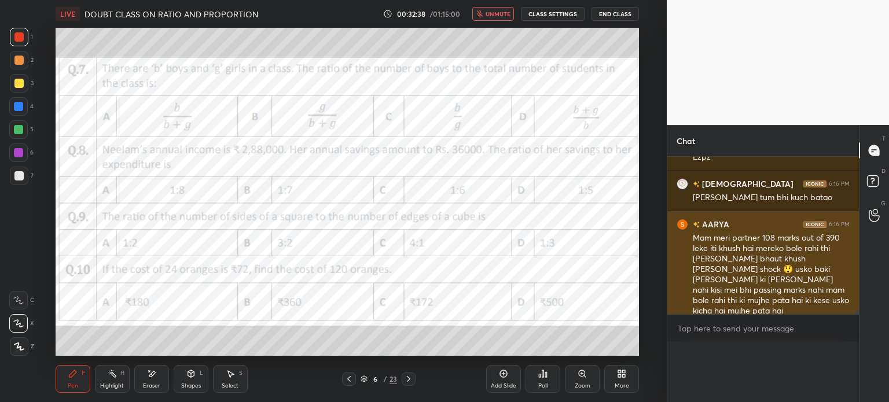
scroll to position [4, 3]
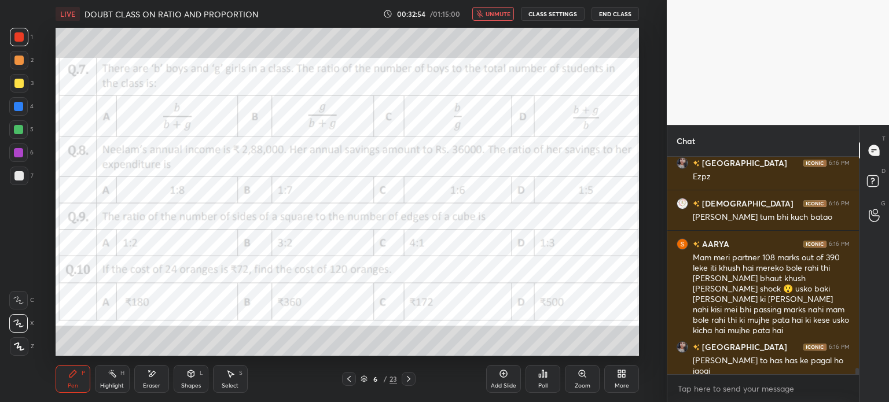
click at [491, 20] on button "unmute" at bounding box center [493, 14] width 42 height 14
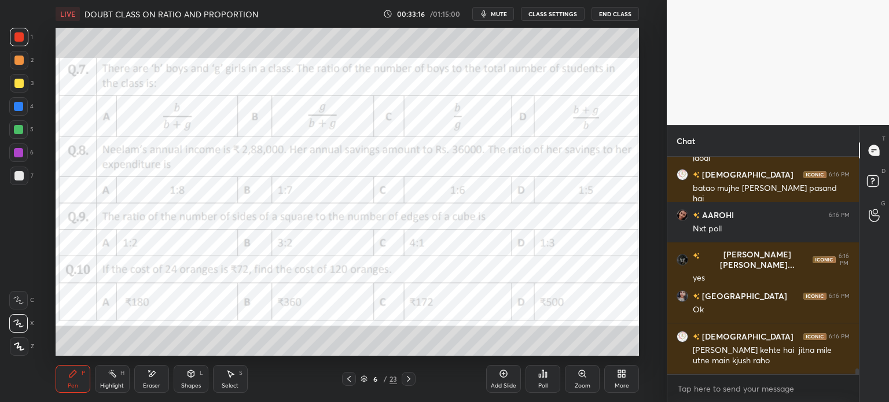
click at [497, 374] on div "Add Slide" at bounding box center [503, 379] width 35 height 28
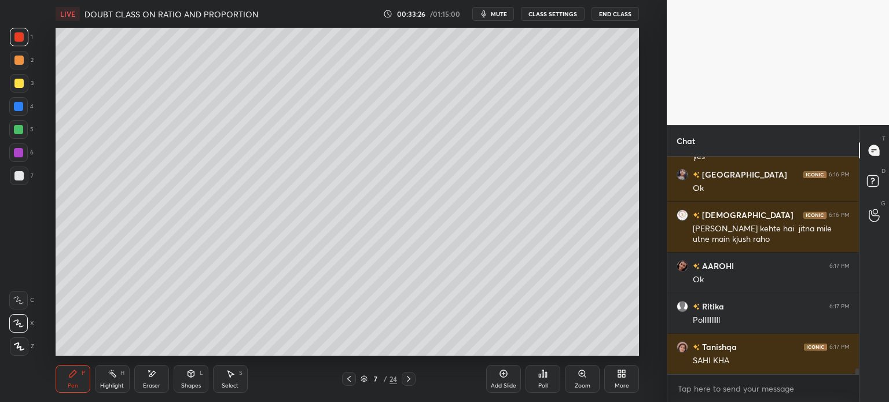
click at [158, 377] on div "Eraser" at bounding box center [151, 379] width 35 height 28
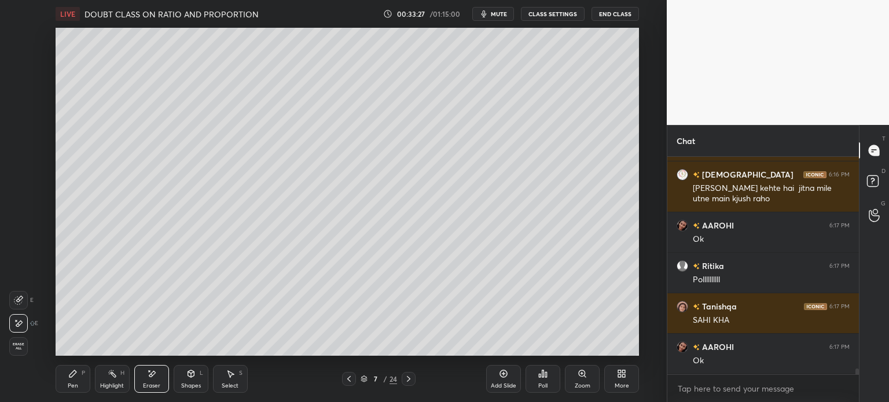
click at [20, 297] on icon at bounding box center [19, 299] width 6 height 6
click at [65, 382] on div "Pen P" at bounding box center [73, 379] width 35 height 28
click at [349, 381] on icon at bounding box center [348, 378] width 9 height 9
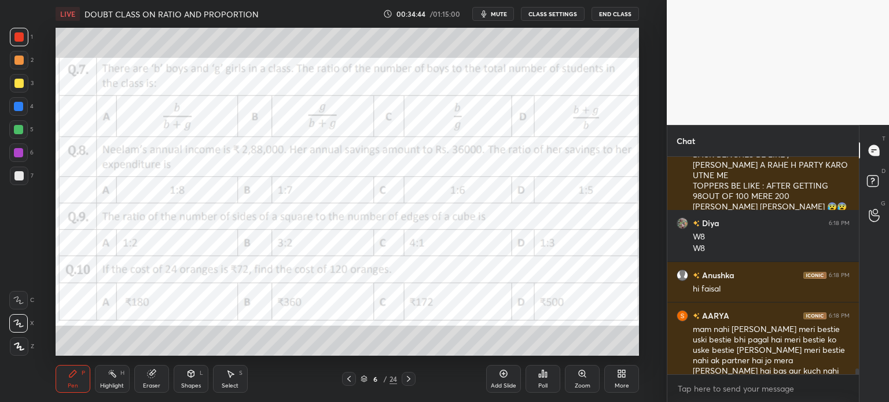
scroll to position [8453, 0]
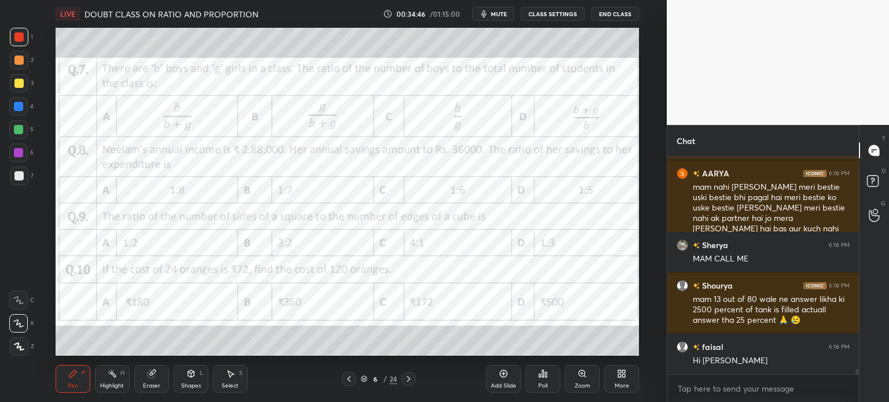
click at [539, 382] on div "Poll" at bounding box center [542, 379] width 35 height 28
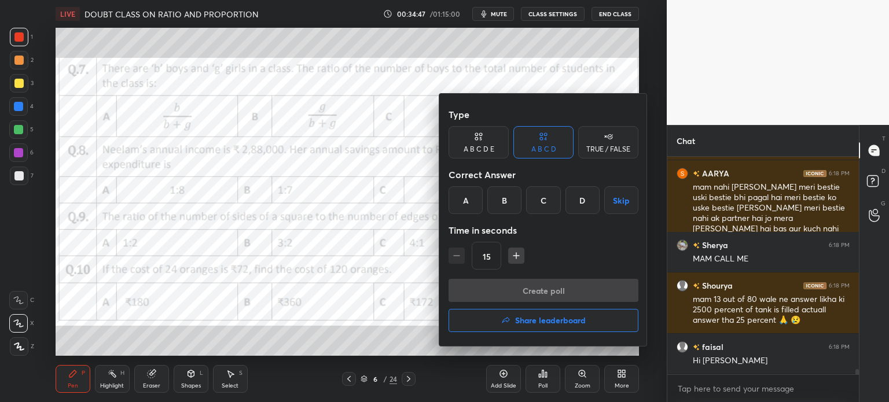
click at [503, 204] on div "B" at bounding box center [504, 200] width 34 height 28
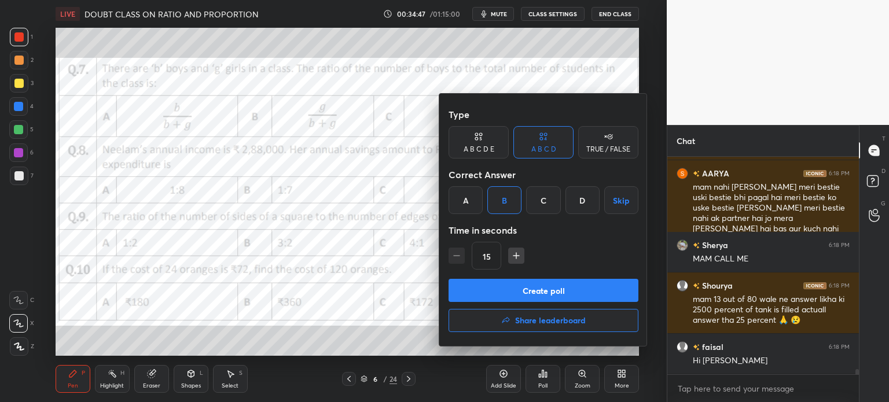
click at [567, 289] on button "Create poll" at bounding box center [543, 290] width 190 height 23
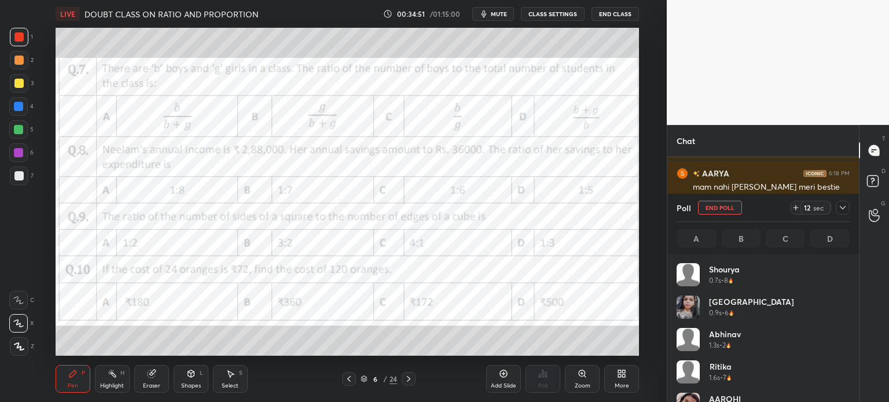
scroll to position [3, 3]
click at [842, 208] on icon at bounding box center [842, 207] width 9 height 9
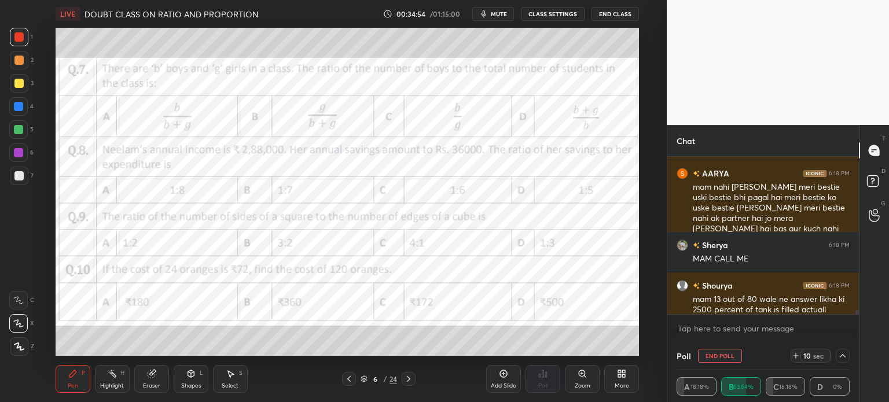
scroll to position [8513, 0]
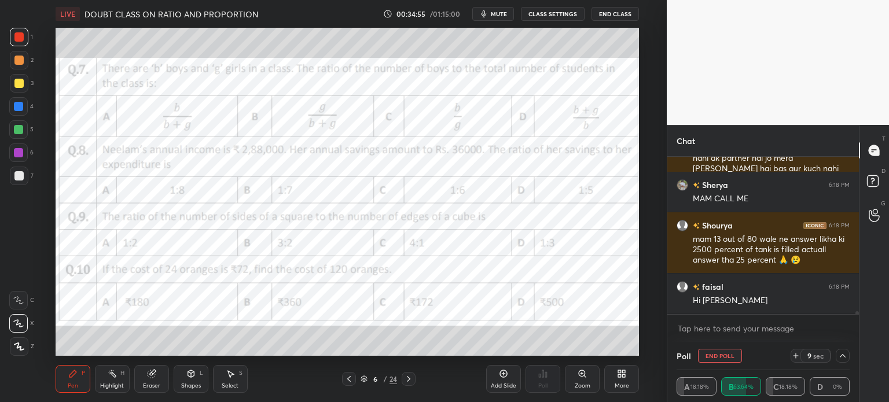
click at [794, 357] on icon at bounding box center [795, 355] width 9 height 9
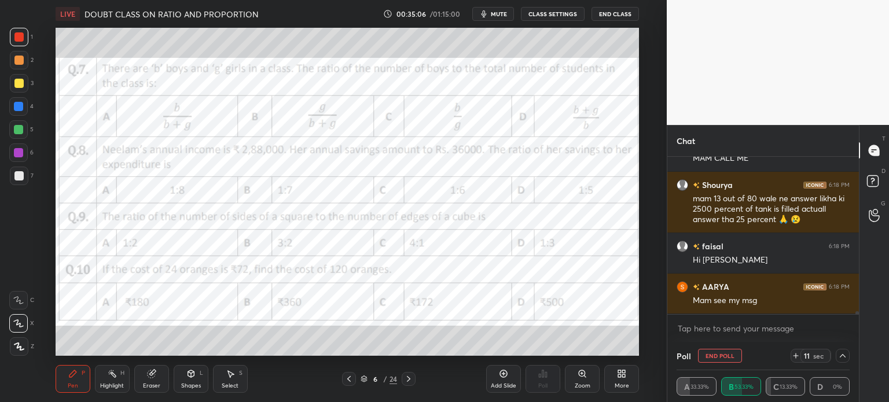
click at [410, 379] on icon at bounding box center [408, 378] width 9 height 9
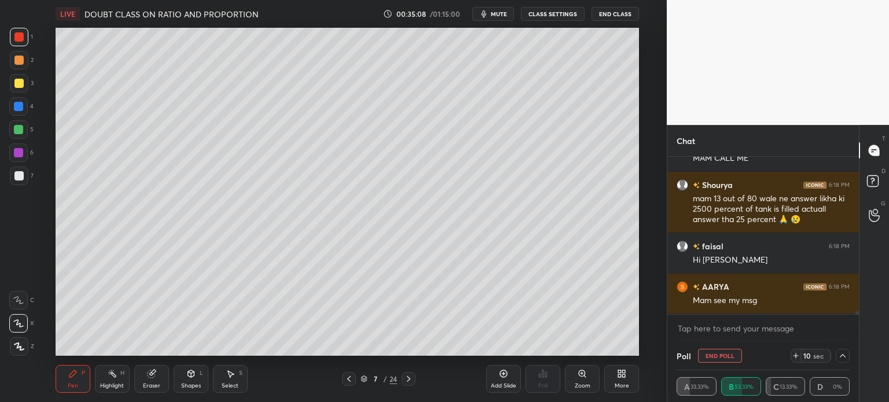
click at [16, 83] on div at bounding box center [18, 83] width 9 height 9
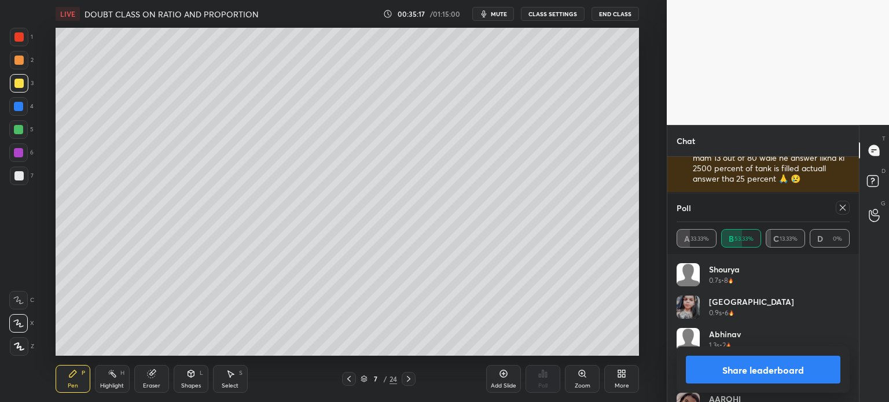
scroll to position [135, 170]
click at [848, 207] on div at bounding box center [842, 208] width 14 height 14
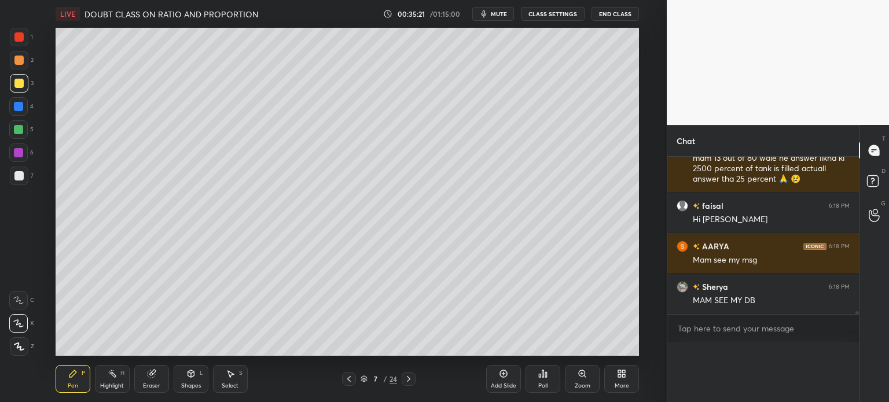
scroll to position [0, 0]
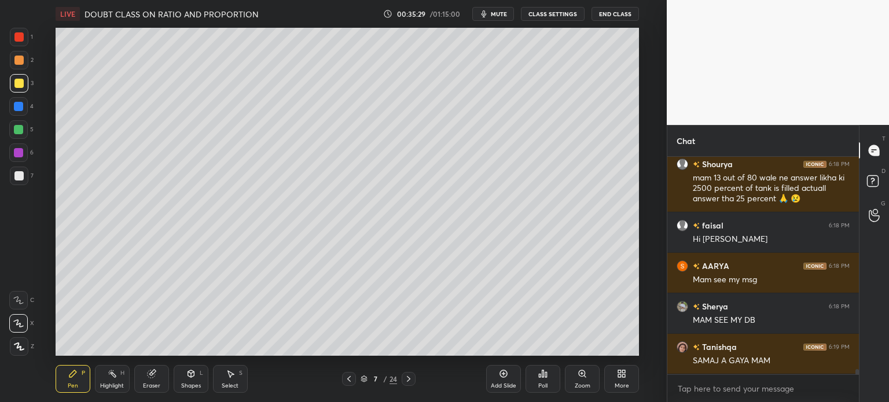
click at [28, 172] on div "7" at bounding box center [22, 176] width 24 height 19
click at [21, 127] on div at bounding box center [18, 129] width 9 height 9
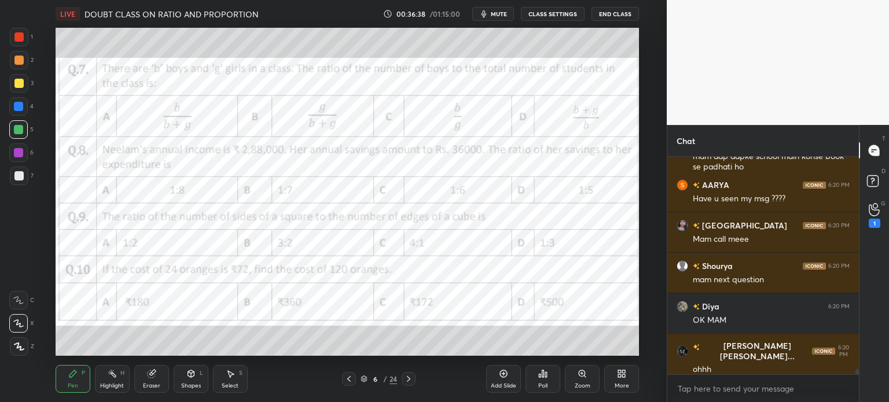
scroll to position [9041, 0]
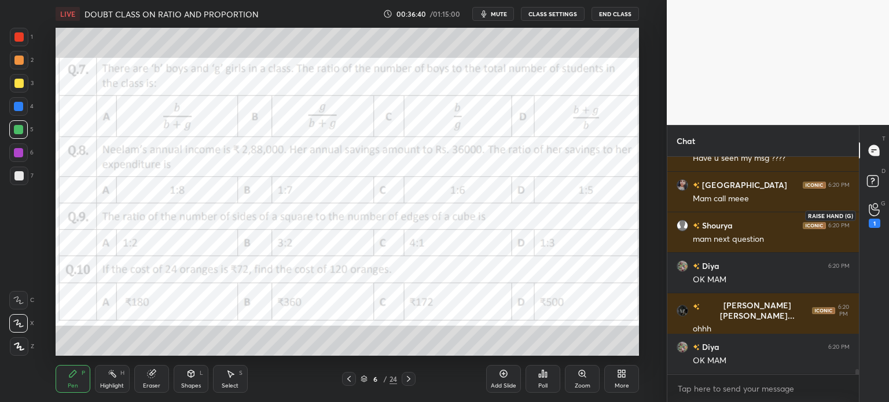
click at [875, 215] on icon at bounding box center [873, 209] width 11 height 13
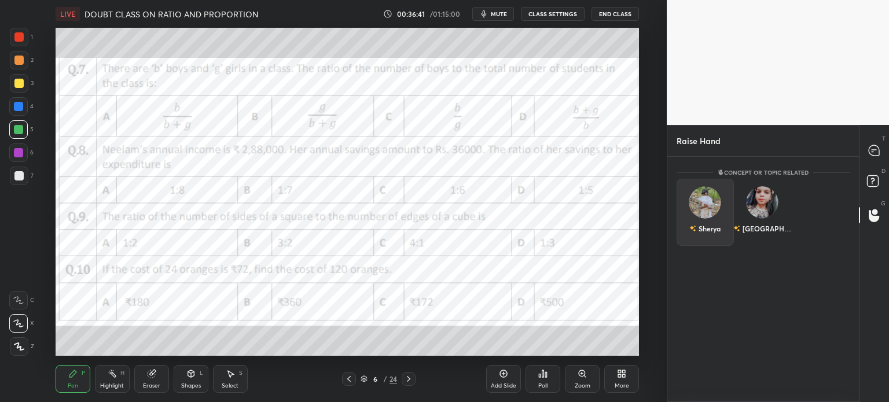
click at [688, 233] on div "Sherya" at bounding box center [704, 212] width 57 height 67
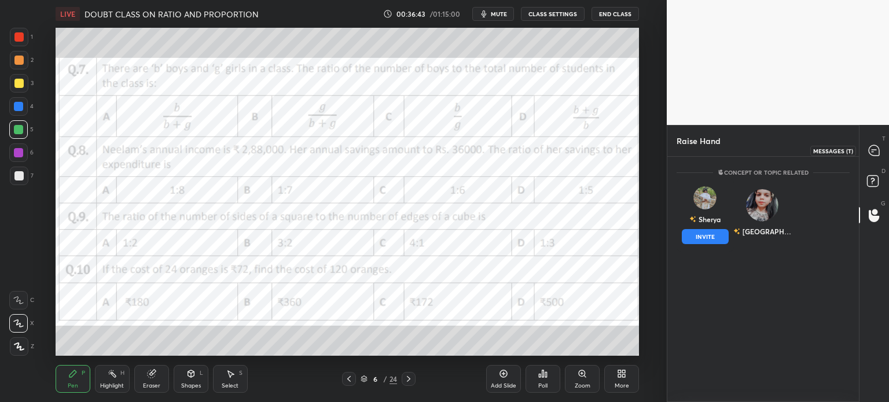
click at [875, 153] on icon at bounding box center [873, 150] width 10 height 10
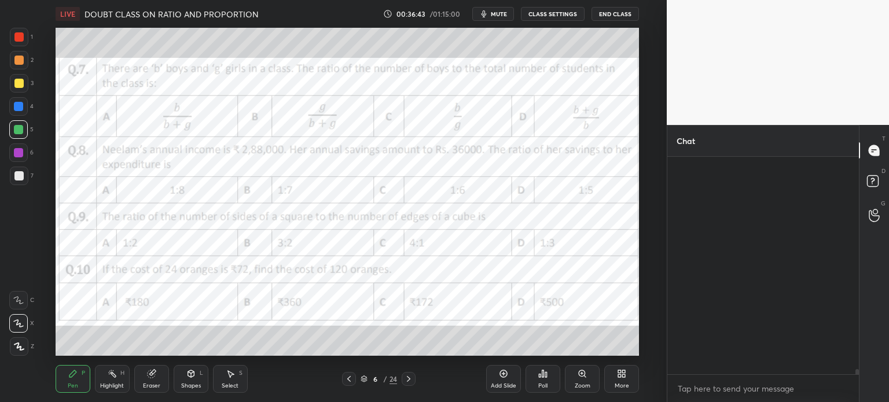
scroll to position [214, 188]
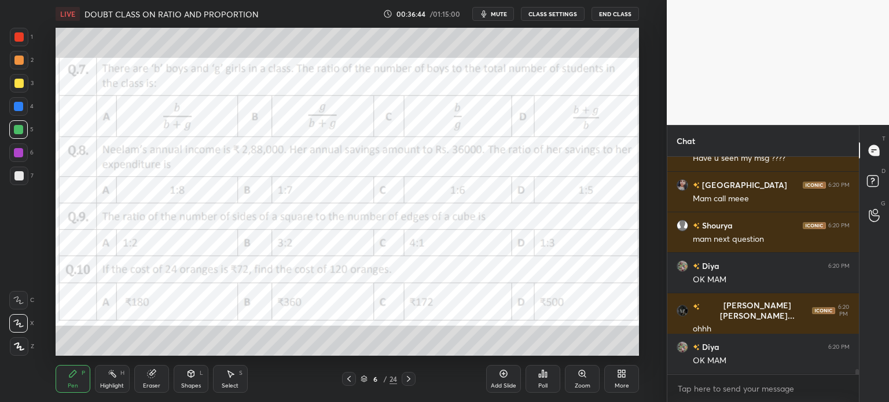
click at [881, 210] on div at bounding box center [874, 215] width 23 height 21
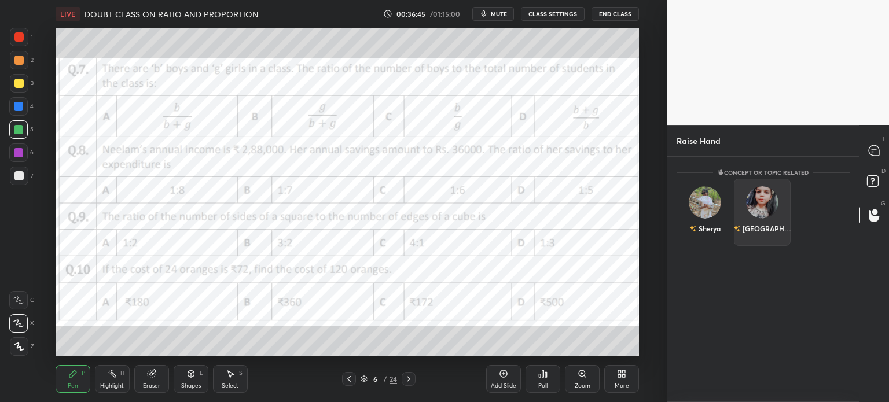
click at [731, 215] on div "Sherya" at bounding box center [704, 212] width 57 height 67
click at [776, 238] on div "[GEOGRAPHIC_DATA]" at bounding box center [762, 215] width 57 height 73
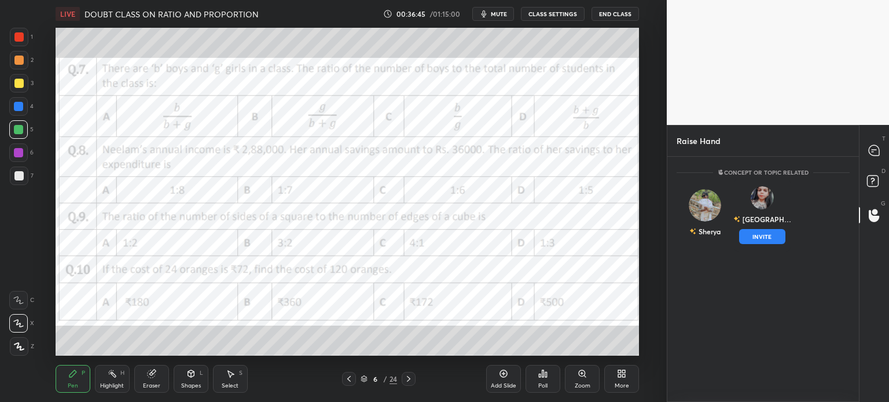
click at [778, 238] on button "INVITE" at bounding box center [762, 236] width 47 height 15
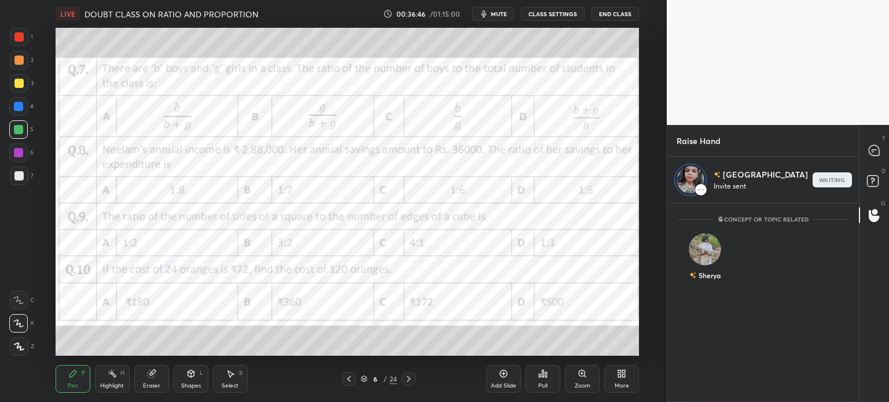
click at [872, 150] on icon at bounding box center [873, 150] width 5 height 0
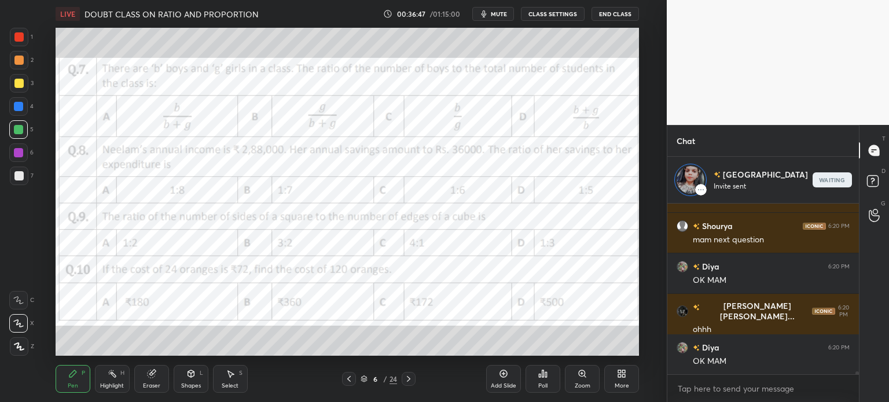
scroll to position [9128, 0]
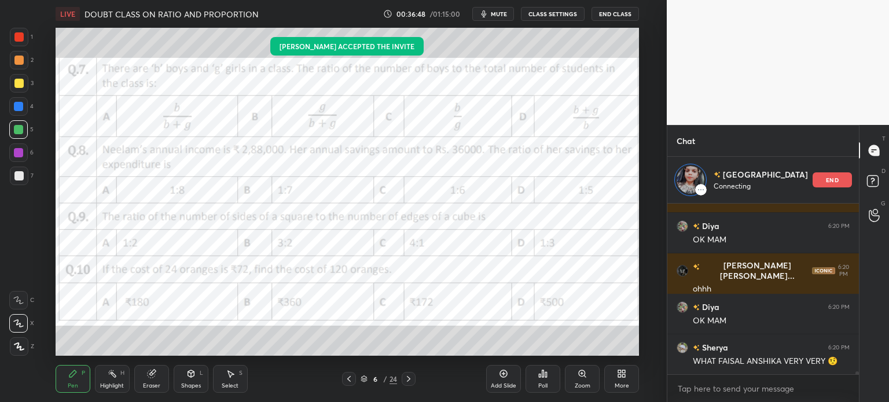
click at [18, 31] on div at bounding box center [19, 37] width 19 height 19
click at [135, 369] on div "Eraser" at bounding box center [151, 379] width 35 height 28
click at [151, 383] on div "Eraser" at bounding box center [151, 386] width 17 height 6
click at [20, 350] on span "Erase all" at bounding box center [18, 346] width 17 height 8
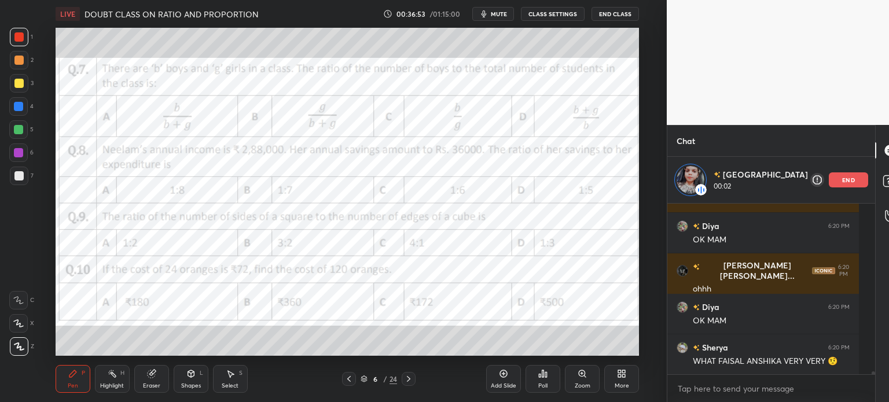
scroll to position [9168, 0]
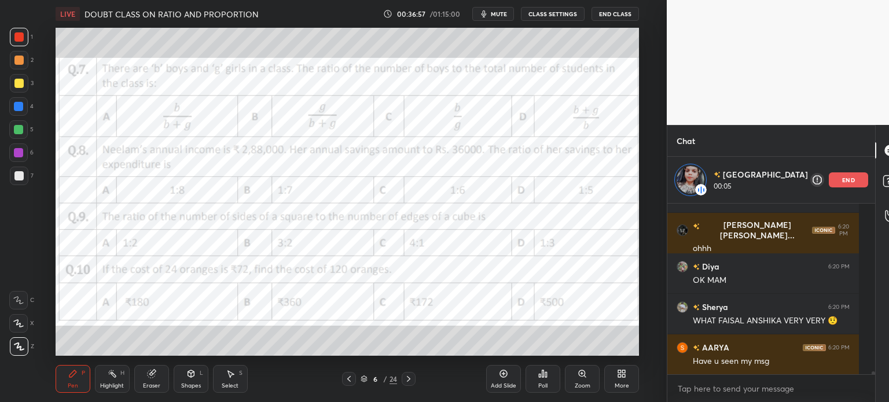
click at [231, 388] on div "Select" at bounding box center [230, 386] width 17 height 6
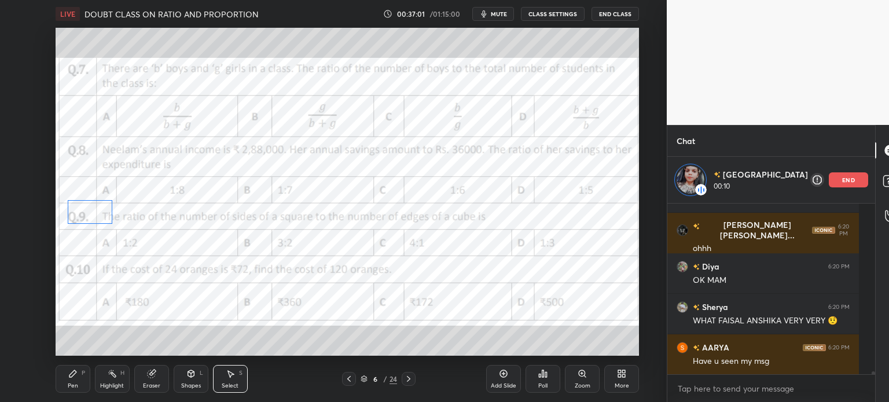
scroll to position [9209, 0]
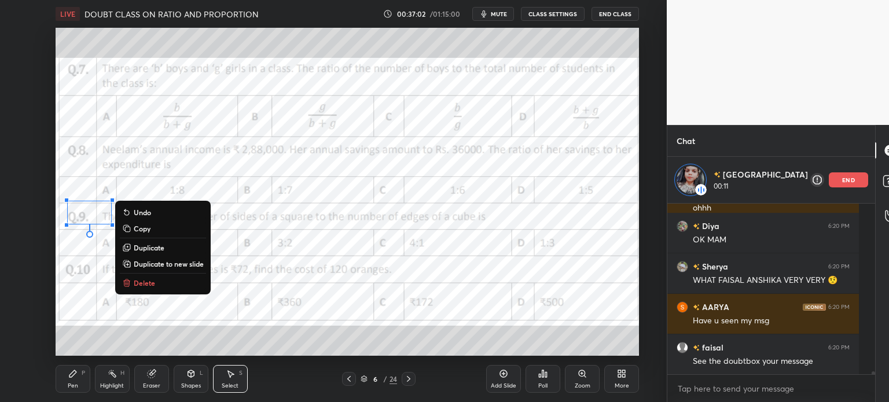
click at [62, 377] on div "Pen P" at bounding box center [73, 379] width 35 height 28
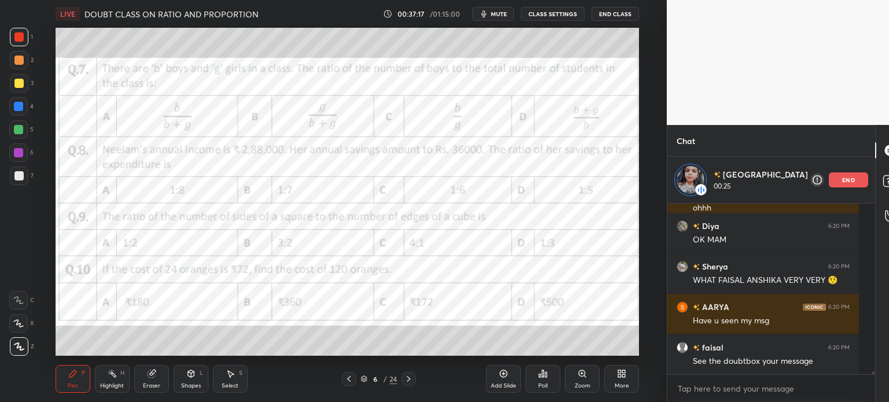
click at [150, 372] on icon at bounding box center [151, 374] width 8 height 8
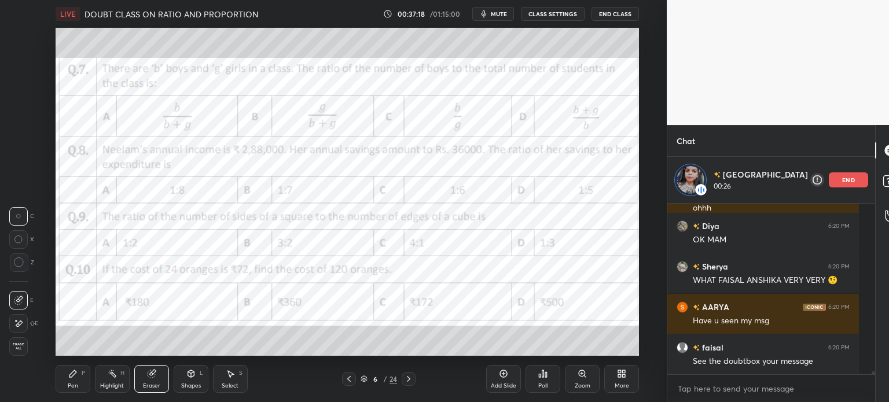
click at [71, 365] on div "Pen P" at bounding box center [73, 379] width 35 height 28
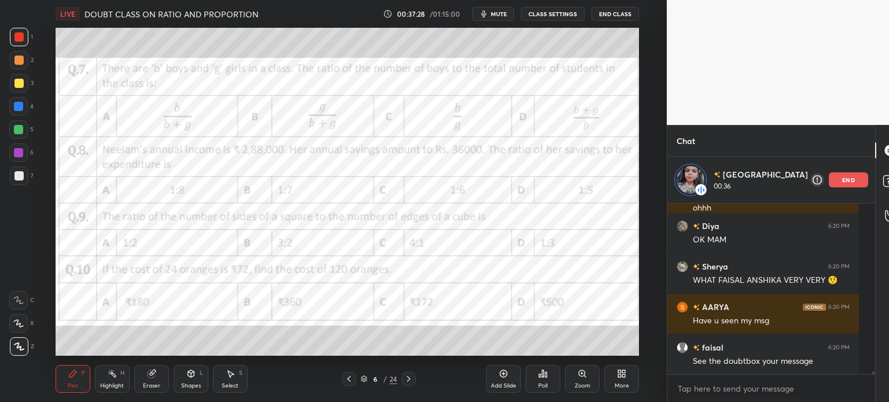
click at [155, 378] on icon at bounding box center [151, 373] width 9 height 9
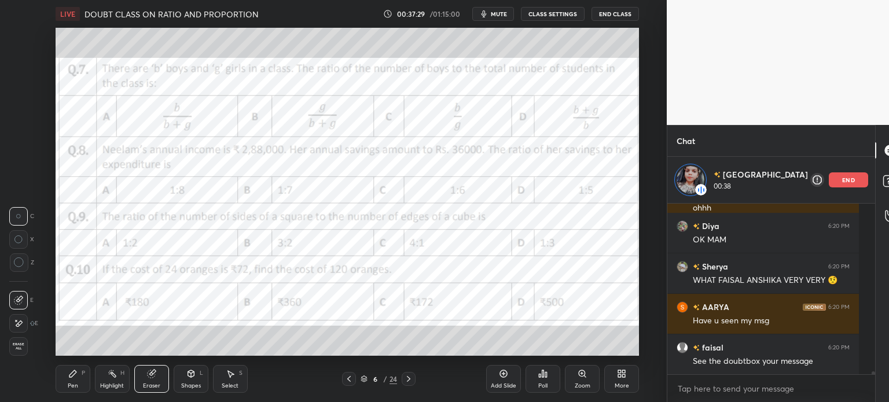
click at [69, 375] on icon at bounding box center [72, 373] width 7 height 7
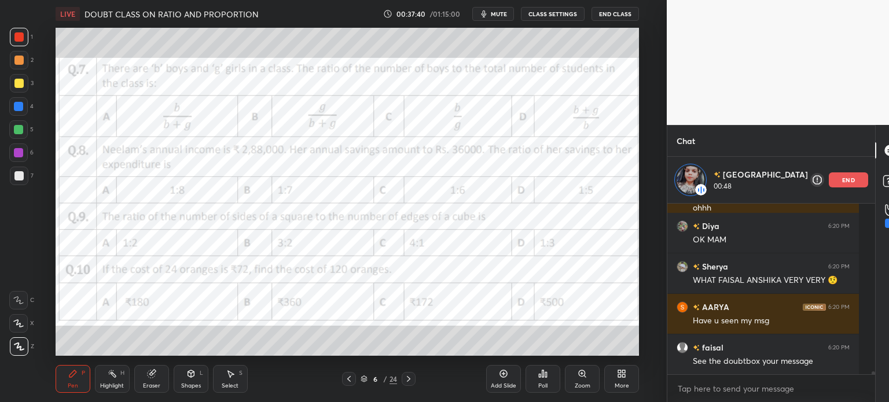
click at [143, 377] on div "Eraser" at bounding box center [151, 379] width 35 height 28
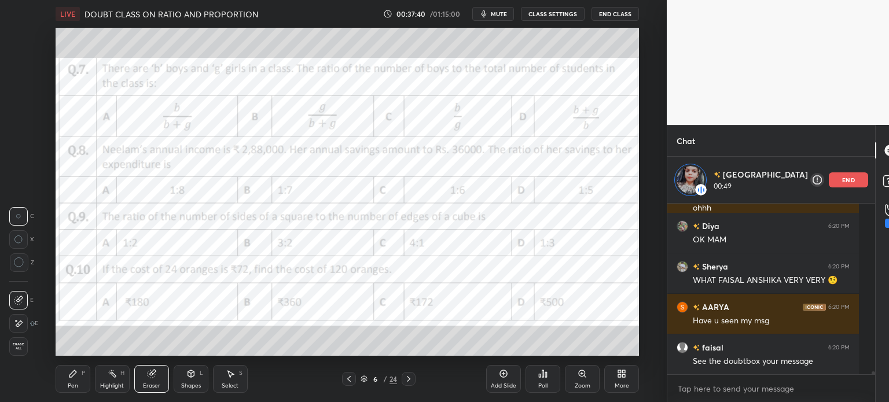
click at [23, 325] on icon at bounding box center [18, 324] width 9 height 10
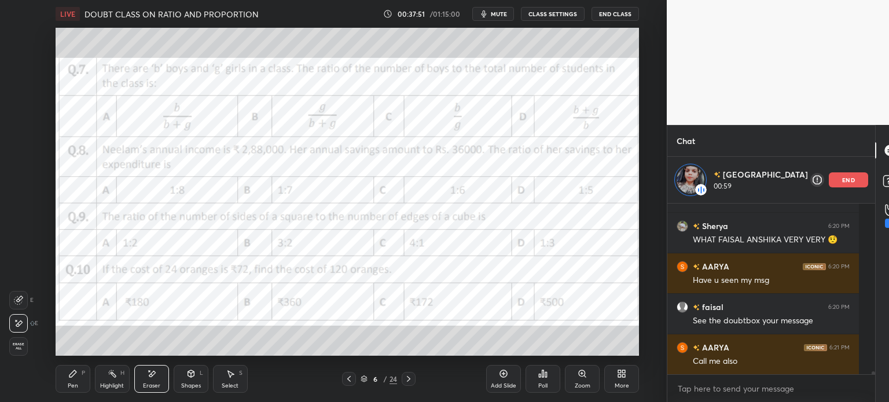
click at [76, 377] on icon at bounding box center [72, 373] width 9 height 9
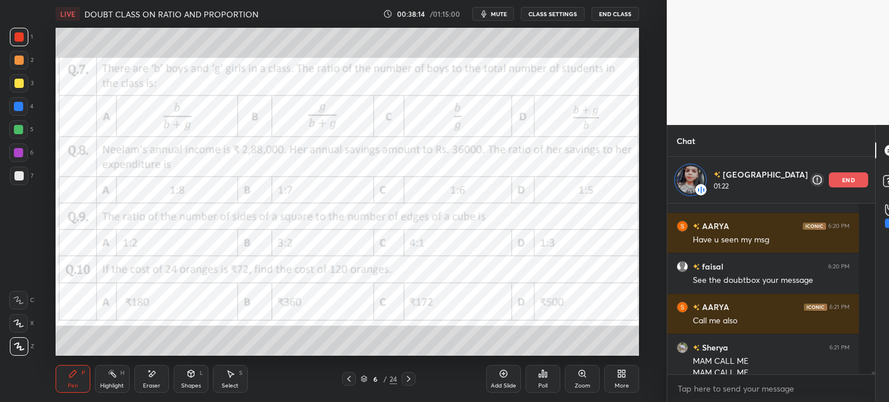
scroll to position [9301, 0]
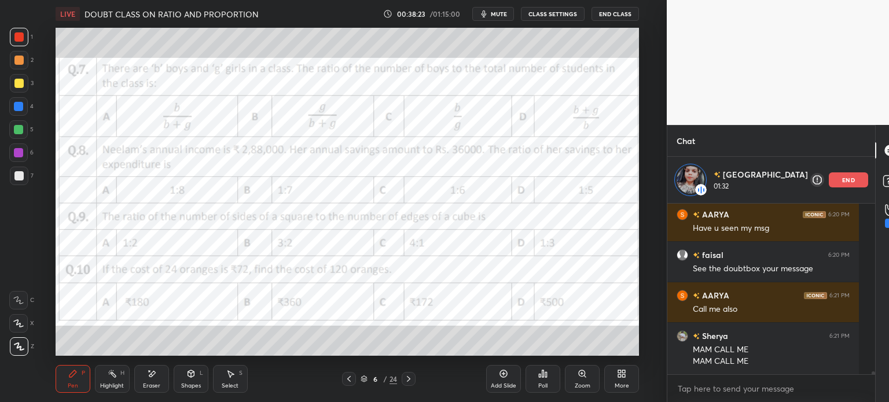
click at [148, 377] on icon at bounding box center [151, 374] width 9 height 10
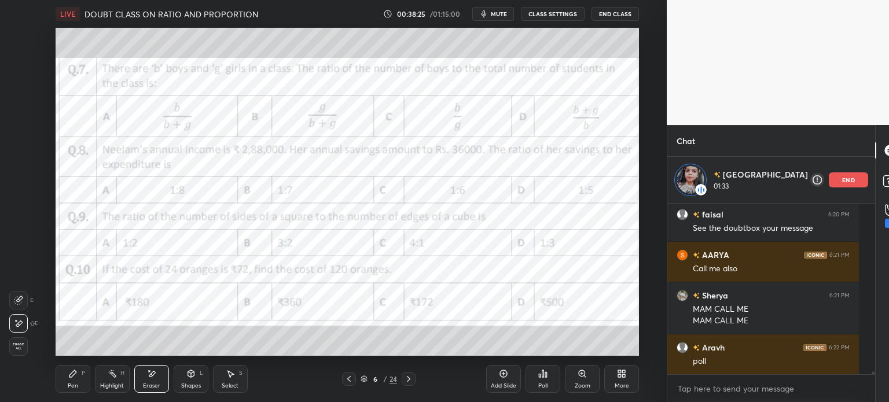
click at [69, 378] on icon at bounding box center [72, 373] width 9 height 9
click at [74, 372] on icon at bounding box center [72, 373] width 7 height 7
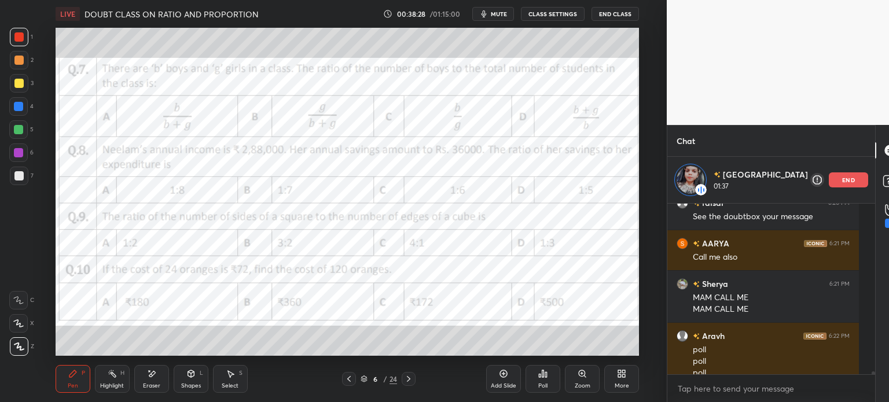
scroll to position [9365, 0]
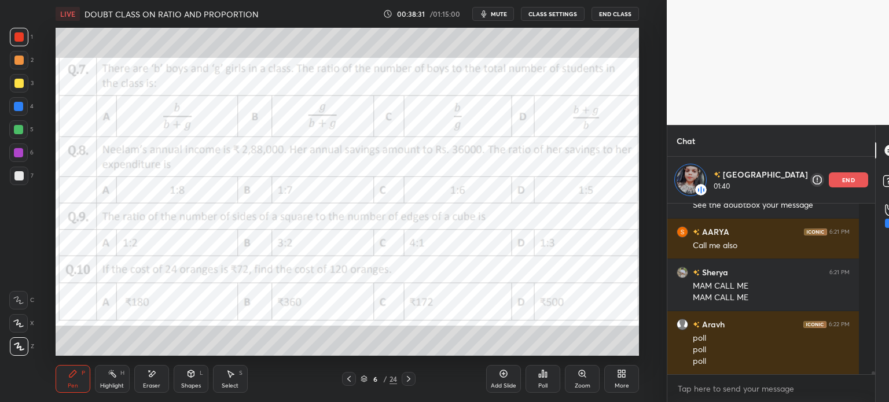
click at [153, 377] on icon at bounding box center [151, 374] width 9 height 10
click at [74, 379] on div "Pen P" at bounding box center [73, 379] width 35 height 28
click at [145, 374] on div "Eraser" at bounding box center [151, 379] width 35 height 28
click at [19, 337] on div "Erase all" at bounding box center [19, 344] width 21 height 23
click at [20, 320] on icon at bounding box center [18, 323] width 10 height 8
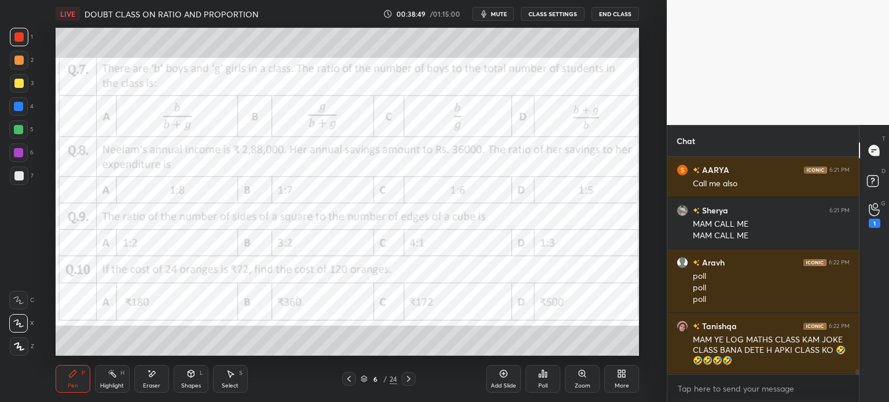
scroll to position [9420, 0]
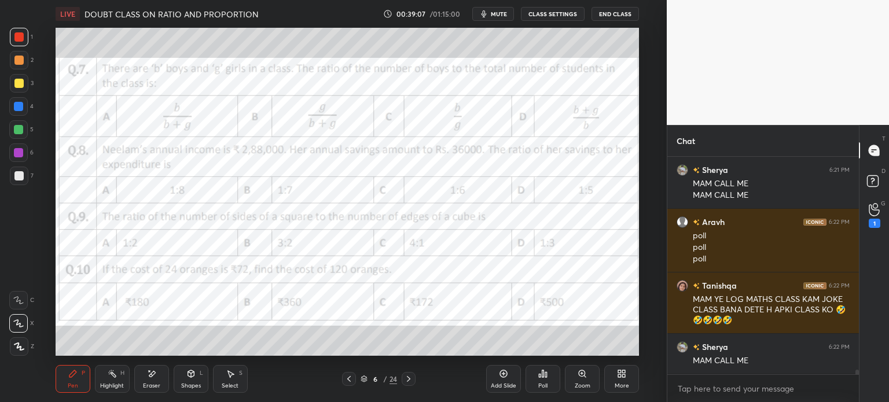
click at [160, 376] on div "Eraser" at bounding box center [151, 379] width 35 height 28
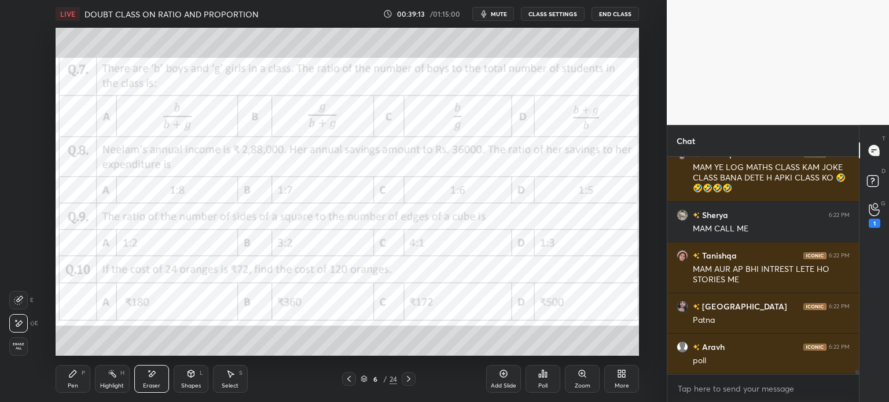
scroll to position [9593, 0]
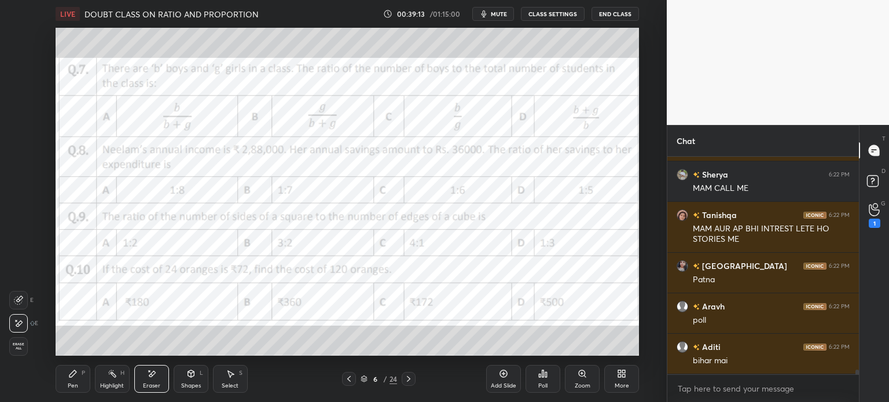
click at [174, 374] on div "Shapes L" at bounding box center [191, 379] width 35 height 28
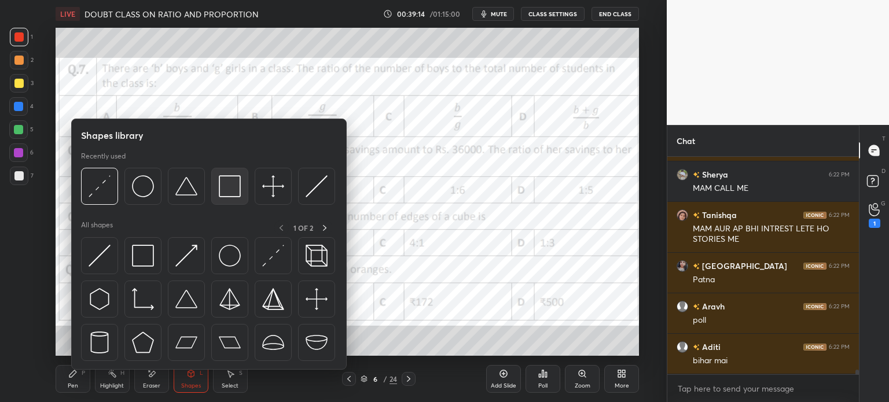
click at [225, 187] on img at bounding box center [230, 186] width 22 height 22
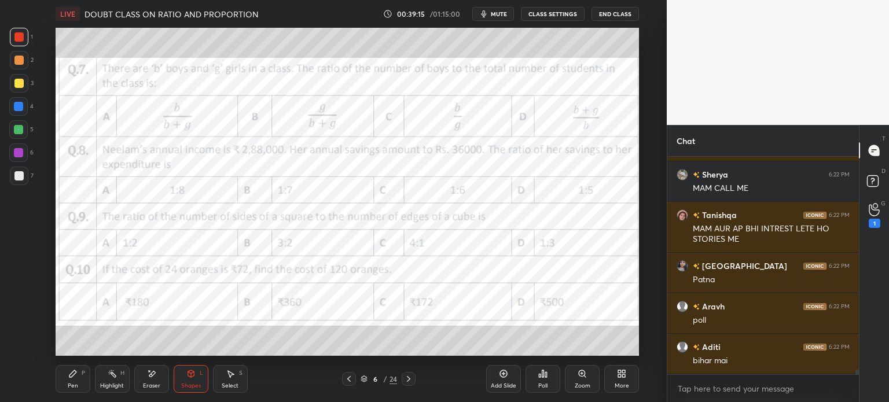
scroll to position [9633, 0]
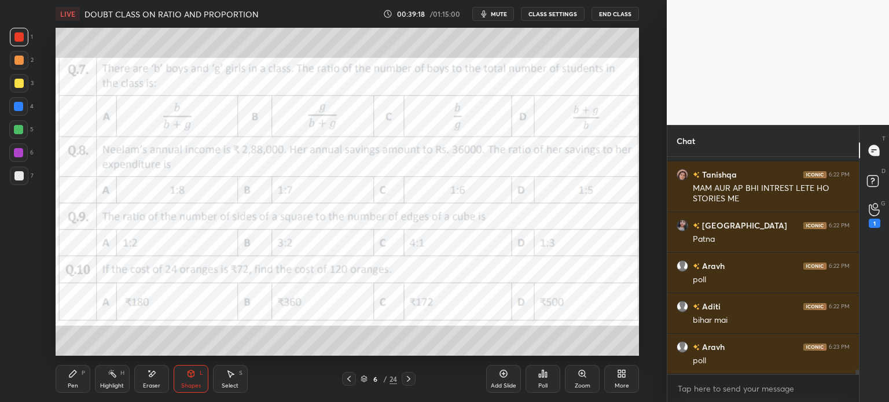
click at [72, 377] on icon at bounding box center [72, 373] width 7 height 7
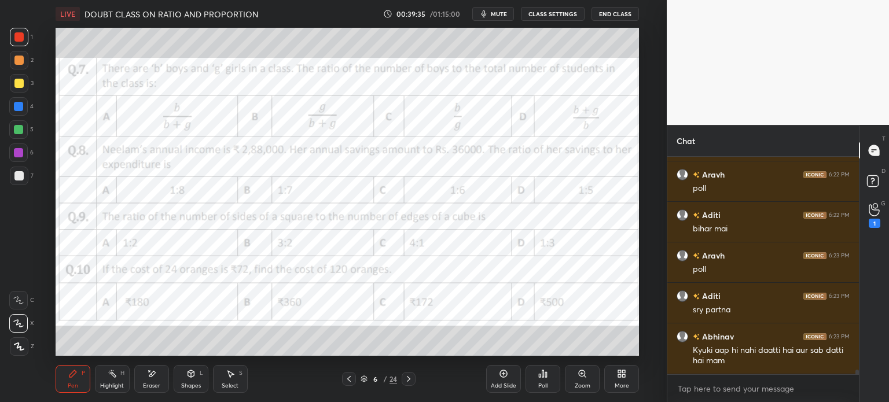
scroll to position [9765, 0]
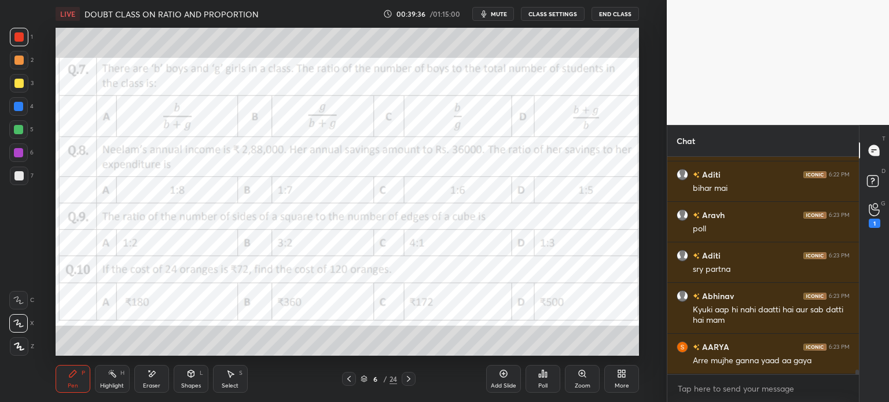
click at [539, 377] on icon at bounding box center [540, 375] width 2 height 3
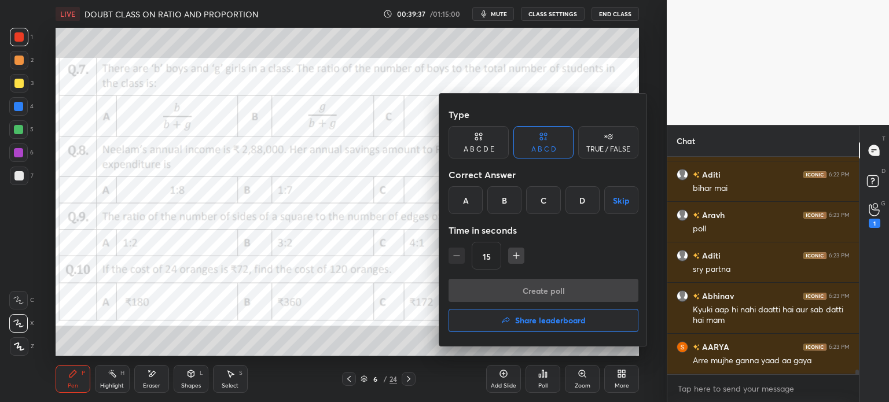
click at [330, 277] on div at bounding box center [444, 201] width 889 height 402
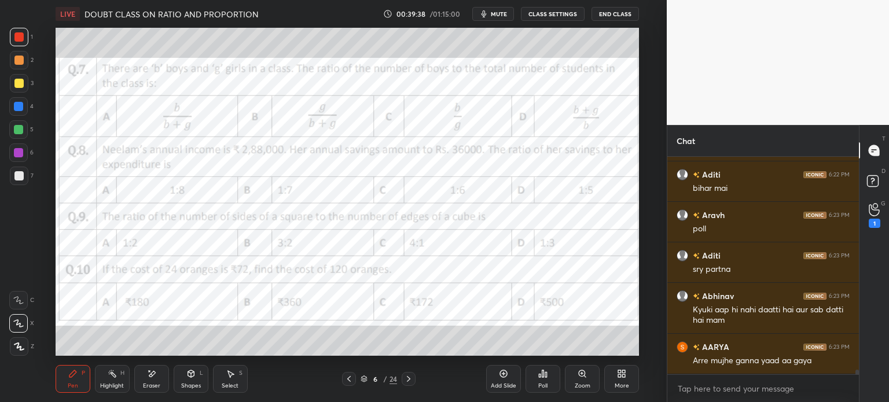
click at [549, 375] on div "Poll" at bounding box center [542, 379] width 35 height 28
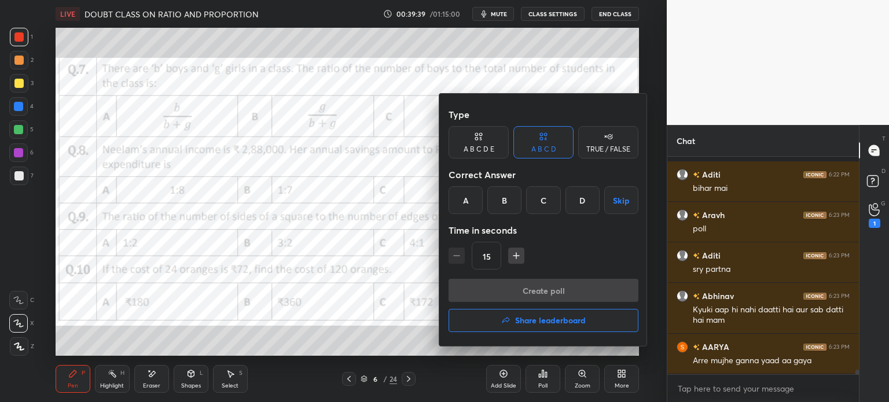
scroll to position [9827, 0]
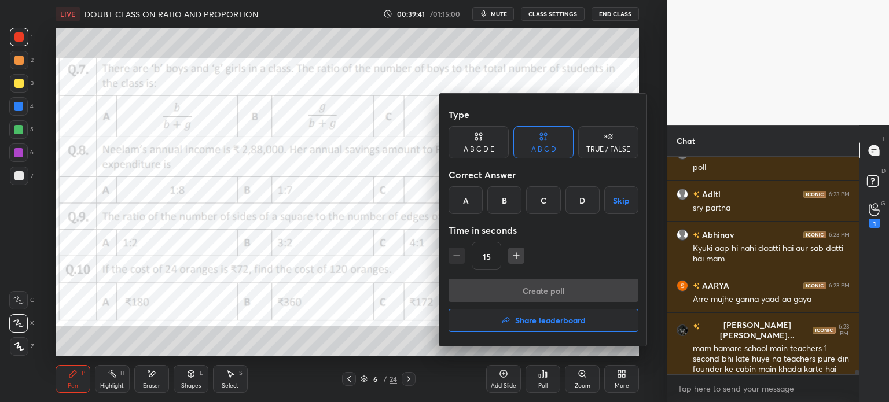
click at [584, 194] on div "D" at bounding box center [582, 200] width 34 height 28
click at [590, 293] on button "Create poll" at bounding box center [543, 290] width 190 height 23
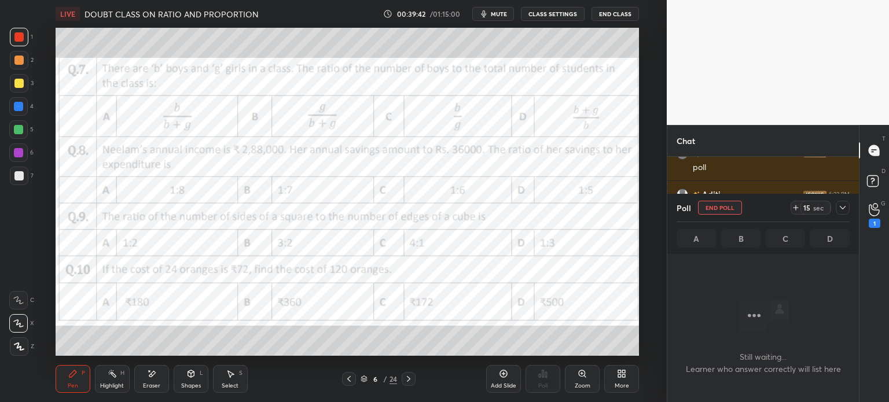
scroll to position [182, 188]
click at [797, 207] on icon at bounding box center [795, 207] width 9 height 9
click at [842, 208] on icon at bounding box center [842, 207] width 9 height 9
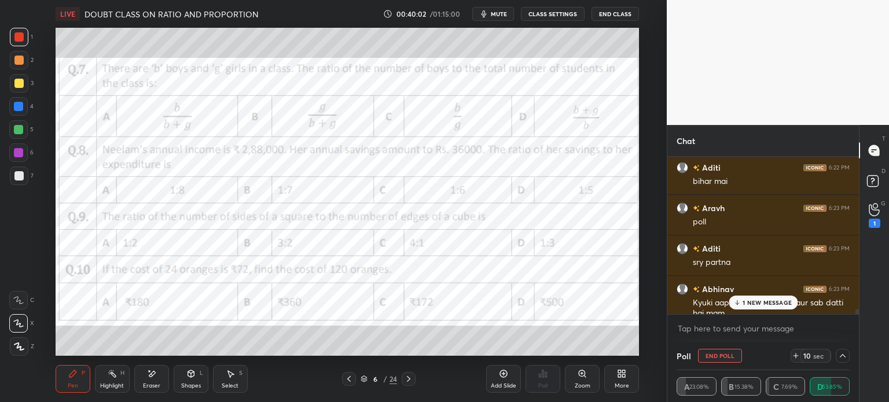
scroll to position [9927, 0]
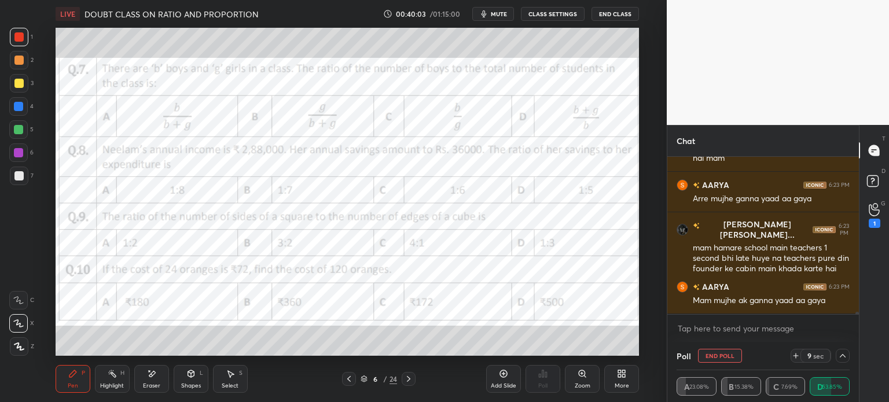
click at [147, 381] on div "Eraser" at bounding box center [151, 379] width 35 height 28
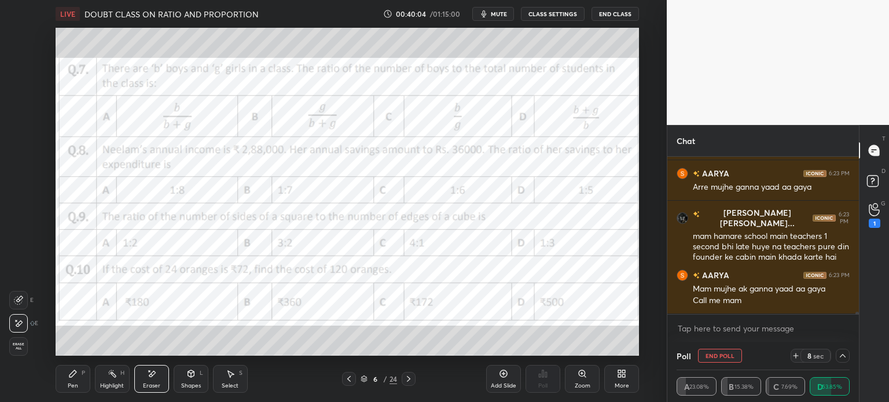
click at [13, 346] on span "Erase all" at bounding box center [18, 346] width 17 height 8
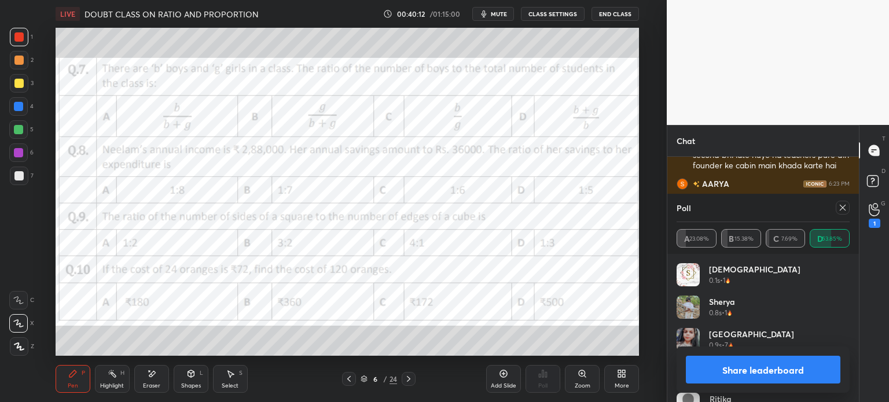
scroll to position [135, 170]
click at [845, 208] on icon at bounding box center [842, 207] width 9 height 9
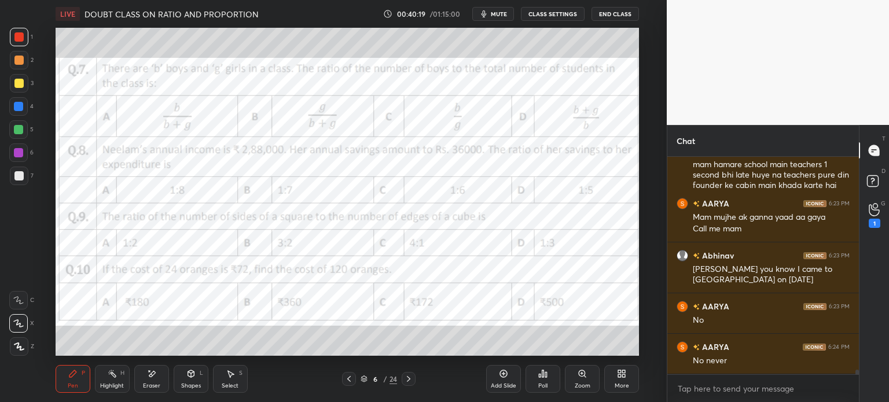
click at [504, 381] on div "Add Slide" at bounding box center [503, 379] width 35 height 28
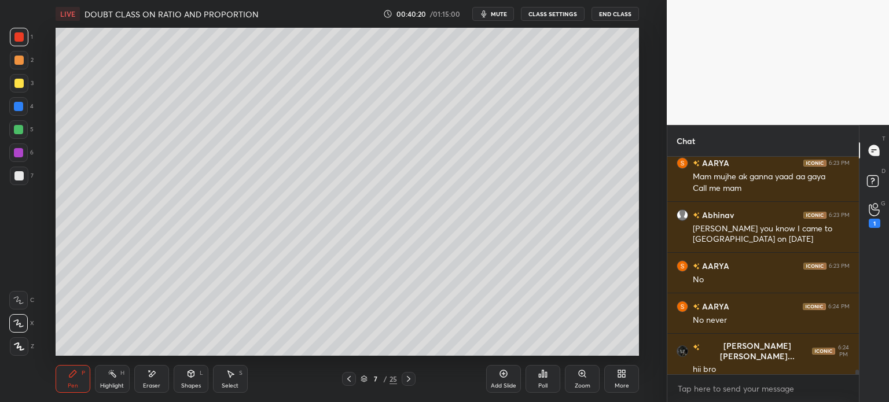
click at [190, 383] on div "Shapes" at bounding box center [191, 386] width 20 height 6
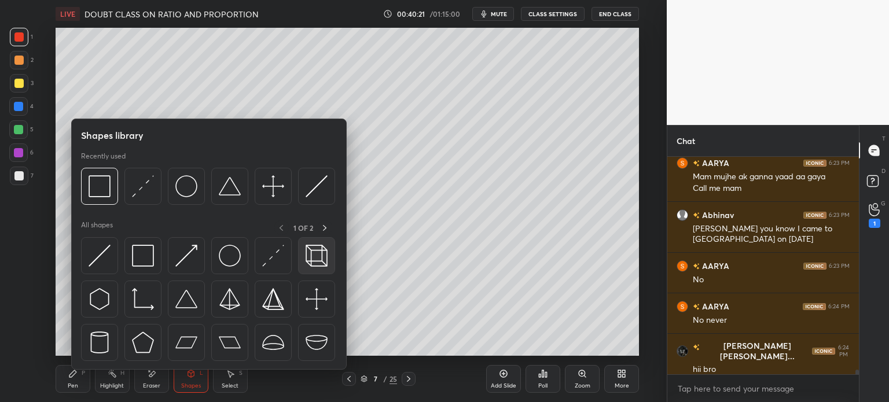
click at [326, 249] on img at bounding box center [316, 256] width 22 height 22
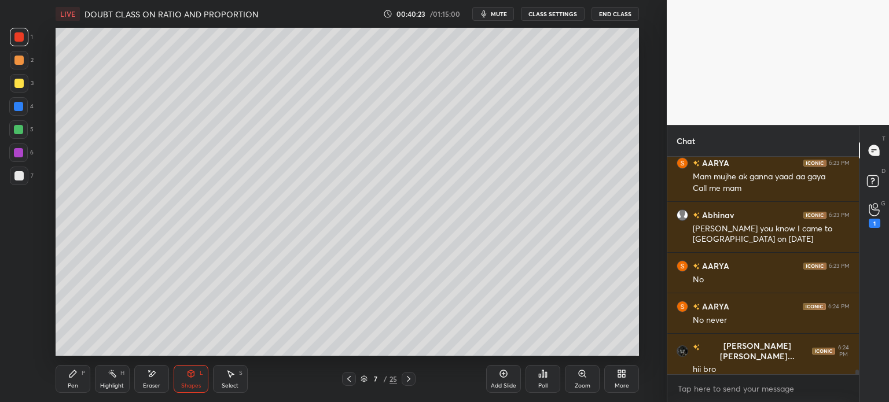
click at [73, 380] on div "Pen P" at bounding box center [73, 379] width 35 height 28
click at [27, 175] on div at bounding box center [19, 176] width 19 height 19
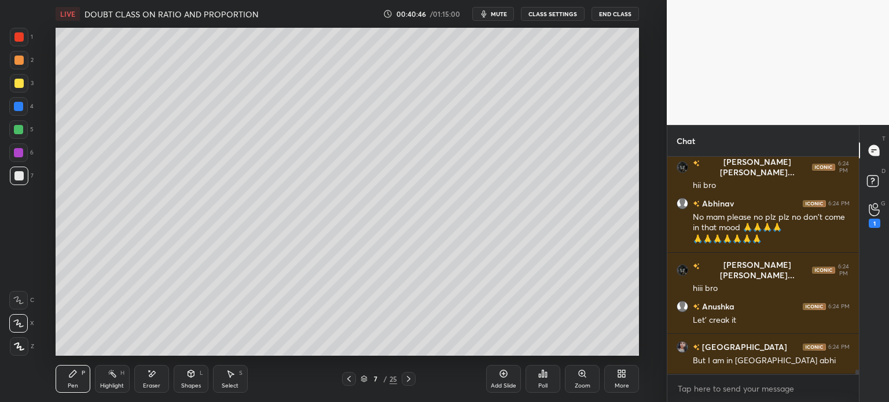
click at [17, 82] on div at bounding box center [18, 83] width 9 height 9
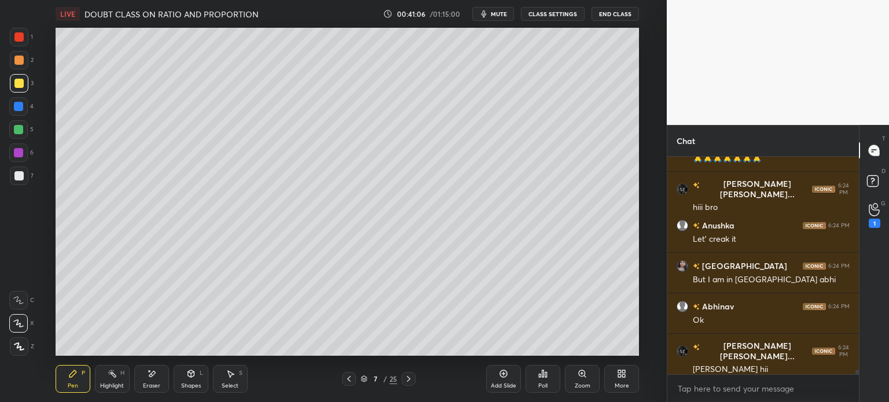
click at [157, 373] on div "Eraser" at bounding box center [151, 379] width 35 height 28
click at [21, 303] on icon at bounding box center [18, 300] width 9 height 9
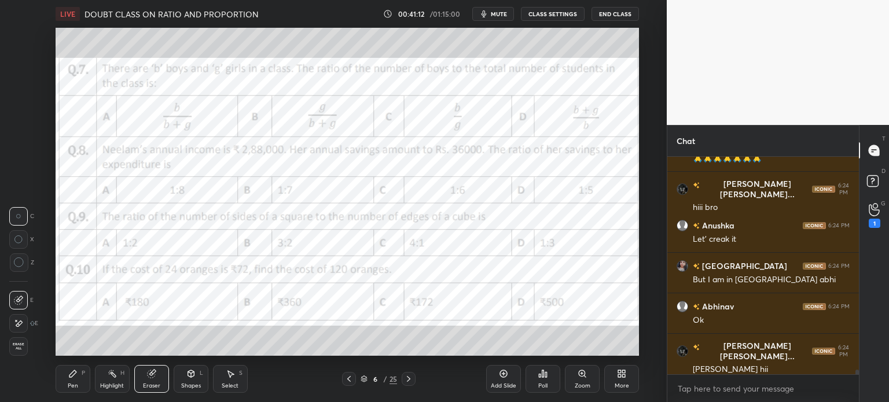
scroll to position [10356, 0]
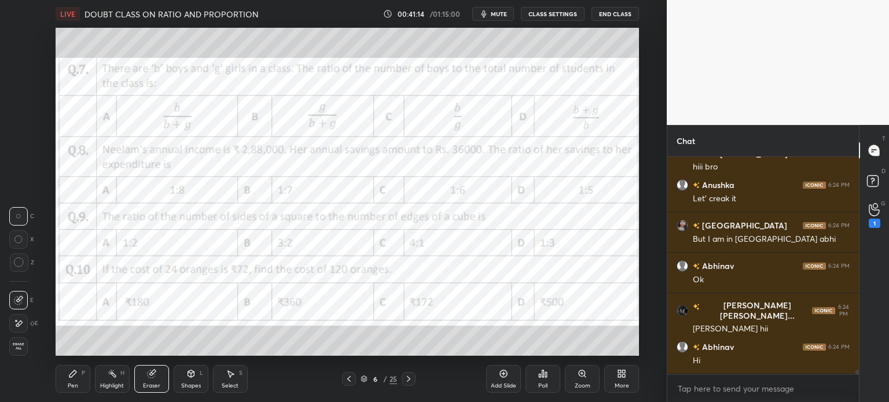
click at [16, 342] on div "Erase all" at bounding box center [18, 346] width 19 height 19
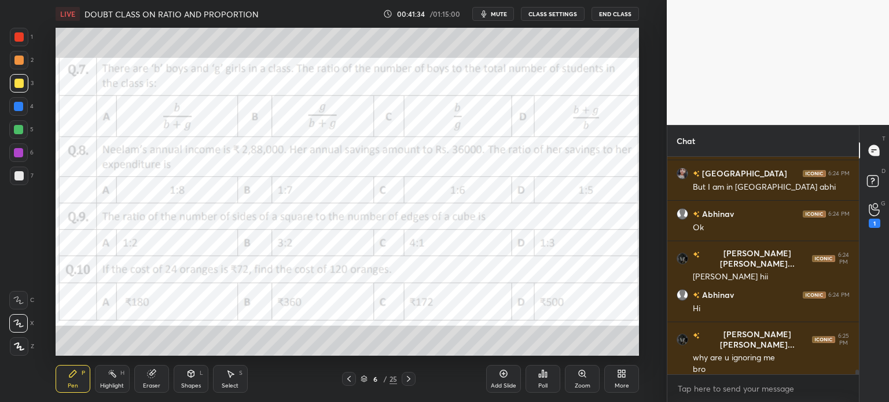
scroll to position [10449, 0]
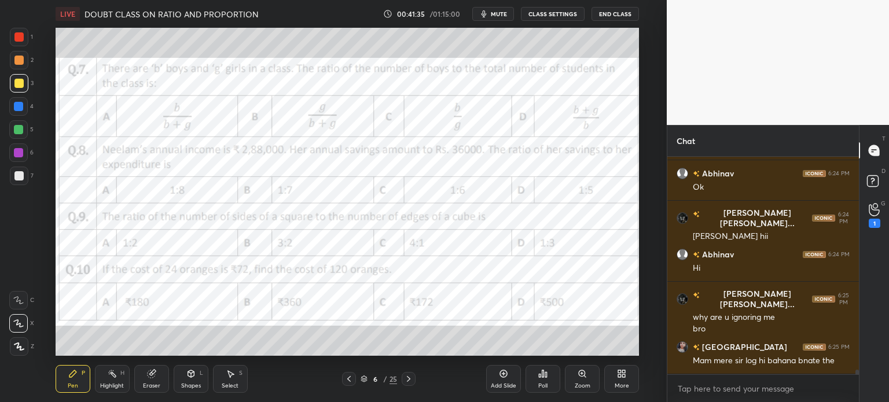
click at [21, 34] on div at bounding box center [18, 36] width 9 height 9
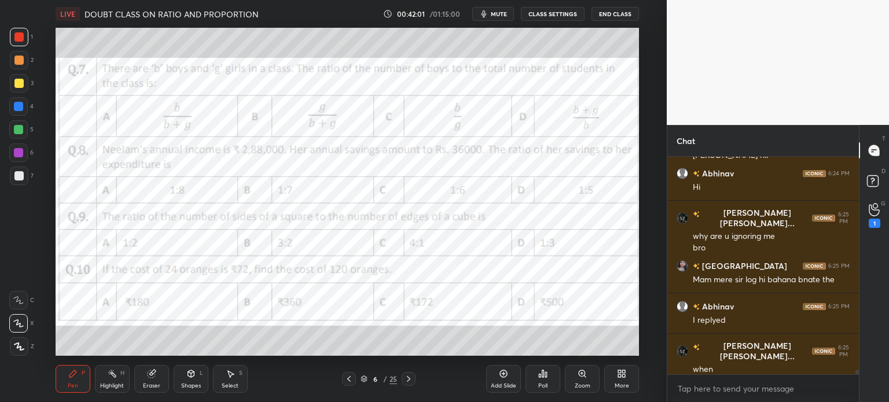
scroll to position [10571, 0]
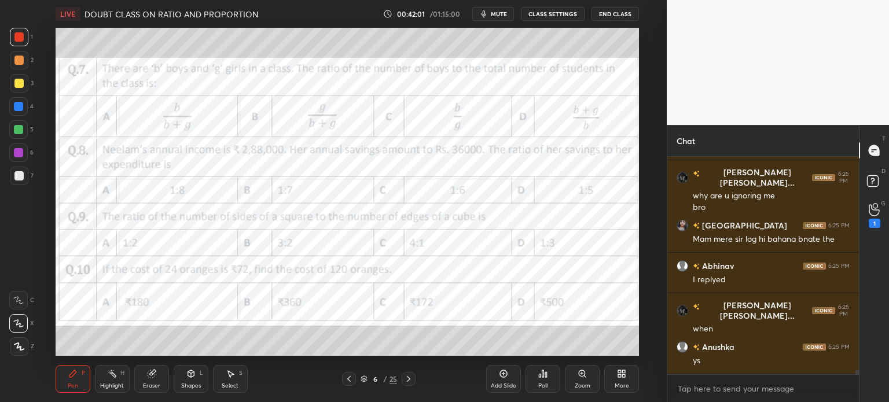
click at [544, 381] on div "Poll" at bounding box center [542, 379] width 35 height 28
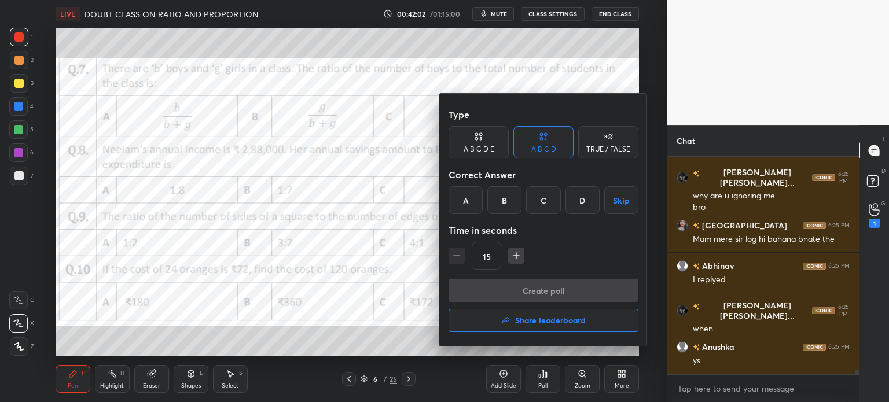
scroll to position [10692, 0]
click at [511, 204] on div "B" at bounding box center [504, 200] width 34 height 28
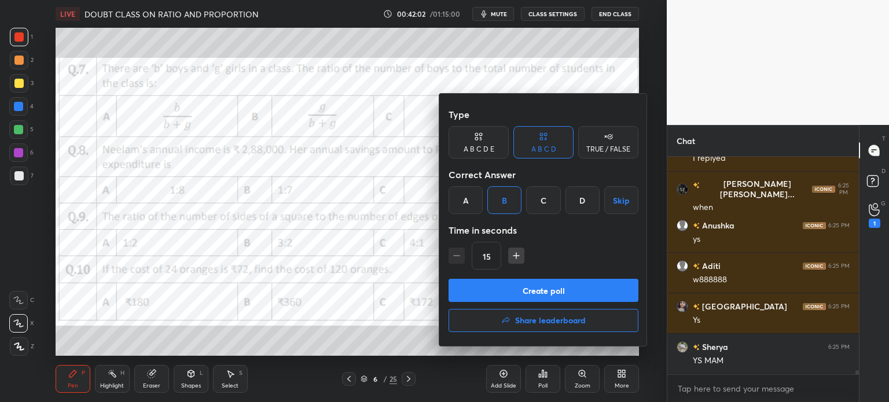
click at [572, 286] on button "Create poll" at bounding box center [543, 290] width 190 height 23
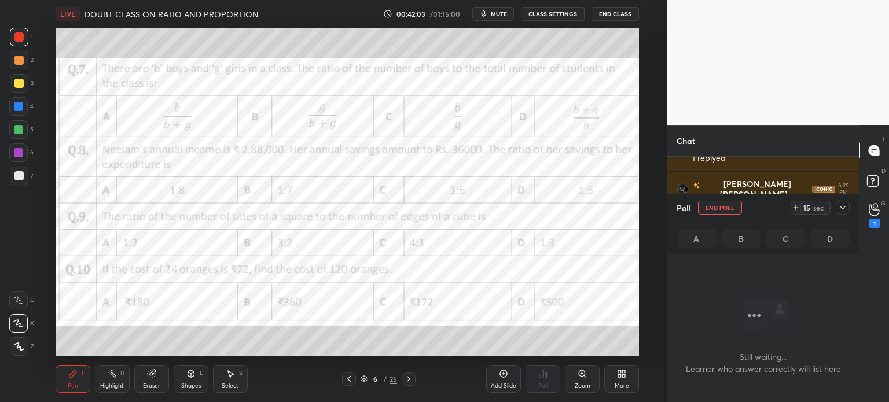
scroll to position [154, 188]
click at [794, 209] on icon at bounding box center [795, 207] width 9 height 9
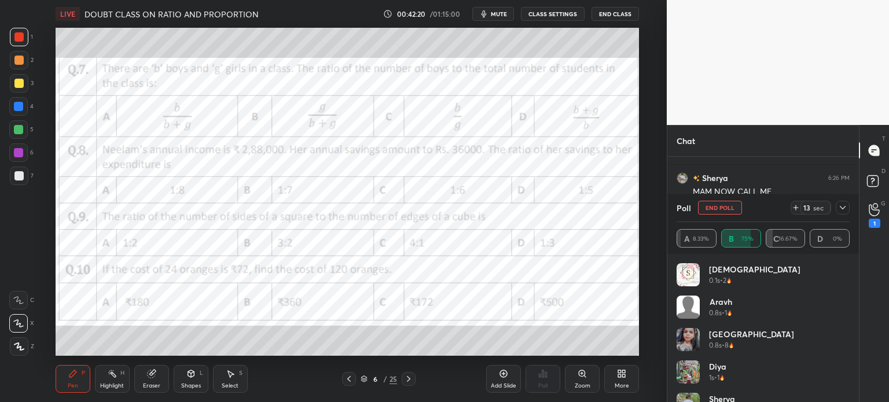
scroll to position [3, 3]
click at [833, 211] on div "12 sec" at bounding box center [819, 208] width 59 height 14
click at [842, 210] on icon at bounding box center [842, 207] width 9 height 9
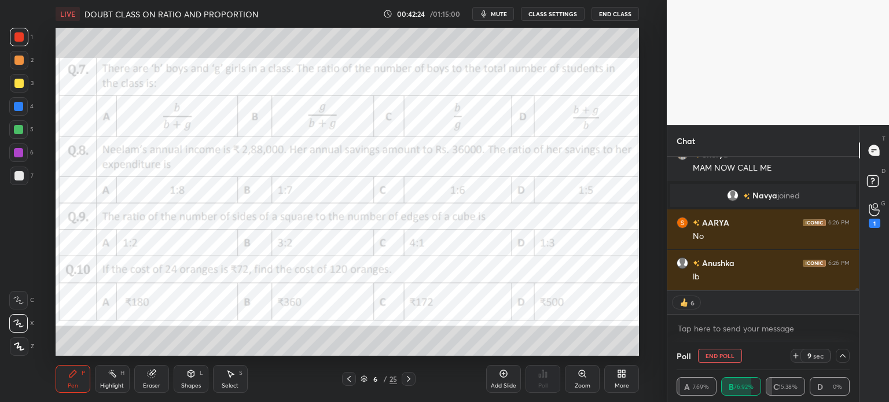
scroll to position [8259, 0]
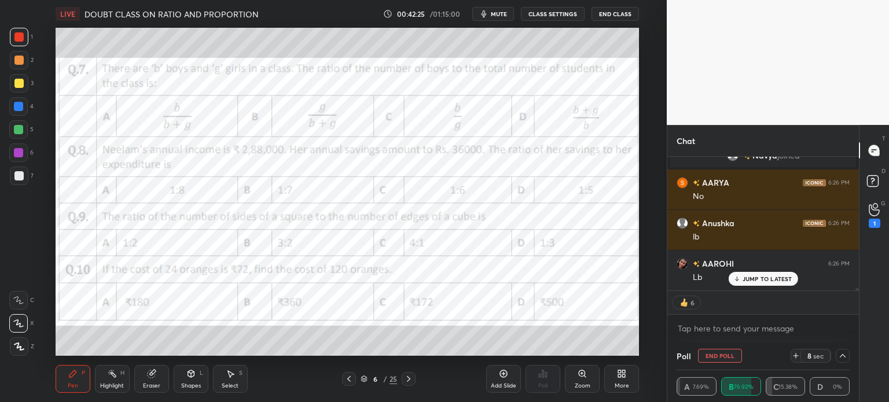
click at [723, 356] on button "End Poll" at bounding box center [720, 356] width 44 height 14
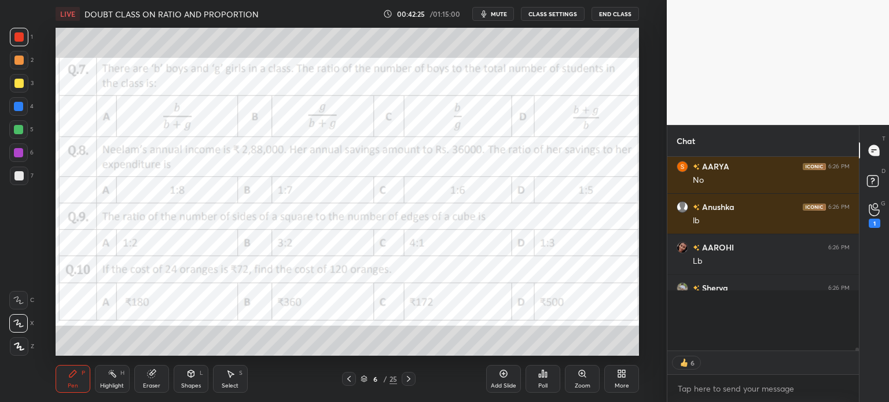
click at [522, 379] on div "Add Slide Poll Zoom More" at bounding box center [562, 379] width 153 height 65
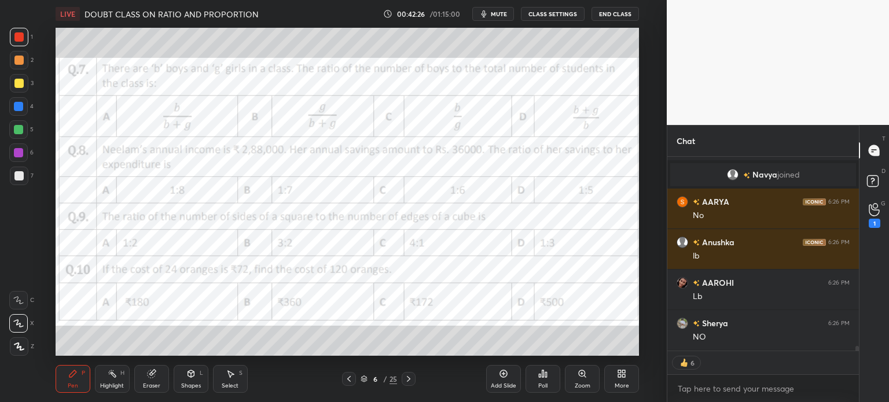
click at [558, 374] on div "Poll" at bounding box center [542, 379] width 35 height 28
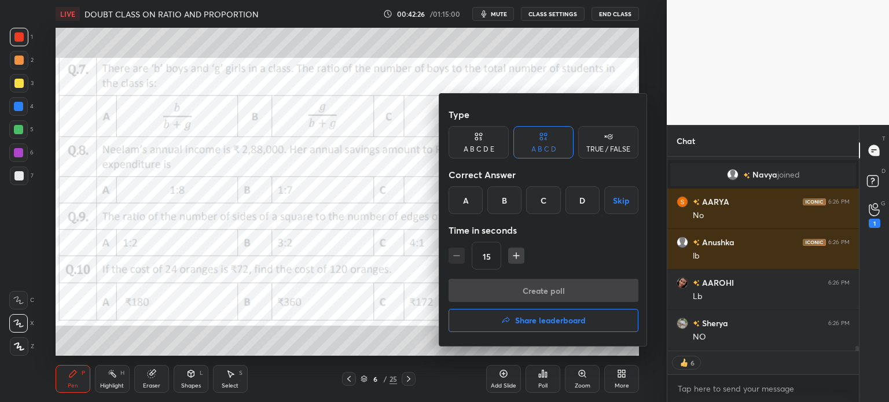
click at [572, 326] on button "Share leaderboard" at bounding box center [543, 320] width 190 height 23
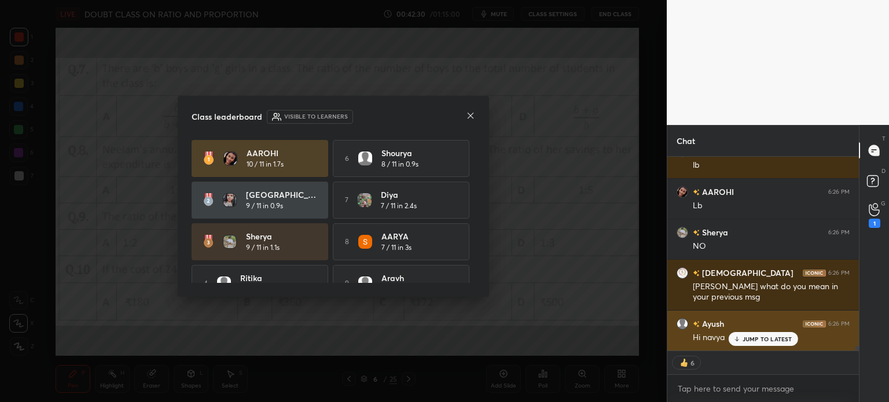
click at [768, 336] on p "JUMP TO LATEST" at bounding box center [767, 339] width 50 height 7
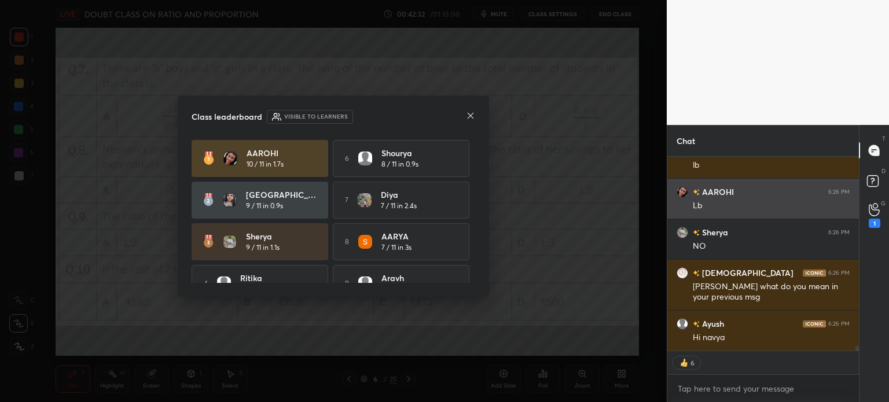
type textarea "x"
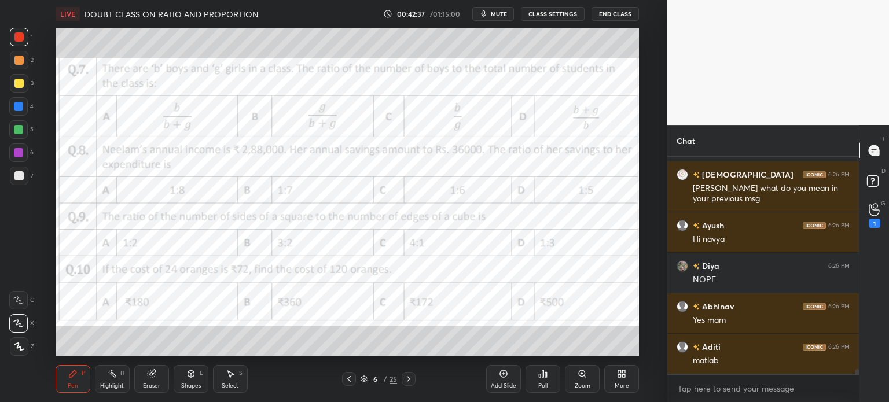
click at [498, 12] on span "mute" at bounding box center [499, 14] width 16 height 8
click at [621, 380] on div "More" at bounding box center [621, 379] width 35 height 28
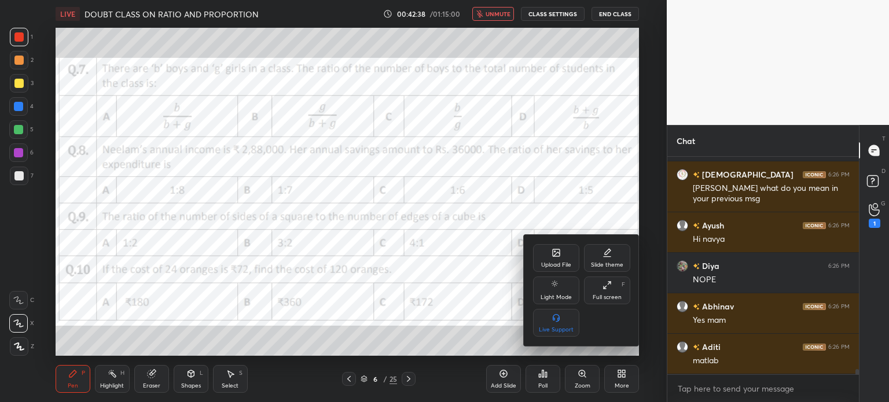
click at [548, 247] on div "Upload File" at bounding box center [556, 258] width 46 height 28
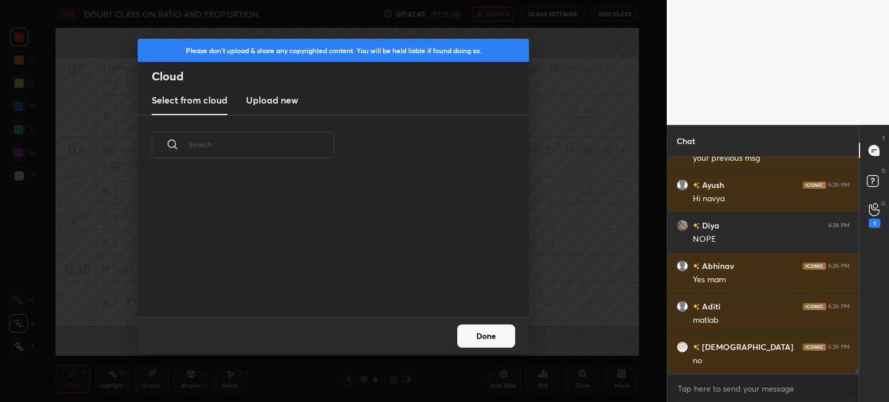
click at [273, 105] on h3 "Upload new" at bounding box center [272, 100] width 52 height 14
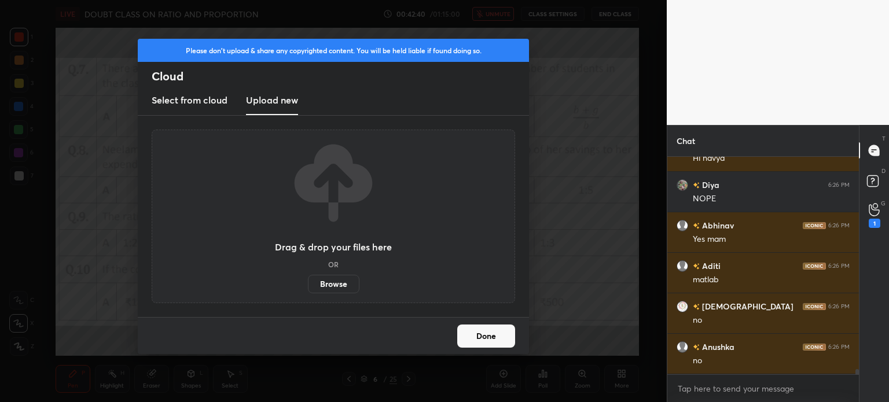
click at [327, 285] on label "Browse" at bounding box center [333, 284] width 51 height 19
click at [308, 285] on input "Browse" at bounding box center [308, 284] width 0 height 19
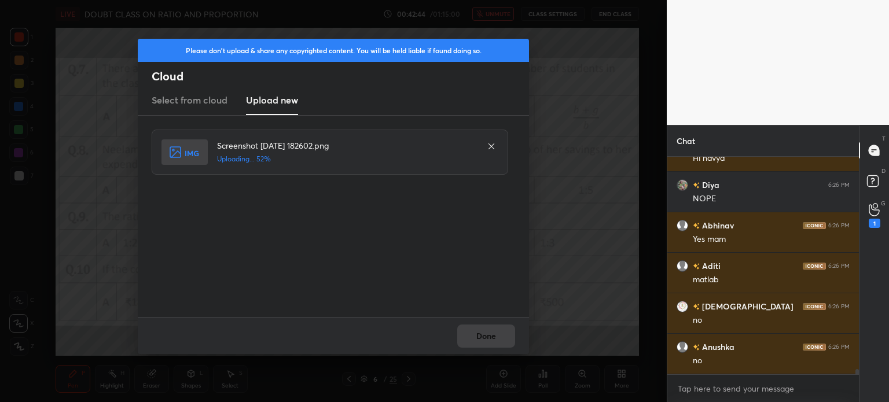
click at [485, 333] on div "Done" at bounding box center [333, 335] width 391 height 37
click at [487, 328] on div "Done" at bounding box center [333, 335] width 391 height 37
click at [489, 330] on div "Done" at bounding box center [333, 335] width 391 height 37
click at [493, 329] on button "Done" at bounding box center [486, 336] width 58 height 23
click at [492, 332] on button "Done" at bounding box center [486, 336] width 58 height 23
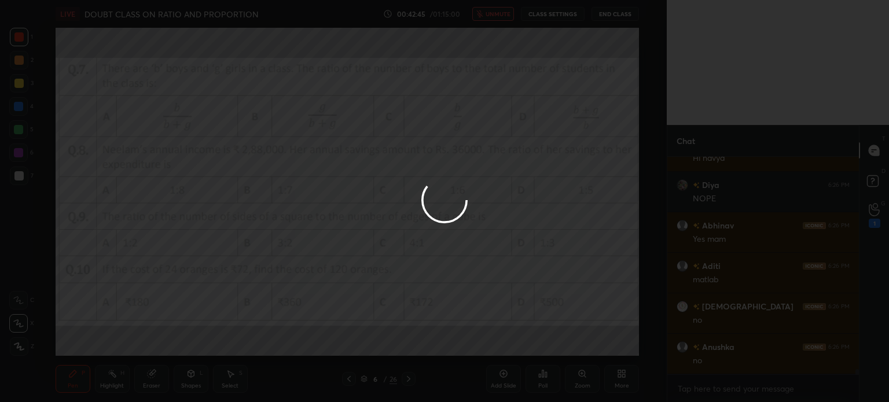
click at [492, 328] on div at bounding box center [444, 201] width 889 height 402
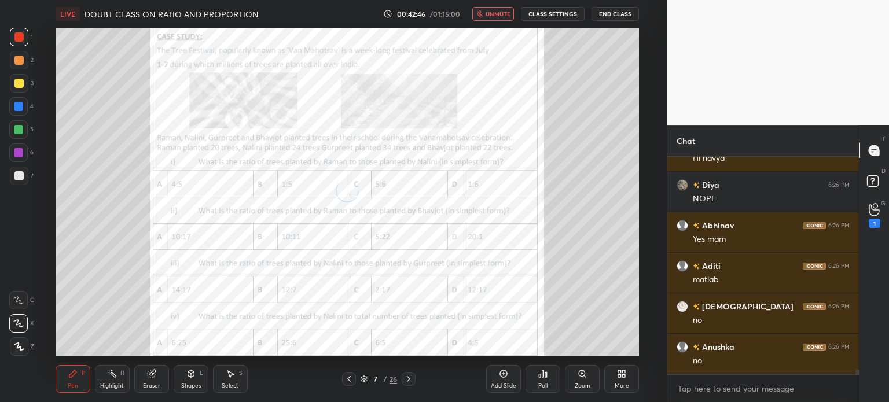
click at [494, 19] on button "unmute" at bounding box center [493, 14] width 42 height 14
click at [590, 388] on div "Zoom" at bounding box center [582, 379] width 35 height 28
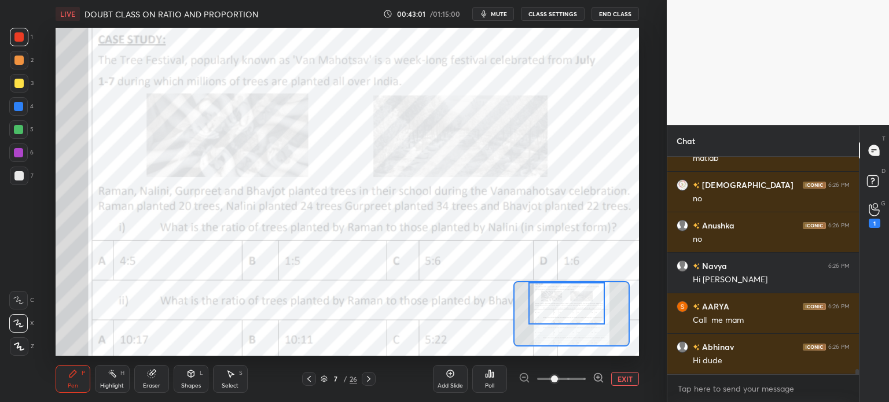
click at [543, 16] on button "CLASS SETTINGS" at bounding box center [553, 14] width 64 height 14
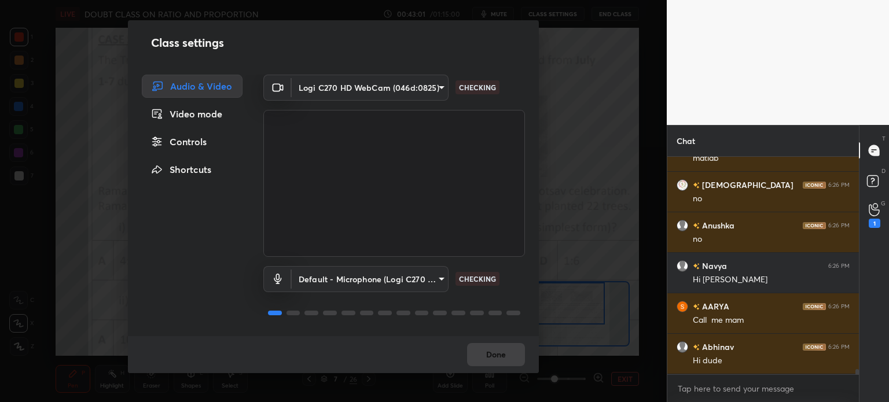
click at [204, 146] on div "Controls" at bounding box center [192, 141] width 101 height 23
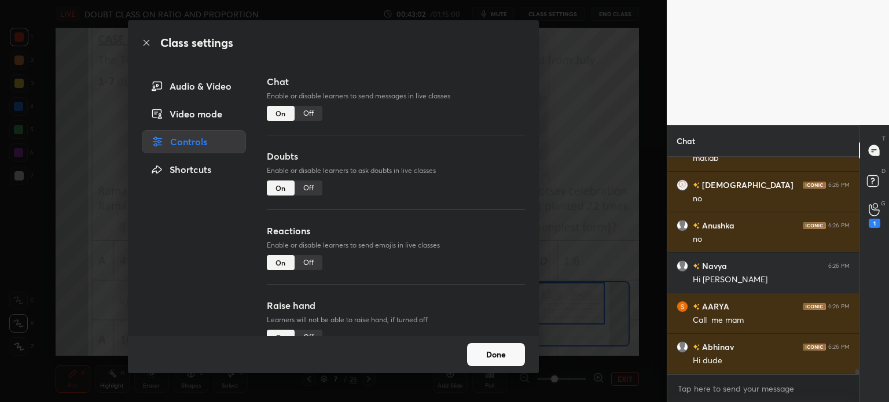
click at [287, 115] on div "On" at bounding box center [281, 113] width 28 height 15
click at [303, 111] on div "Off" at bounding box center [308, 113] width 28 height 15
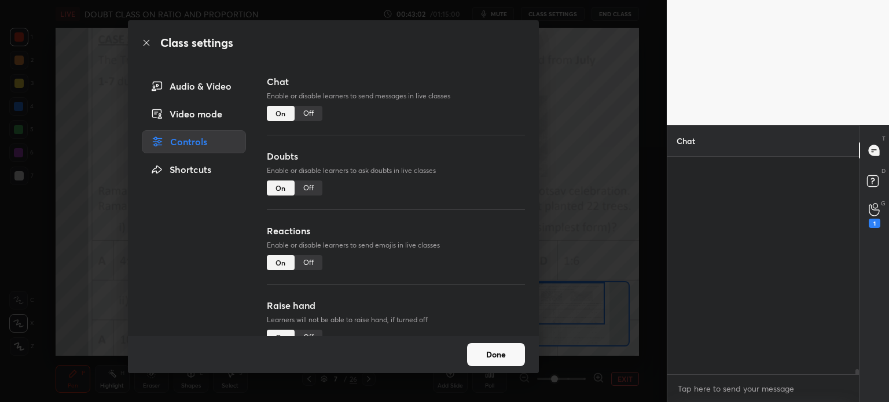
click at [308, 194] on div "Off" at bounding box center [308, 187] width 28 height 15
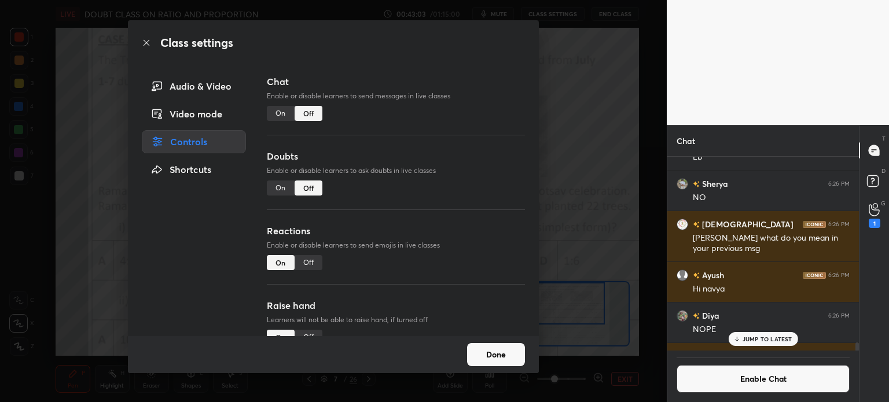
click at [495, 354] on button "Done" at bounding box center [496, 354] width 58 height 23
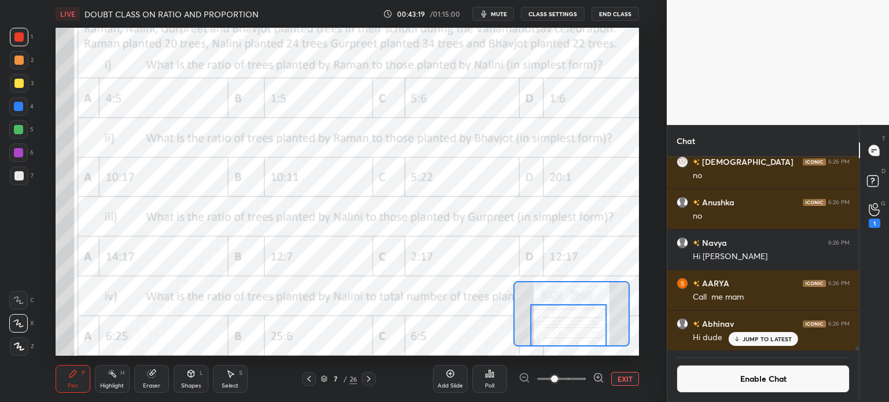
click at [150, 393] on div "Pen P Highlight H Eraser Shapes L Select S 7 / 26 Add Slide Poll EXIT" at bounding box center [347, 379] width 583 height 46
click at [142, 384] on div "Eraser" at bounding box center [151, 379] width 35 height 28
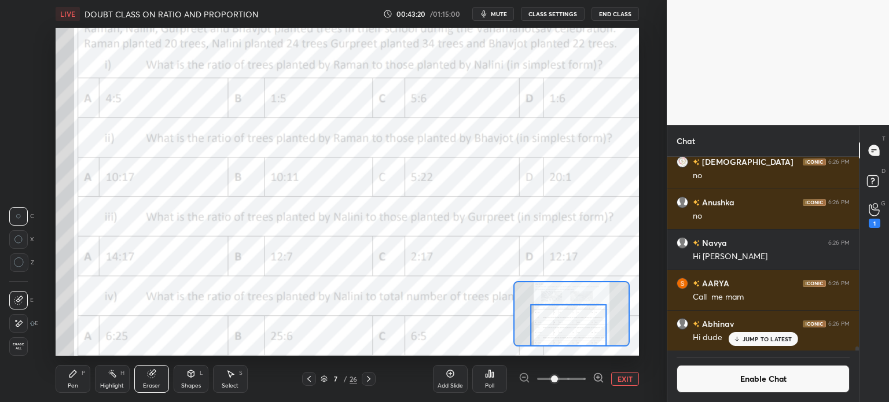
click at [19, 347] on span "Erase all" at bounding box center [18, 346] width 17 height 8
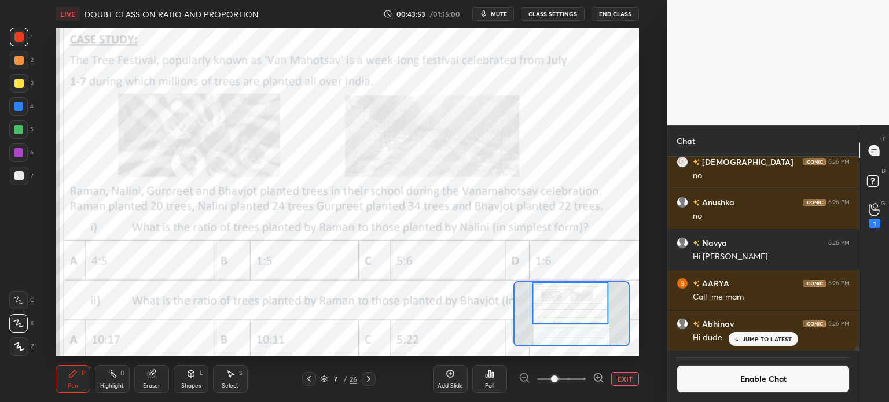
click at [144, 379] on div "Eraser" at bounding box center [151, 379] width 35 height 28
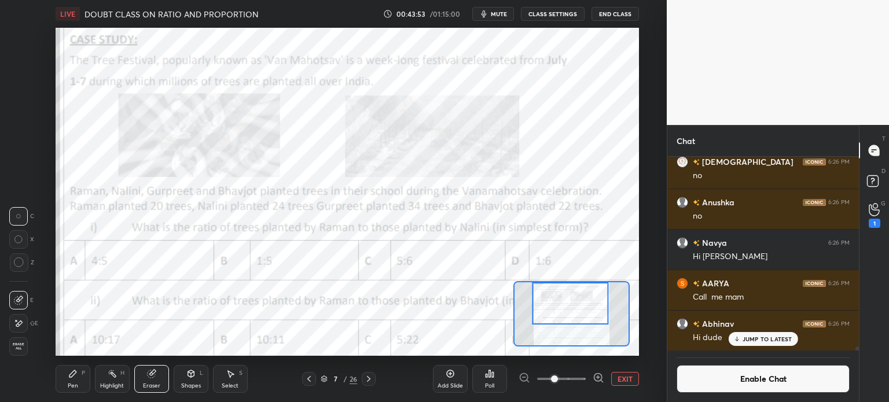
click at [16, 344] on span "Erase all" at bounding box center [18, 346] width 17 height 8
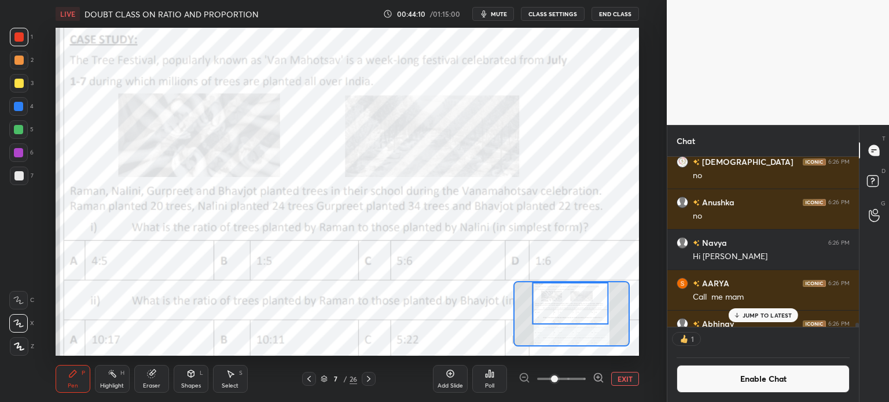
scroll to position [3, 3]
click at [150, 374] on icon at bounding box center [151, 374] width 8 height 8
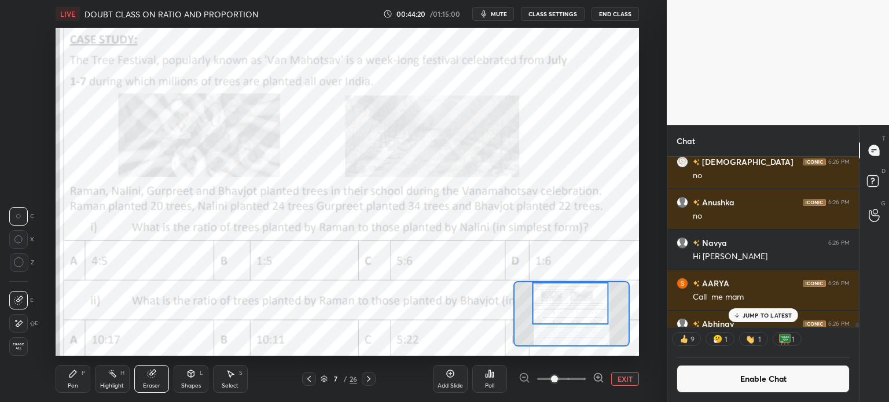
click at [12, 341] on div "Erase all" at bounding box center [18, 346] width 19 height 19
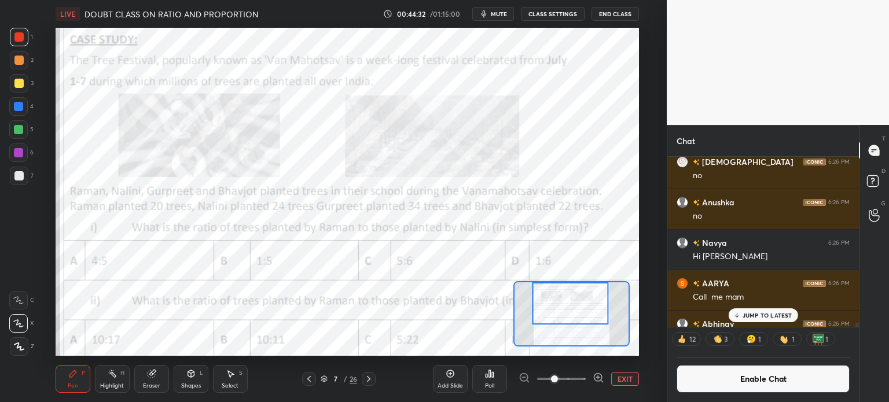
click at [503, 12] on span "mute" at bounding box center [499, 14] width 16 height 8
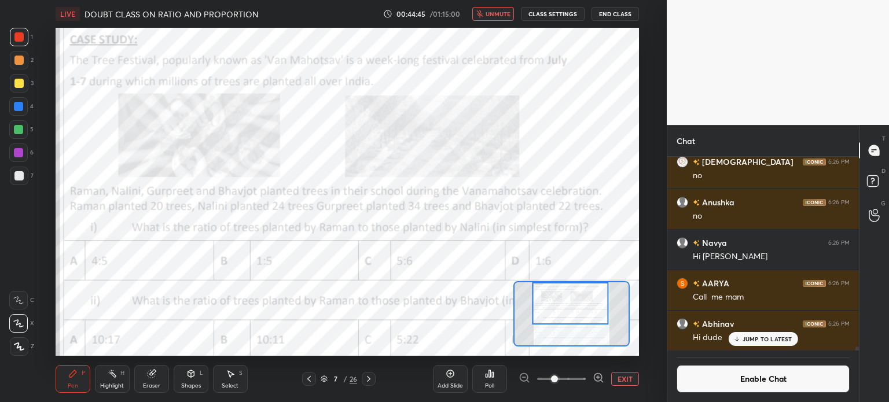
scroll to position [191, 188]
click at [487, 20] on button "unmute" at bounding box center [493, 14] width 42 height 14
click at [484, 382] on div "Poll" at bounding box center [489, 379] width 35 height 28
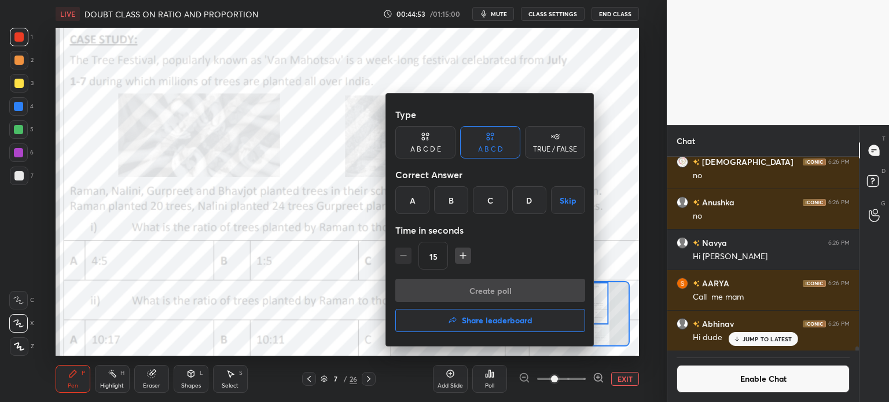
click at [489, 198] on div "C" at bounding box center [490, 200] width 34 height 28
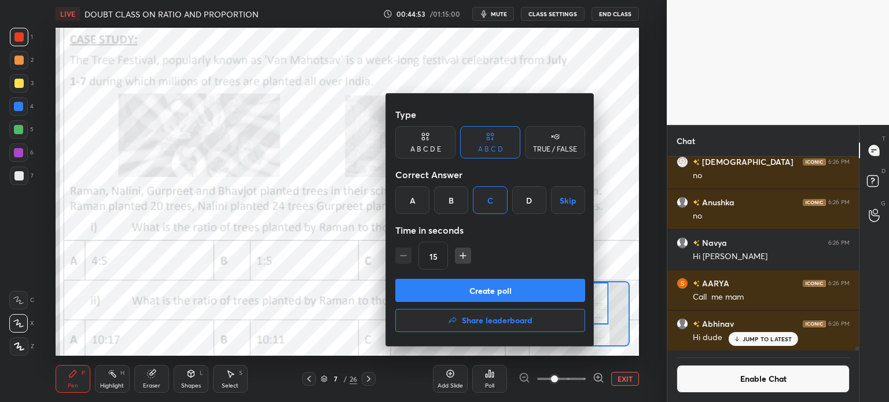
click at [550, 285] on button "Create poll" at bounding box center [490, 290] width 190 height 23
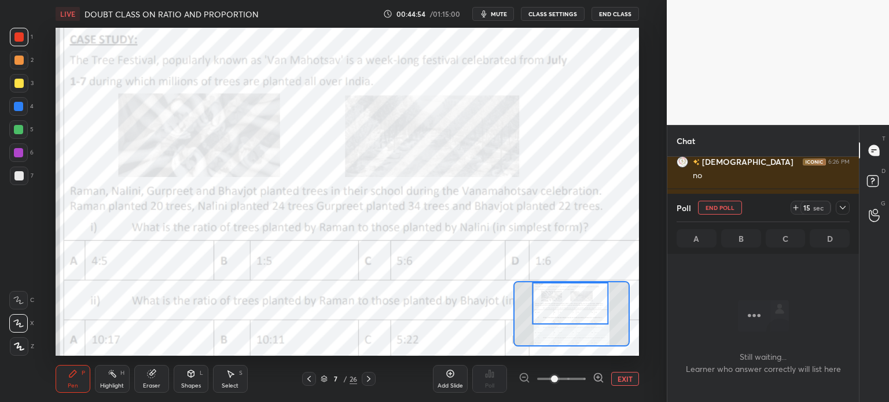
scroll to position [182, 188]
click at [799, 210] on icon at bounding box center [795, 207] width 9 height 9
click at [840, 205] on icon at bounding box center [842, 207] width 9 height 9
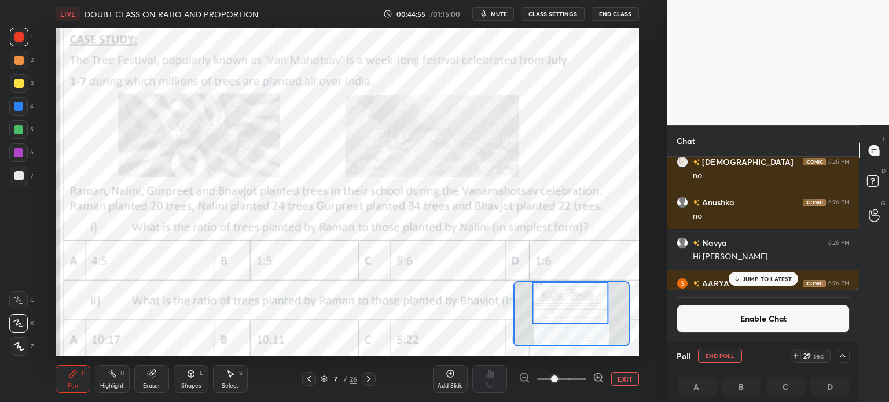
click at [478, 12] on button "mute" at bounding box center [493, 14] width 42 height 14
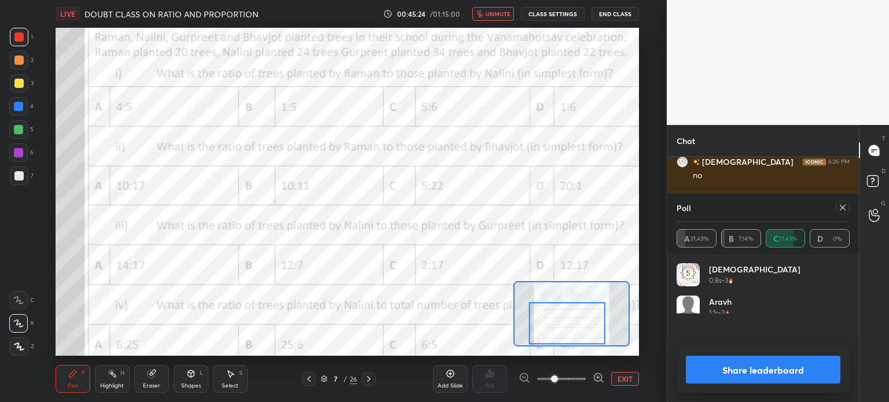
scroll to position [135, 170]
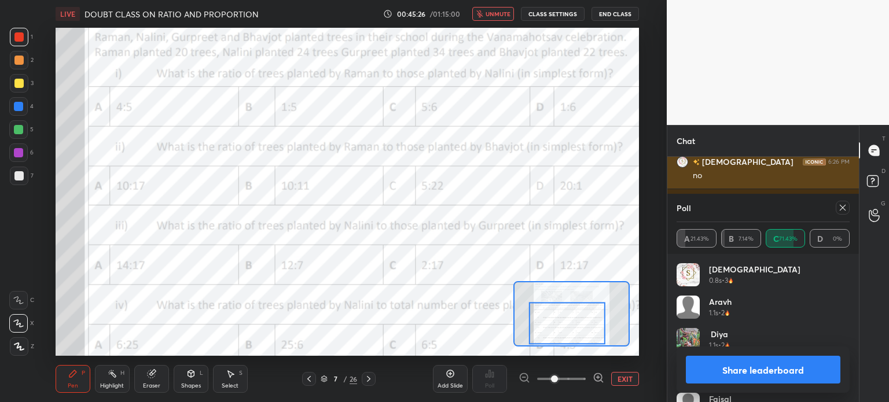
click at [841, 203] on icon at bounding box center [842, 207] width 9 height 9
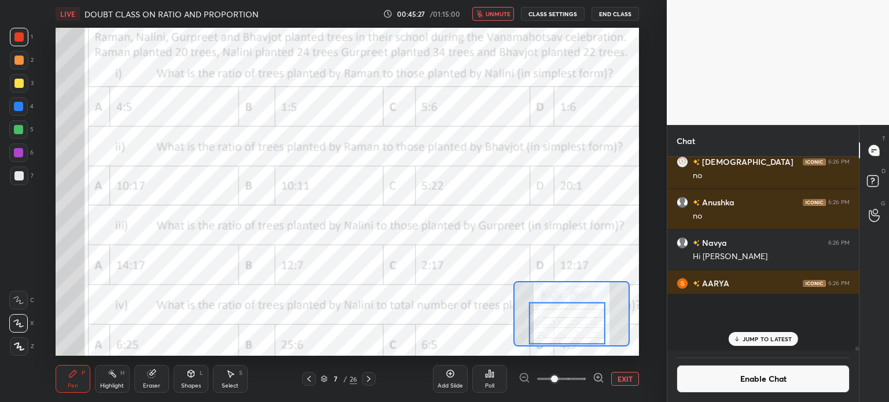
scroll to position [180, 188]
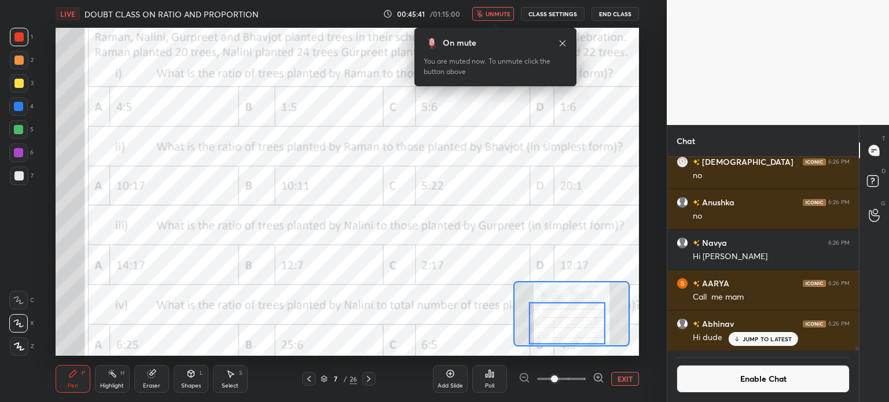
click at [562, 43] on icon at bounding box center [562, 43] width 6 height 6
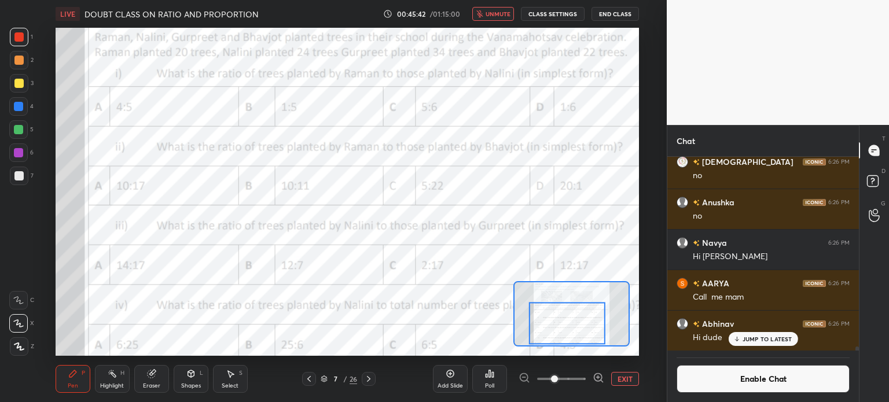
click at [150, 369] on icon at bounding box center [151, 373] width 9 height 9
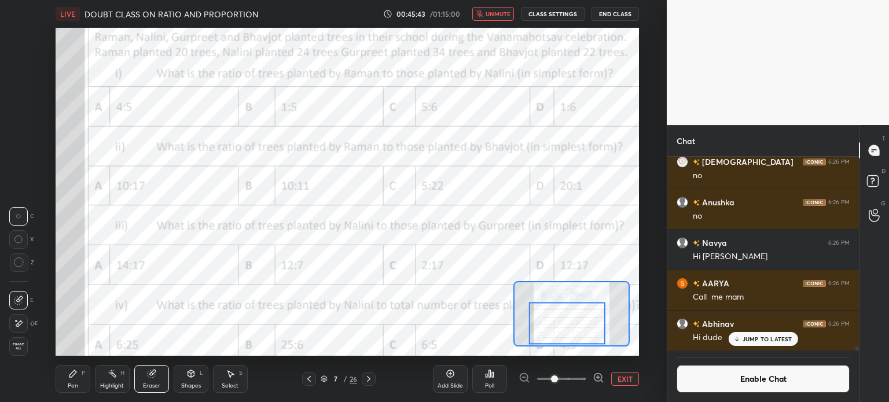
click at [21, 325] on icon at bounding box center [18, 324] width 9 height 10
click at [69, 388] on div "Pen" at bounding box center [73, 386] width 10 height 6
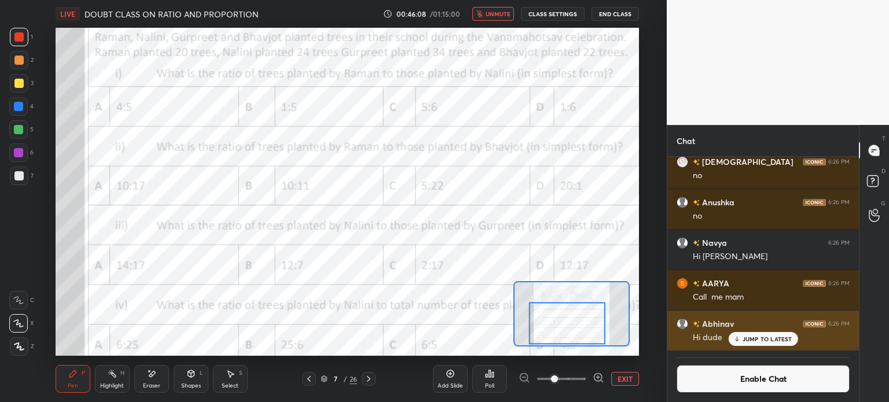
click at [764, 341] on p "JUMP TO LATEST" at bounding box center [767, 339] width 50 height 7
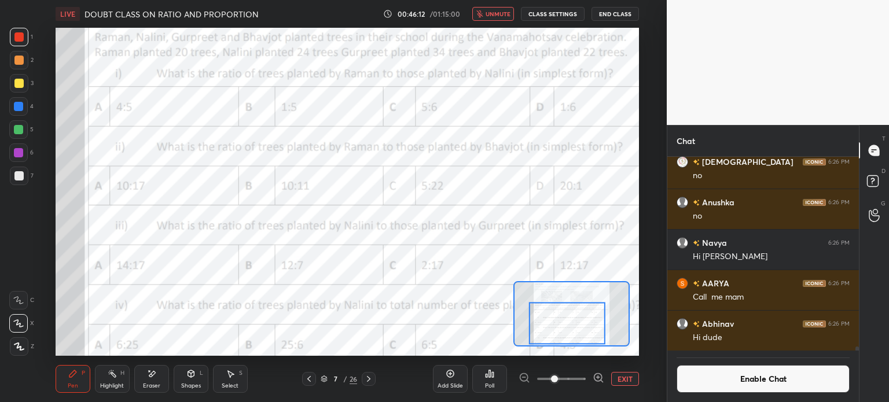
click at [502, 3] on div "LIVE DOUBT CLASS ON RATIO AND PROPORTION 00:46:12 / 01:15:00 unmute CLASS SETTI…" at bounding box center [347, 14] width 583 height 28
click at [504, 14] on span "unmute" at bounding box center [497, 14] width 25 height 8
click at [145, 375] on div "Eraser" at bounding box center [151, 379] width 35 height 28
click at [19, 347] on span "Erase all" at bounding box center [18, 346] width 17 height 8
click at [141, 378] on div "Eraser" at bounding box center [151, 379] width 35 height 28
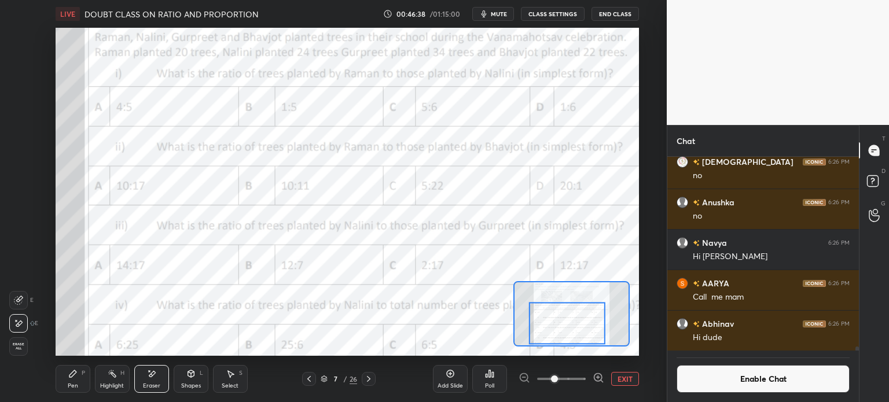
click at [25, 346] on span "Erase all" at bounding box center [18, 346] width 17 height 8
click at [25, 348] on div "1 2 3 4 5 6 7 C X Z E E Erase all H H" at bounding box center [18, 192] width 37 height 328
click at [487, 384] on div "Poll" at bounding box center [489, 386] width 9 height 6
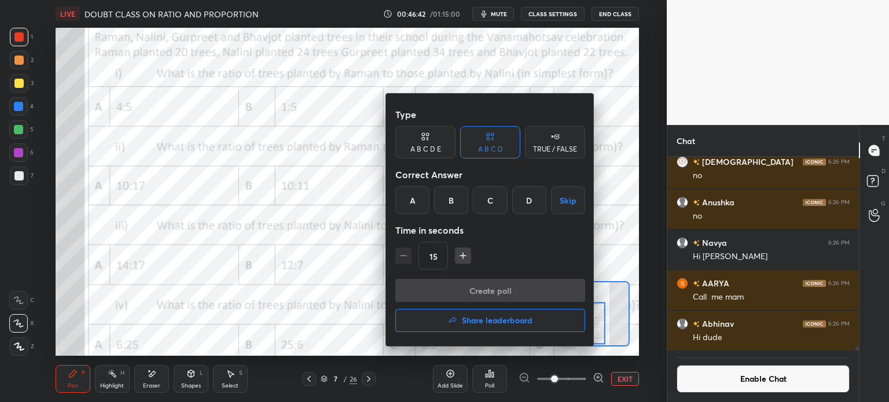
click at [491, 327] on button "Share leaderboard" at bounding box center [490, 320] width 190 height 23
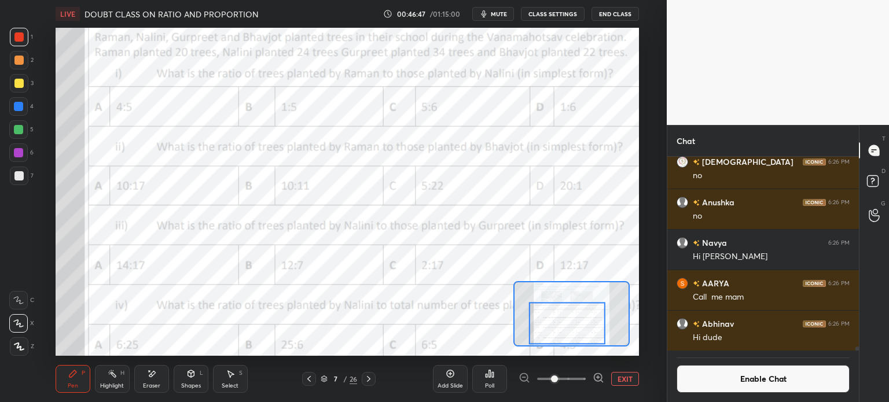
click at [309, 380] on icon at bounding box center [308, 378] width 9 height 9
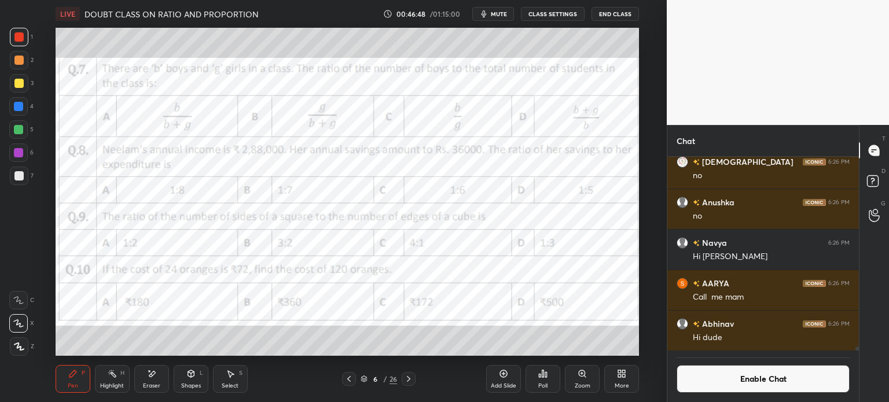
click at [404, 375] on icon at bounding box center [408, 378] width 9 height 9
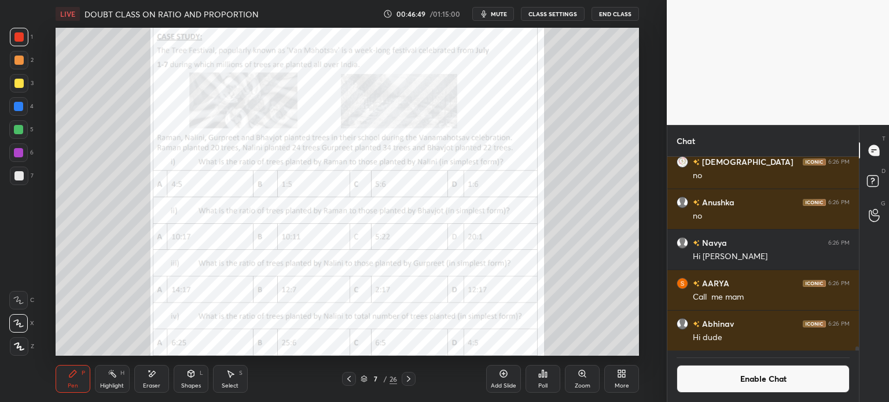
click at [548, 379] on div "Poll" at bounding box center [542, 379] width 35 height 28
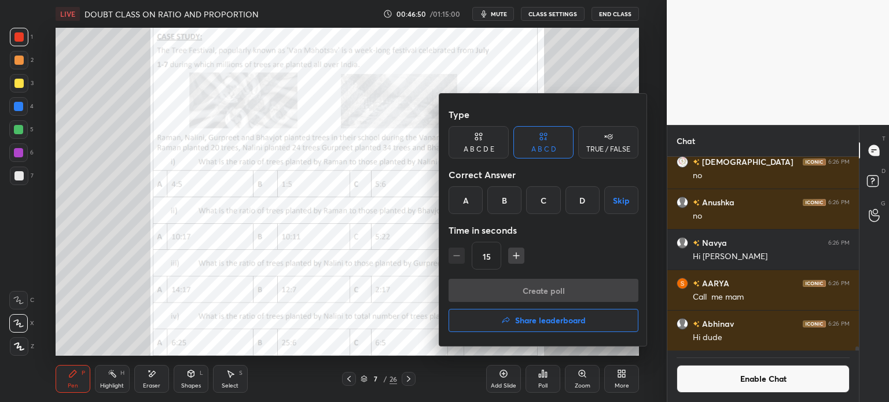
click at [568, 333] on div "Create poll Share leaderboard" at bounding box center [543, 308] width 190 height 58
click at [576, 321] on h4 "Share leaderboard" at bounding box center [550, 320] width 71 height 8
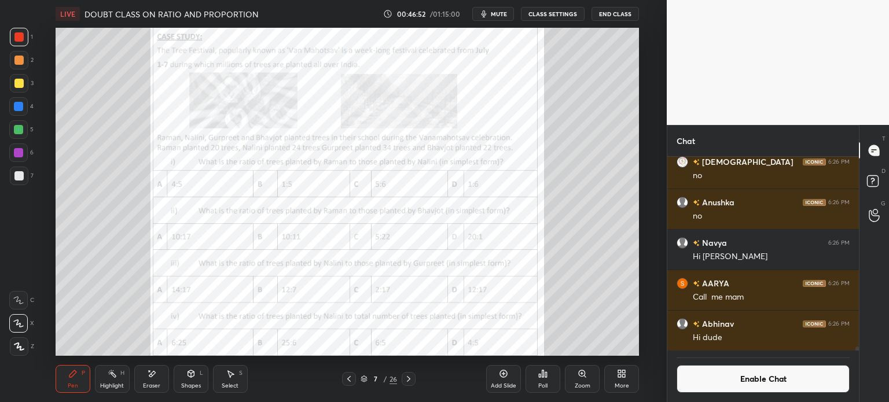
click at [583, 380] on div "Zoom" at bounding box center [582, 379] width 35 height 28
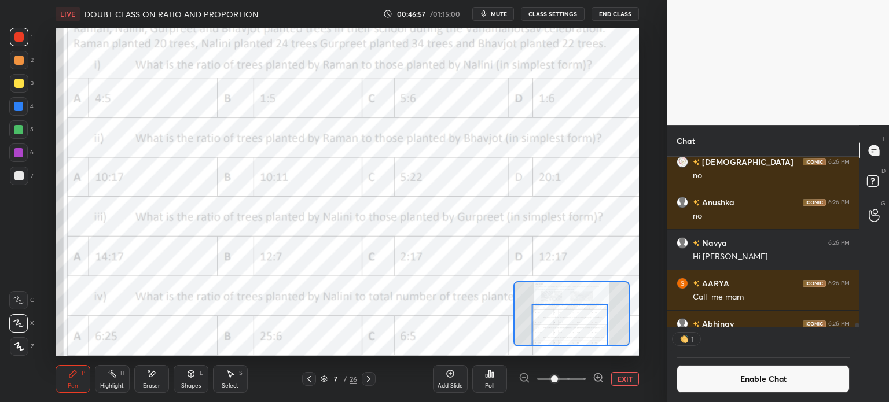
scroll to position [3, 3]
click at [488, 377] on icon at bounding box center [489, 373] width 9 height 9
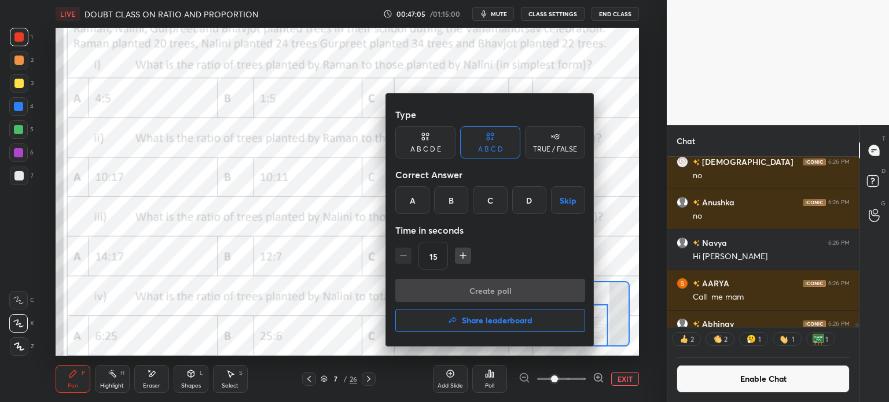
click at [458, 199] on div "B" at bounding box center [451, 200] width 34 height 28
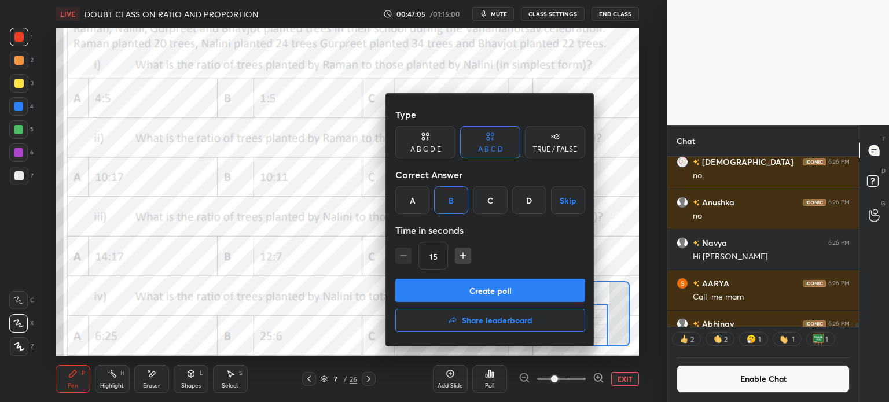
click at [528, 283] on button "Create poll" at bounding box center [490, 290] width 190 height 23
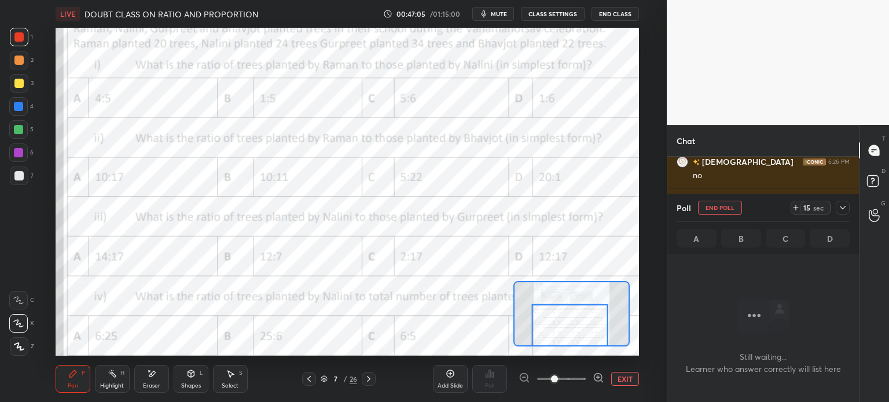
scroll to position [182, 188]
click at [797, 209] on icon at bounding box center [795, 207] width 9 height 9
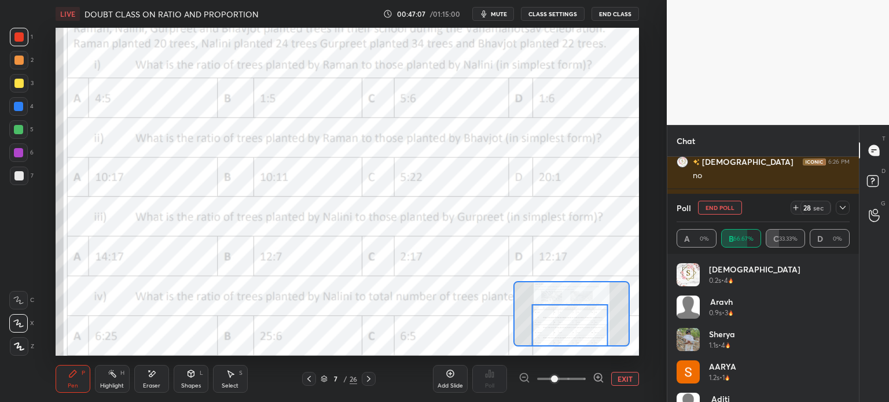
scroll to position [135, 170]
click at [842, 209] on icon at bounding box center [842, 207] width 6 height 3
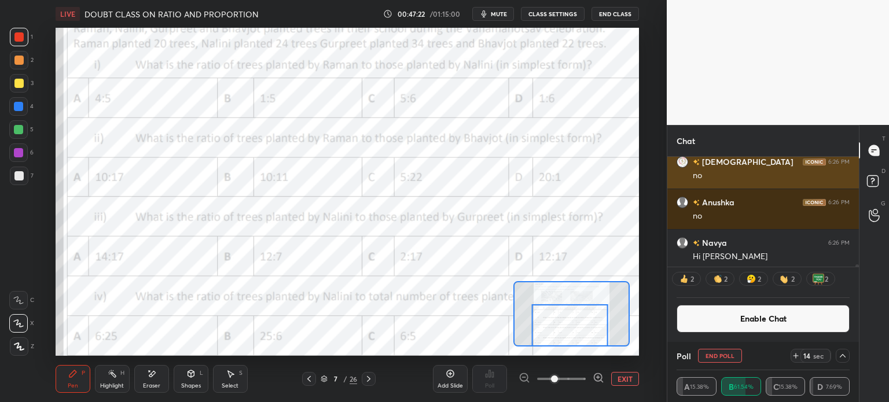
scroll to position [8622, 0]
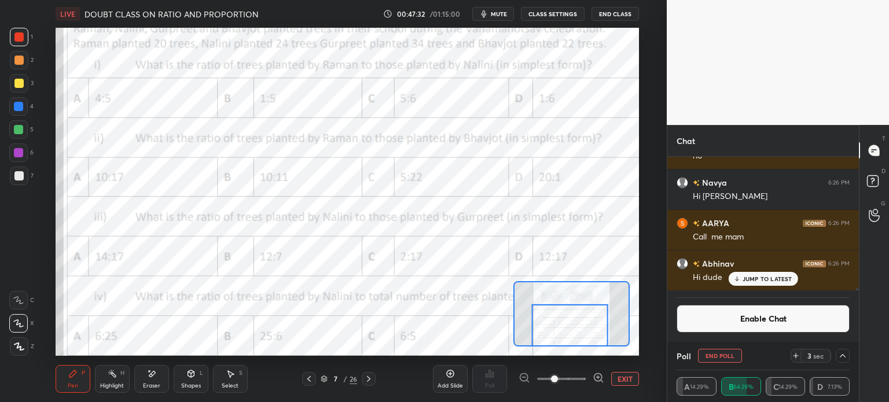
click at [725, 356] on button "End Poll" at bounding box center [720, 356] width 44 height 14
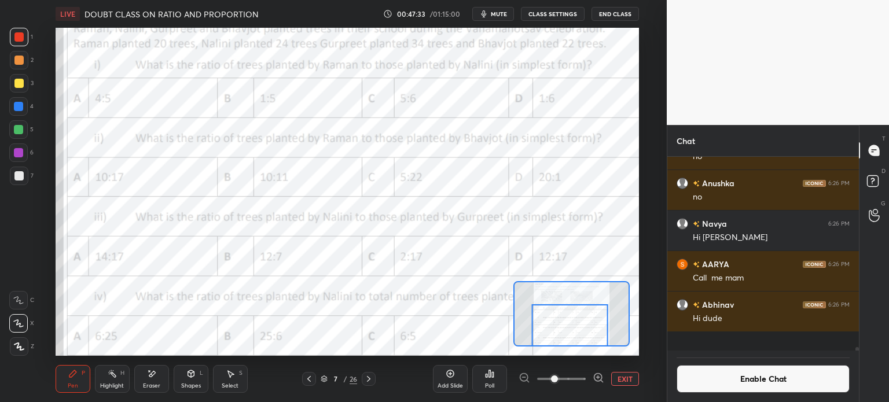
scroll to position [8568, 0]
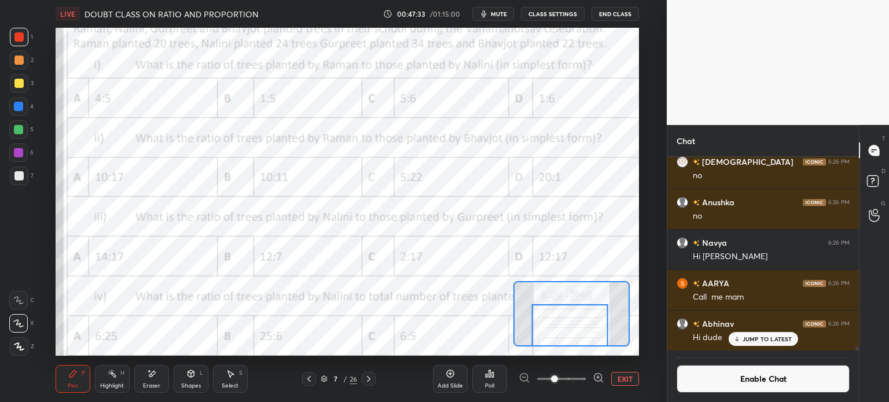
click at [492, 381] on div "Poll" at bounding box center [489, 379] width 35 height 28
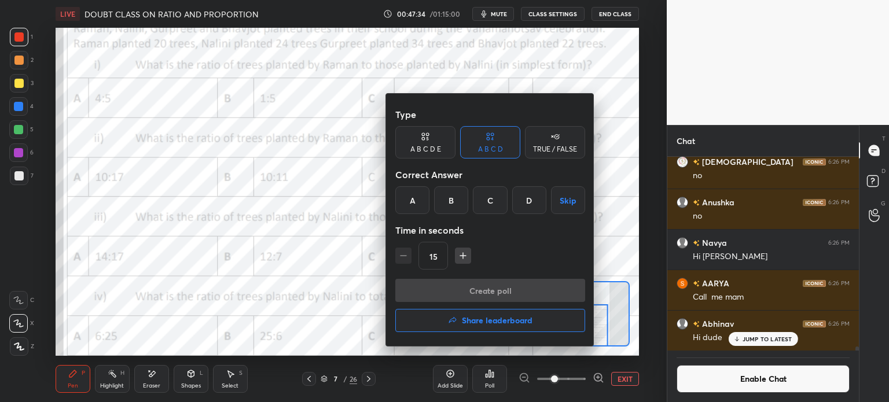
click at [523, 196] on div "D" at bounding box center [529, 200] width 34 height 28
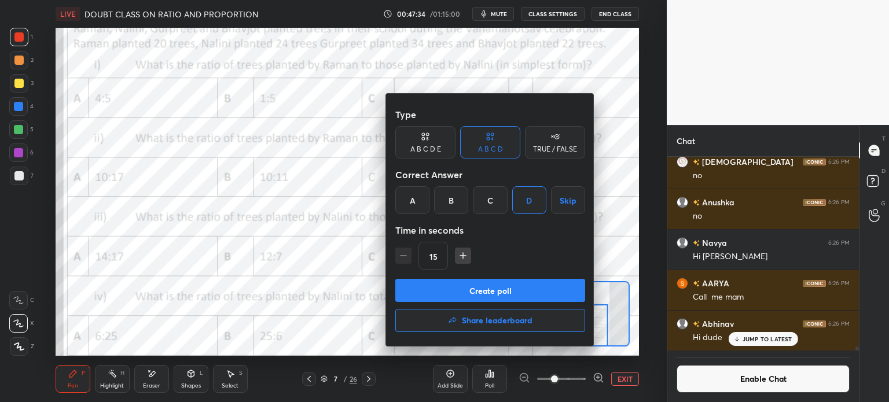
click at [554, 292] on button "Create poll" at bounding box center [490, 290] width 190 height 23
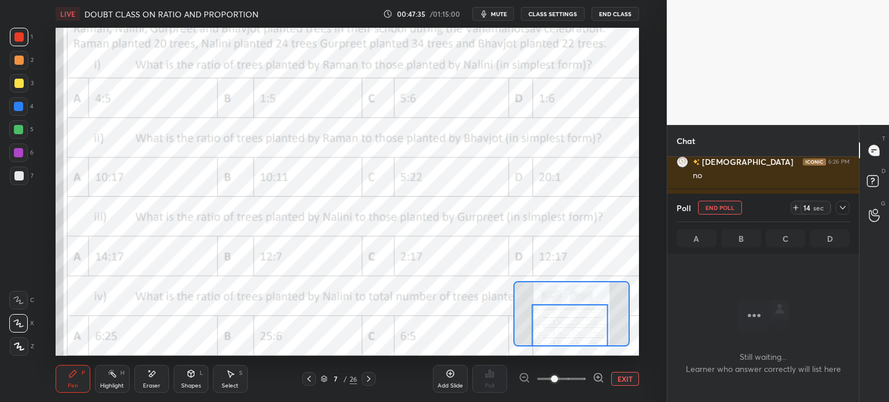
click at [802, 211] on div "14 sec" at bounding box center [815, 208] width 30 height 14
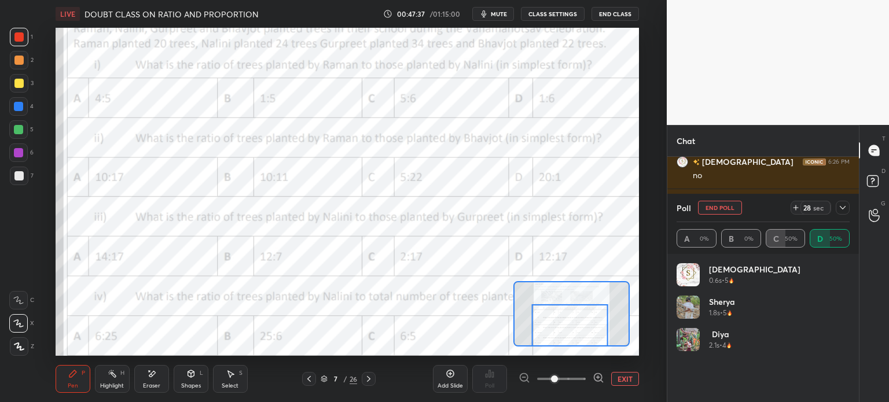
click at [153, 383] on div "Eraser" at bounding box center [151, 386] width 17 height 6
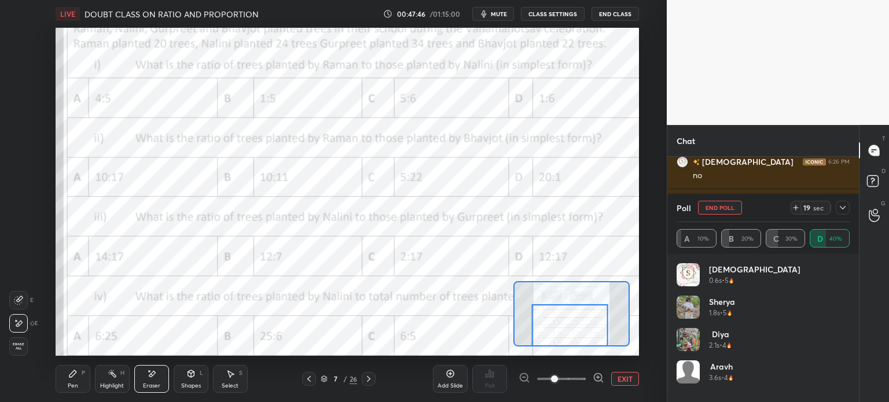
click at [795, 203] on div "19 sec" at bounding box center [810, 208] width 40 height 14
click at [74, 377] on icon at bounding box center [72, 373] width 9 height 9
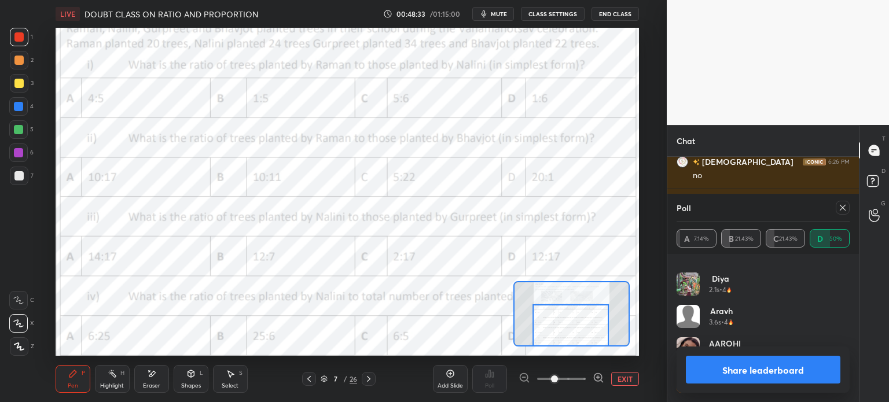
click at [451, 374] on icon at bounding box center [449, 373] width 3 height 3
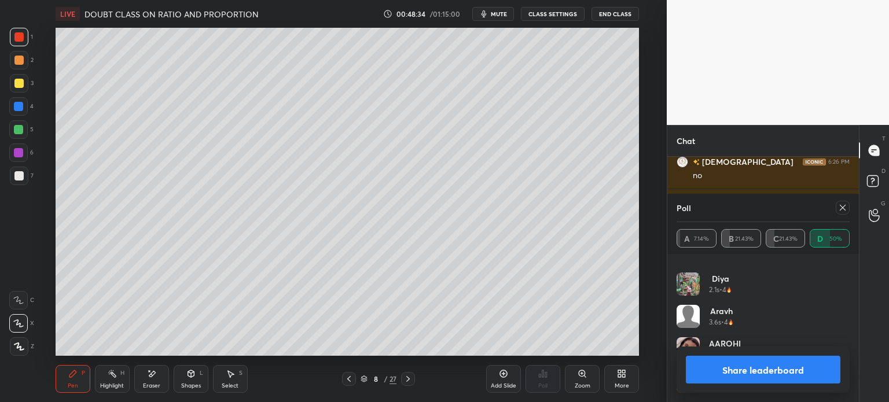
click at [347, 382] on icon at bounding box center [348, 378] width 9 height 9
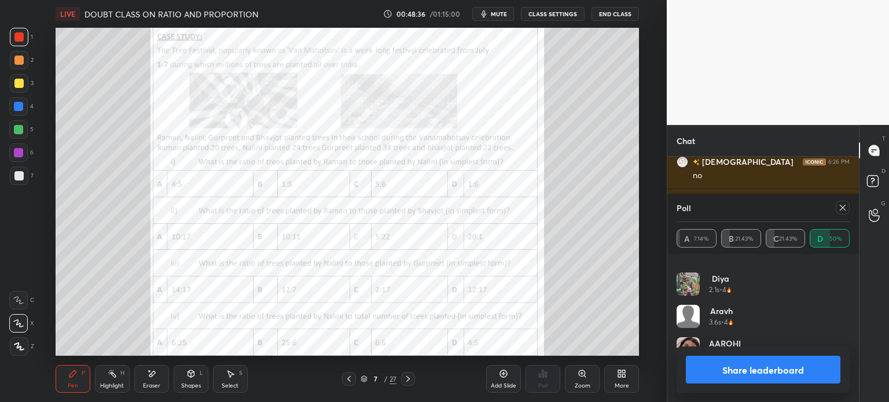
click at [842, 211] on icon at bounding box center [842, 207] width 9 height 9
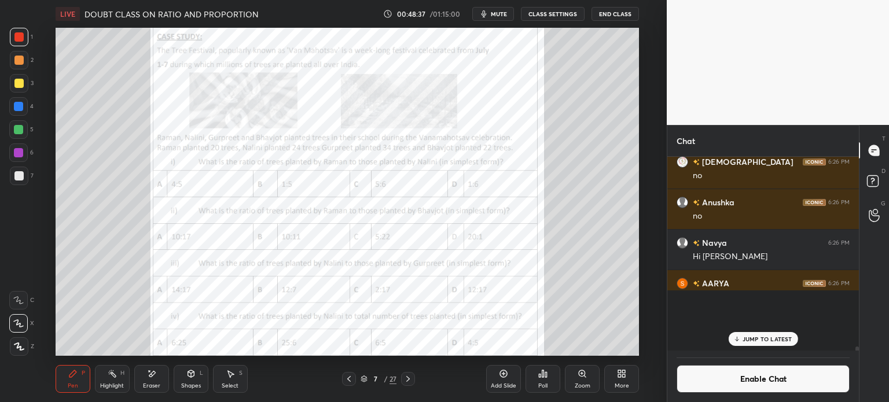
scroll to position [4, 3]
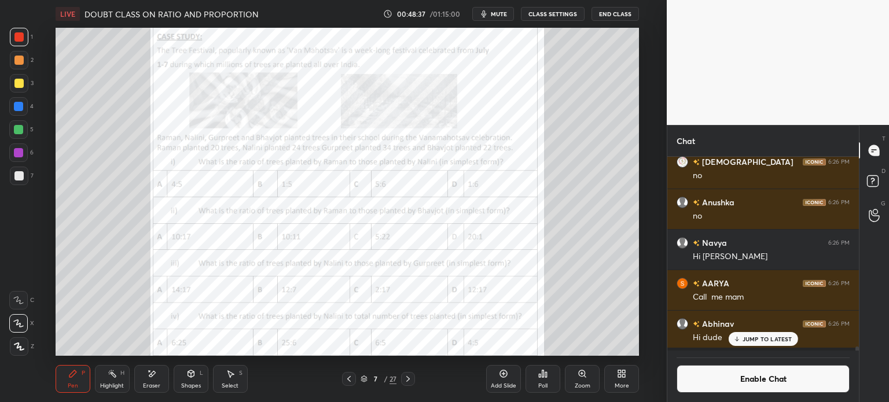
click at [544, 373] on icon at bounding box center [542, 373] width 9 height 9
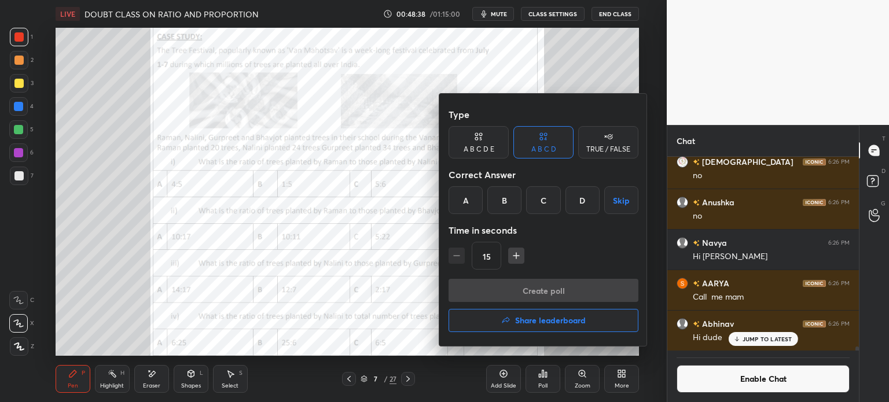
click at [459, 203] on div "A" at bounding box center [465, 200] width 34 height 28
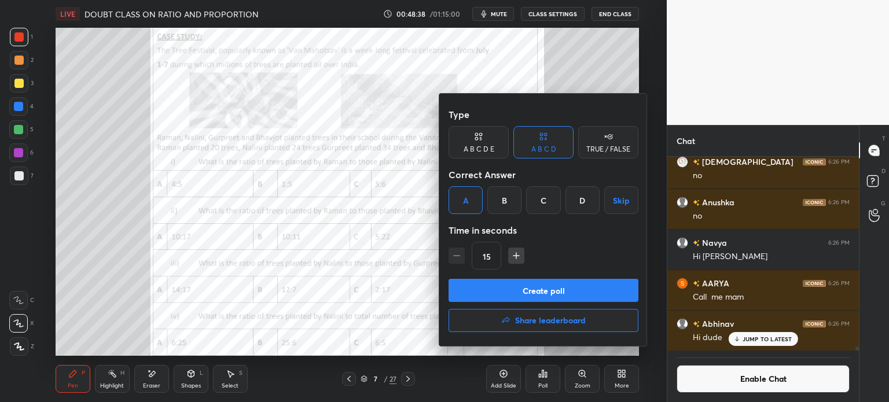
click at [567, 282] on button "Create poll" at bounding box center [543, 290] width 190 height 23
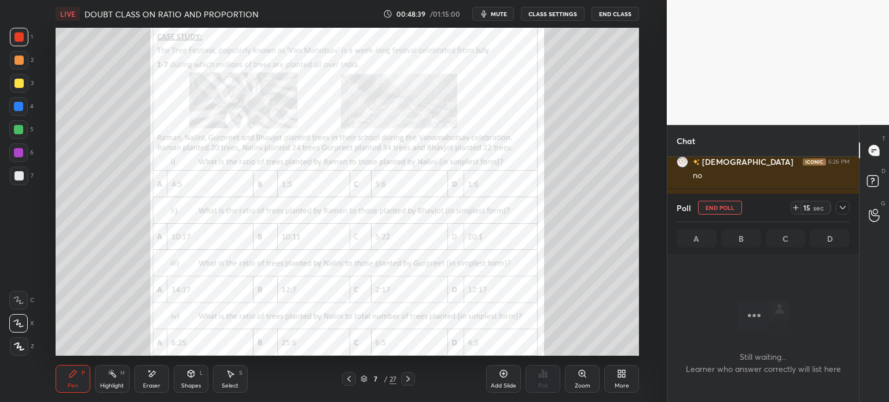
scroll to position [182, 188]
click at [157, 375] on div "Eraser" at bounding box center [151, 379] width 35 height 28
click at [19, 348] on span "Erase all" at bounding box center [18, 346] width 17 height 8
click at [584, 381] on div "Zoom" at bounding box center [582, 379] width 35 height 28
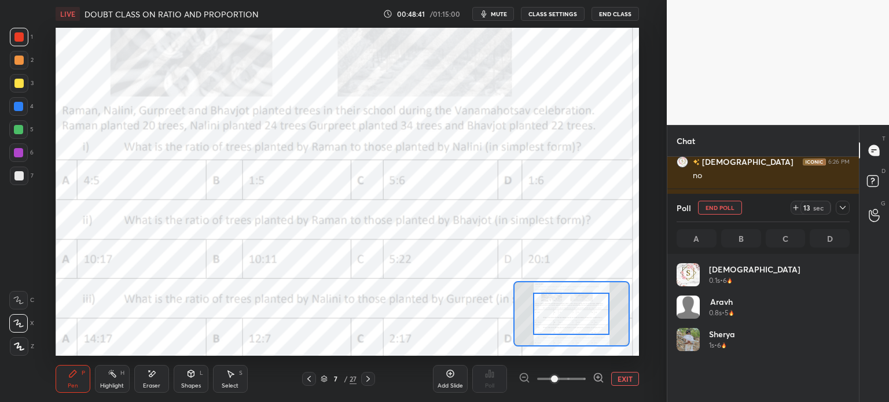
scroll to position [135, 170]
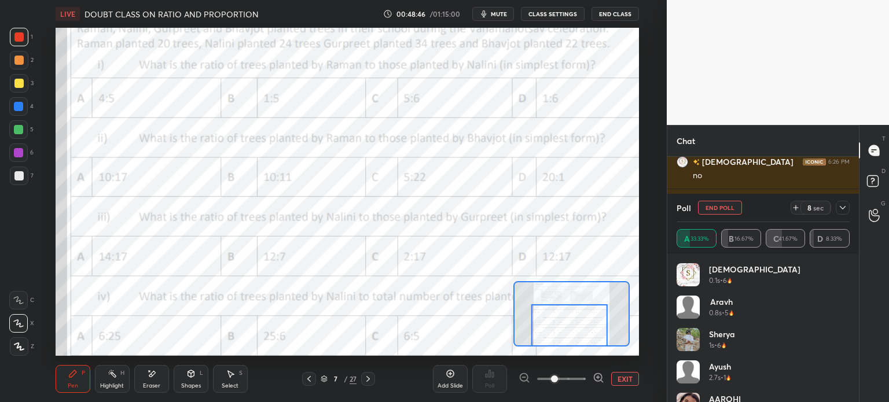
click at [789, 209] on div "Poll End Poll 8 sec" at bounding box center [762, 208] width 173 height 28
click at [791, 206] on icon at bounding box center [795, 207] width 9 height 9
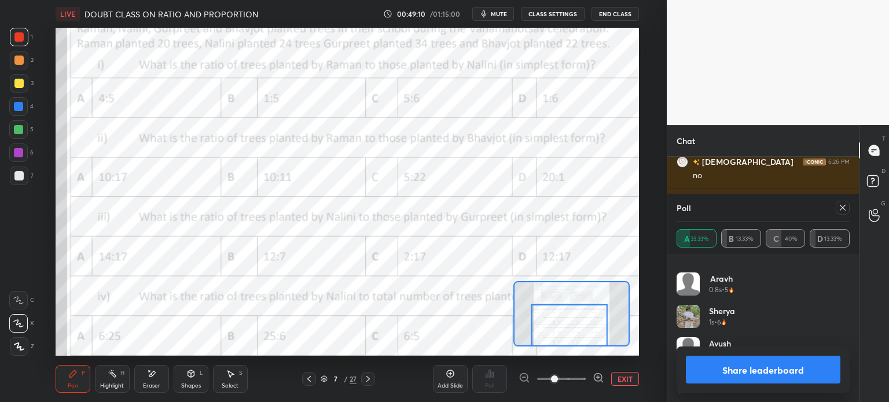
click at [626, 379] on button "EXIT" at bounding box center [625, 379] width 28 height 14
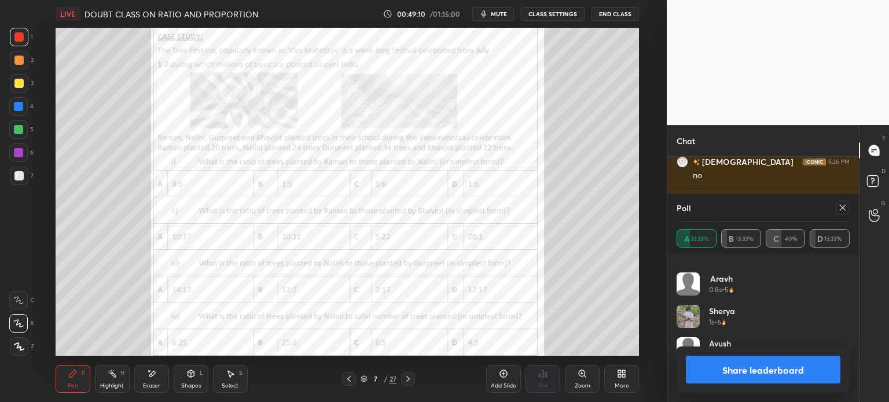
click at [224, 378] on div "Select S" at bounding box center [230, 379] width 35 height 28
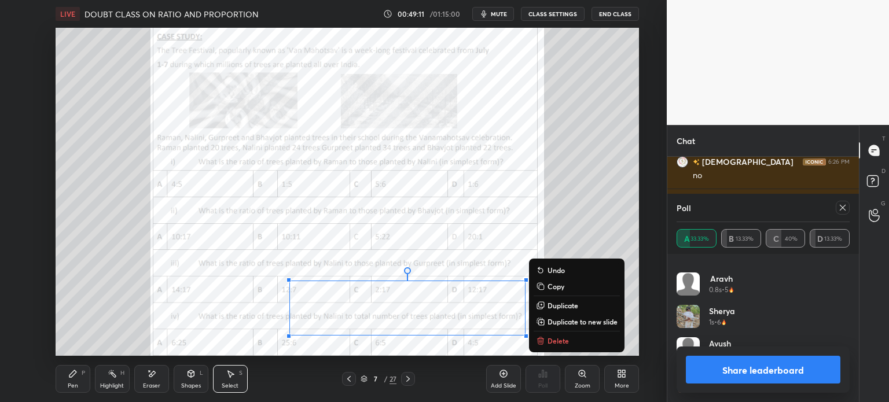
click at [569, 317] on p "Duplicate to new slide" at bounding box center [582, 321] width 70 height 9
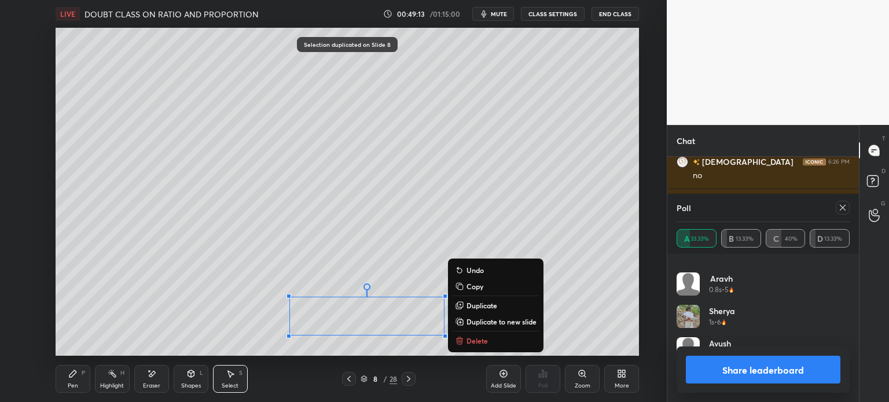
click at [476, 340] on p "Delete" at bounding box center [476, 340] width 21 height 9
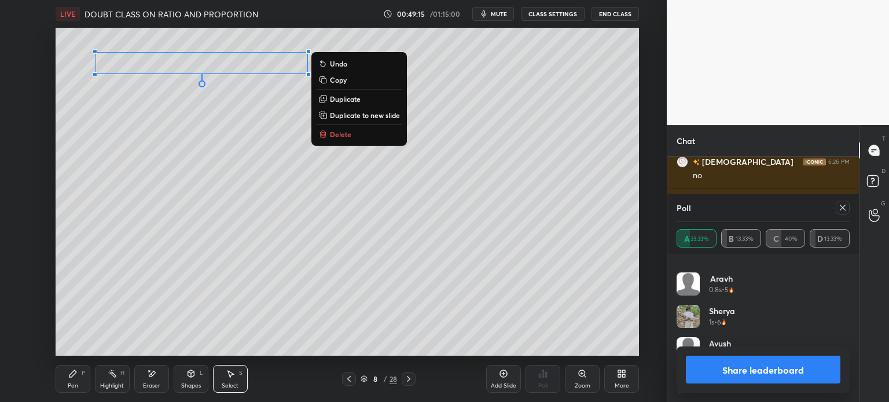
click at [74, 375] on icon at bounding box center [72, 373] width 9 height 9
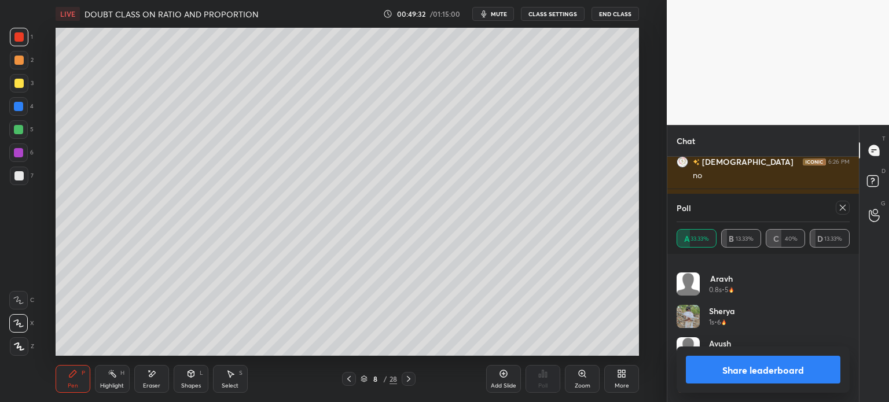
click at [16, 177] on div at bounding box center [18, 175] width 9 height 9
click at [500, 14] on span "mute" at bounding box center [499, 14] width 16 height 8
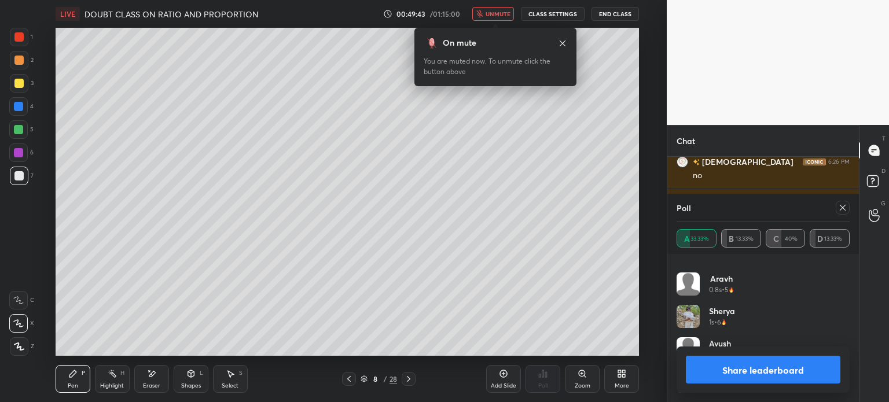
click at [841, 207] on icon at bounding box center [842, 207] width 9 height 9
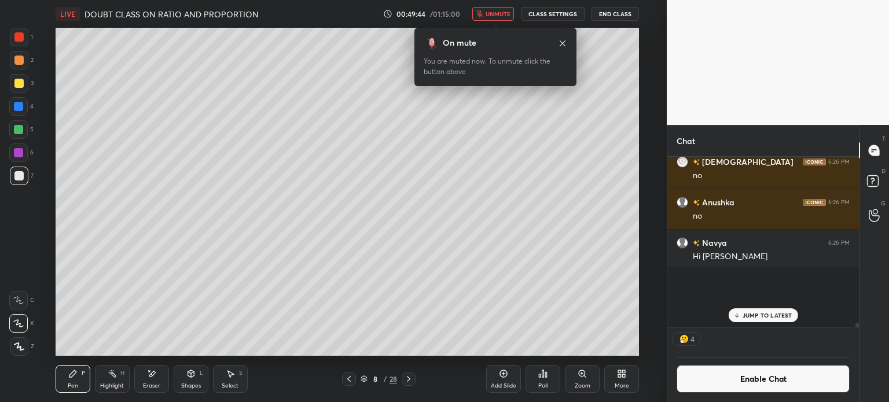
scroll to position [4, 3]
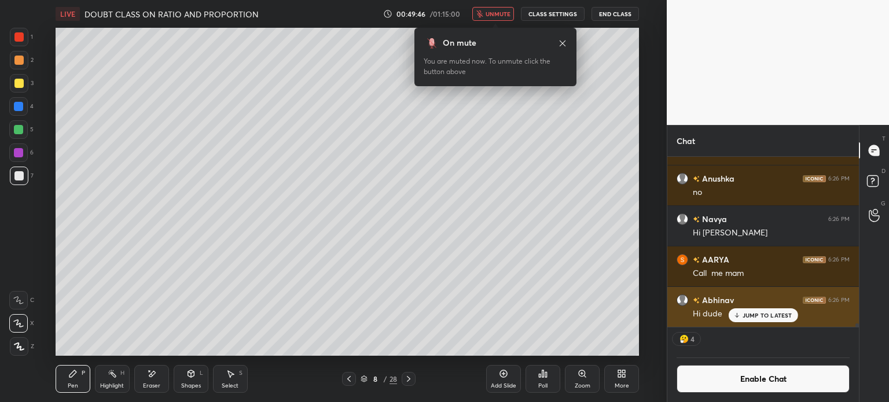
click at [747, 317] on p "JUMP TO LATEST" at bounding box center [767, 315] width 50 height 7
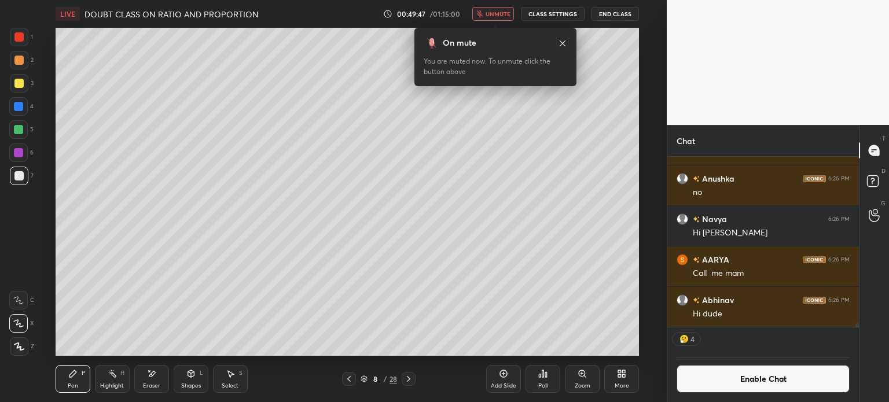
click at [347, 380] on icon at bounding box center [348, 378] width 9 height 9
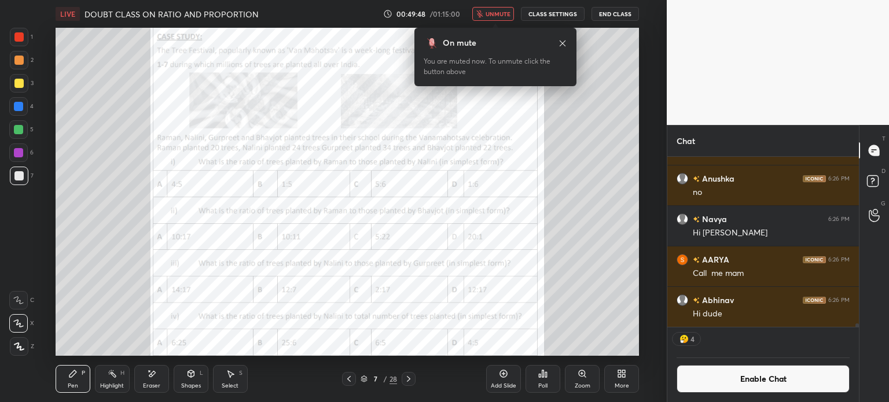
click at [488, 14] on span "unmute" at bounding box center [497, 14] width 25 height 8
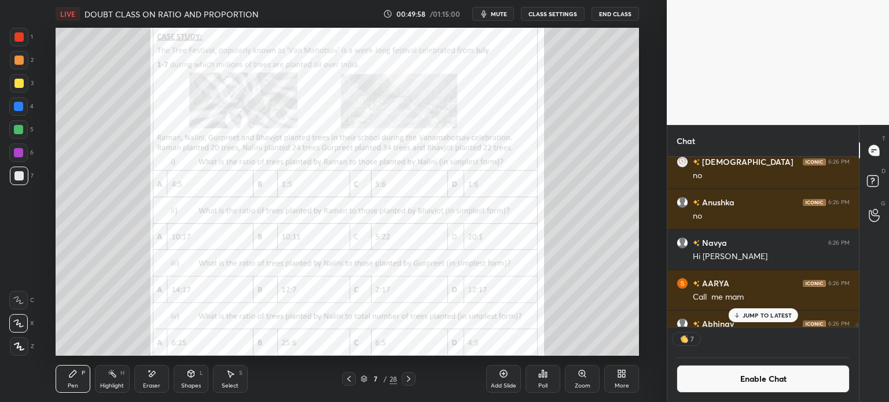
scroll to position [3, 3]
click at [616, 378] on div "More" at bounding box center [621, 379] width 35 height 28
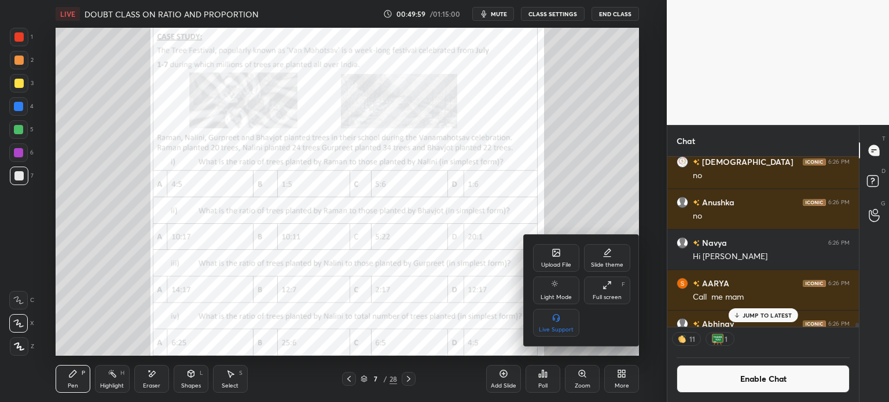
click at [555, 256] on icon at bounding box center [555, 252] width 7 height 7
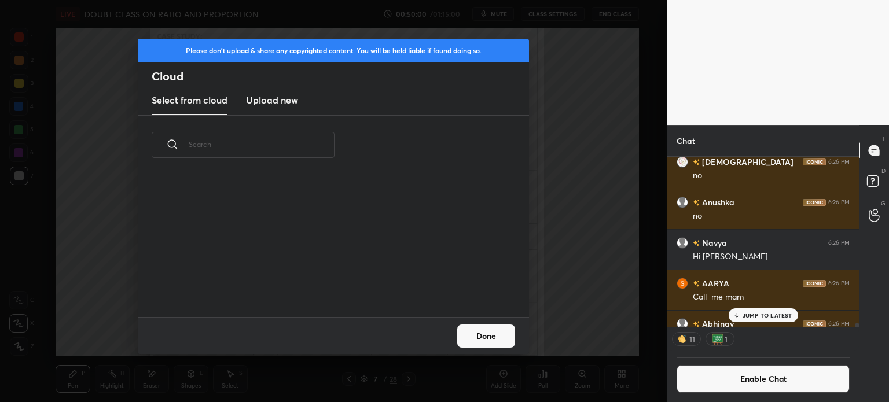
scroll to position [142, 371]
click at [266, 104] on h3 "Upload new" at bounding box center [272, 100] width 52 height 14
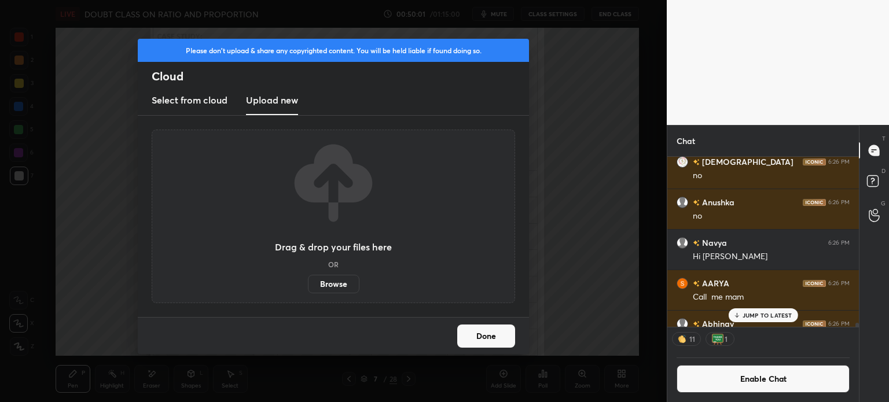
click at [340, 281] on label "Browse" at bounding box center [333, 284] width 51 height 19
click at [308, 281] on input "Browse" at bounding box center [308, 284] width 0 height 19
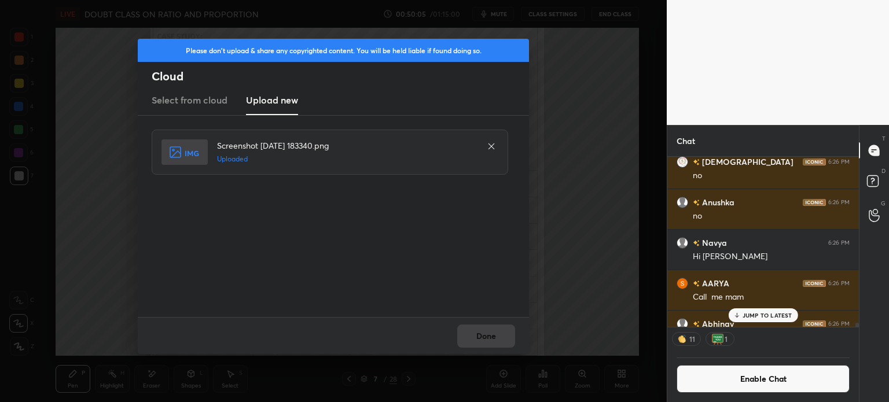
click at [483, 326] on button "Done" at bounding box center [486, 336] width 58 height 23
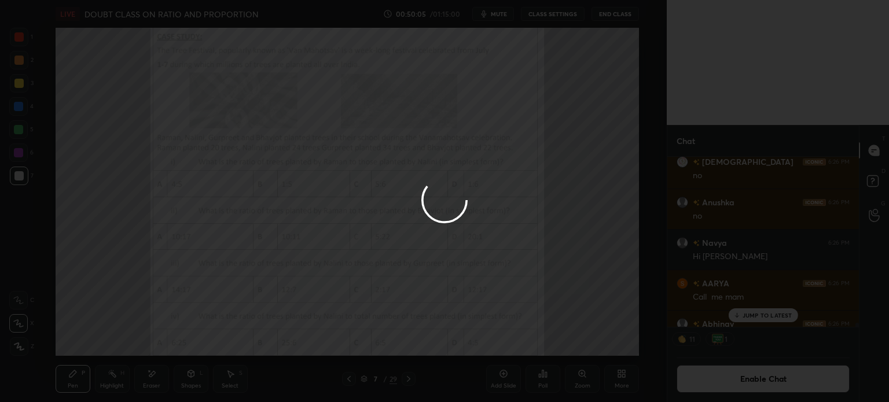
click at [483, 329] on button "Done" at bounding box center [486, 336] width 58 height 23
click at [481, 329] on div at bounding box center [444, 201] width 889 height 402
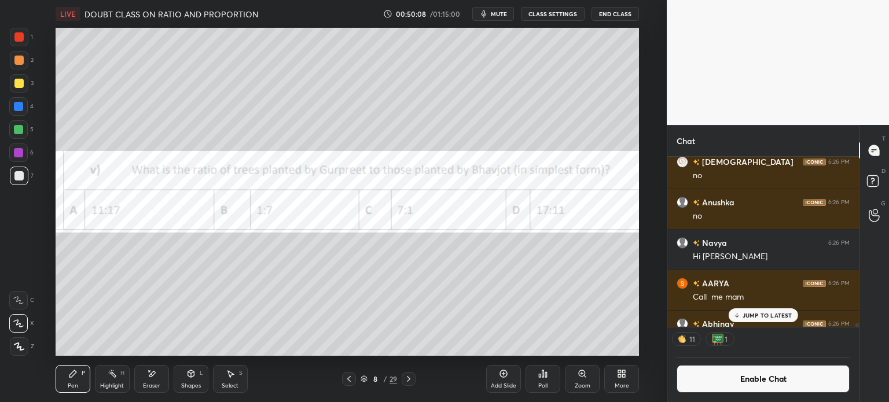
click at [22, 36] on div at bounding box center [18, 36] width 9 height 9
click at [21, 317] on div at bounding box center [18, 323] width 19 height 19
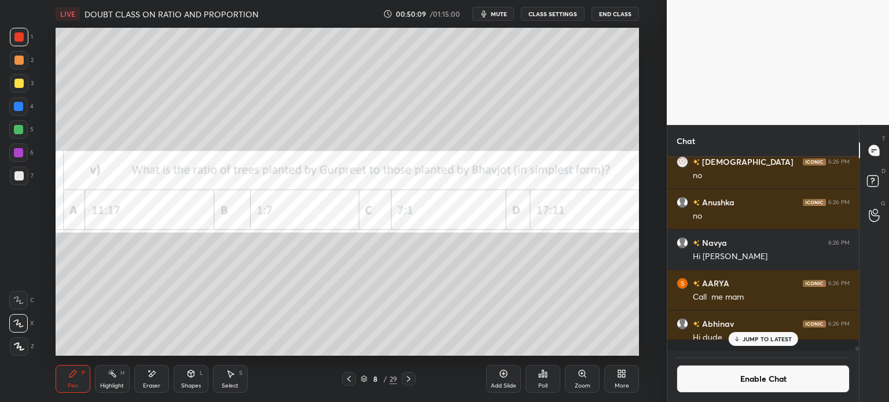
scroll to position [191, 188]
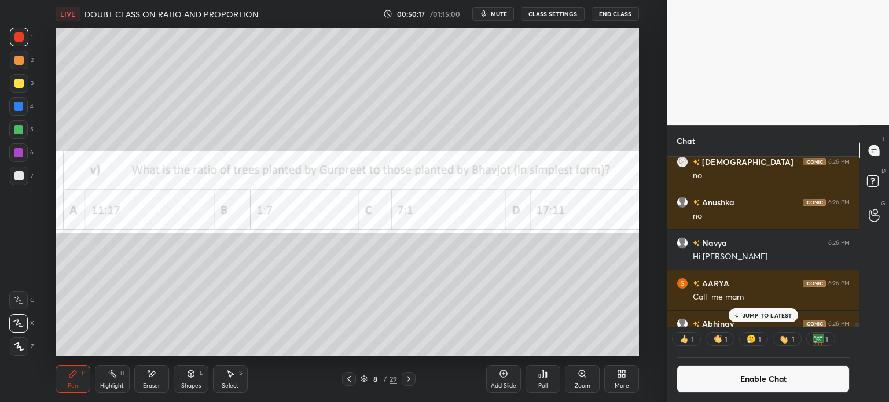
click at [352, 377] on icon at bounding box center [348, 378] width 9 height 9
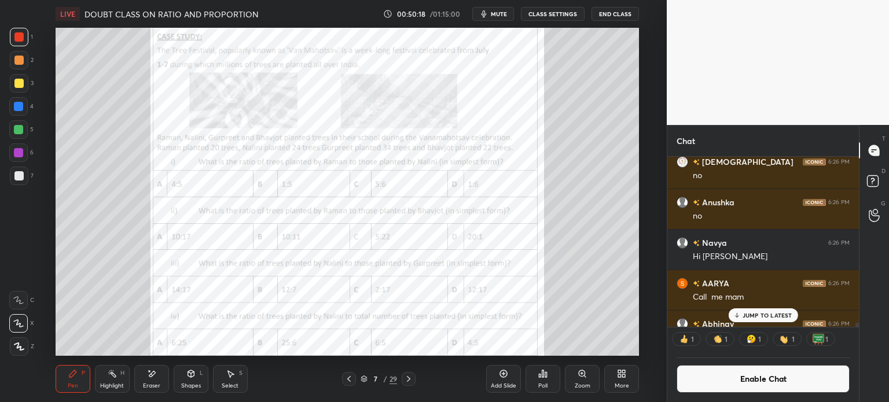
click at [577, 371] on icon at bounding box center [581, 373] width 9 height 9
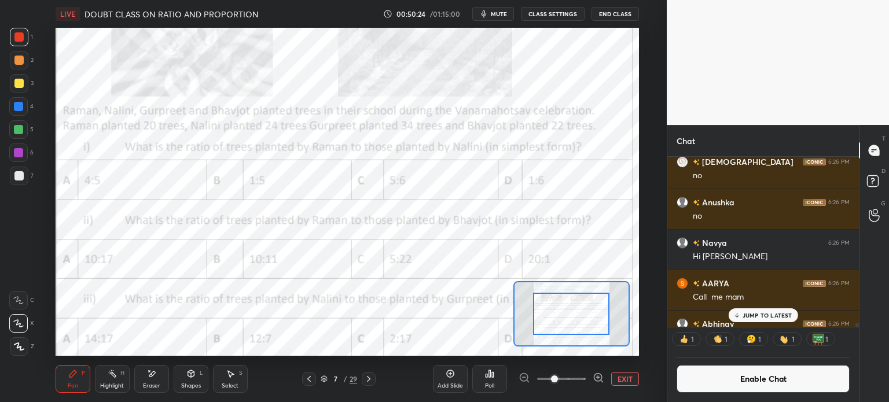
click at [630, 383] on button "EXIT" at bounding box center [625, 379] width 28 height 14
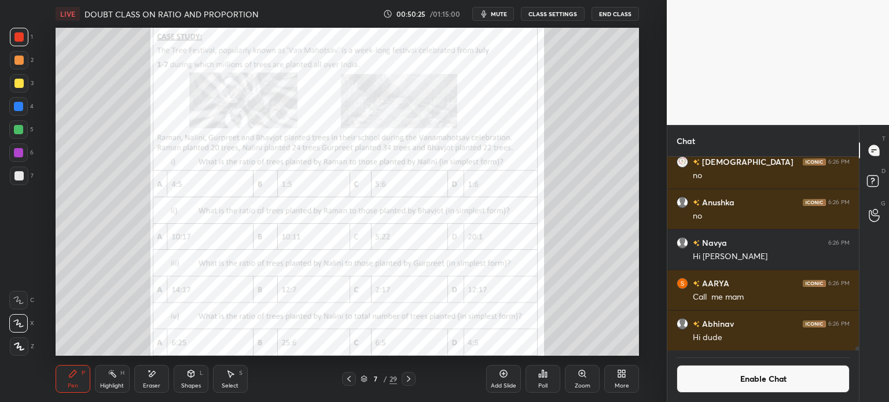
click at [152, 390] on div "Eraser" at bounding box center [151, 379] width 35 height 28
click at [18, 345] on span "Erase all" at bounding box center [18, 346] width 17 height 8
click at [407, 375] on icon at bounding box center [408, 378] width 9 height 9
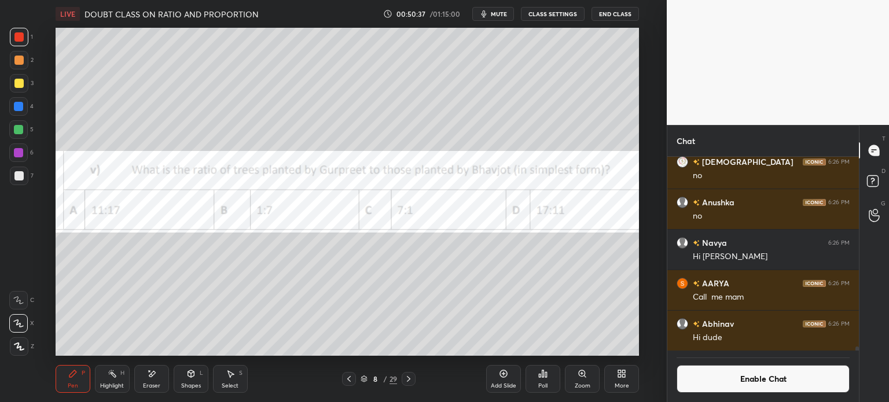
click at [535, 381] on div "Poll" at bounding box center [542, 379] width 35 height 28
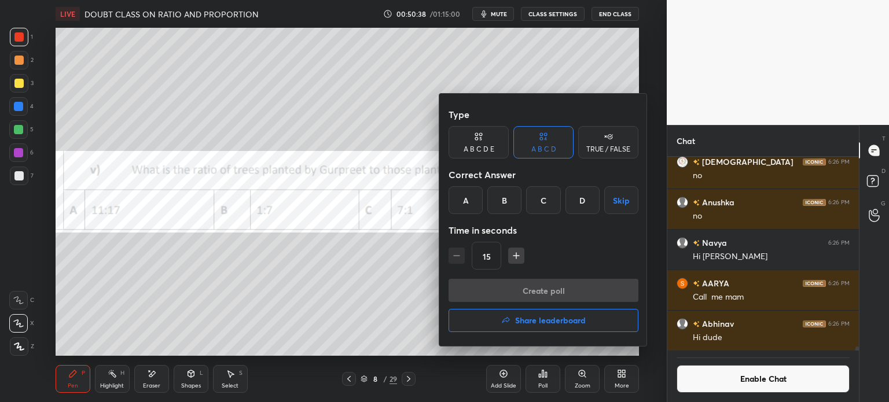
click at [581, 194] on div "D" at bounding box center [582, 200] width 34 height 28
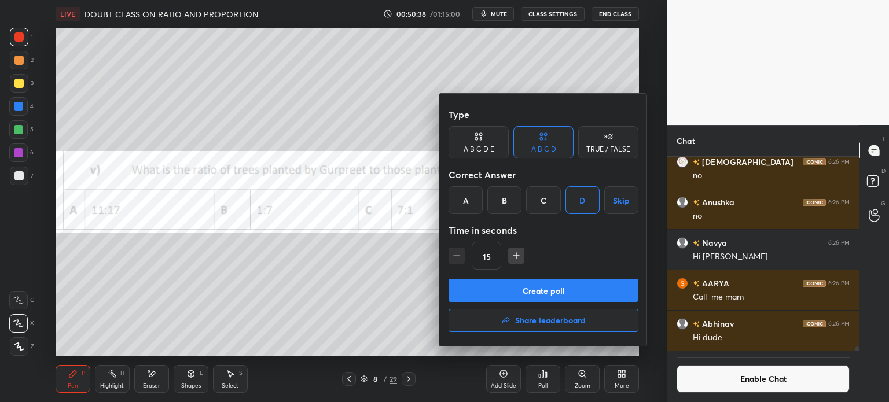
click at [581, 283] on button "Create poll" at bounding box center [543, 290] width 190 height 23
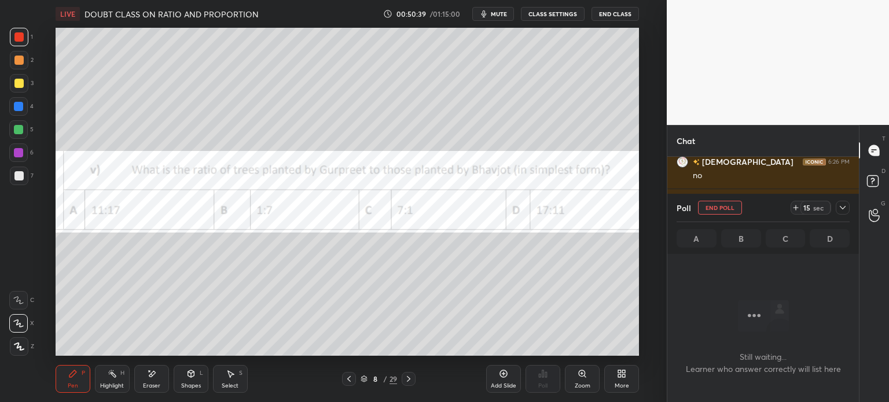
click at [789, 209] on div "Poll End Poll 15 sec" at bounding box center [762, 208] width 173 height 28
click at [842, 208] on icon at bounding box center [842, 207] width 9 height 9
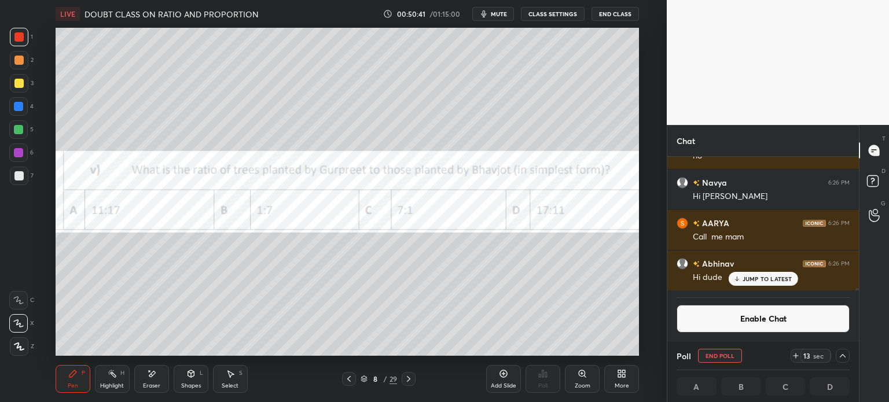
click at [795, 358] on icon at bounding box center [795, 355] width 0 height 5
click at [844, 356] on icon at bounding box center [842, 355] width 9 height 9
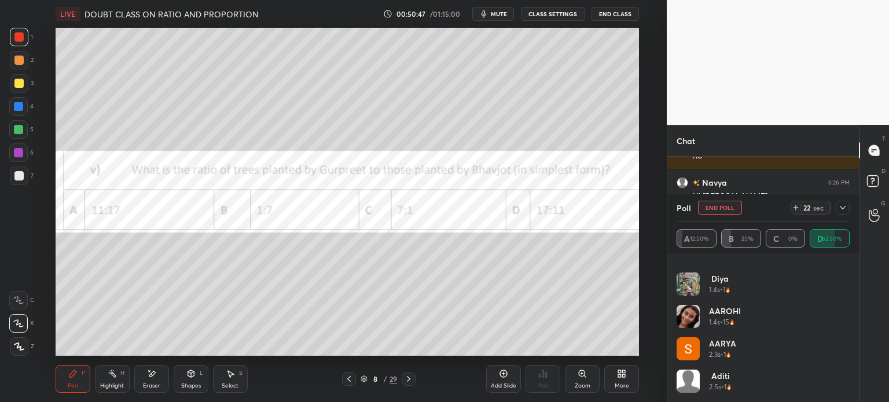
click at [843, 211] on icon at bounding box center [842, 207] width 9 height 9
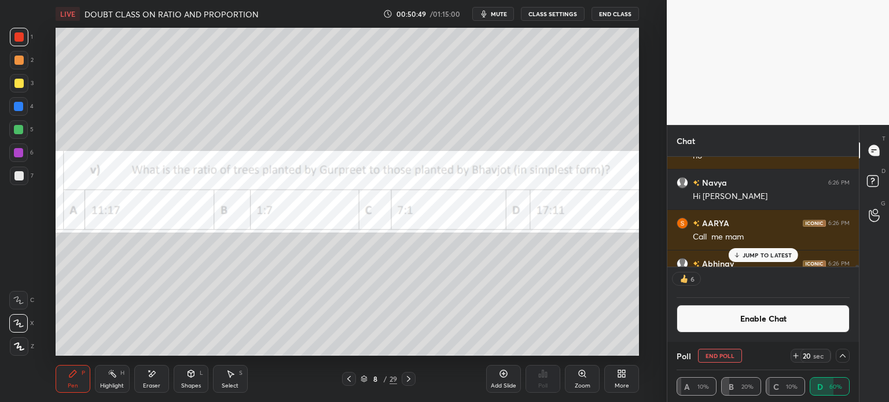
click at [23, 90] on div at bounding box center [19, 83] width 19 height 19
click at [611, 382] on div "More" at bounding box center [621, 379] width 35 height 28
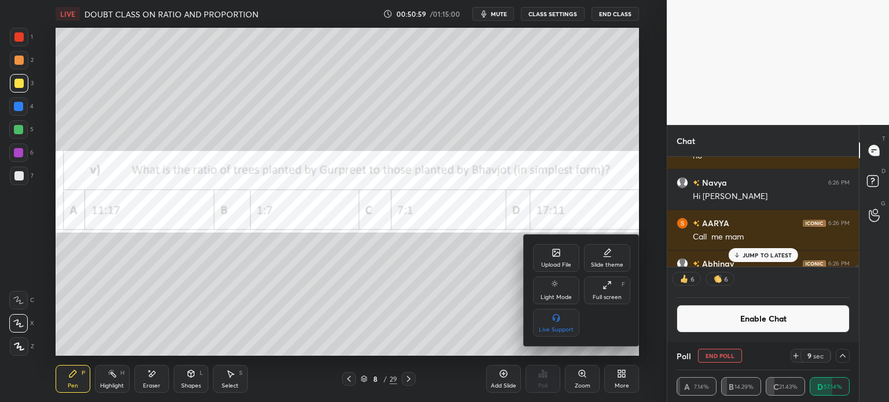
click at [569, 256] on div "Upload File" at bounding box center [556, 258] width 46 height 28
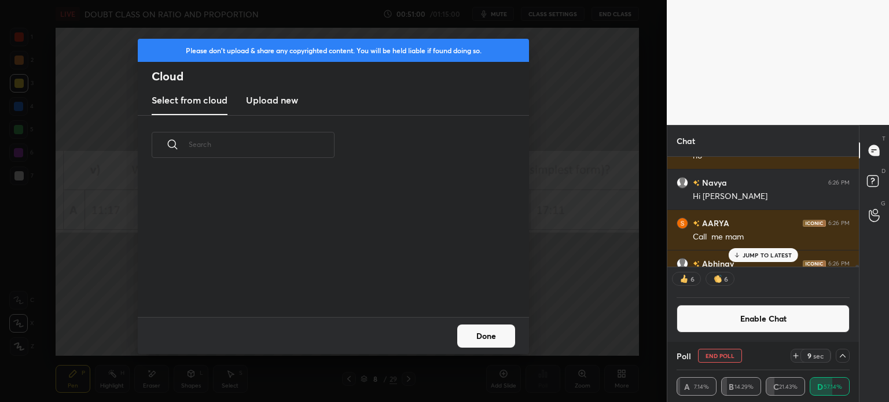
click at [261, 104] on h3 "Upload new" at bounding box center [272, 100] width 52 height 14
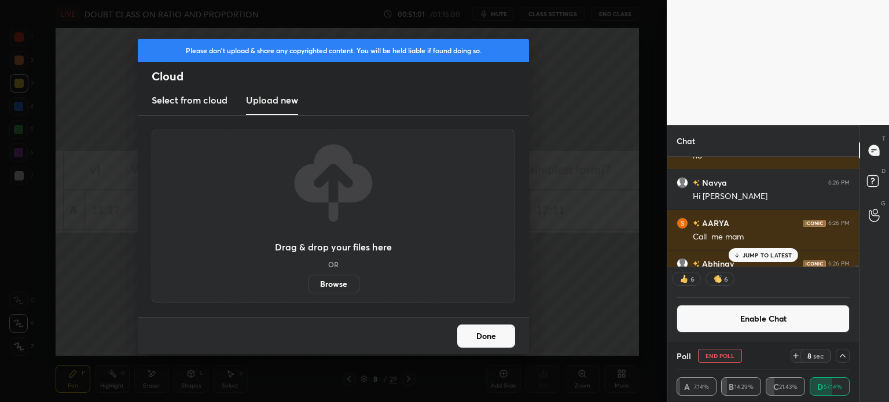
click at [343, 283] on label "Browse" at bounding box center [333, 284] width 51 height 19
click at [308, 283] on input "Browse" at bounding box center [308, 284] width 0 height 19
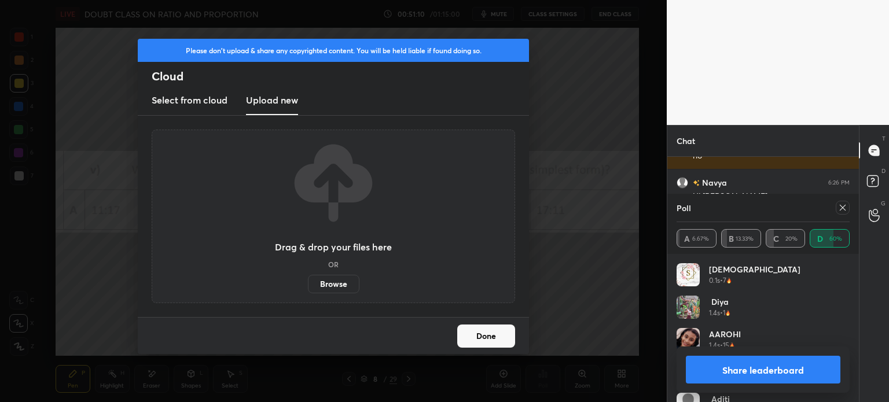
click at [832, 209] on div at bounding box center [840, 208] width 19 height 14
click at [841, 208] on icon at bounding box center [842, 207] width 9 height 9
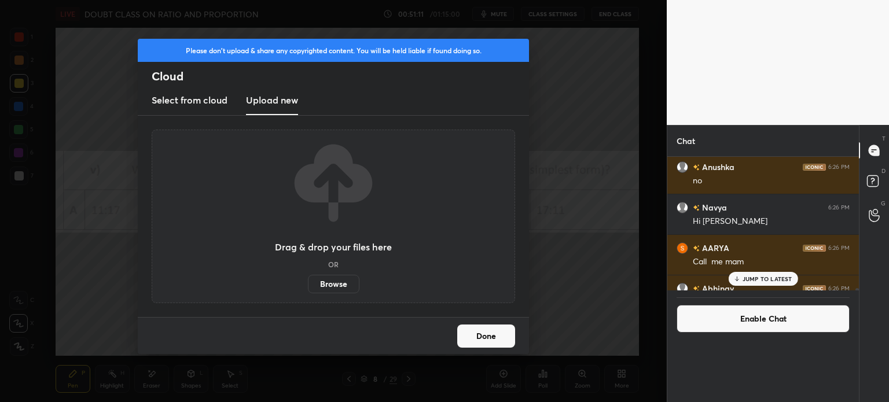
click at [492, 351] on div "Done" at bounding box center [333, 335] width 391 height 37
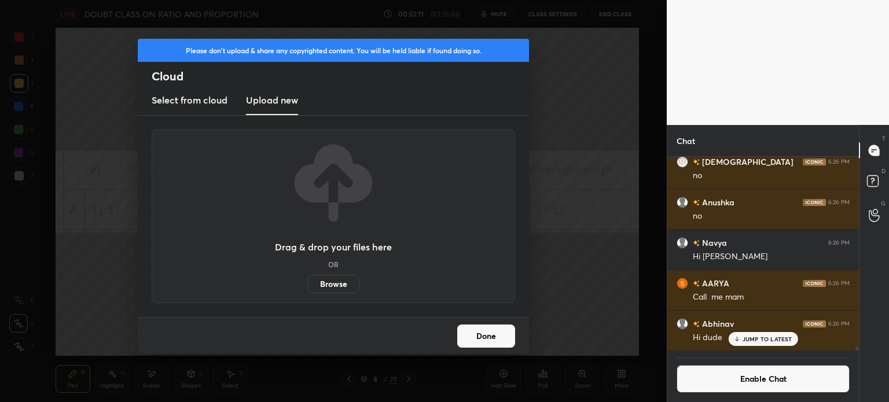
click at [503, 352] on div "Done" at bounding box center [333, 335] width 391 height 37
click at [536, 374] on div "Please don't upload & share any copyrighted content. You will be held liable if…" at bounding box center [333, 201] width 666 height 402
click at [491, 329] on button "Done" at bounding box center [486, 336] width 58 height 23
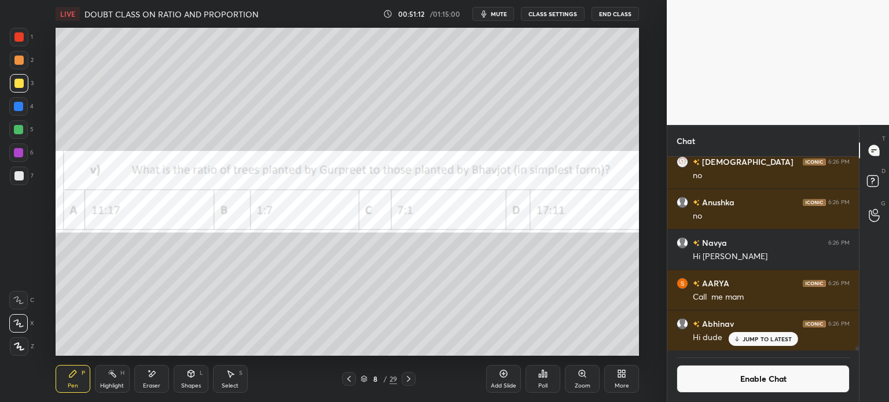
click at [537, 376] on div "Poll" at bounding box center [542, 379] width 35 height 28
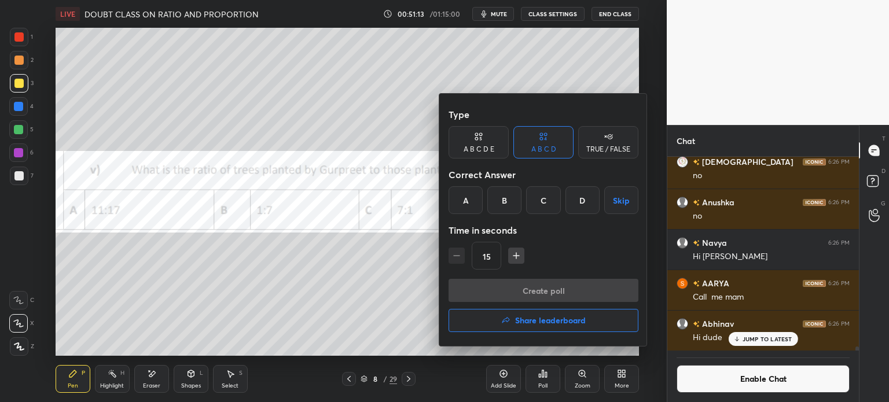
click at [557, 323] on h4 "Share leaderboard" at bounding box center [550, 320] width 71 height 8
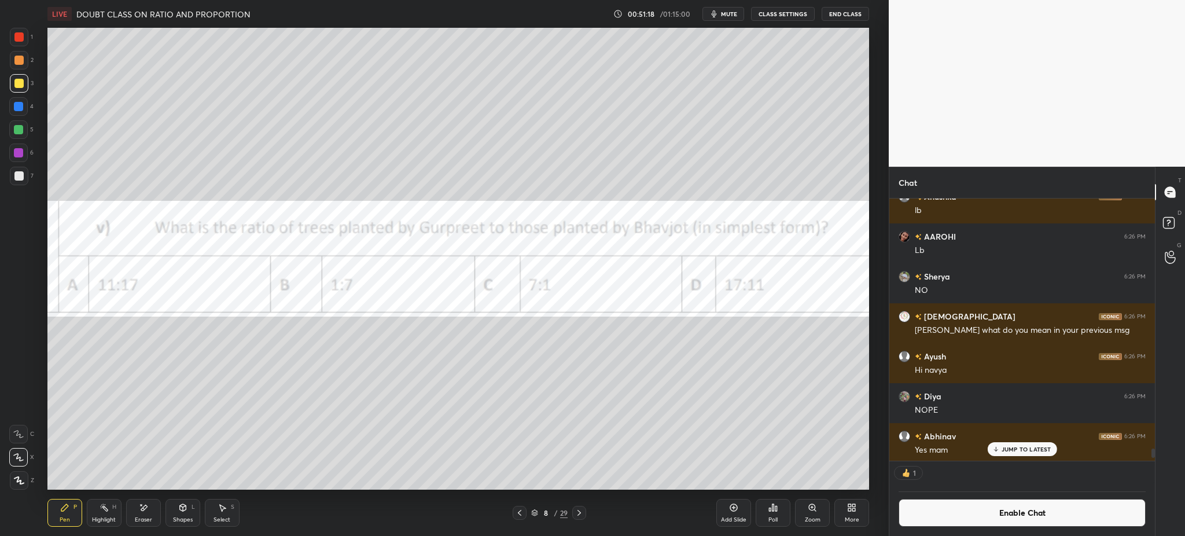
click at [789, 401] on div "Poll" at bounding box center [773, 513] width 35 height 28
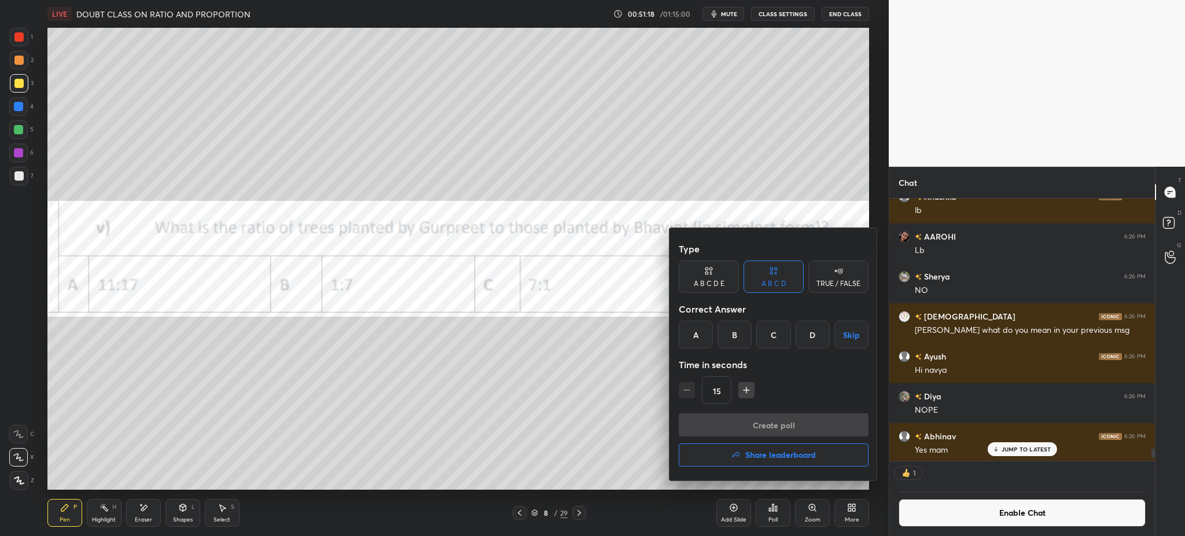
click at [794, 401] on button "Share leaderboard" at bounding box center [774, 454] width 190 height 23
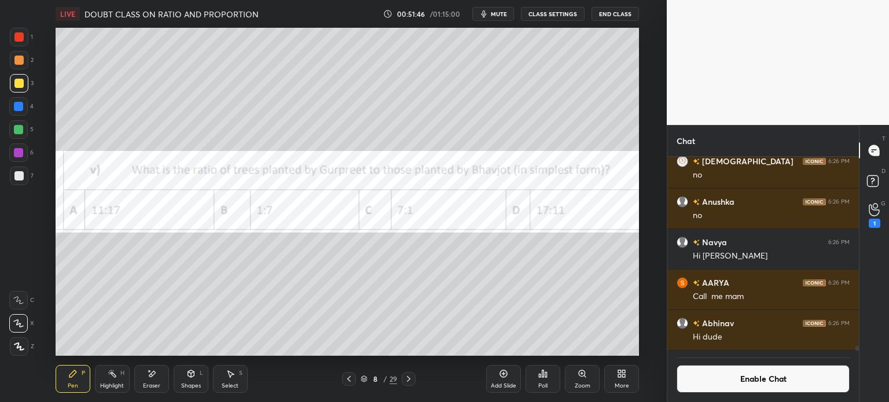
click at [627, 14] on button "End Class" at bounding box center [614, 14] width 47 height 14
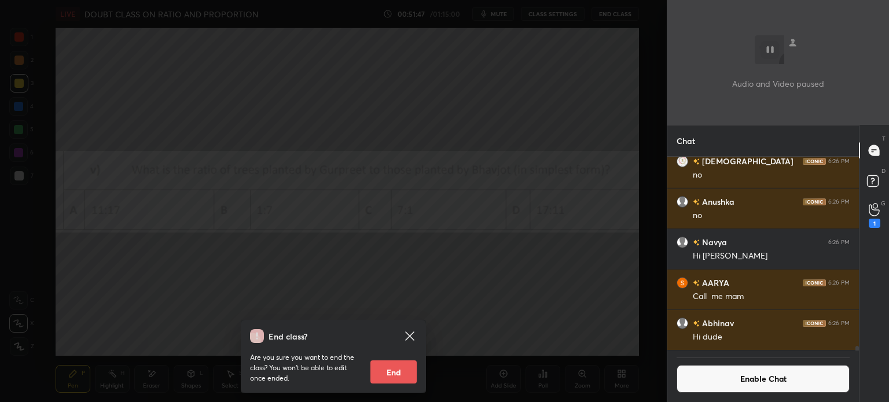
click at [401, 370] on button "End" at bounding box center [393, 371] width 46 height 23
